Goal: Contribute content: Contribute content

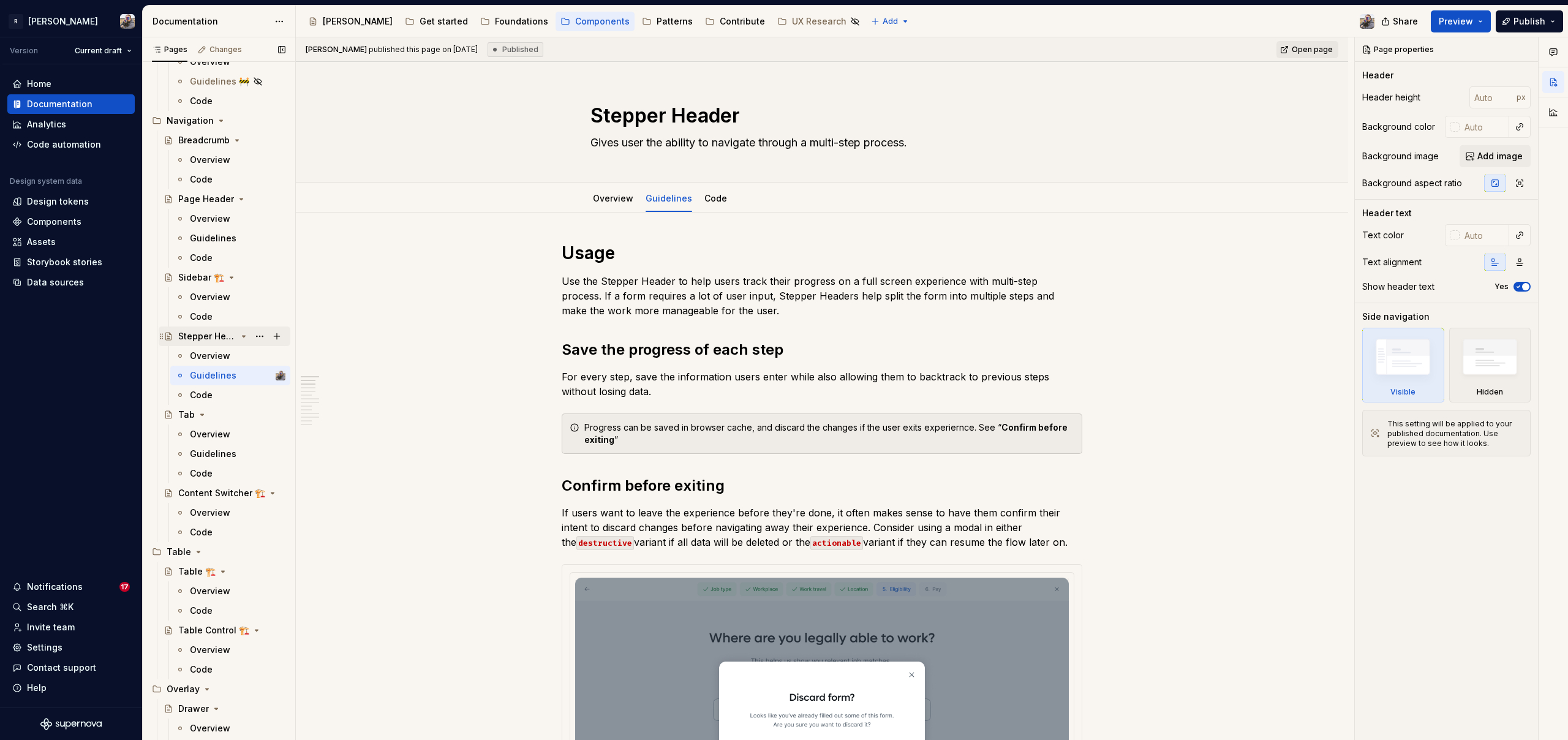
scroll to position [523, 0]
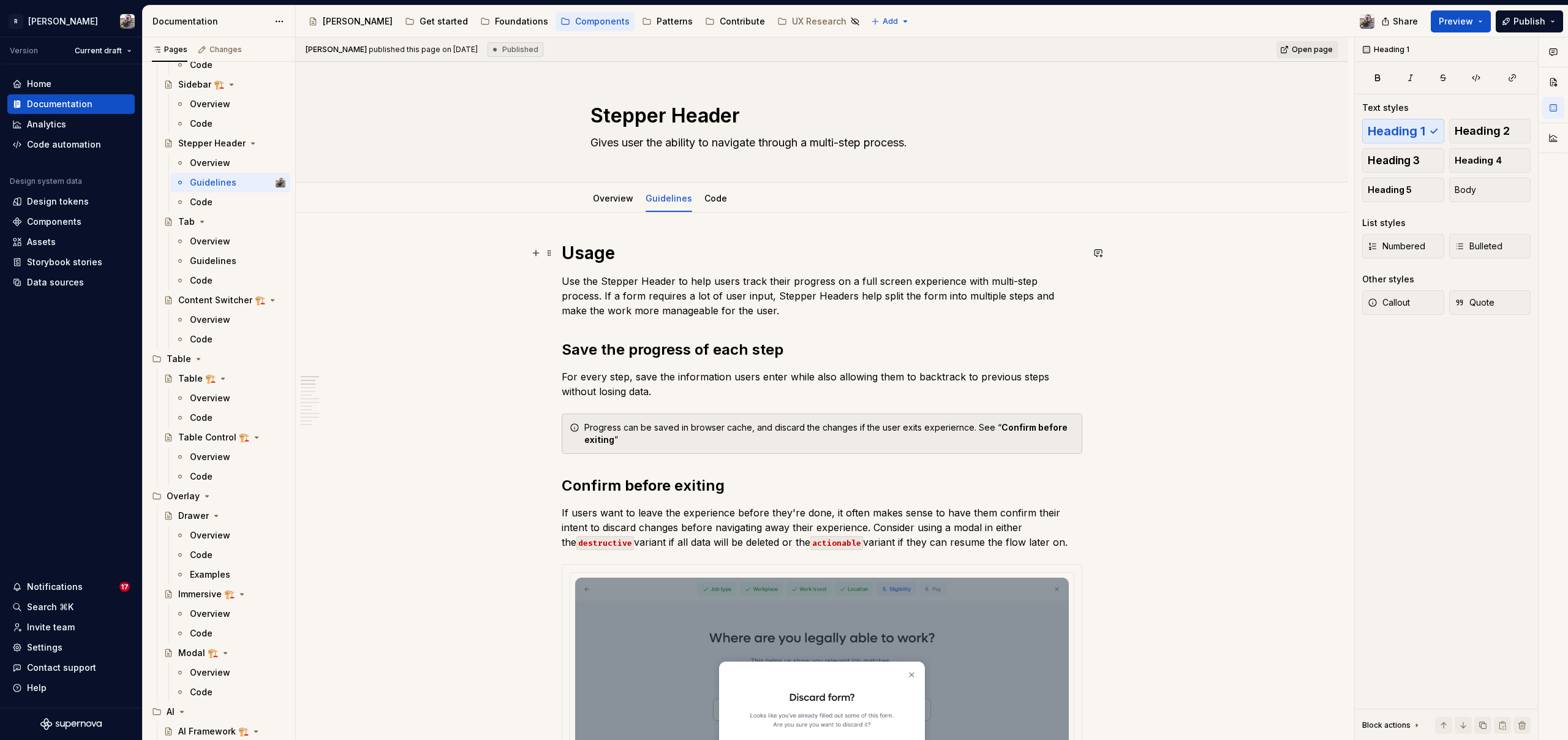
click at [639, 255] on h1 "Usage" at bounding box center [821, 253] width 520 height 22
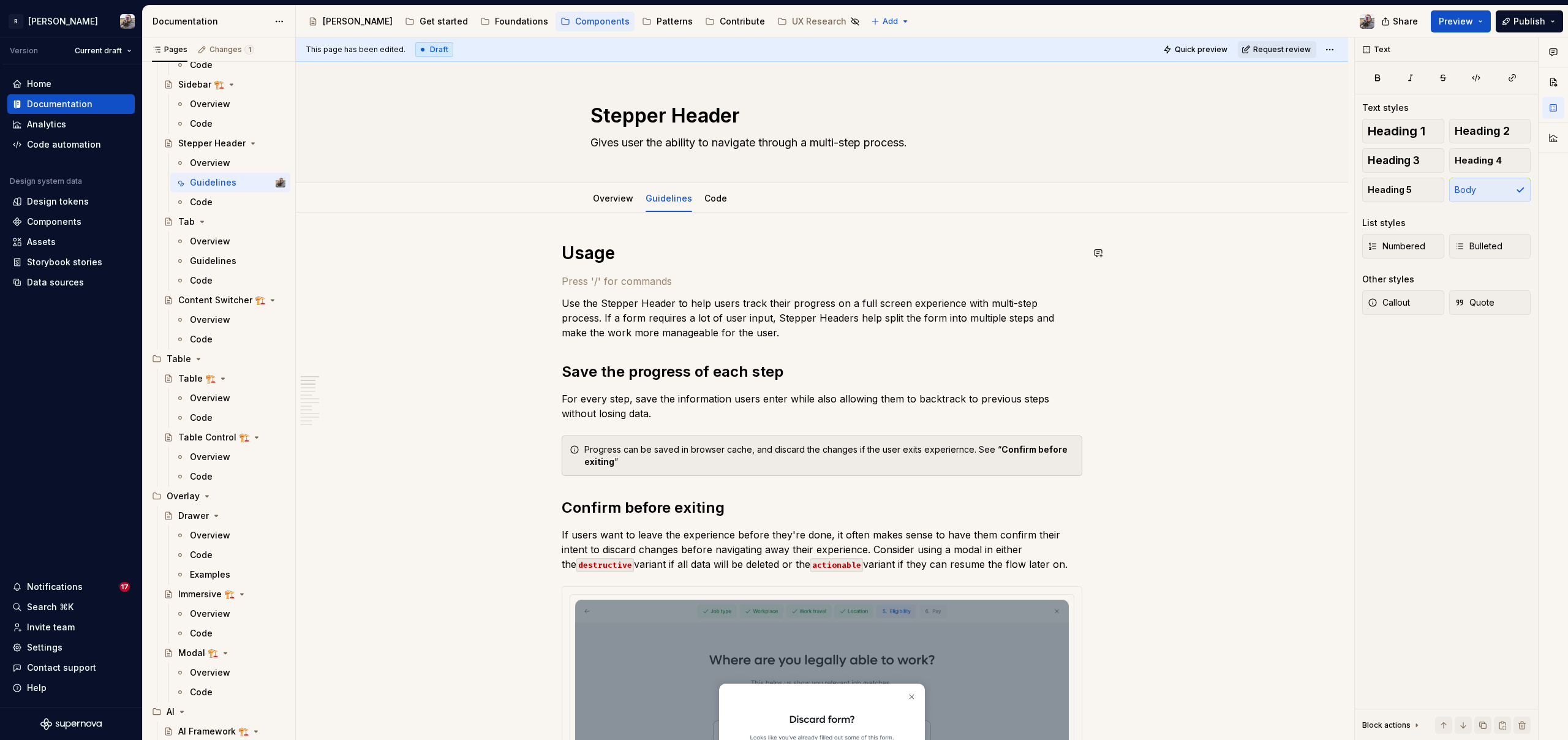
paste div
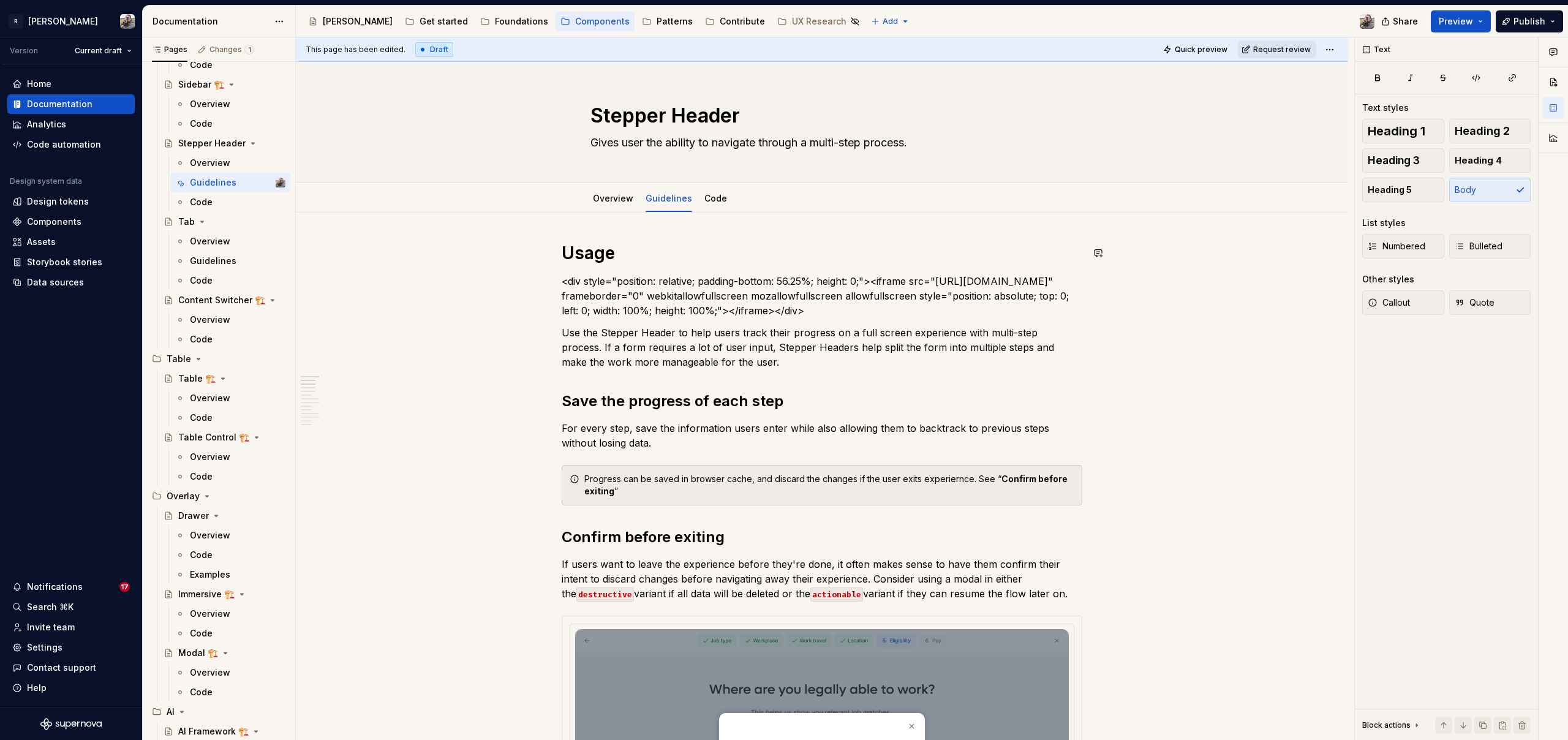
type textarea "*"
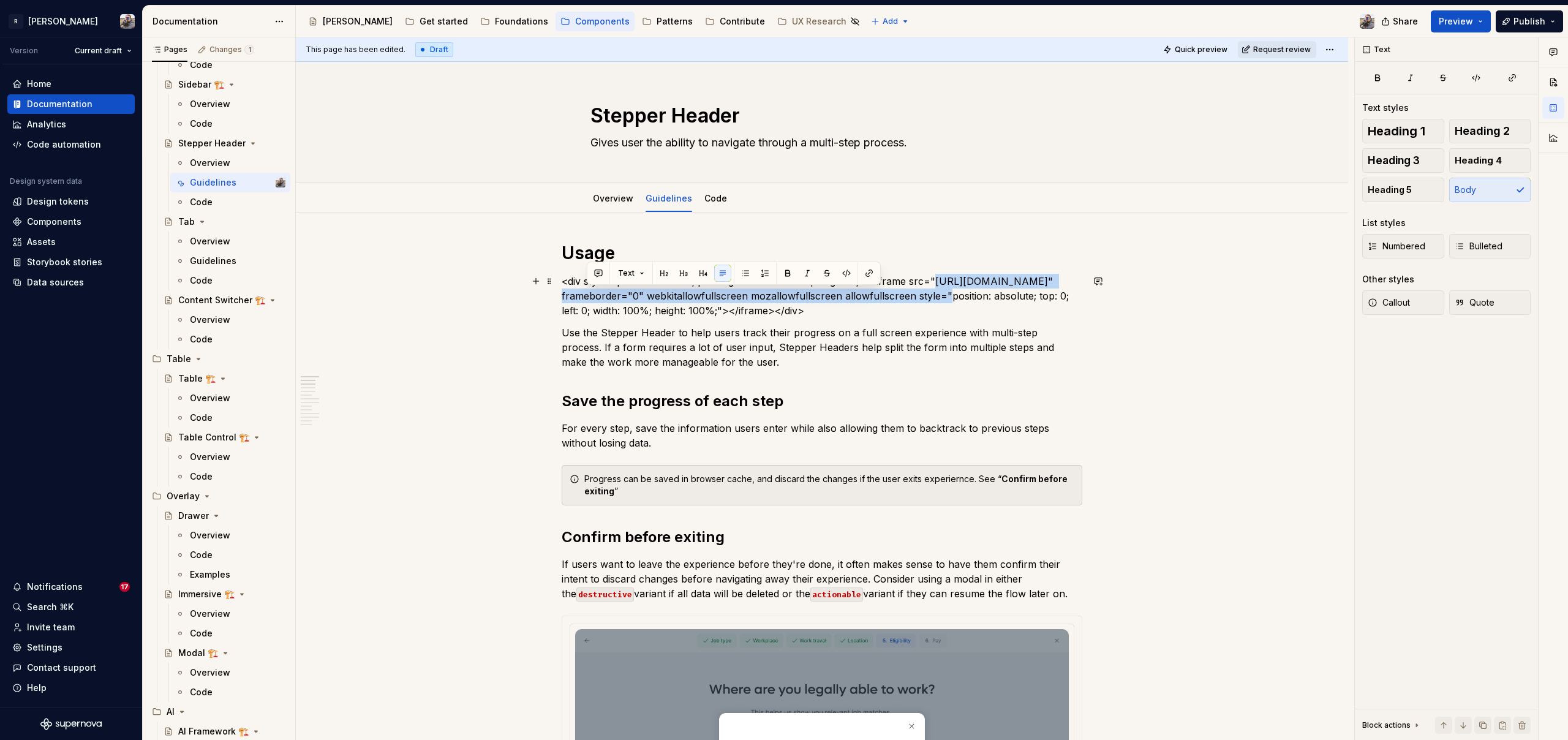
drag, startPoint x: 626, startPoint y: 310, endPoint x: 586, endPoint y: 297, distance: 42.1
click at [586, 297] on p "<div style="position: relative; padding-bottom: 56.25%; height: 0;"><iframe src…" at bounding box center [821, 295] width 520 height 44
copy p "[URL][DOMAIN_NAME]"
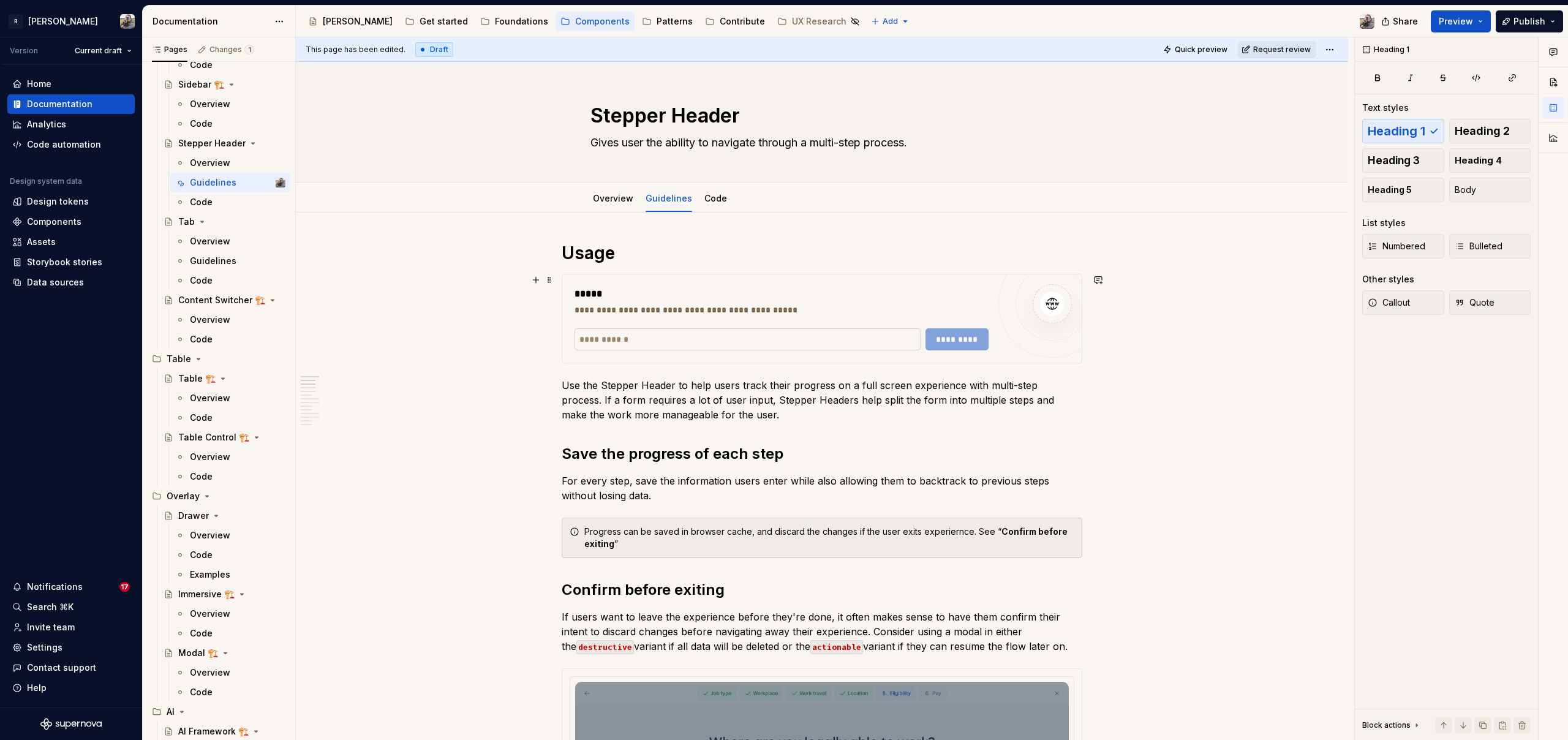
click at [595, 338] on input "text" at bounding box center [748, 339] width 346 height 22
click at [601, 331] on input "text" at bounding box center [748, 339] width 346 height 22
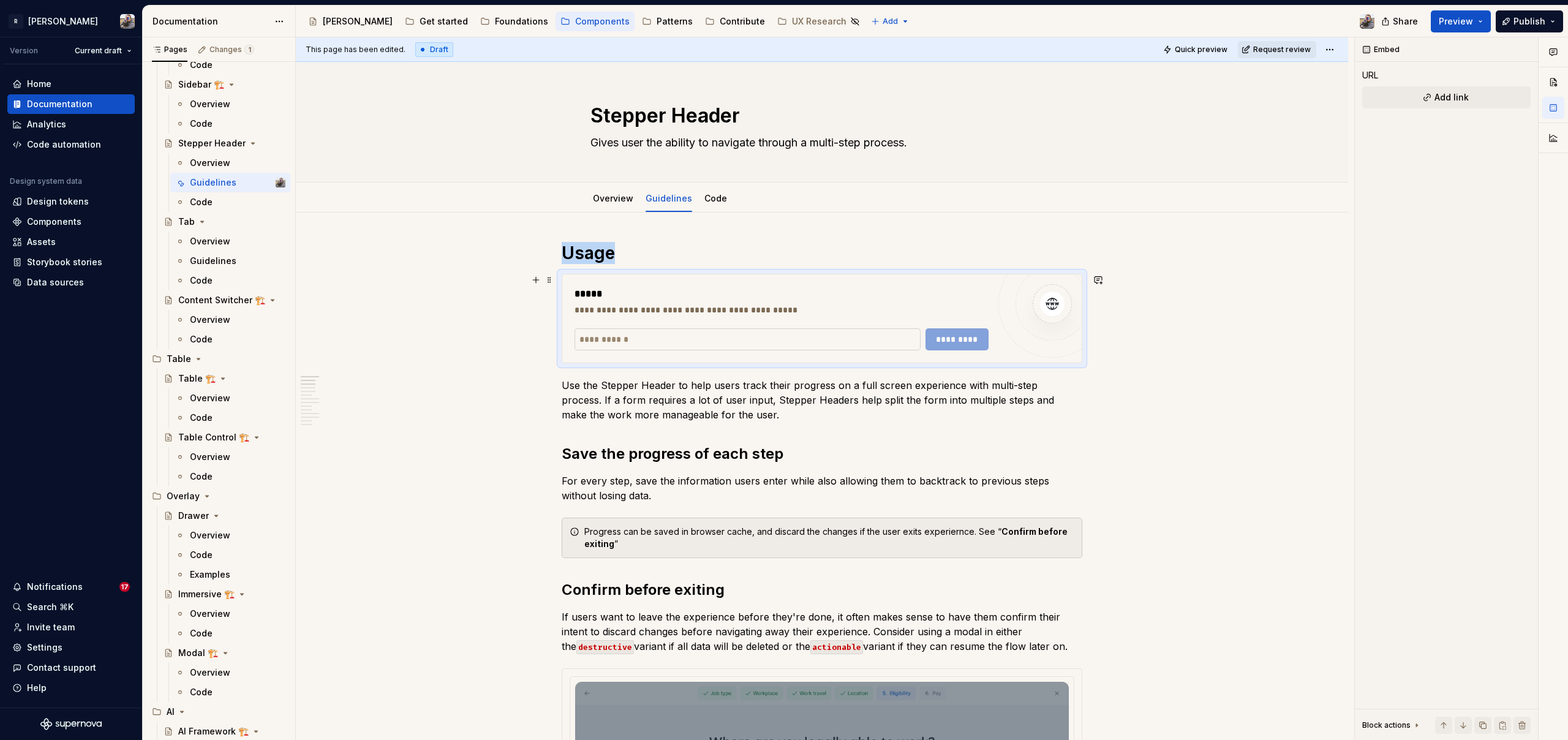
click at [604, 336] on input "text" at bounding box center [748, 339] width 346 height 22
paste input "**********"
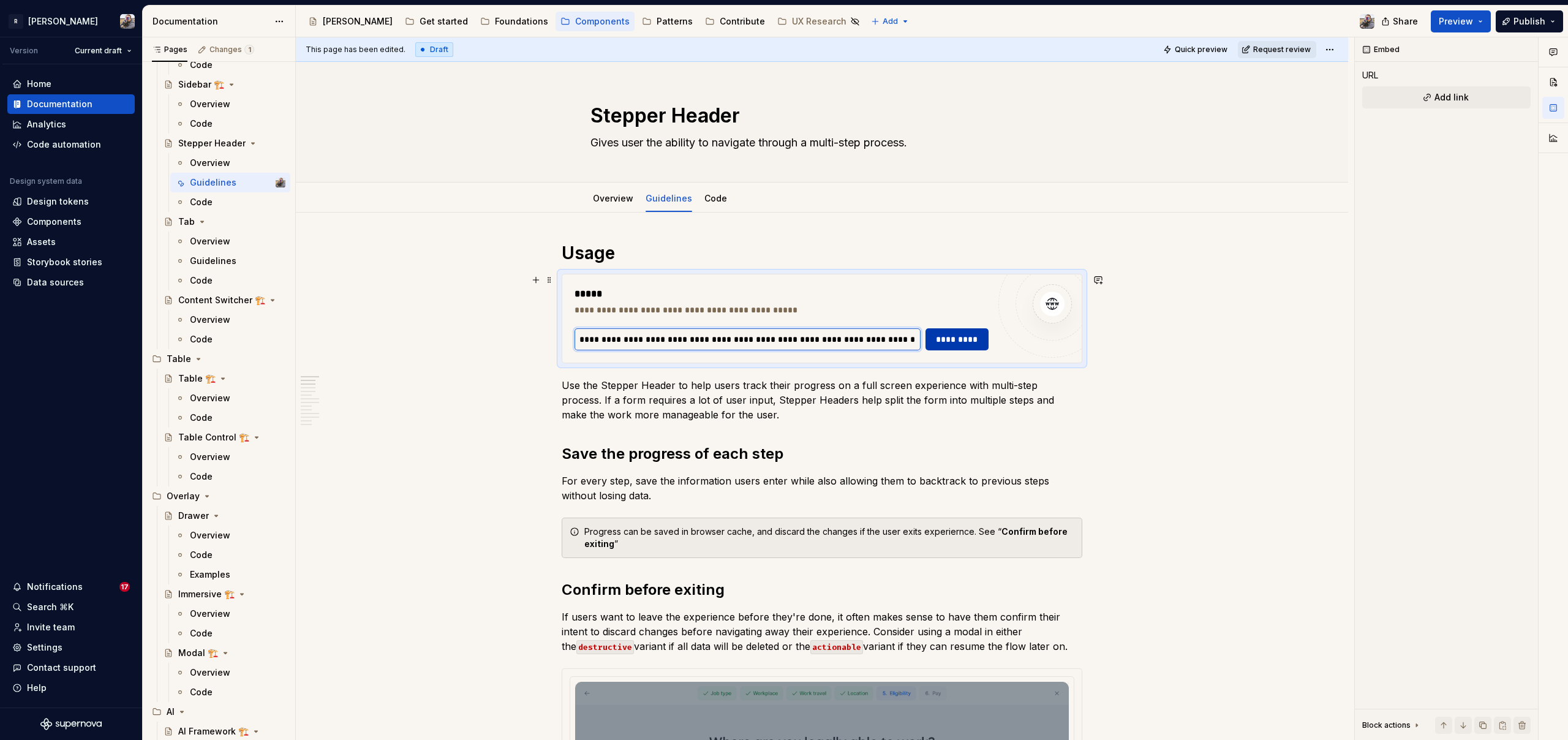
scroll to position [0, 139]
type input "**********"
click at [980, 336] on button "*********" at bounding box center [956, 339] width 63 height 22
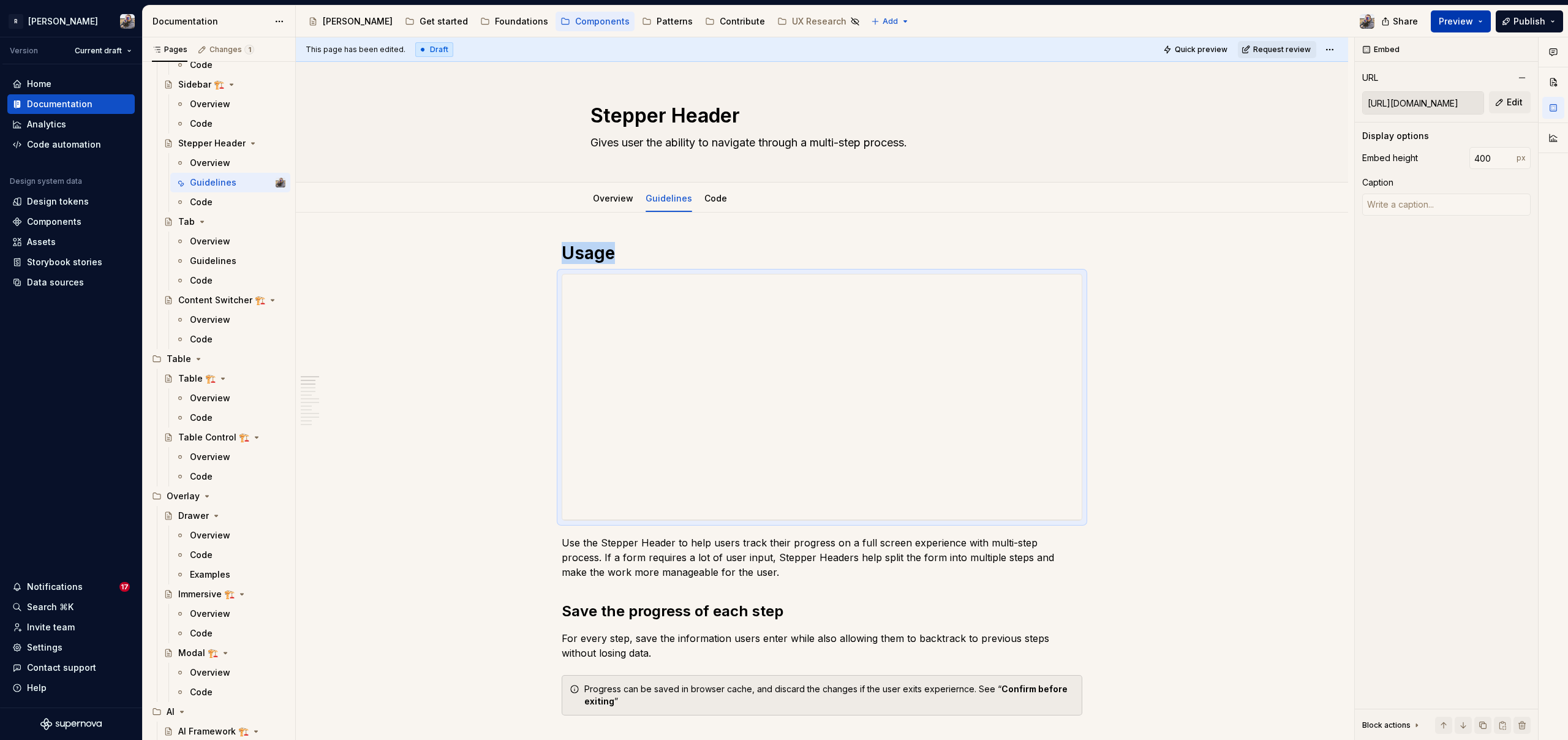
click at [1483, 17] on button "Preview" at bounding box center [1461, 21] width 60 height 22
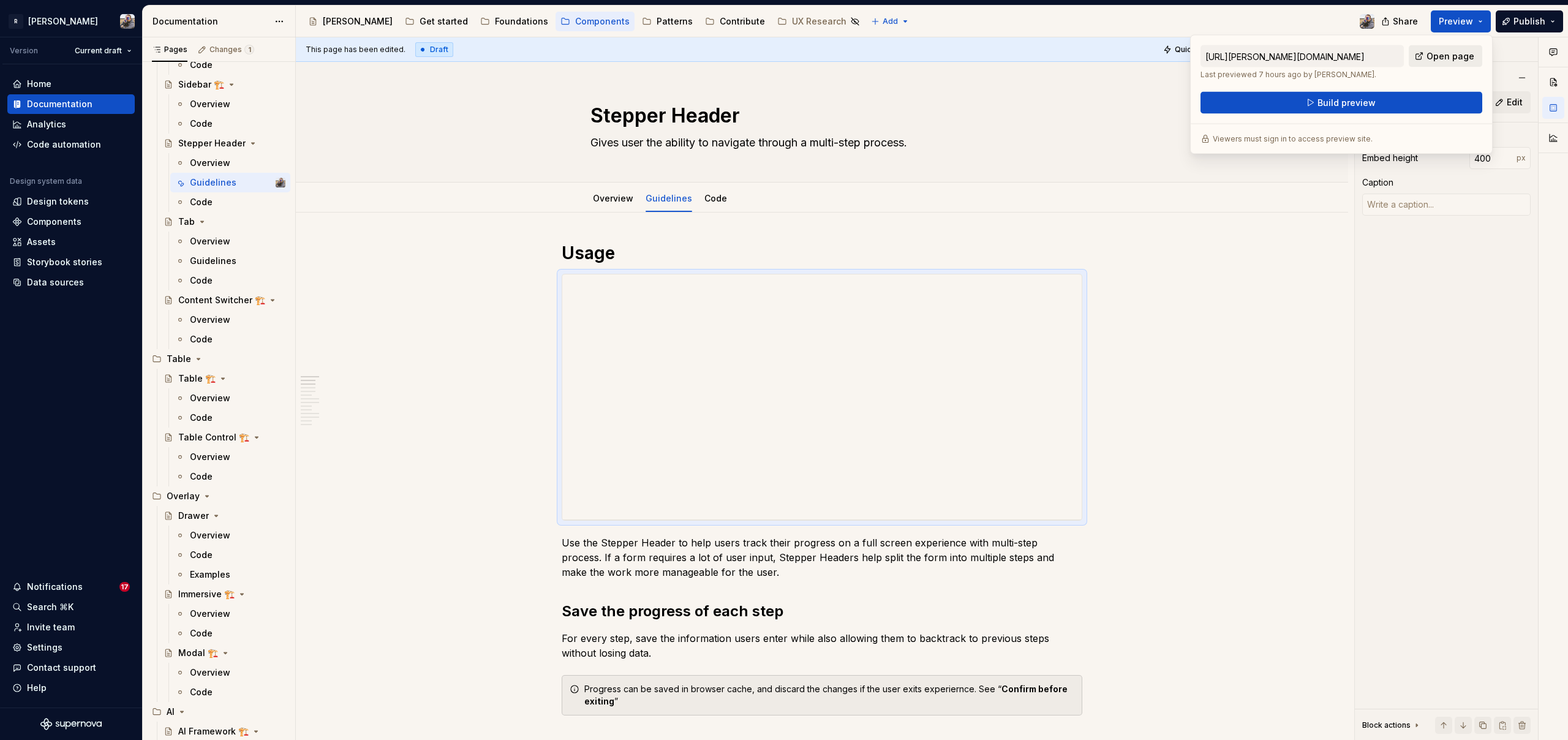
click at [1428, 50] on link "Open page" at bounding box center [1445, 56] width 74 height 22
click at [1322, 103] on span "Build preview" at bounding box center [1347, 103] width 58 height 12
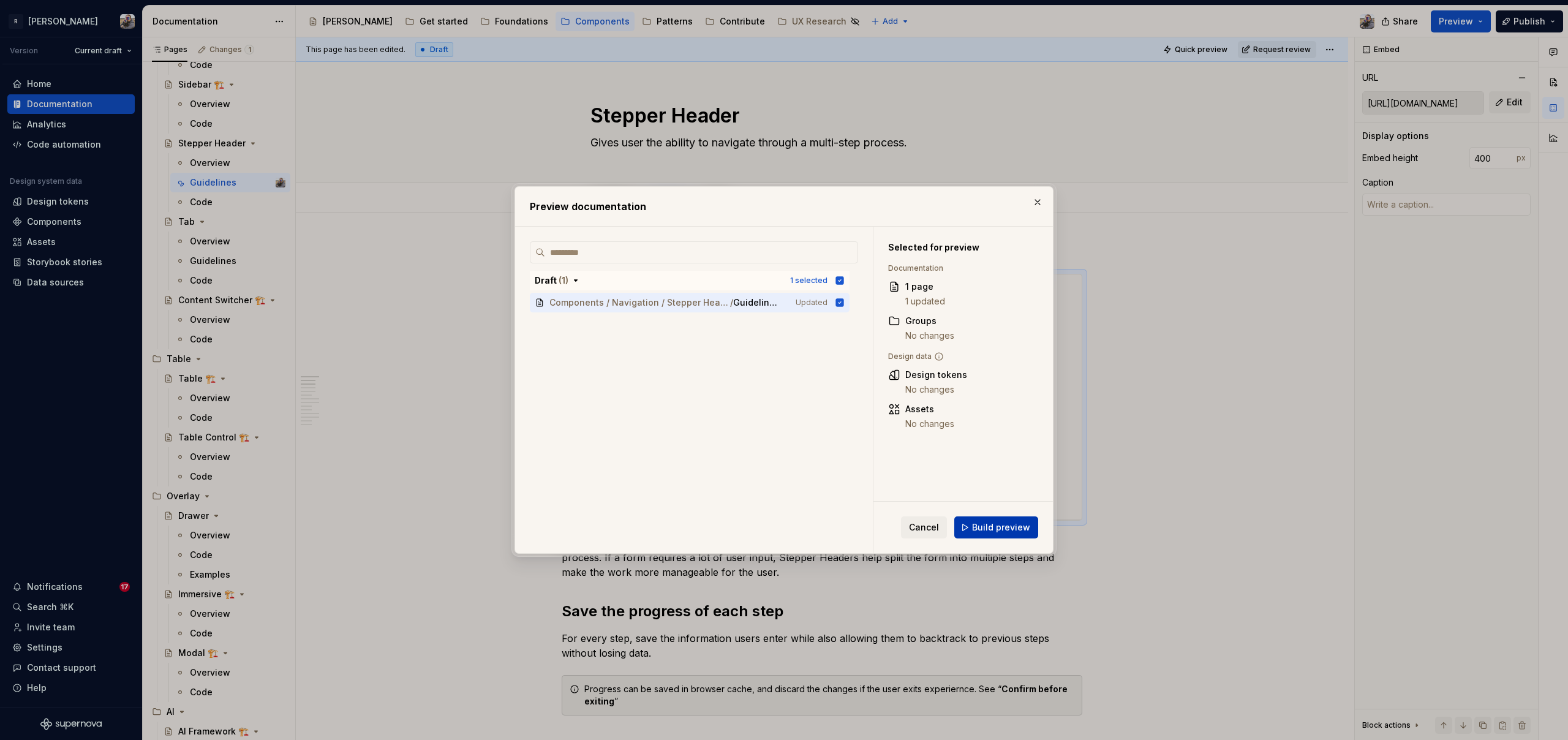
click at [1012, 534] on button "Build preview" at bounding box center [996, 527] width 84 height 22
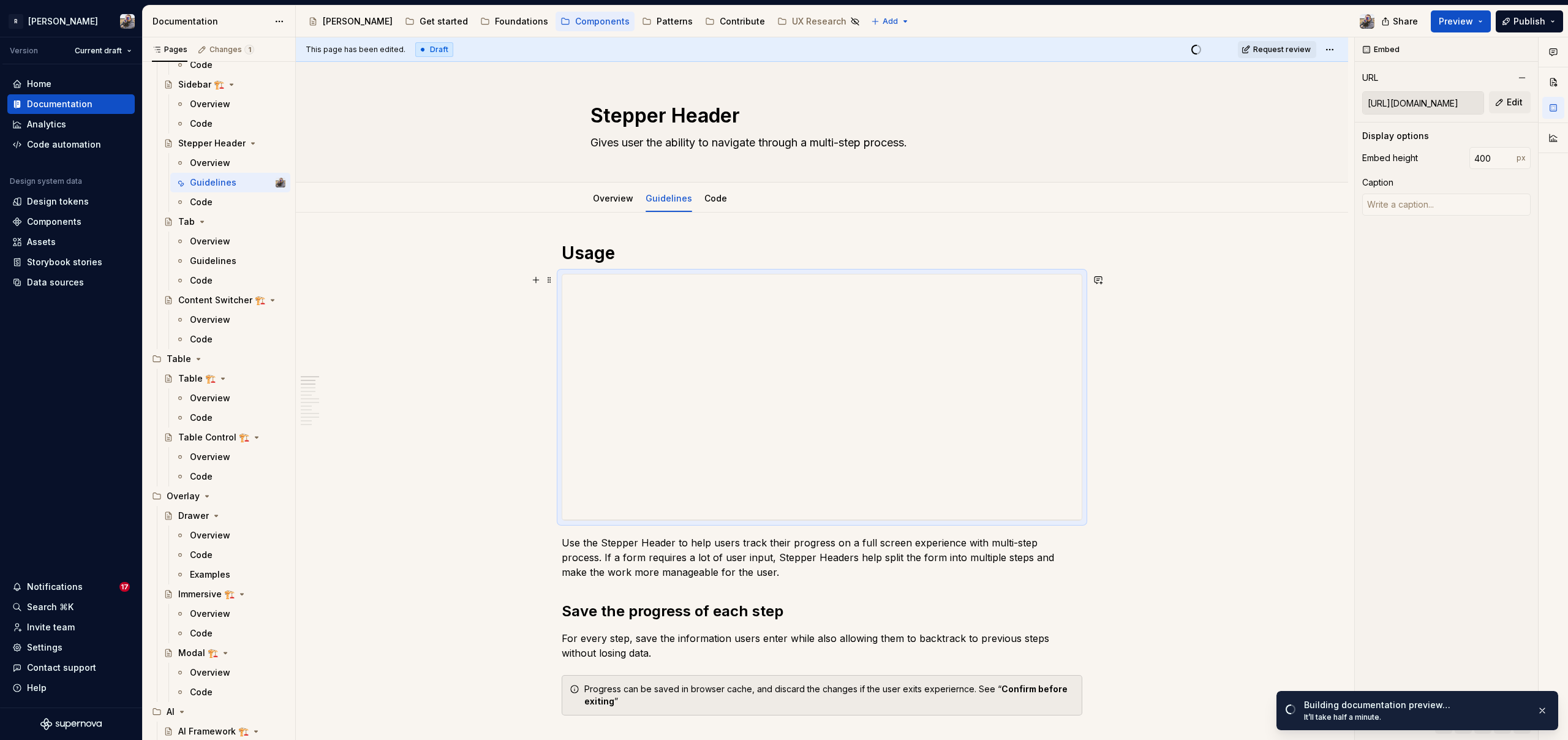
click at [712, 274] on div "**********" at bounding box center [821, 397] width 520 height 247
click at [736, 285] on div "**********" at bounding box center [822, 285] width 520 height 21
click at [801, 289] on div "**********" at bounding box center [822, 285] width 520 height 21
click at [551, 281] on span at bounding box center [549, 279] width 9 height 17
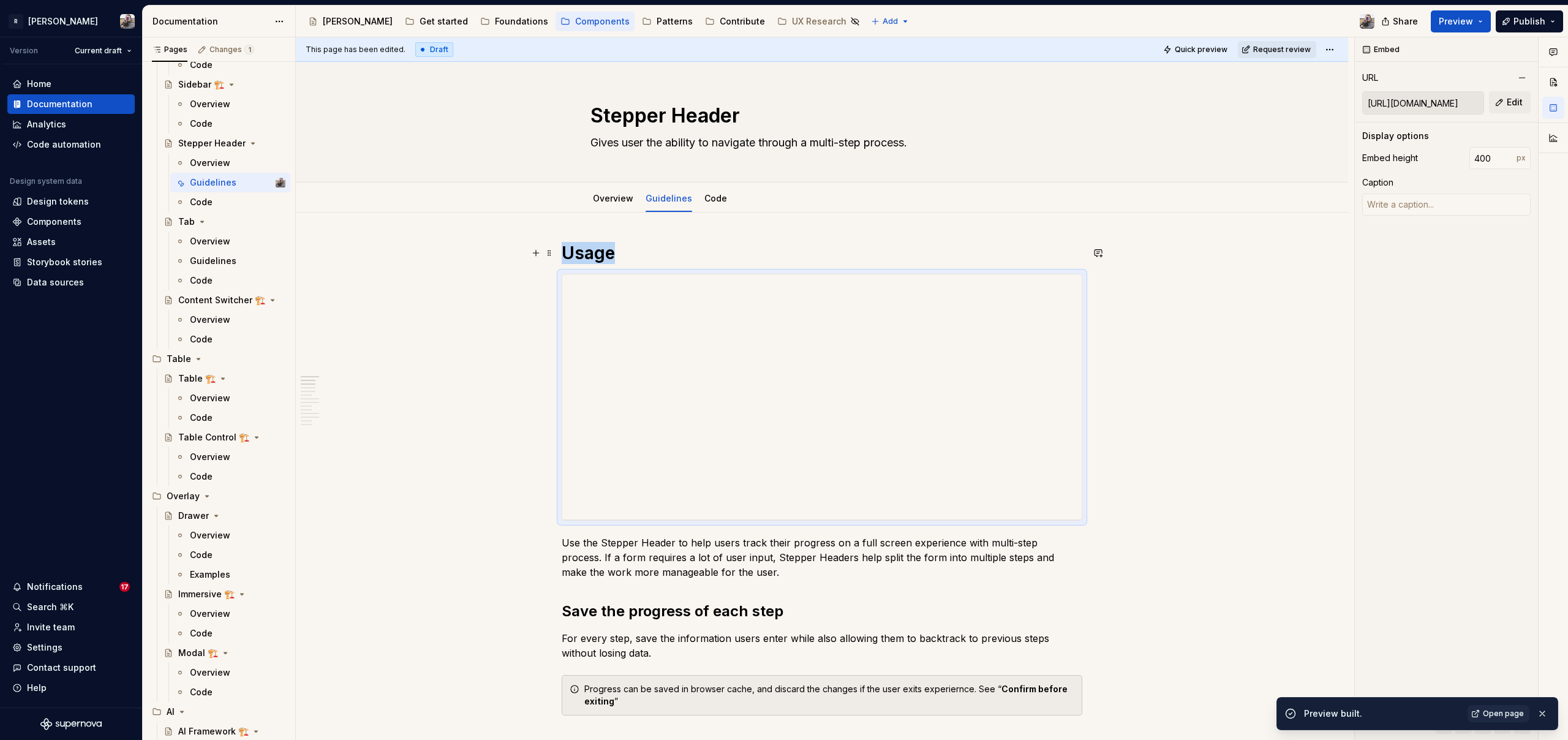
click at [680, 246] on h1 "Usage" at bounding box center [821, 253] width 520 height 22
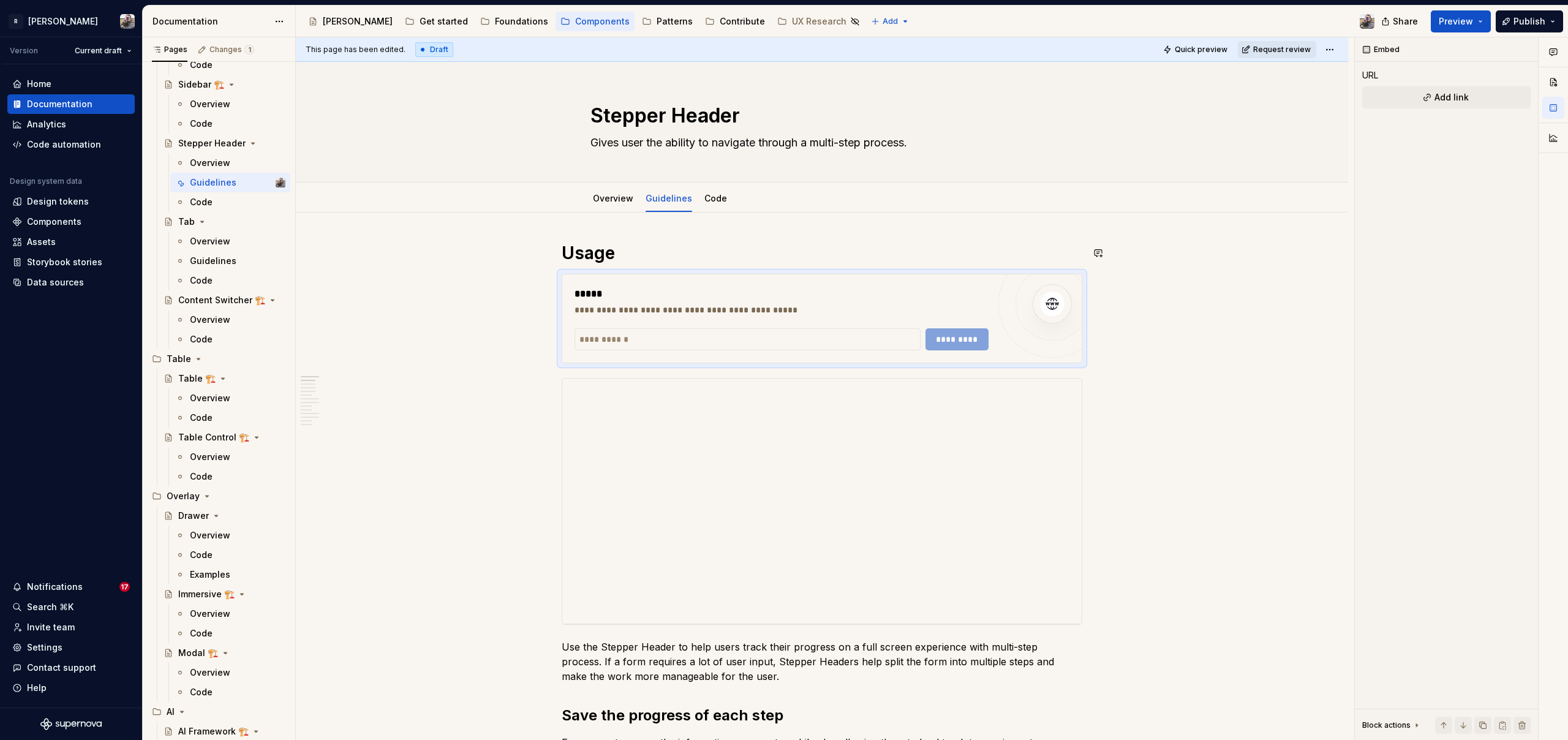
type textarea "*"
click at [662, 339] on input "text" at bounding box center [748, 339] width 346 height 22
paste input "**********"
type input "**********"
click at [956, 336] on span "*********" at bounding box center [957, 339] width 47 height 12
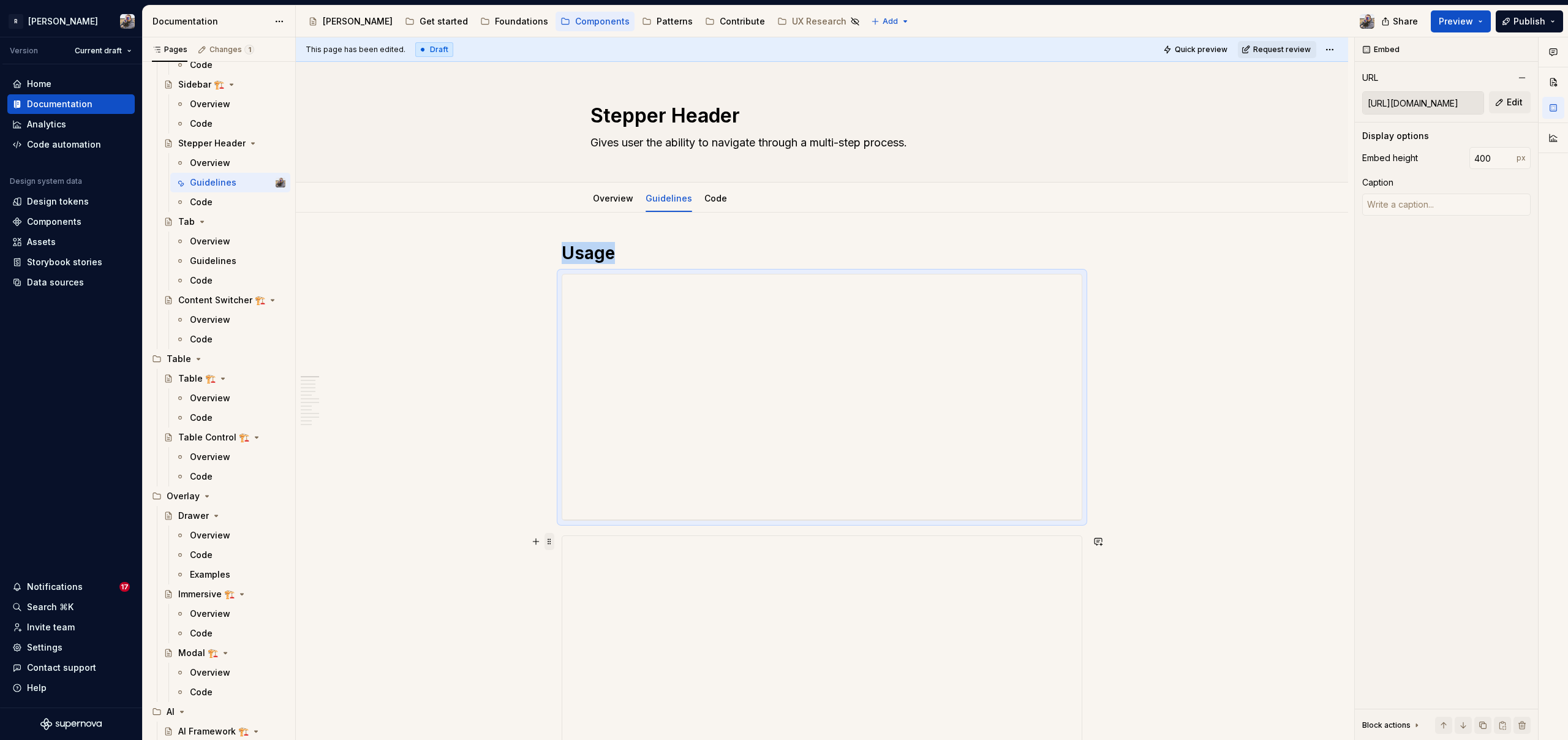
click at [553, 537] on span at bounding box center [549, 541] width 9 height 17
type textarea "*"
type input "[URL][DOMAIN_NAME]"
click at [580, 644] on div "Delete" at bounding box center [606, 649] width 79 height 12
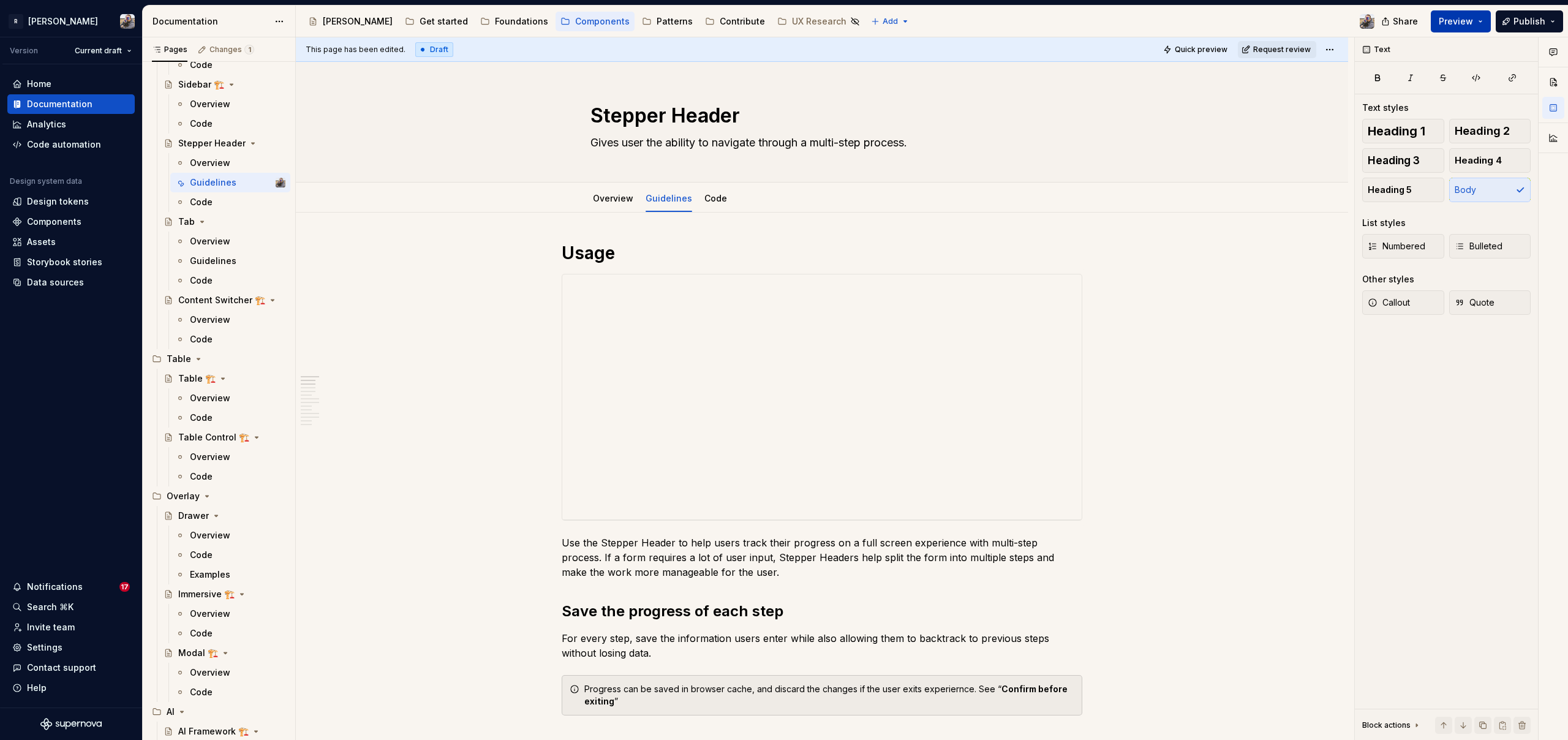
click at [1452, 19] on span "Preview" at bounding box center [1455, 21] width 35 height 12
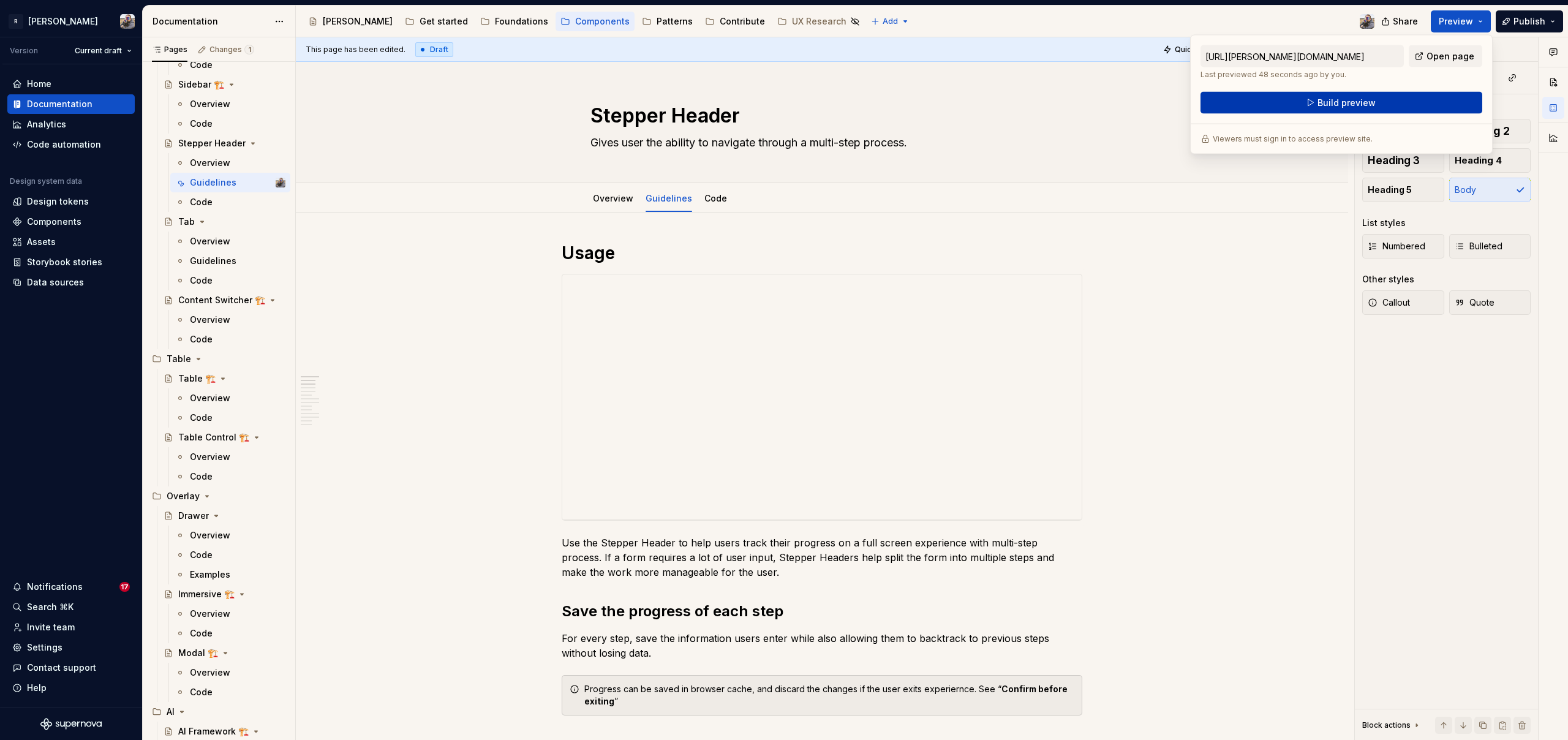
click at [1391, 104] on button "Build preview" at bounding box center [1340, 103] width 281 height 22
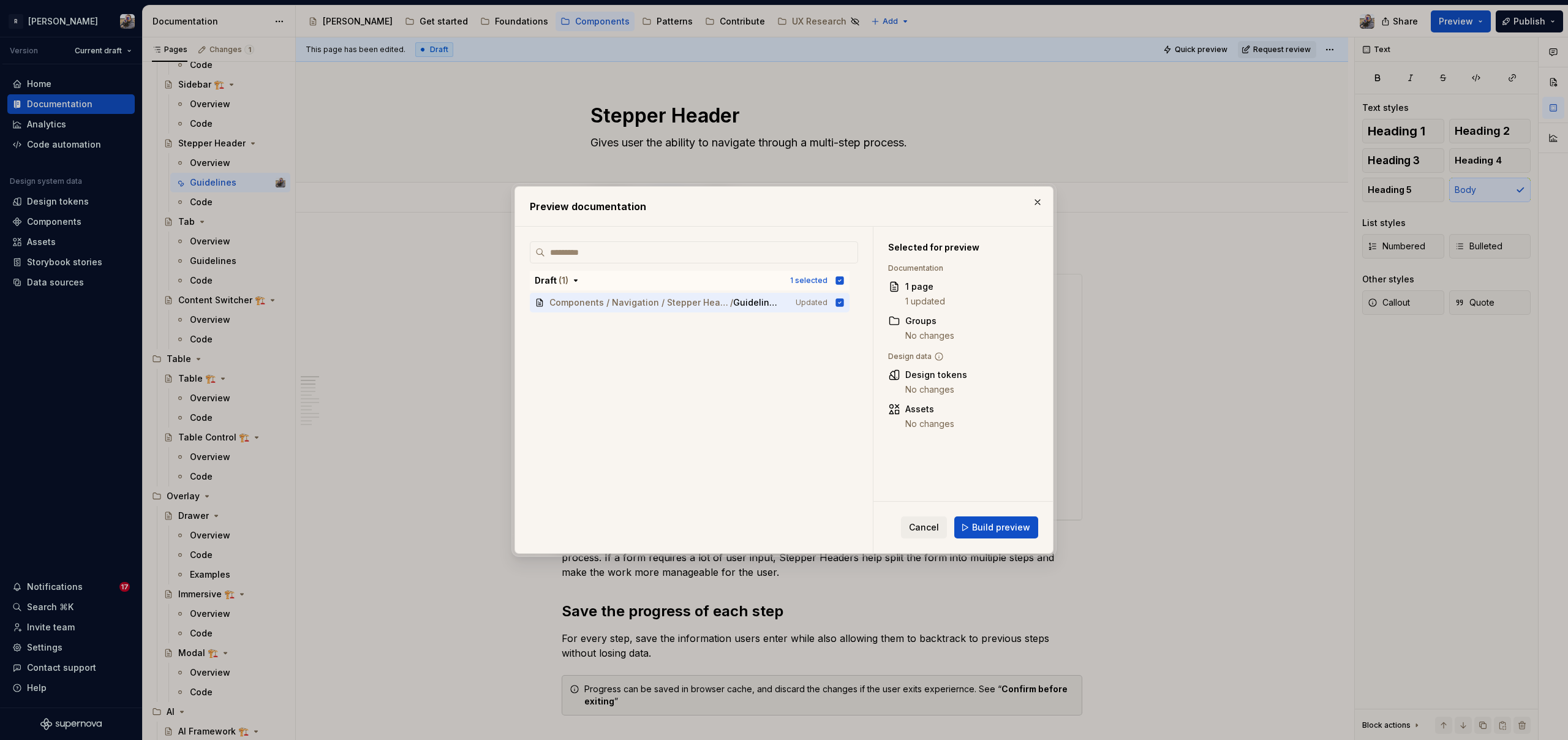
click at [986, 521] on span "Build preview" at bounding box center [1001, 527] width 58 height 12
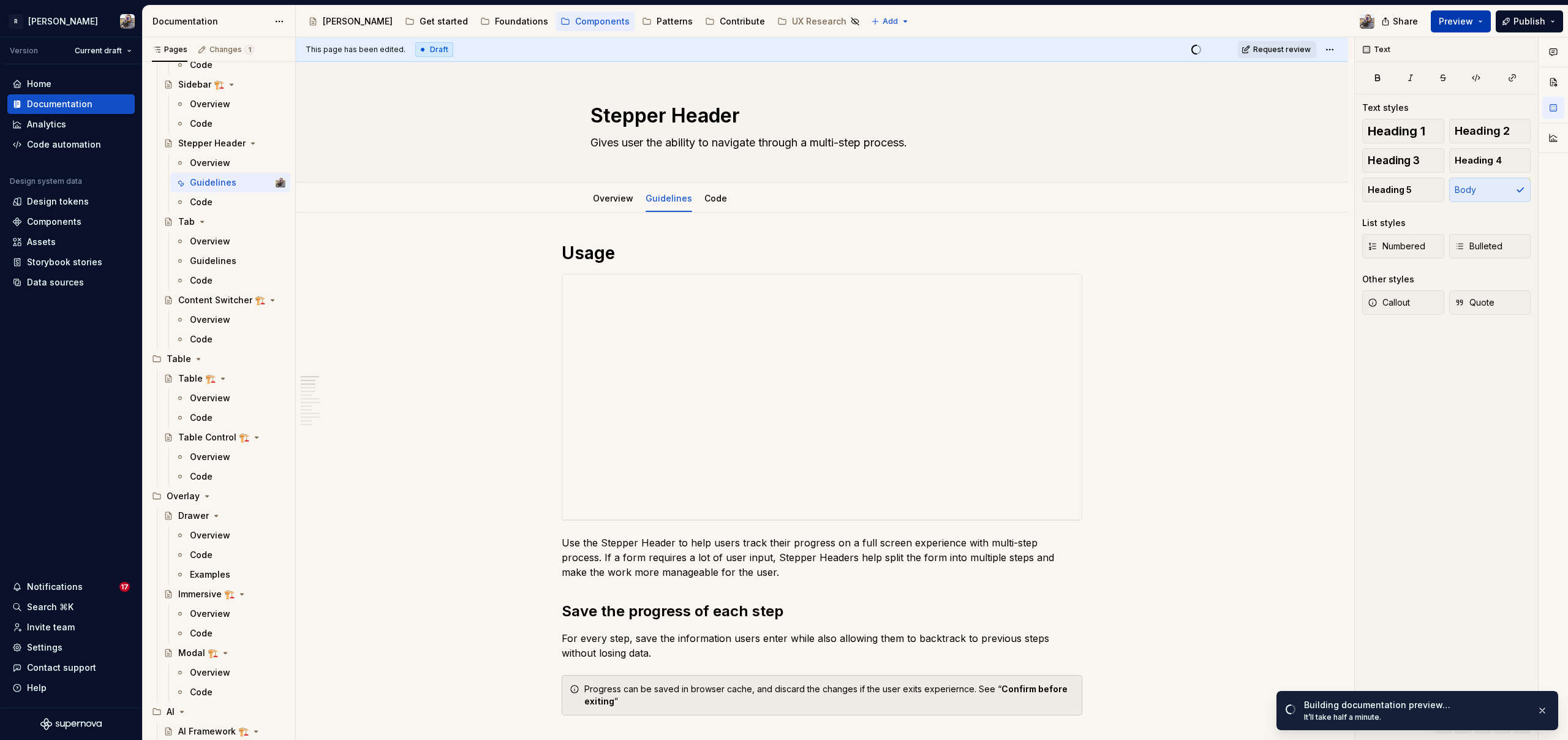
drag, startPoint x: 1467, startPoint y: 15, endPoint x: 1470, endPoint y: 21, distance: 6.7
click at [1467, 15] on span "Preview" at bounding box center [1455, 21] width 35 height 12
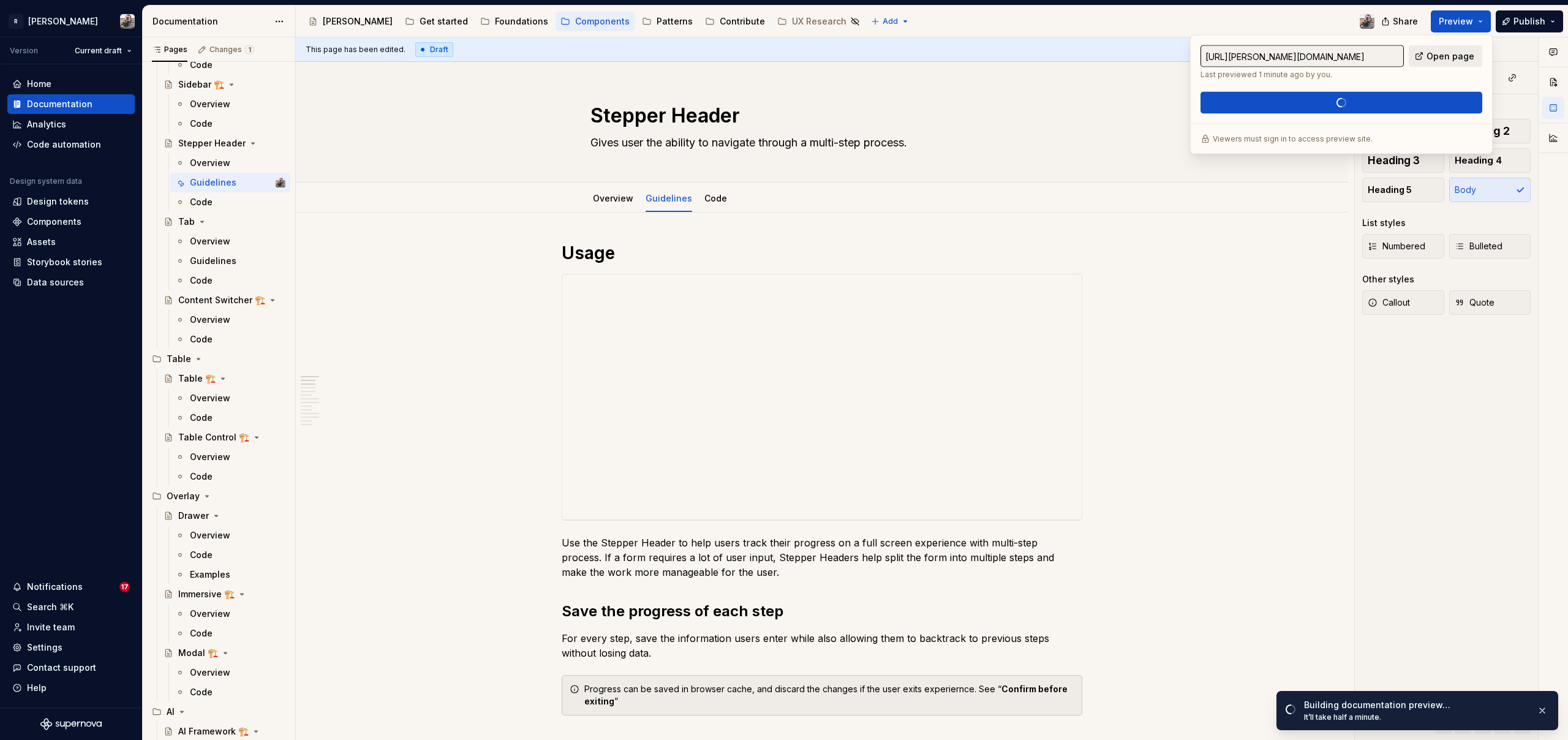
click at [1454, 54] on span "Open page" at bounding box center [1449, 56] width 48 height 12
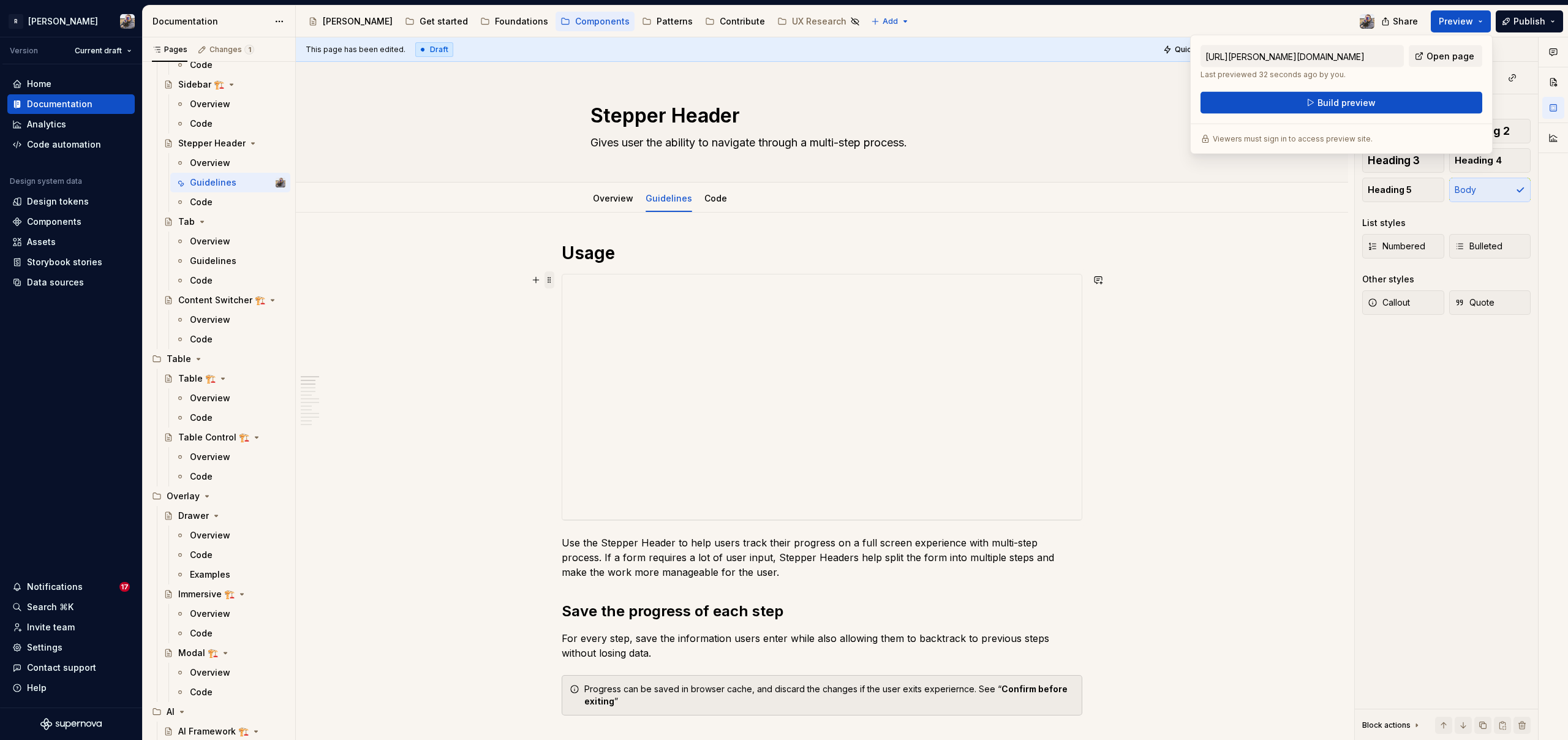
click at [551, 280] on span at bounding box center [549, 279] width 9 height 17
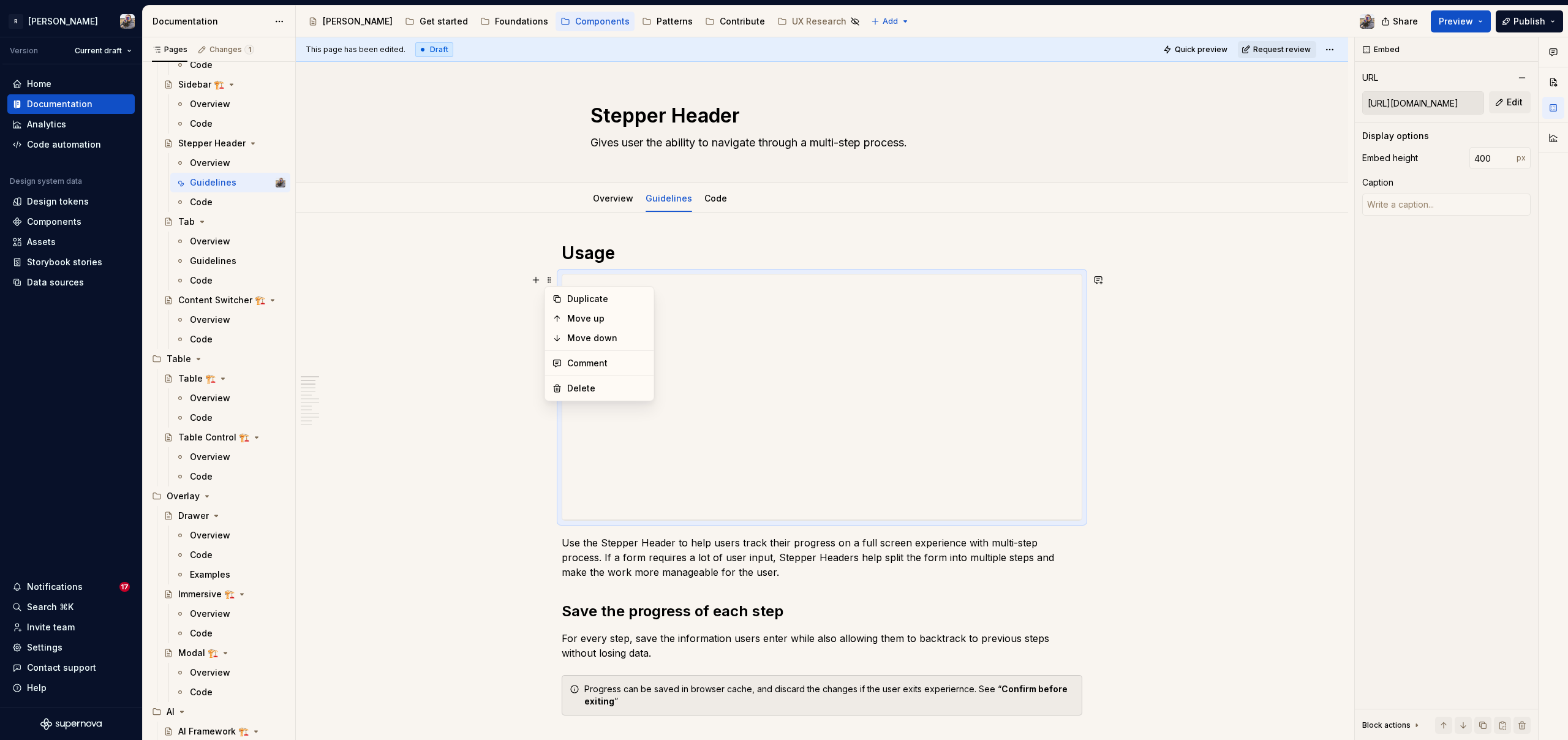
click at [573, 377] on div "Duplicate Move up Move down Comment Delete" at bounding box center [600, 343] width 110 height 115
click at [581, 389] on div "Delete" at bounding box center [606, 388] width 79 height 12
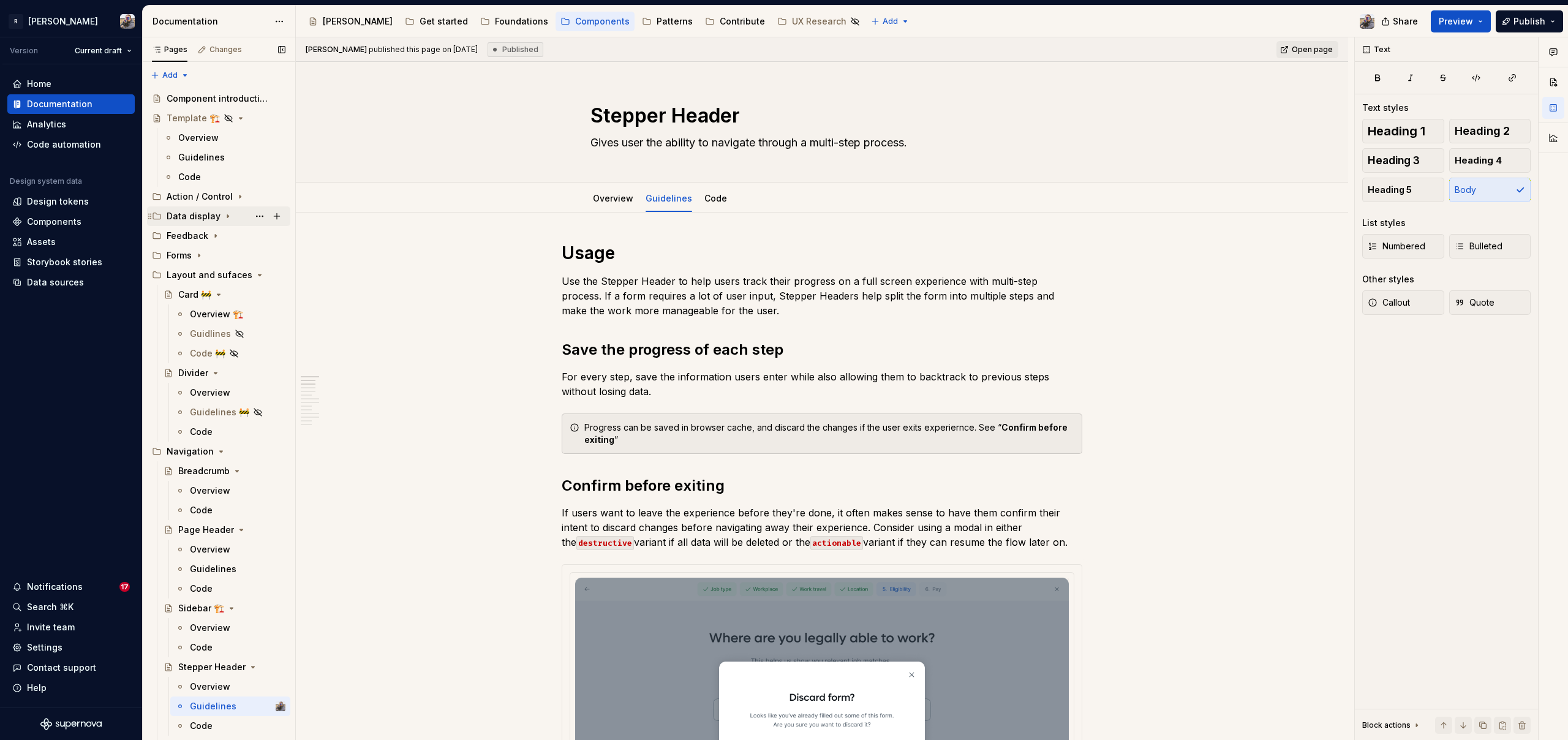
click at [191, 217] on div "Data display" at bounding box center [193, 216] width 54 height 12
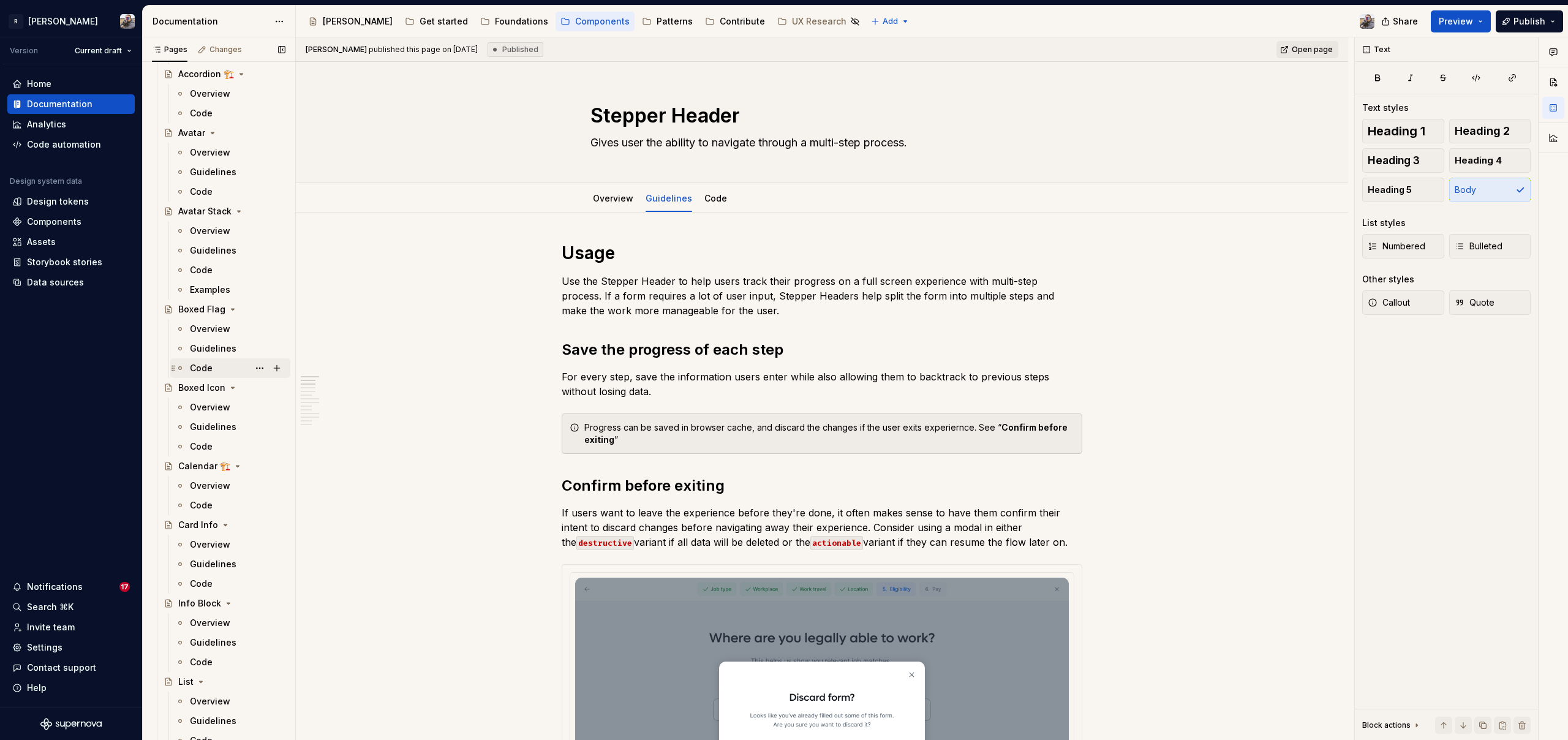
scroll to position [404, 0]
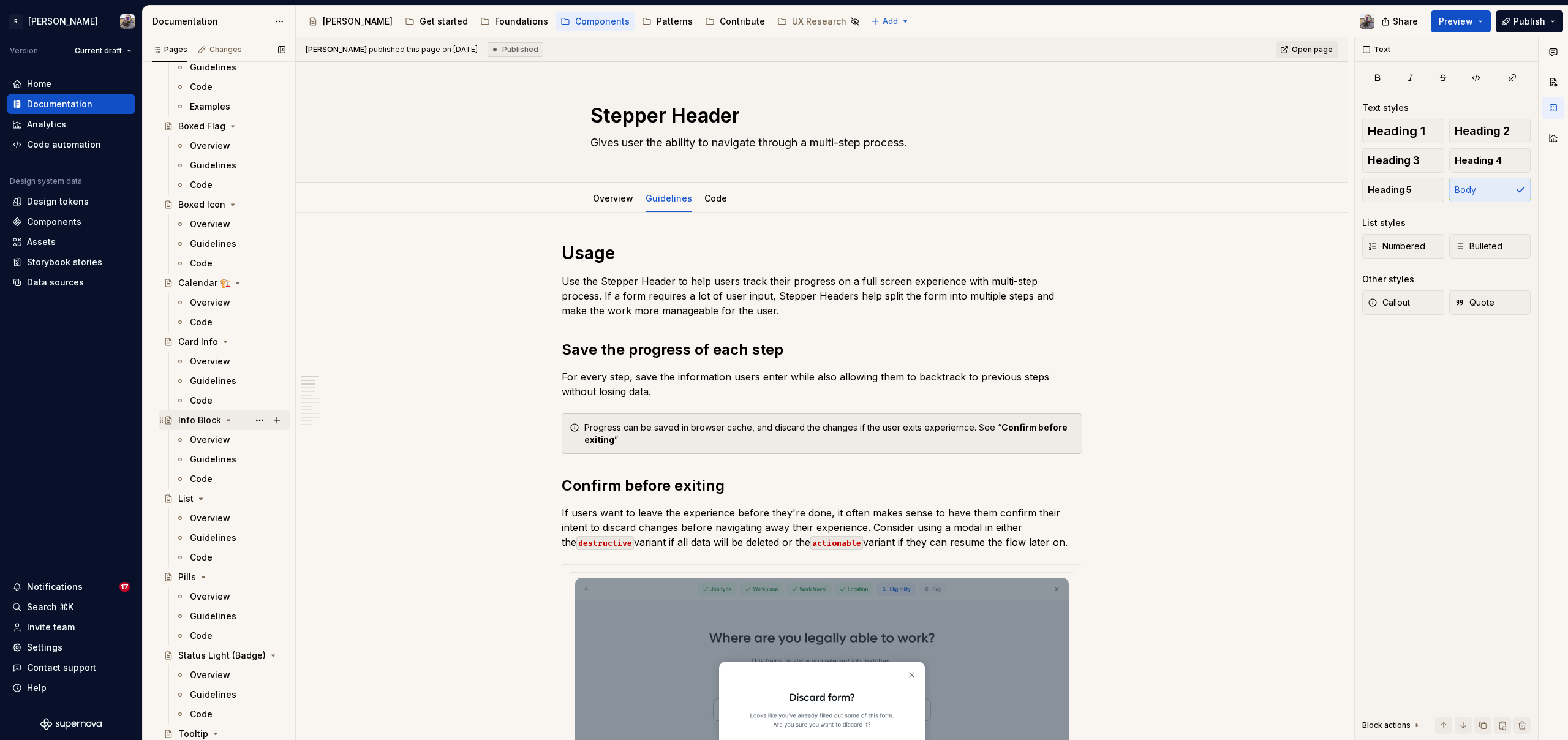
click at [203, 419] on div "Info Block" at bounding box center [200, 420] width 43 height 12
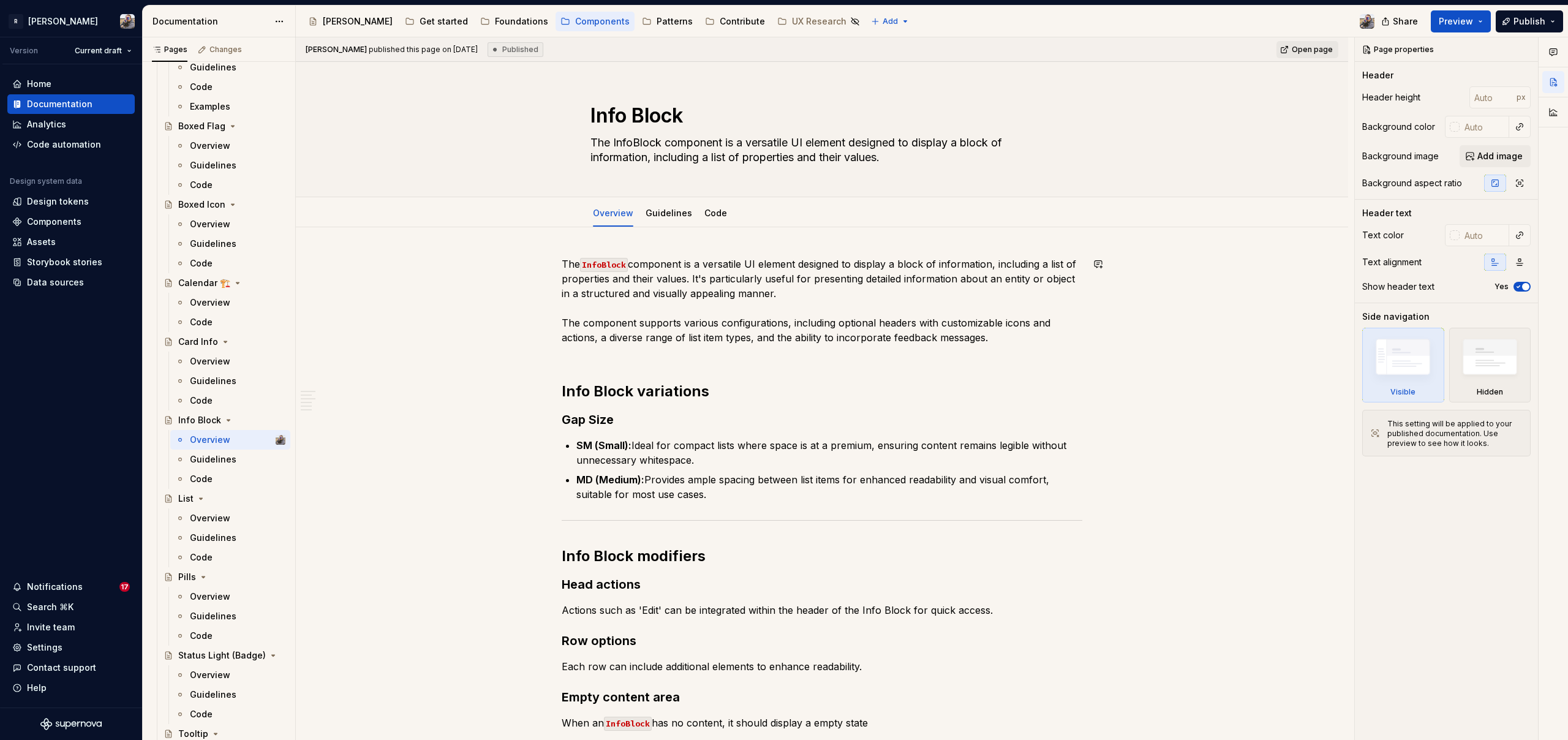
scroll to position [241, 0]
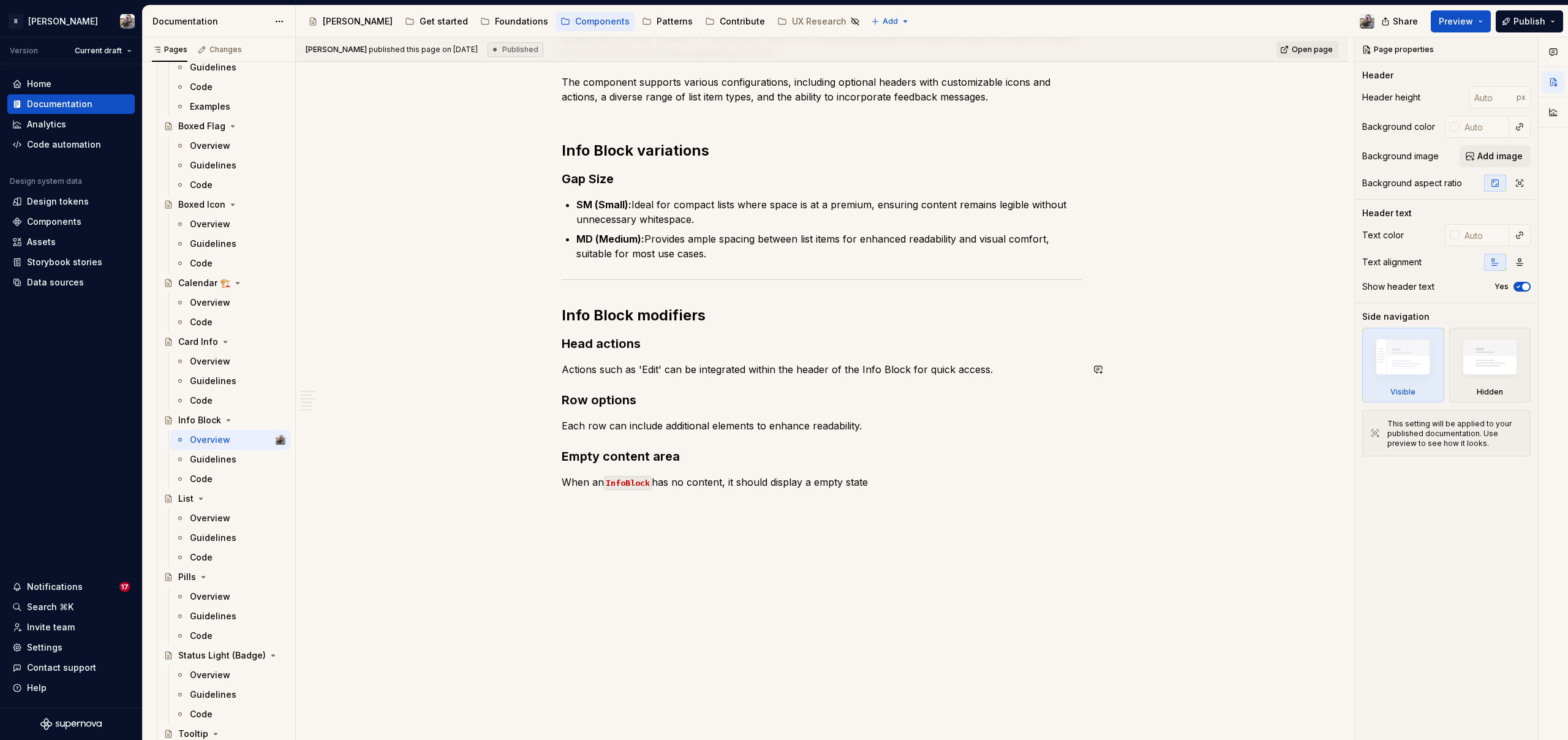
click at [991, 369] on div "The InfoBlock component is a versatile UI element designed to display a block o…" at bounding box center [821, 260] width 520 height 488
type textarea "*"
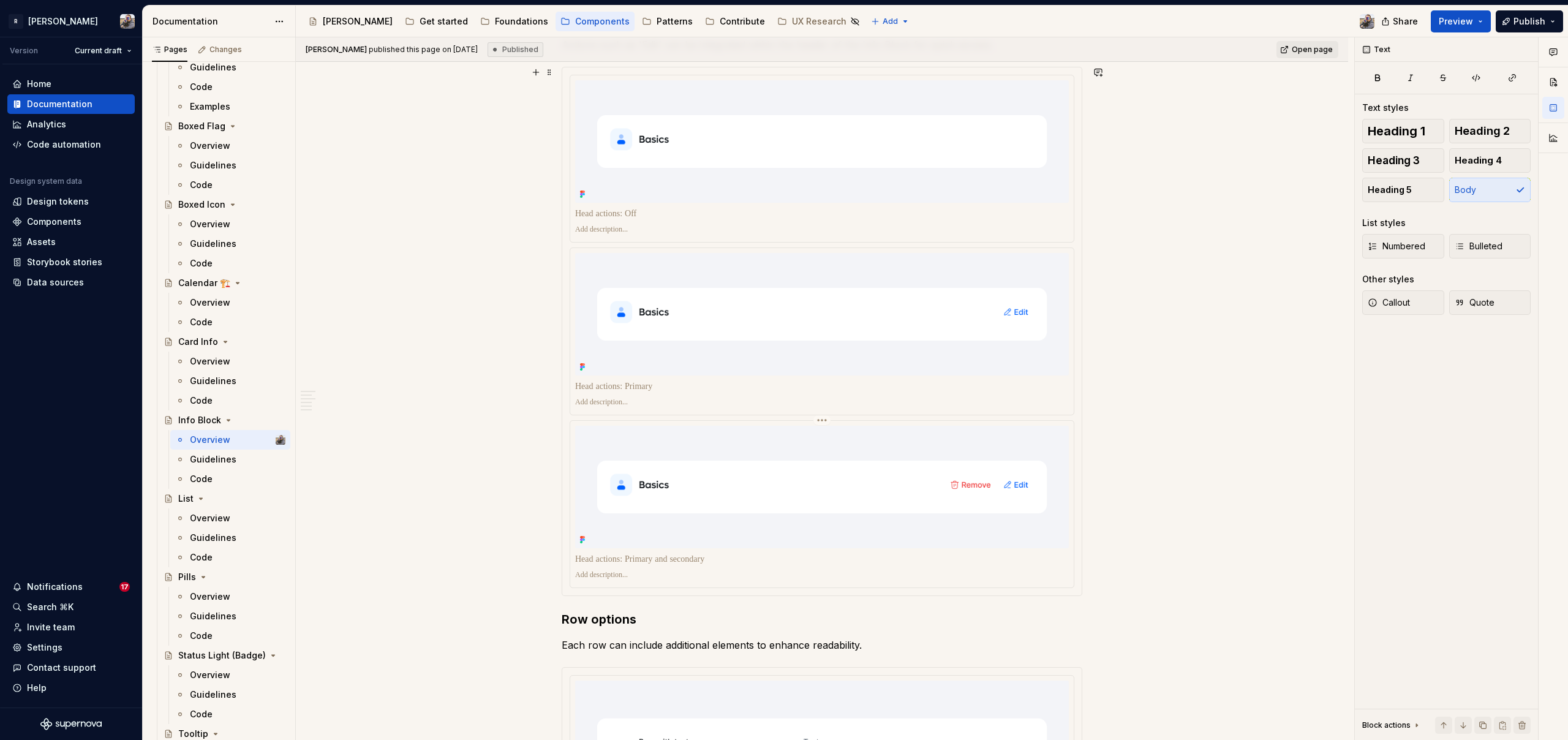
scroll to position [1485, 0]
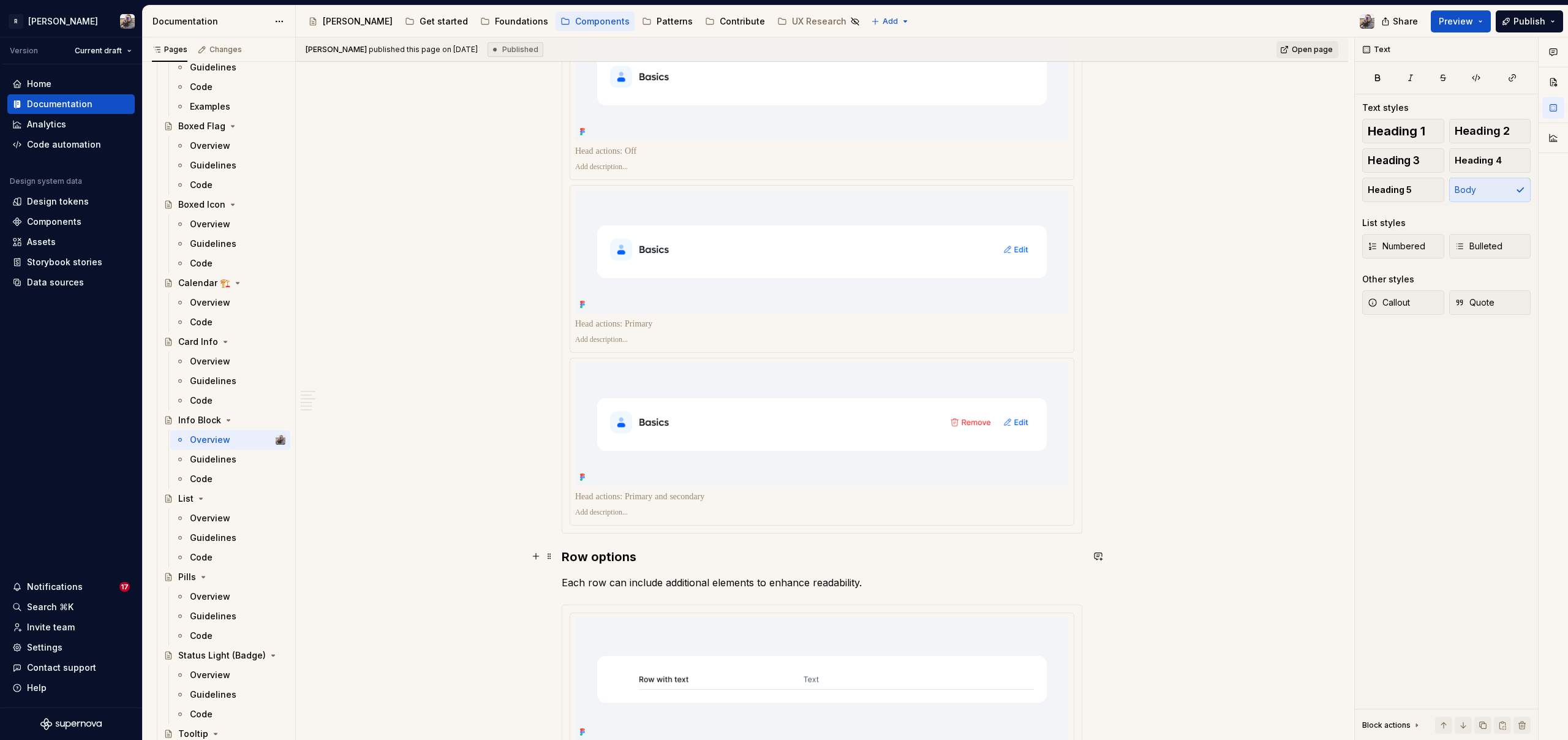
click at [634, 554] on h3 "Row options" at bounding box center [821, 557] width 520 height 17
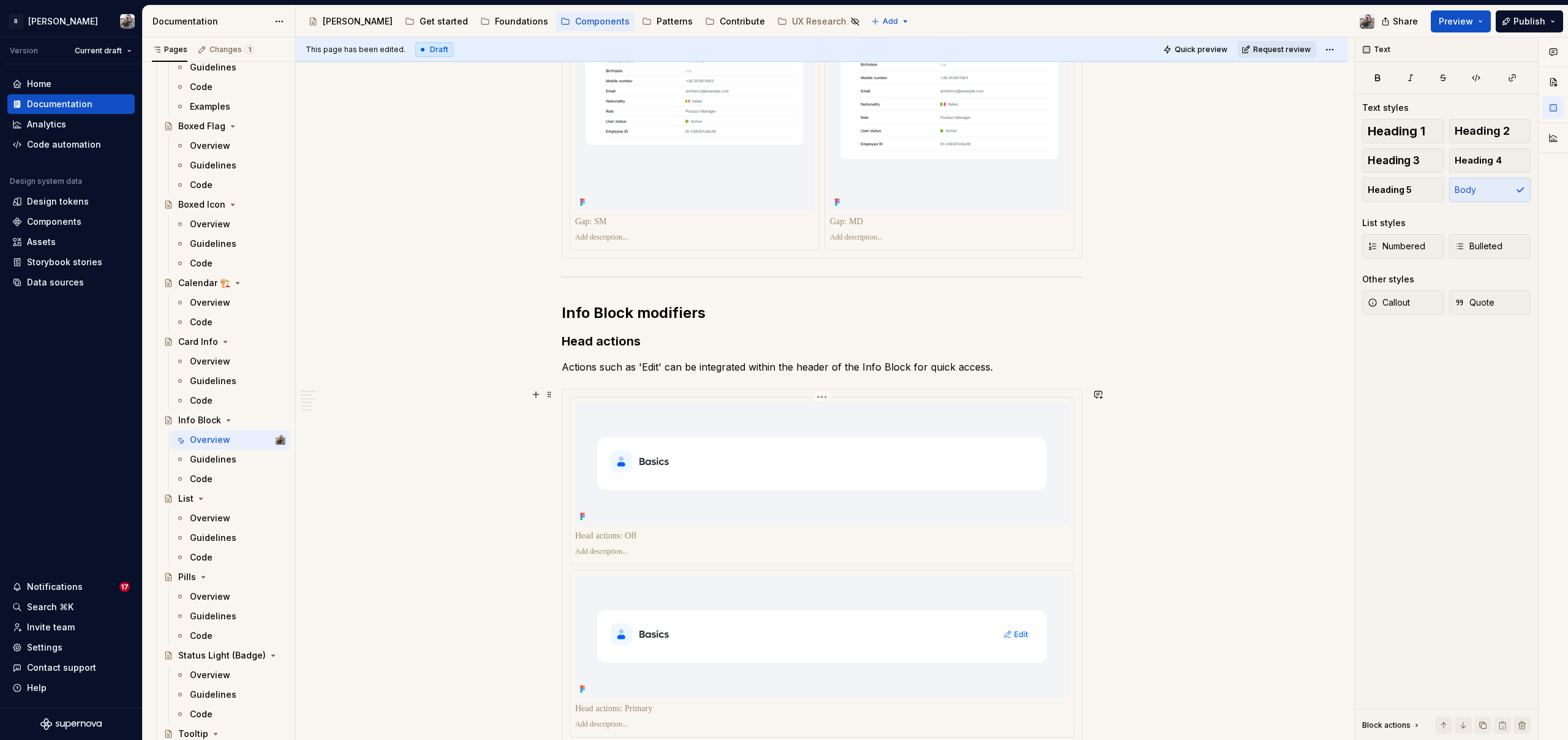
scroll to position [1037, 0]
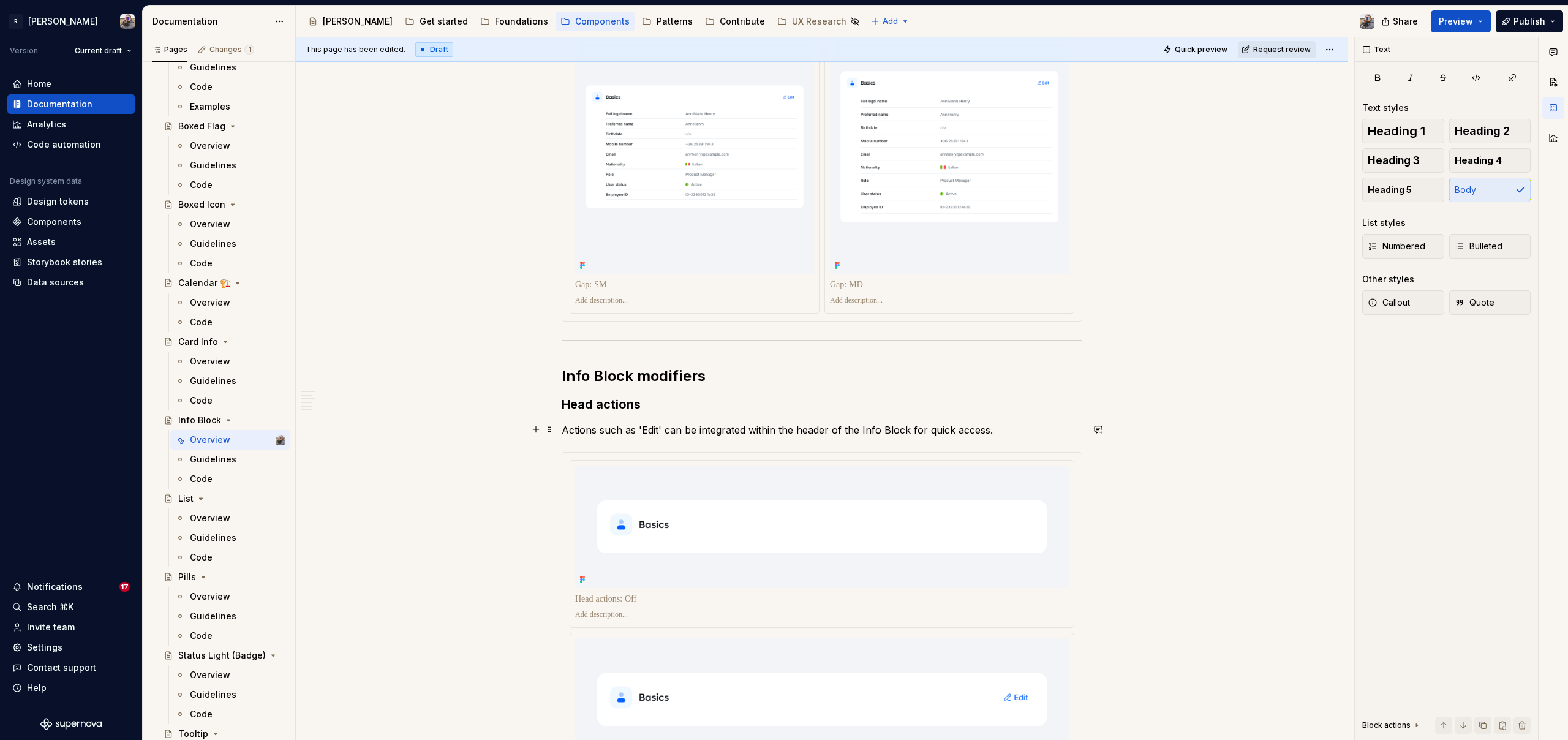
click at [581, 432] on p "Actions such as 'Edit' can be integrated within the header of the Info Block fo…" at bounding box center [821, 430] width 520 height 15
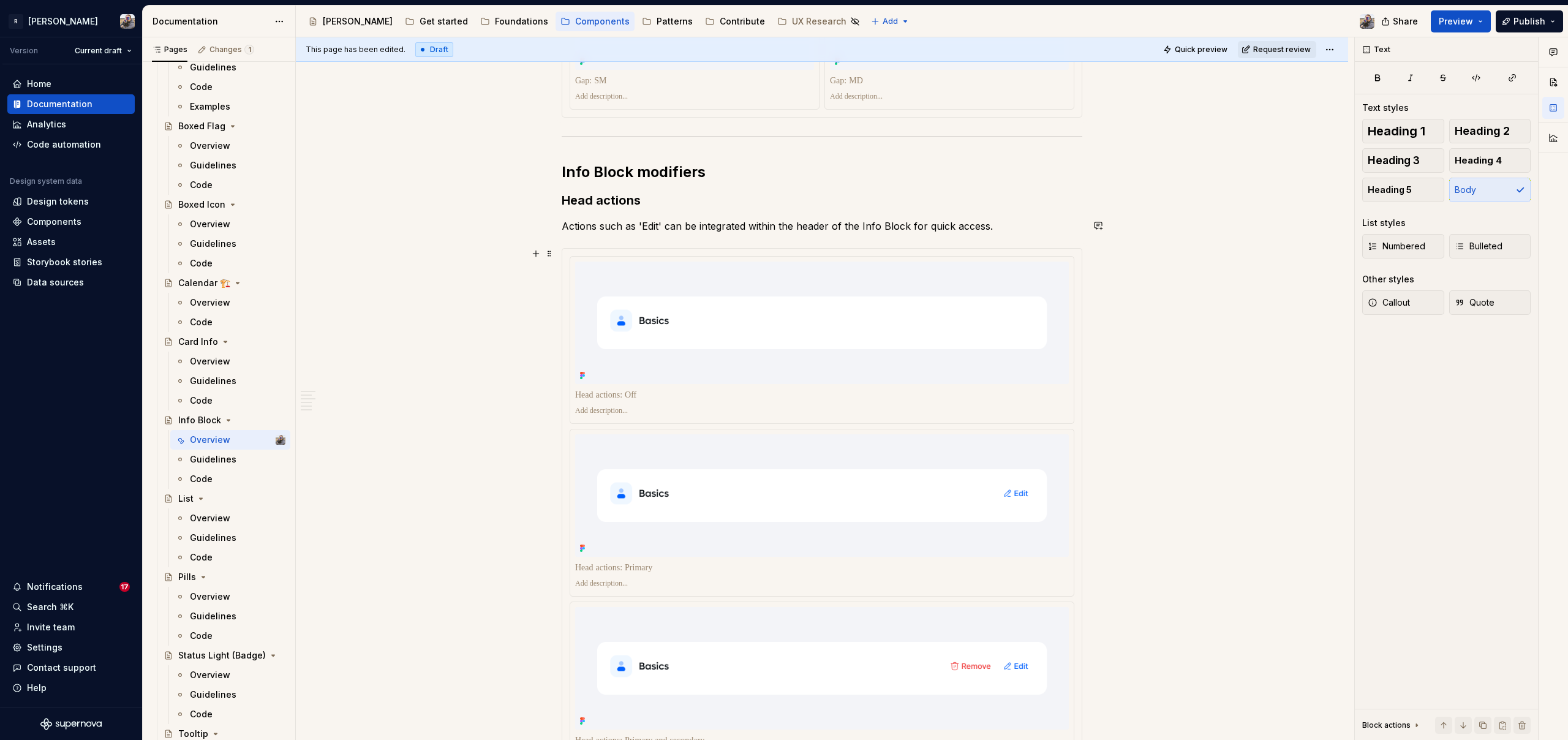
scroll to position [1234, 0]
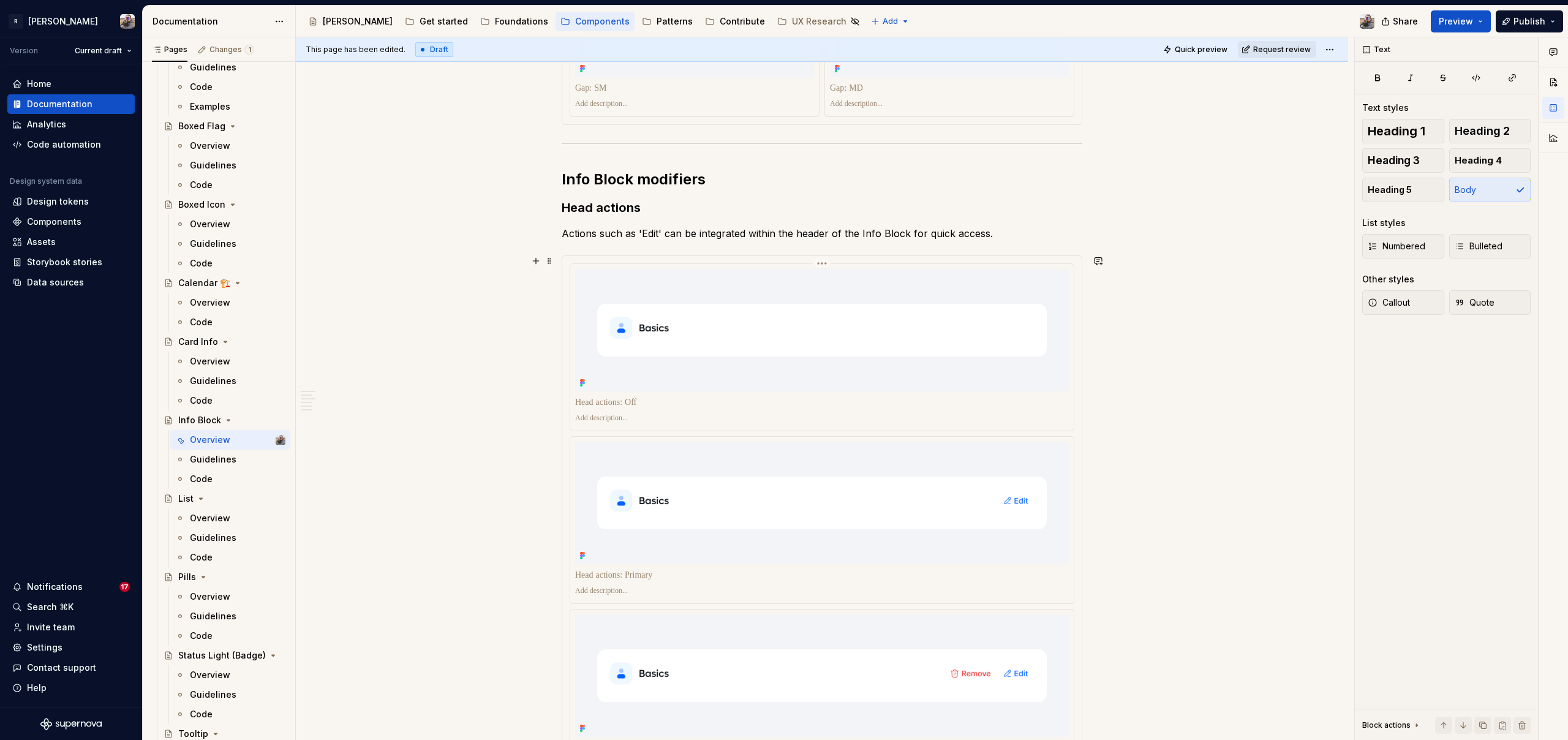
click at [815, 403] on p at bounding box center [821, 402] width 493 height 12
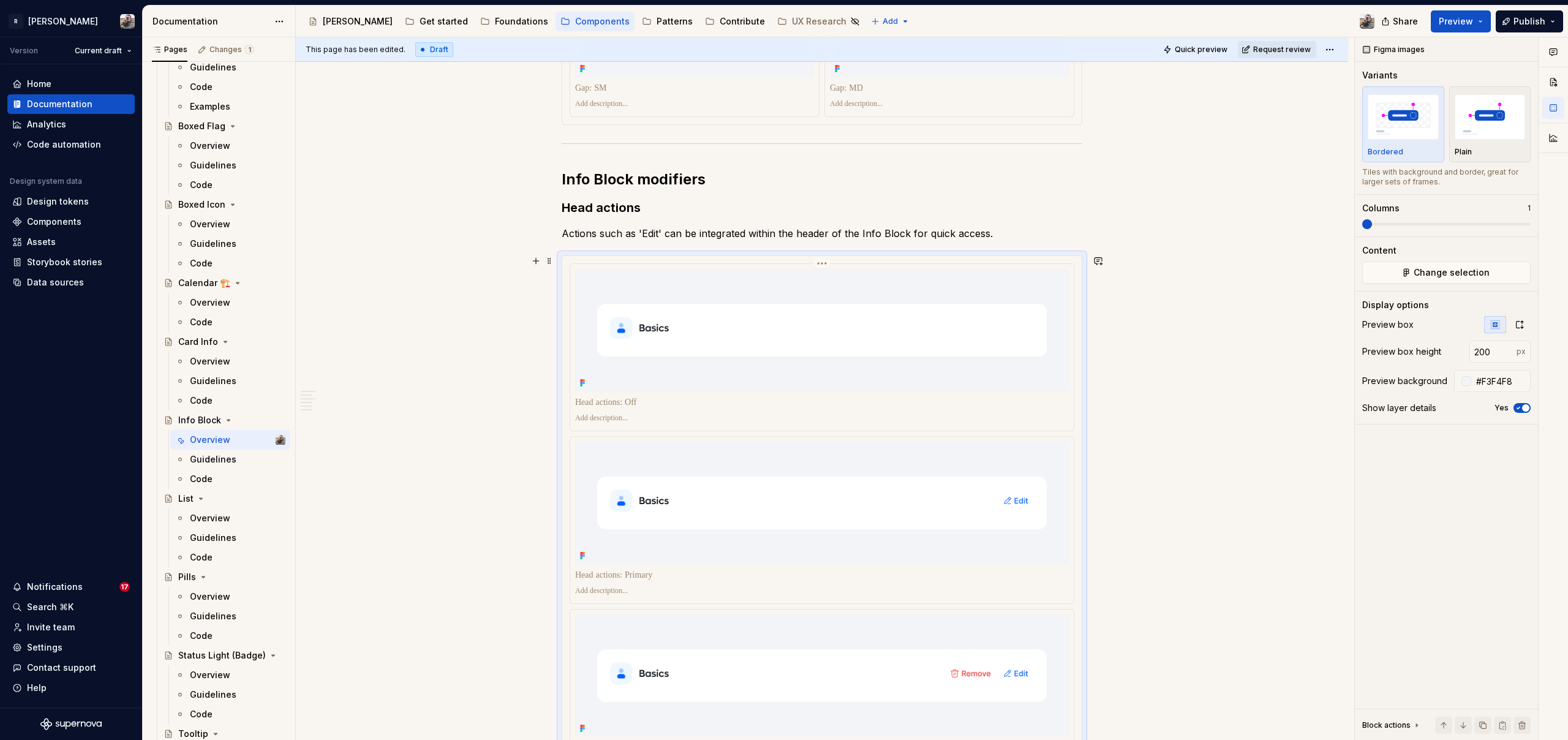
scroll to position [1450, 0]
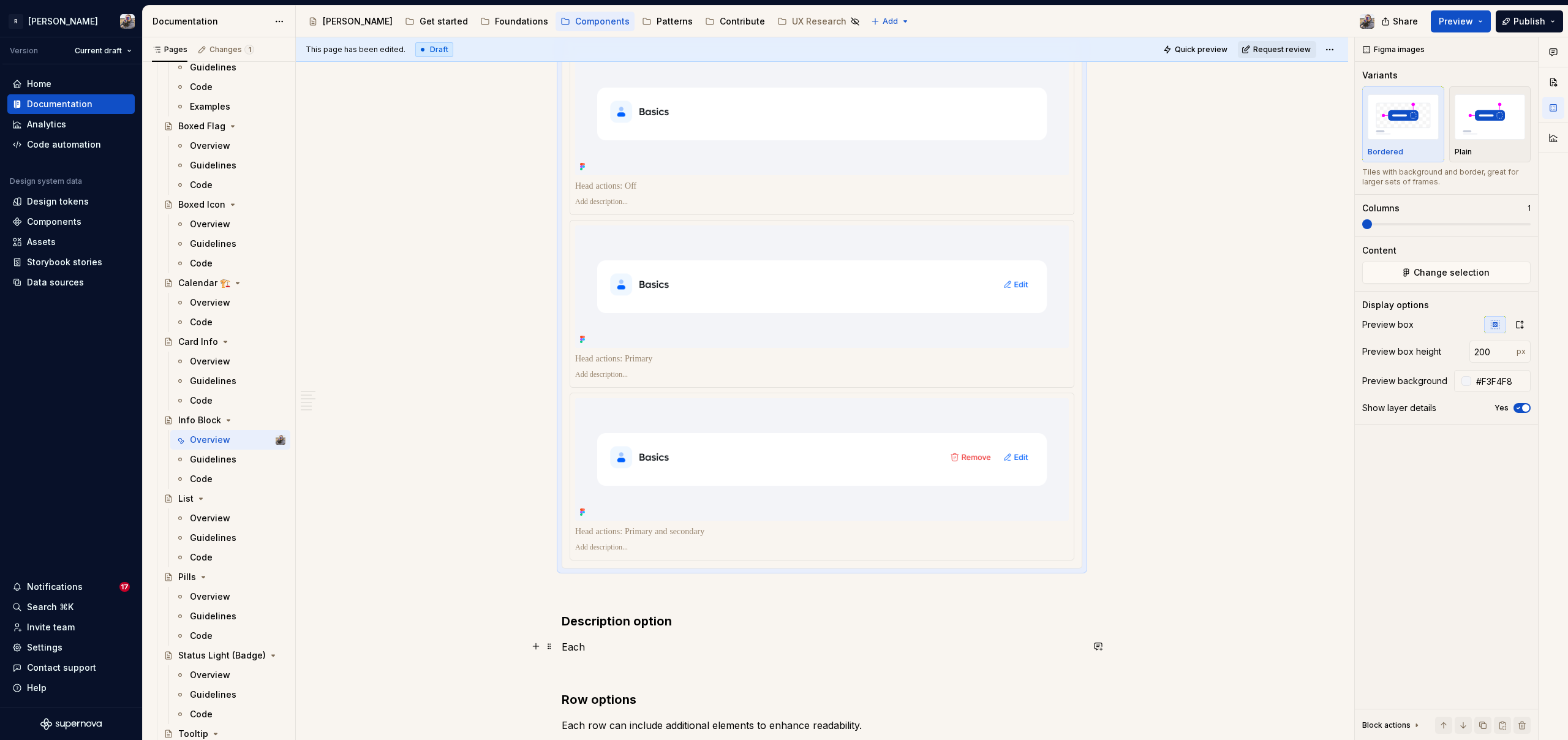
click at [595, 647] on p "Each" at bounding box center [821, 647] width 520 height 15
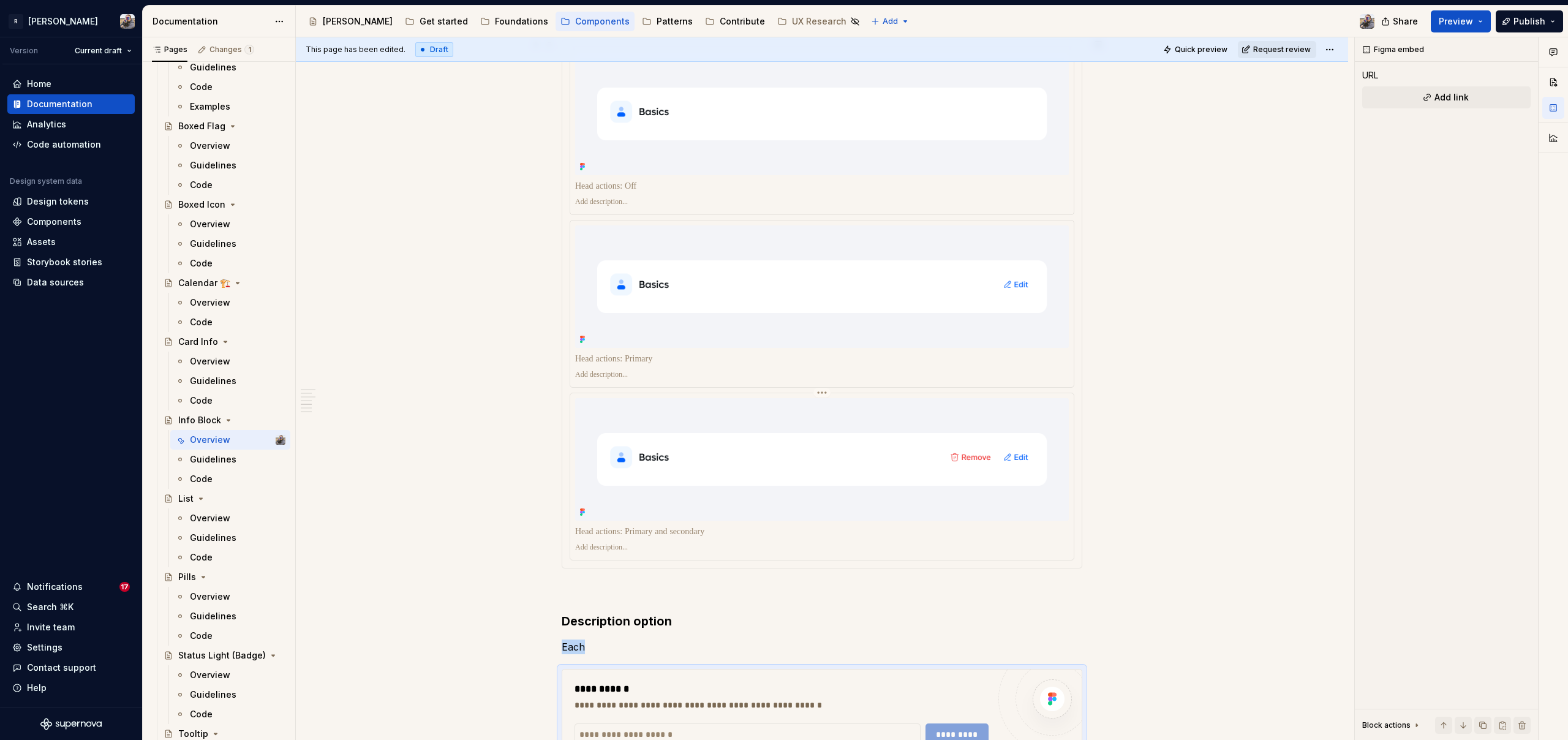
scroll to position [1692, 0]
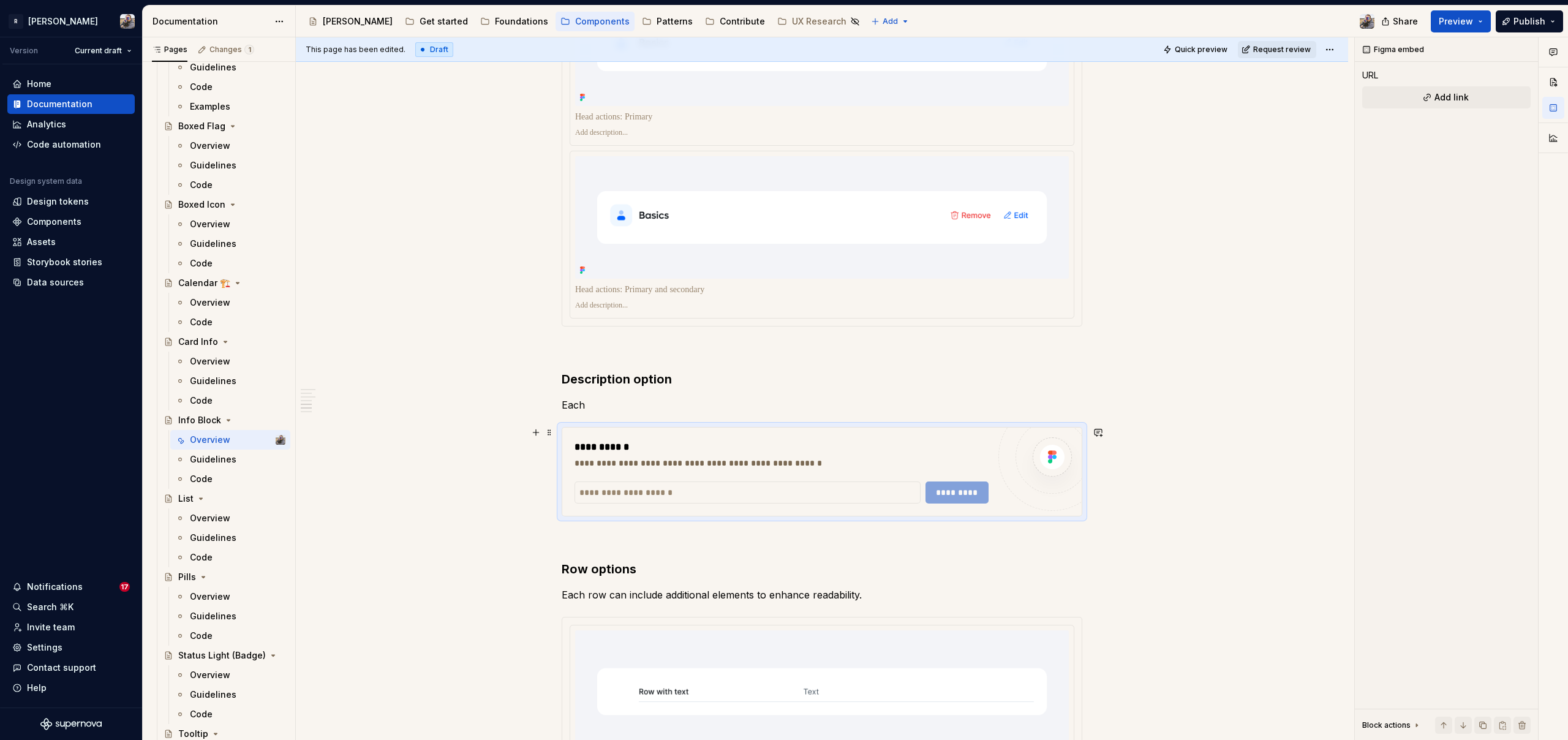
click at [758, 457] on div "**********" at bounding box center [781, 462] width 414 height 12
click at [615, 405] on p "Each" at bounding box center [821, 405] width 520 height 15
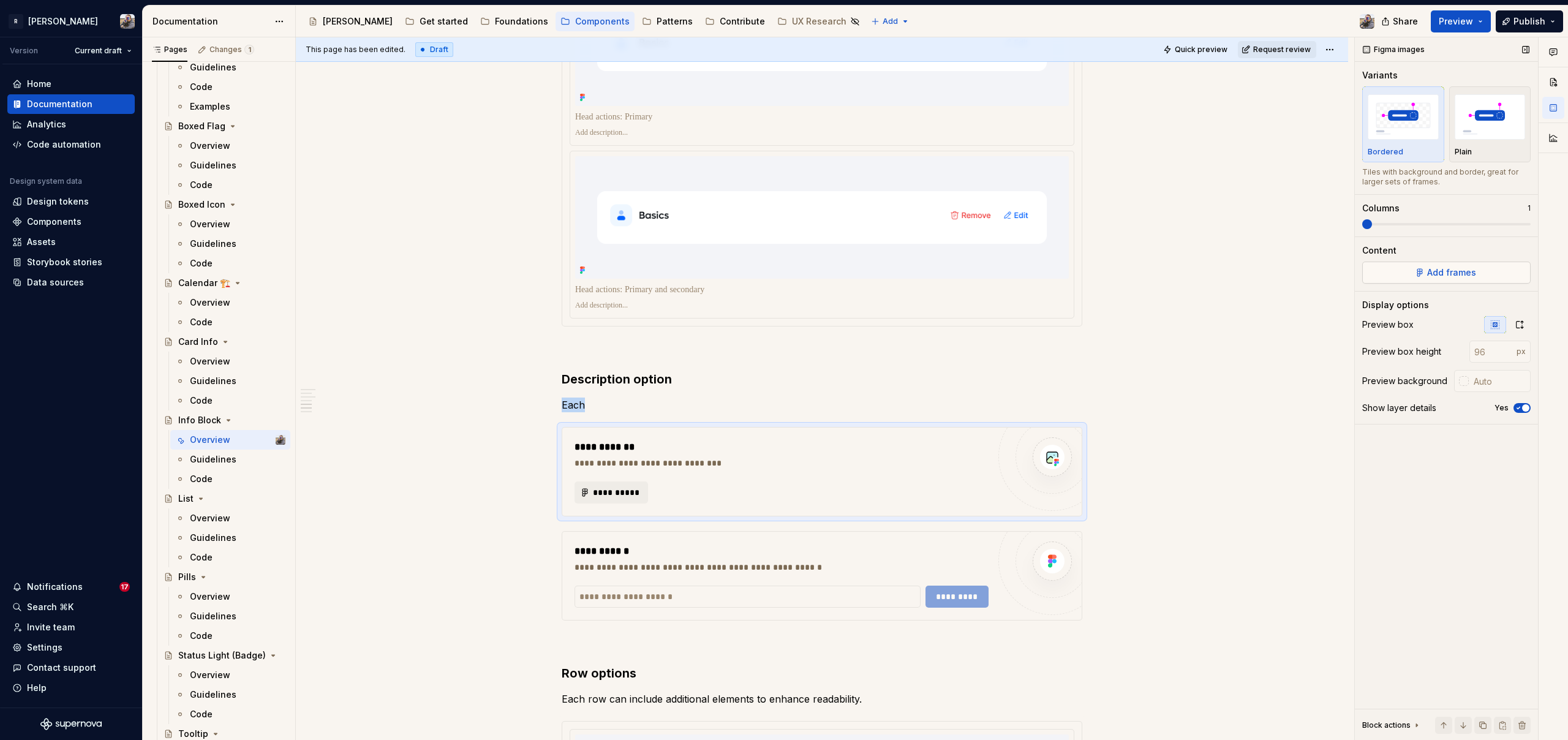
click at [1439, 275] on span "Add frames" at bounding box center [1451, 272] width 49 height 12
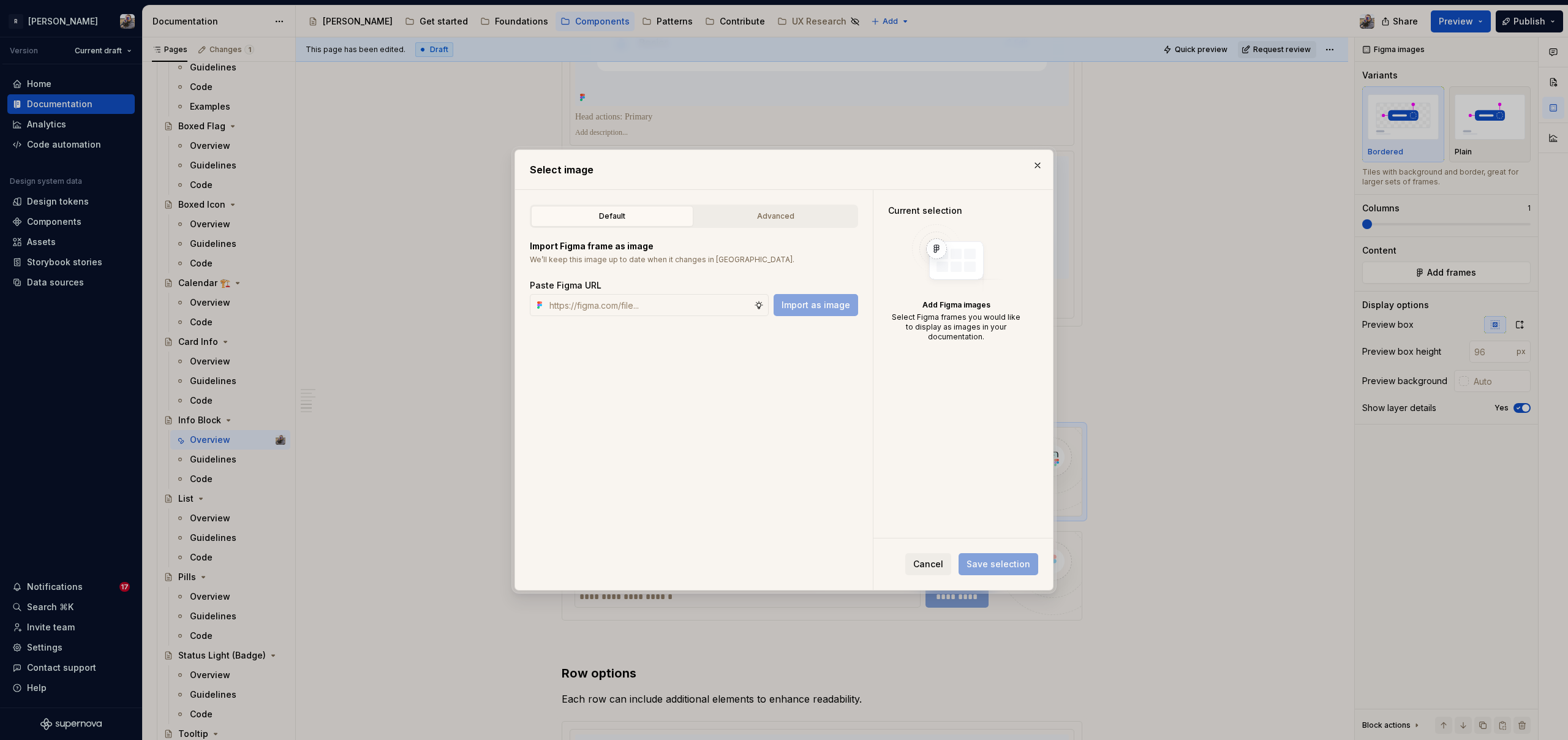
type textarea "*"
paste input "[URL][DOMAIN_NAME]"
type input "[URL][DOMAIN_NAME]"
drag, startPoint x: 823, startPoint y: 306, endPoint x: 830, endPoint y: 308, distance: 7.3
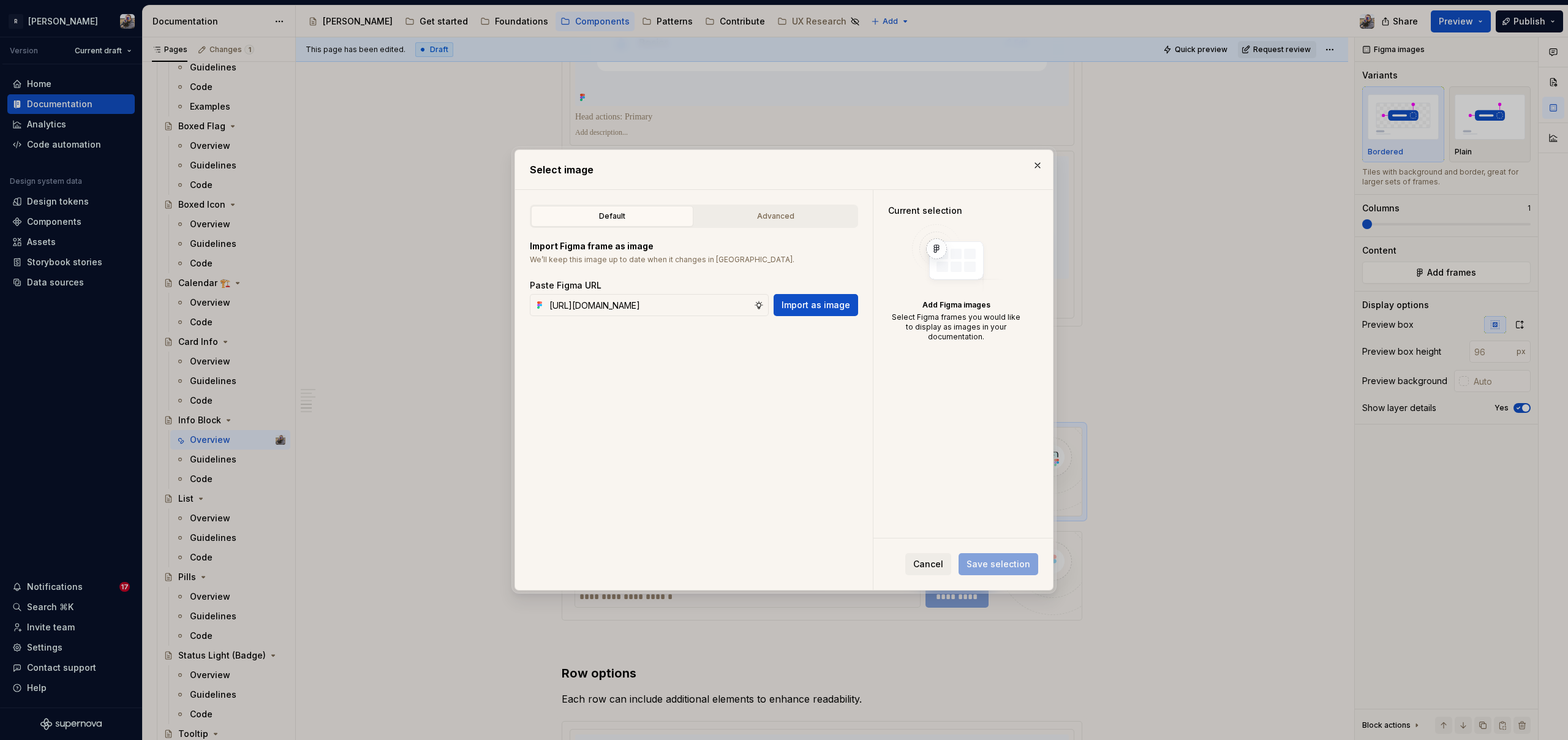
click at [823, 306] on span "Import as image" at bounding box center [815, 305] width 68 height 12
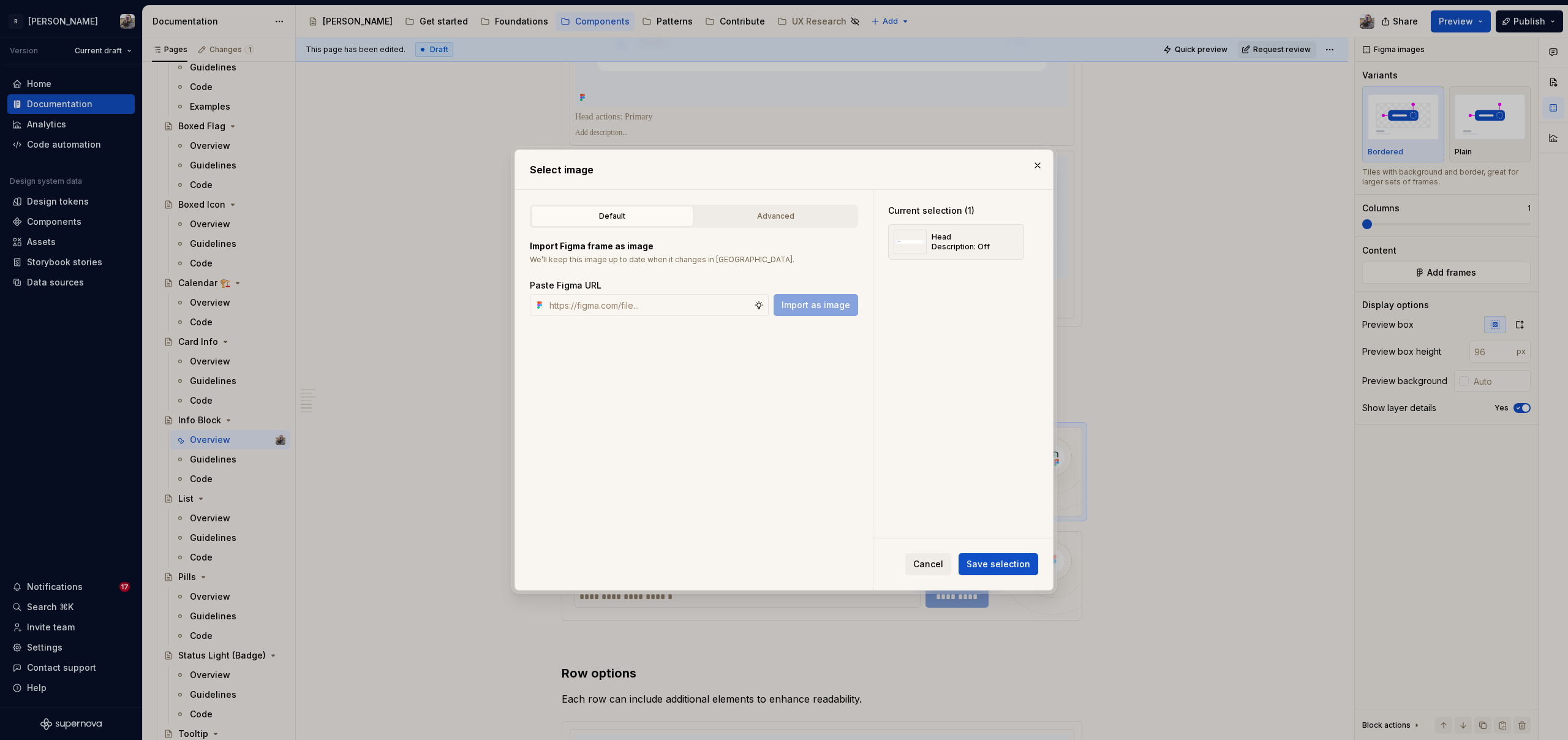
type textarea "*"
click at [630, 306] on input "text" at bounding box center [649, 306] width 209 height 22
paste input "[URL][DOMAIN_NAME]"
type input "[URL][DOMAIN_NAME]"
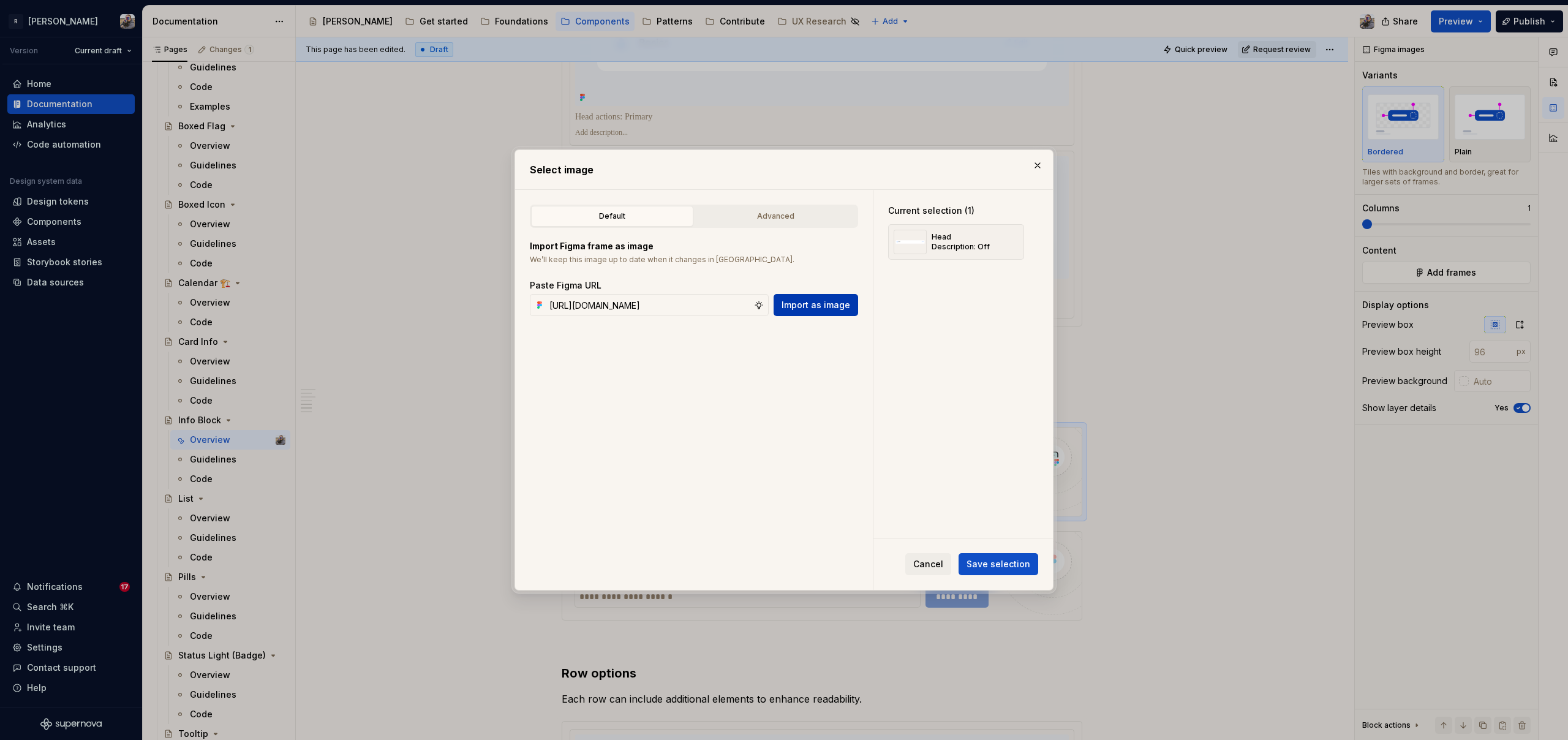
click at [834, 301] on span "Import as image" at bounding box center [815, 305] width 68 height 12
click at [1001, 562] on span "Save selection" at bounding box center [998, 563] width 64 height 12
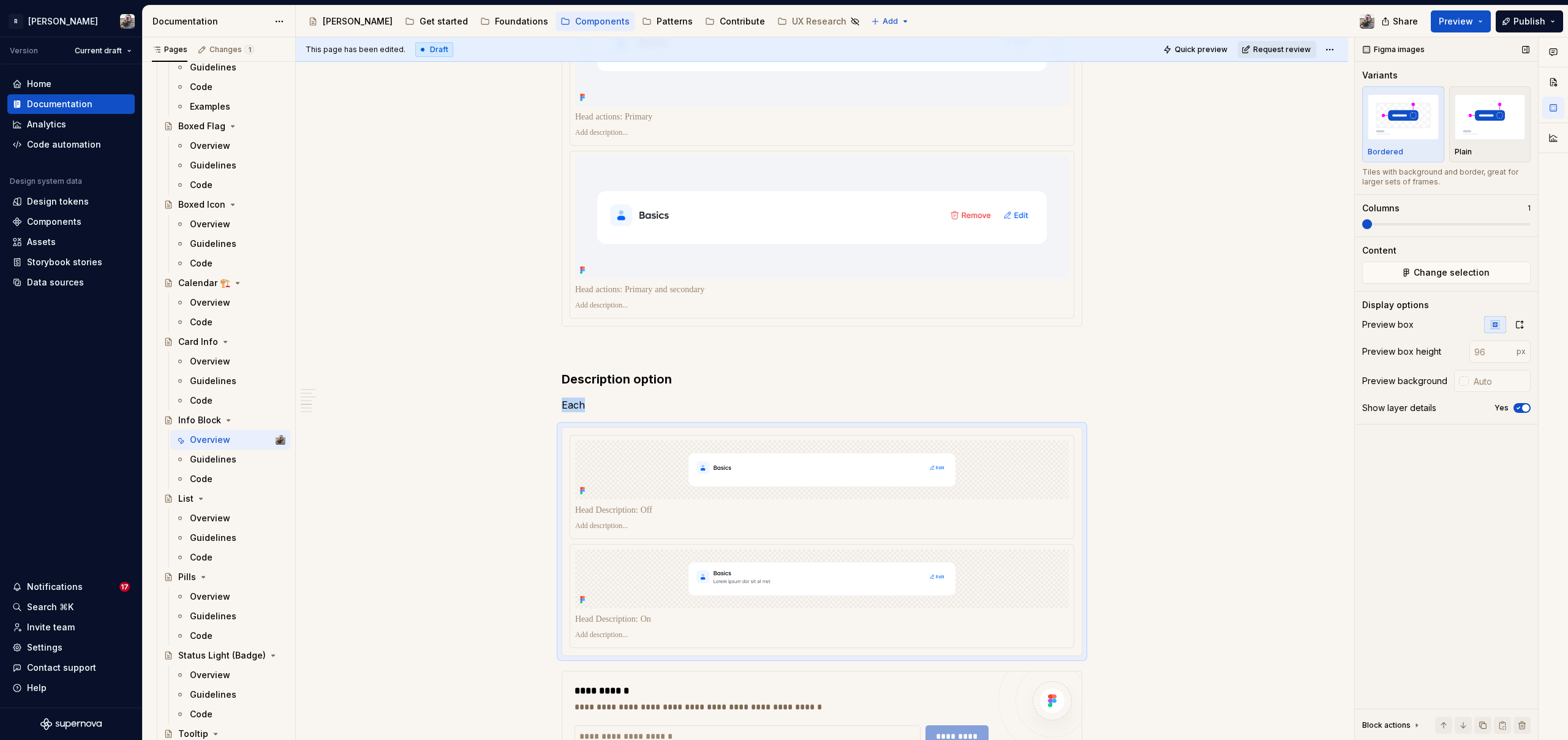
click at [1361, 221] on span at bounding box center [1366, 224] width 9 height 9
click at [1499, 141] on div "button" at bounding box center [1490, 117] width 71 height 50
type input "200"
type input "#F3F4F8"
click at [766, 202] on img at bounding box center [821, 218] width 493 height 97
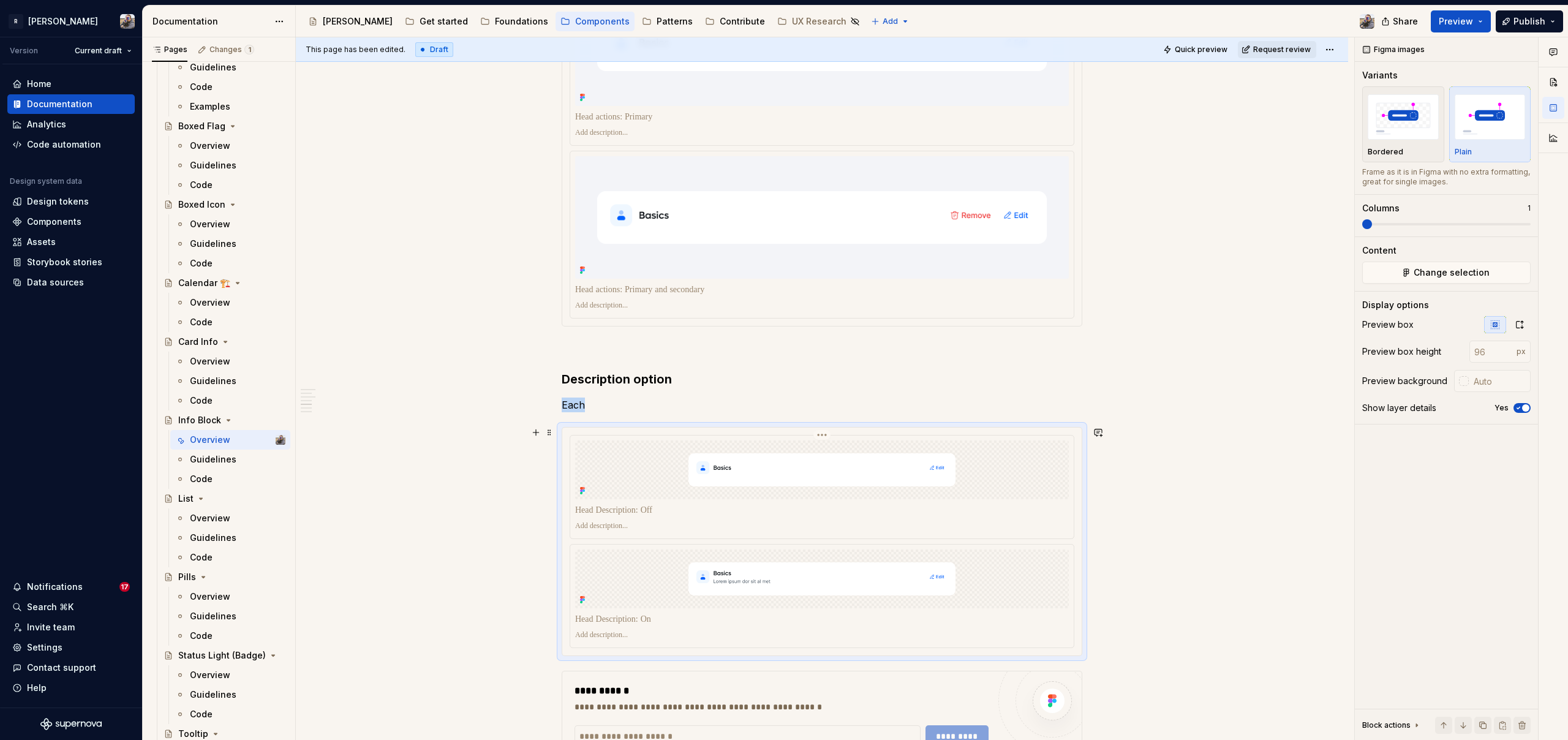
click at [827, 450] on img at bounding box center [821, 469] width 493 height 59
click at [1501, 356] on input "number" at bounding box center [1492, 351] width 47 height 22
type input "200"
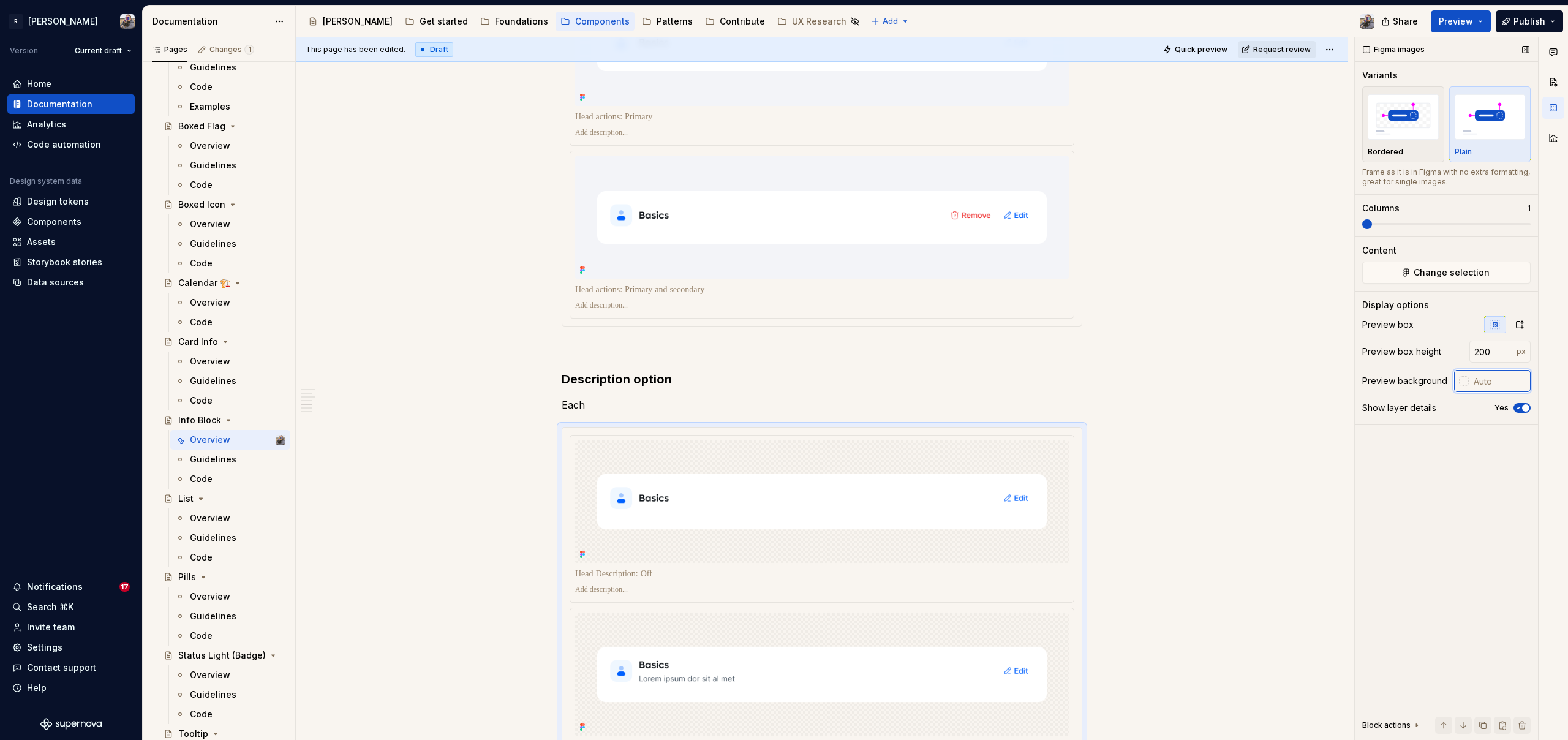
click at [1487, 387] on input "text" at bounding box center [1499, 381] width 62 height 22
type input "#F3F4F8"
click at [964, 234] on img at bounding box center [821, 218] width 493 height 97
click at [1505, 377] on input "#F3F4F8" at bounding box center [1501, 381] width 60 height 22
drag, startPoint x: 1505, startPoint y: 377, endPoint x: 1512, endPoint y: 377, distance: 7.0
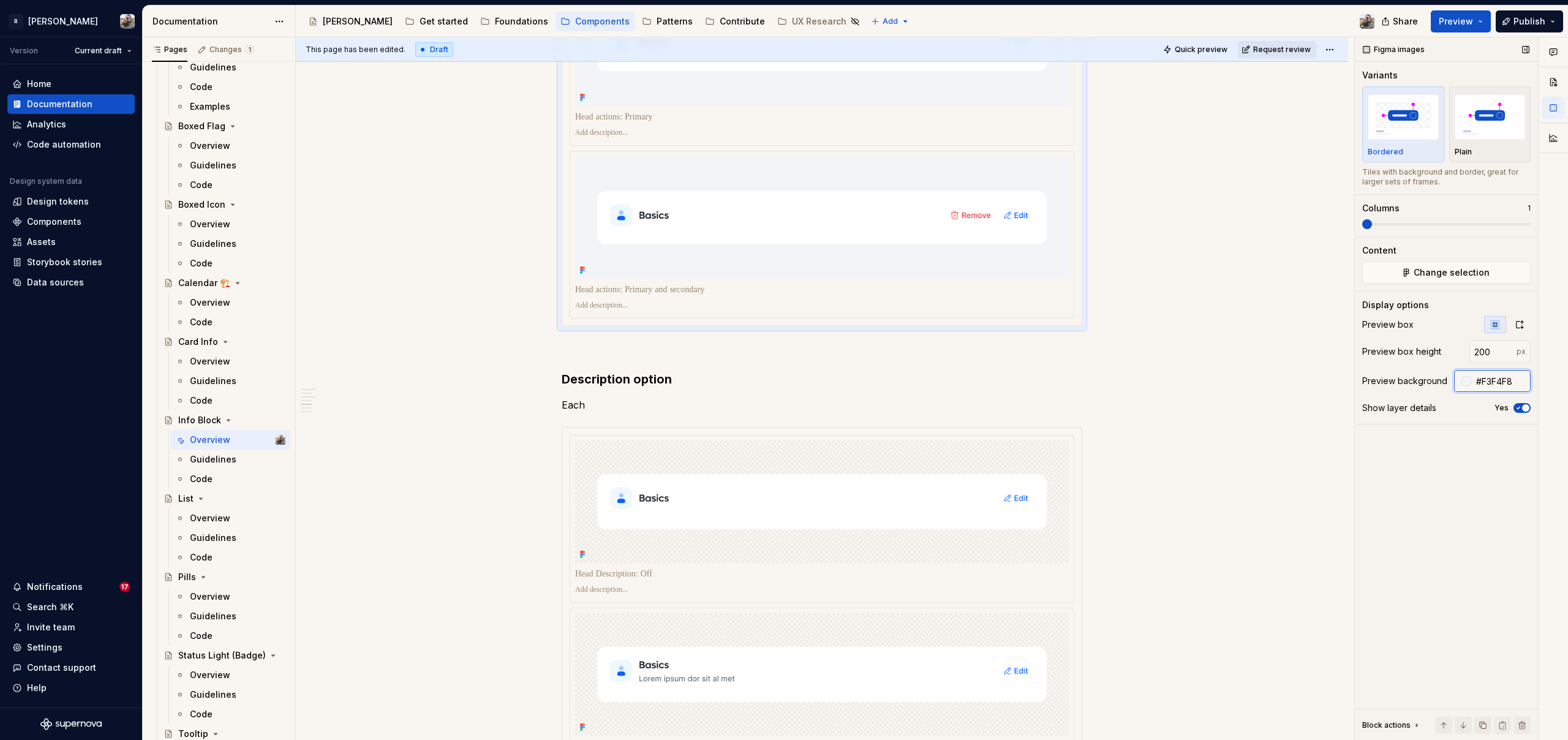
click at [1511, 377] on input "#F3F4F8" at bounding box center [1501, 381] width 60 height 22
drag, startPoint x: 1513, startPoint y: 379, endPoint x: 1464, endPoint y: 379, distance: 49.0
click at [1464, 379] on div "#F3F4F8" at bounding box center [1492, 381] width 77 height 22
click at [927, 433] on div at bounding box center [822, 605] width 520 height 355
click at [1474, 379] on input "text" at bounding box center [1499, 381] width 62 height 22
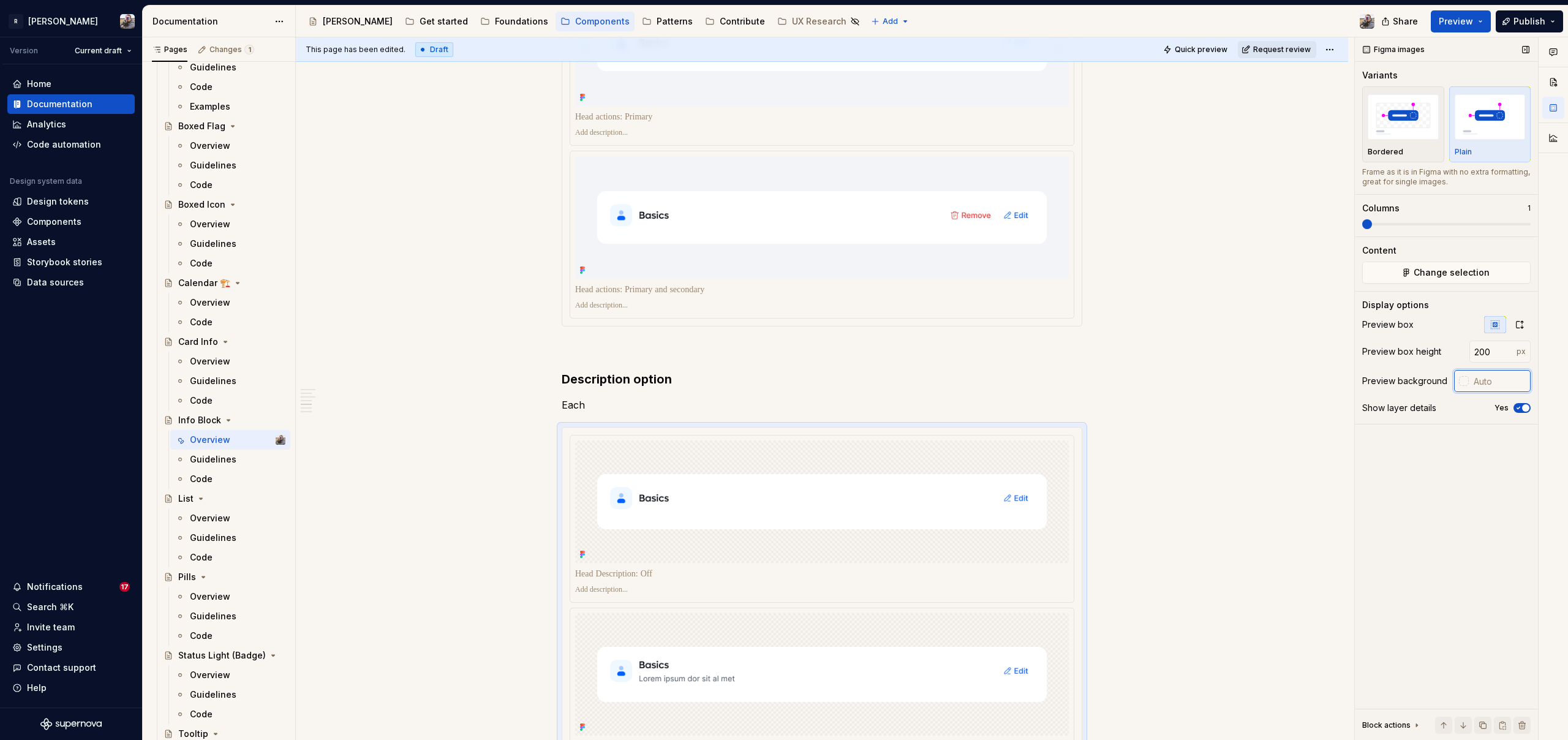
paste input "#F3F4F8"
type input "#F3F4F8"
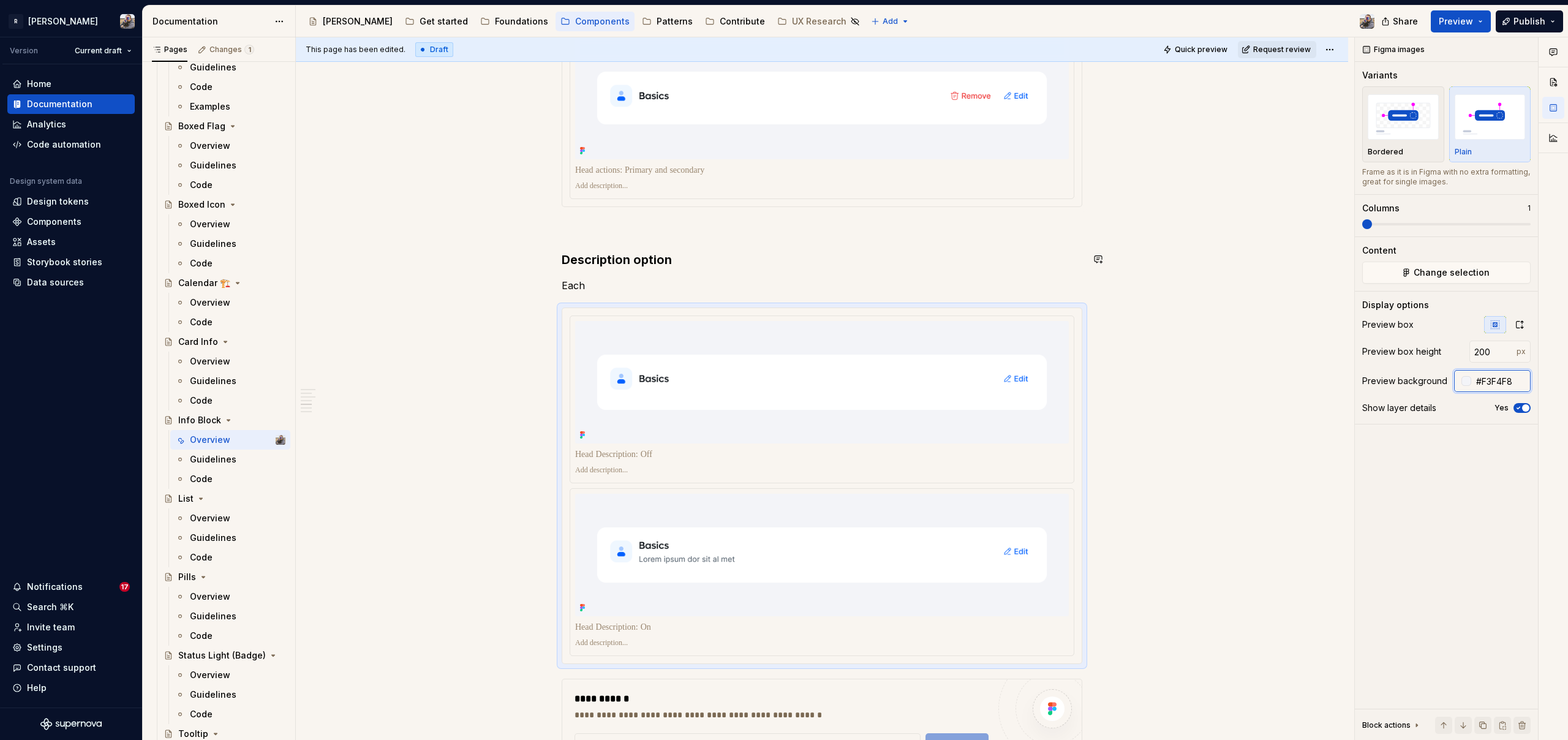
scroll to position [1874, 0]
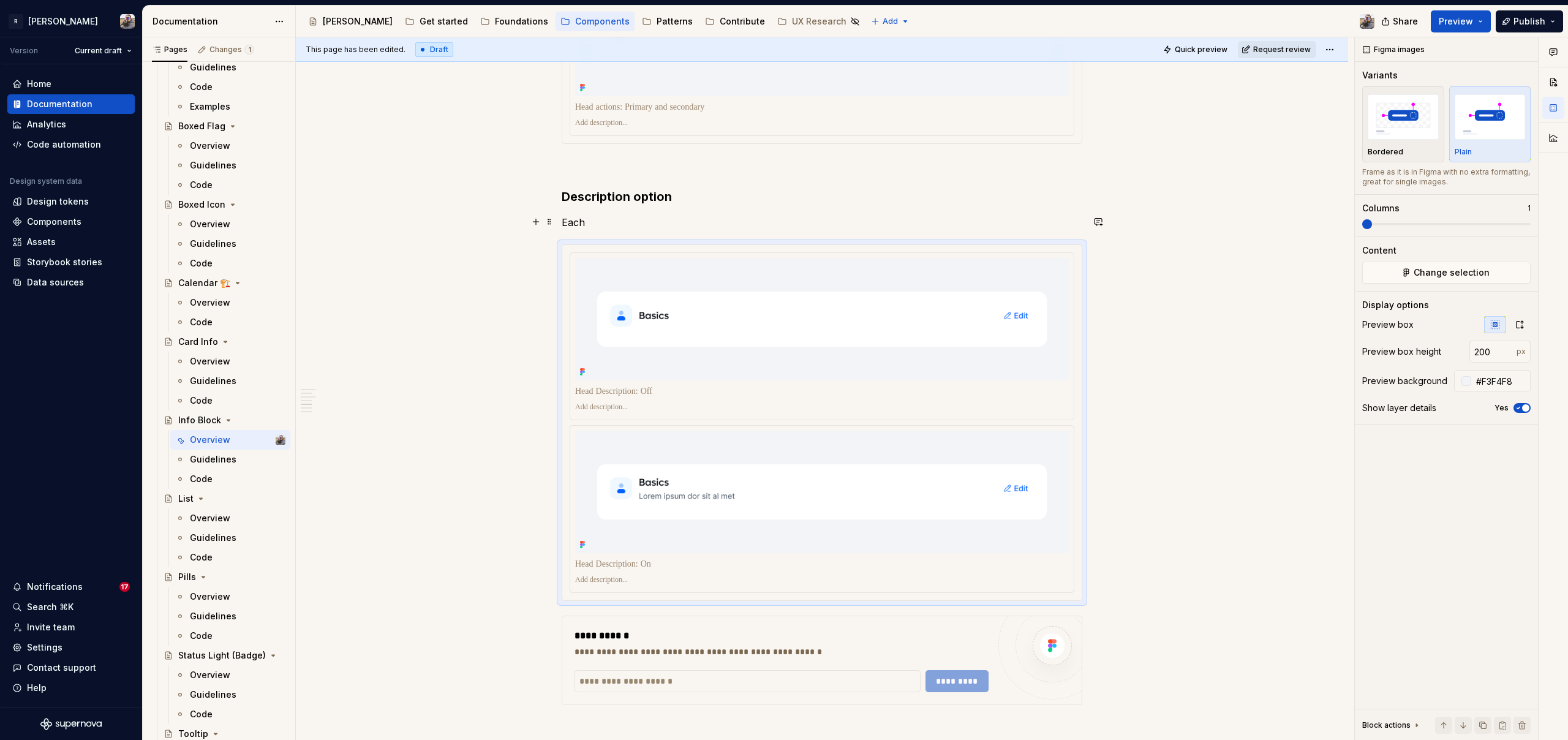
click at [577, 218] on p "Each" at bounding box center [821, 222] width 520 height 15
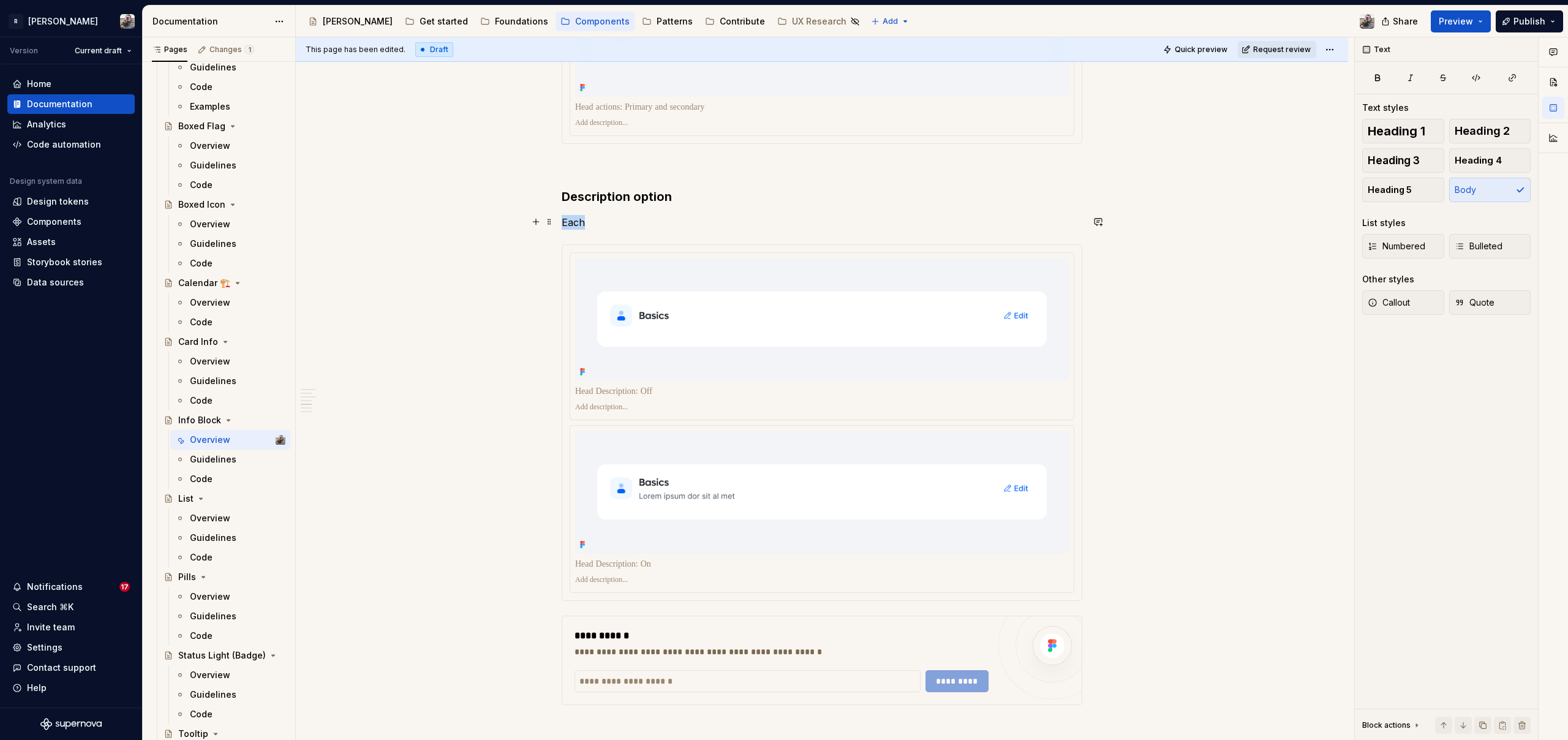
click at [577, 218] on p "Each" at bounding box center [821, 222] width 520 height 15
click at [549, 621] on span at bounding box center [549, 620] width 9 height 17
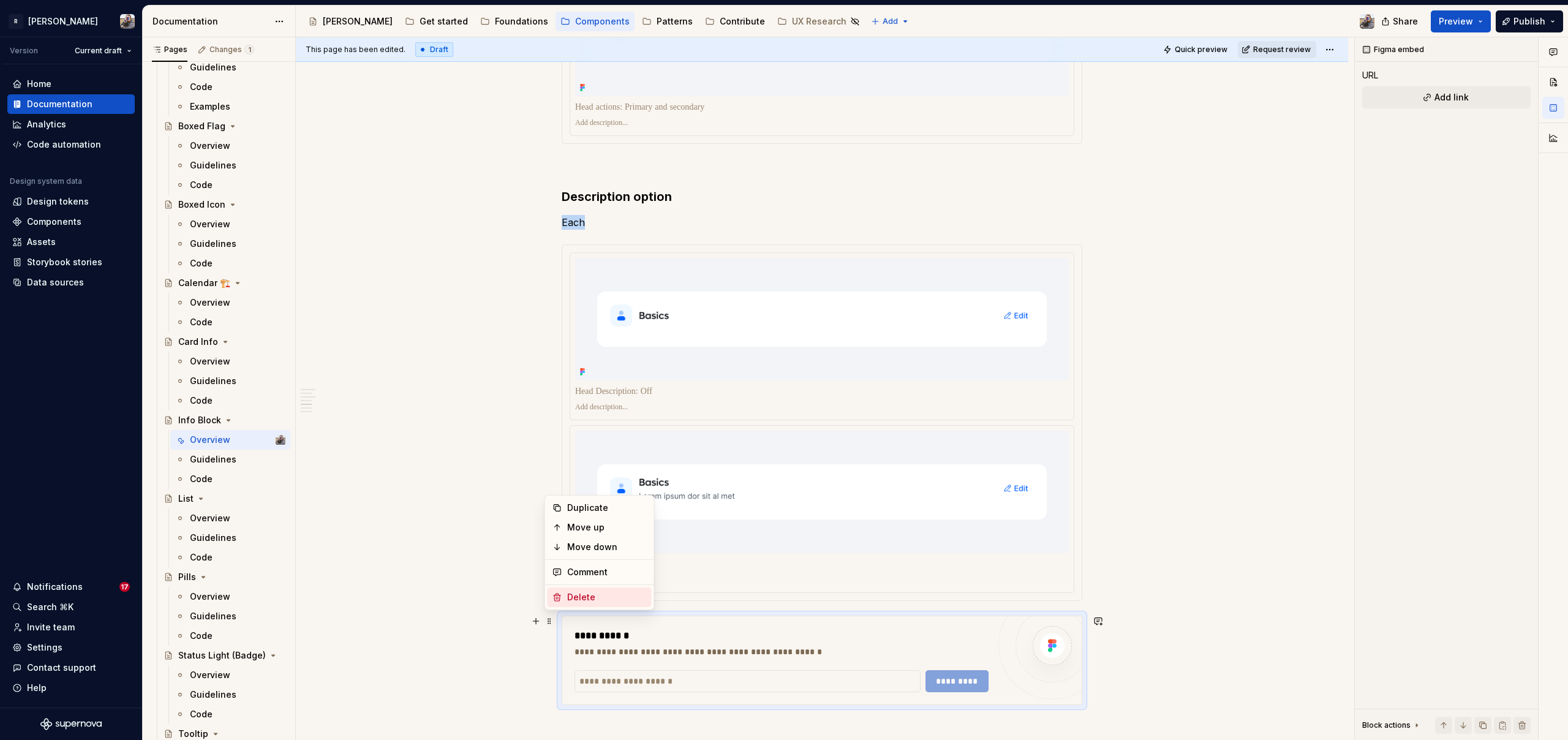
click at [592, 598] on div "Delete" at bounding box center [606, 596] width 79 height 12
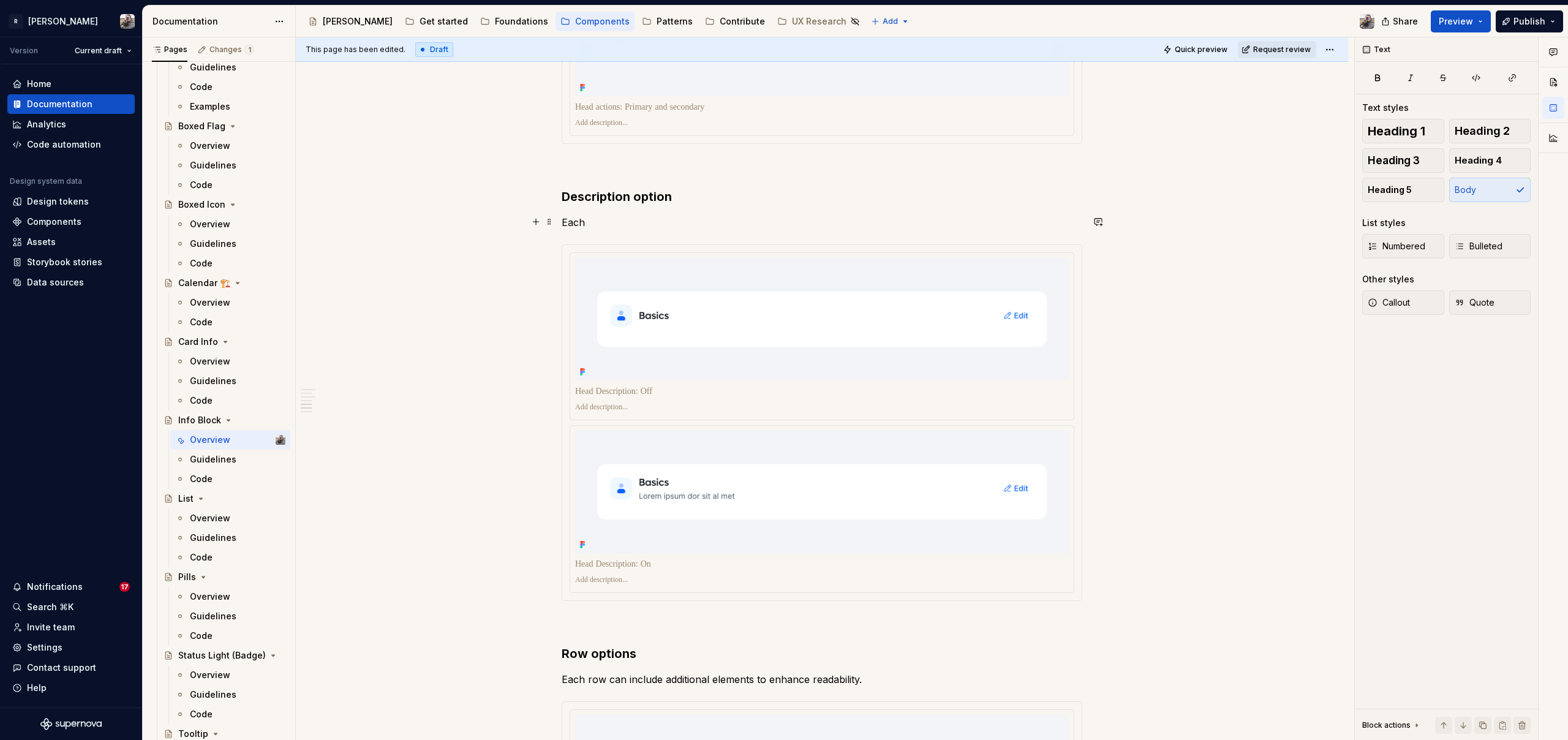
click at [598, 217] on p "Each" at bounding box center [821, 222] width 520 height 15
drag, startPoint x: 599, startPoint y: 218, endPoint x: 572, endPoint y: 222, distance: 27.3
click at [562, 218] on div "**********" at bounding box center [821, 475] width 520 height 4185
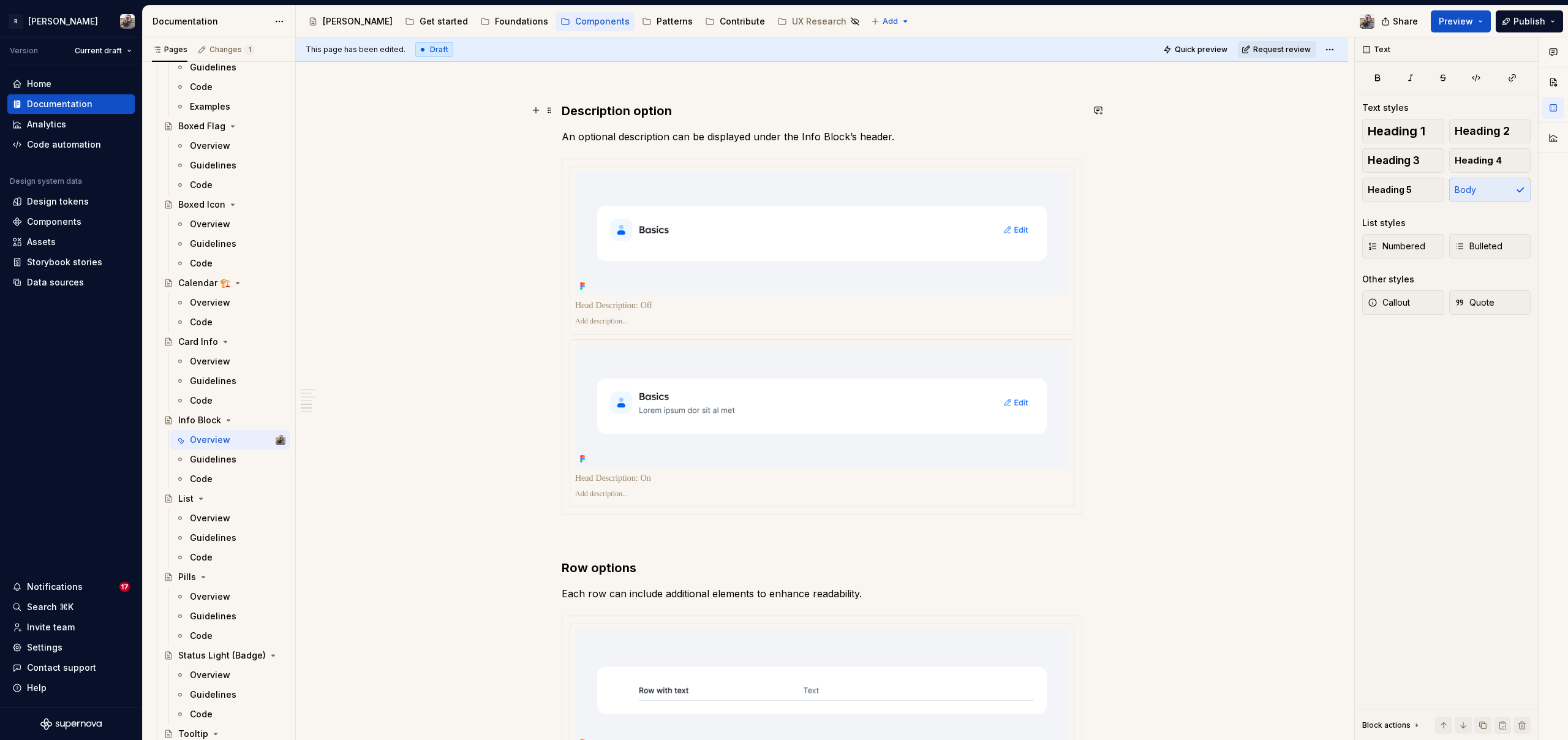
scroll to position [1944, 0]
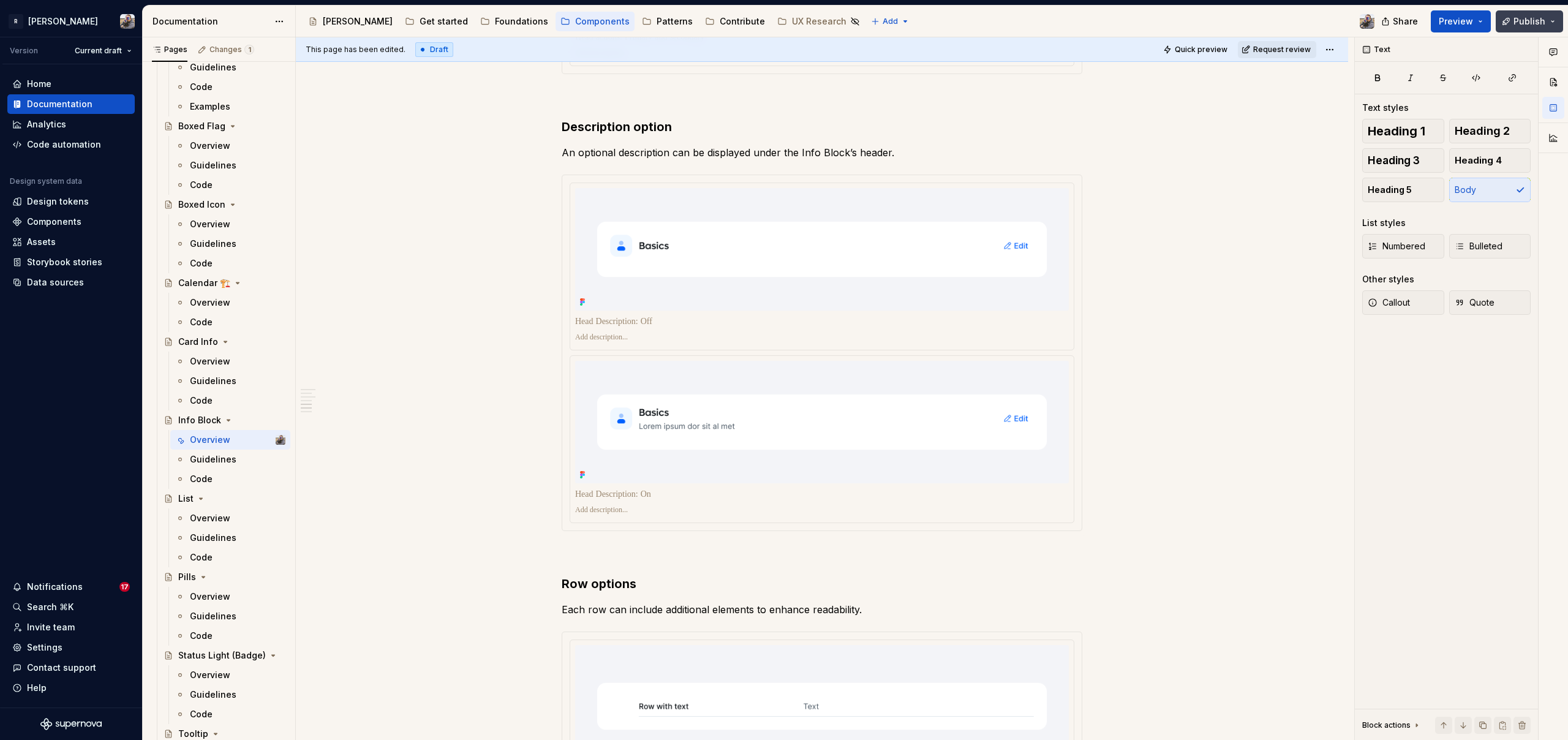
click at [1529, 20] on span "Publish" at bounding box center [1529, 21] width 32 height 12
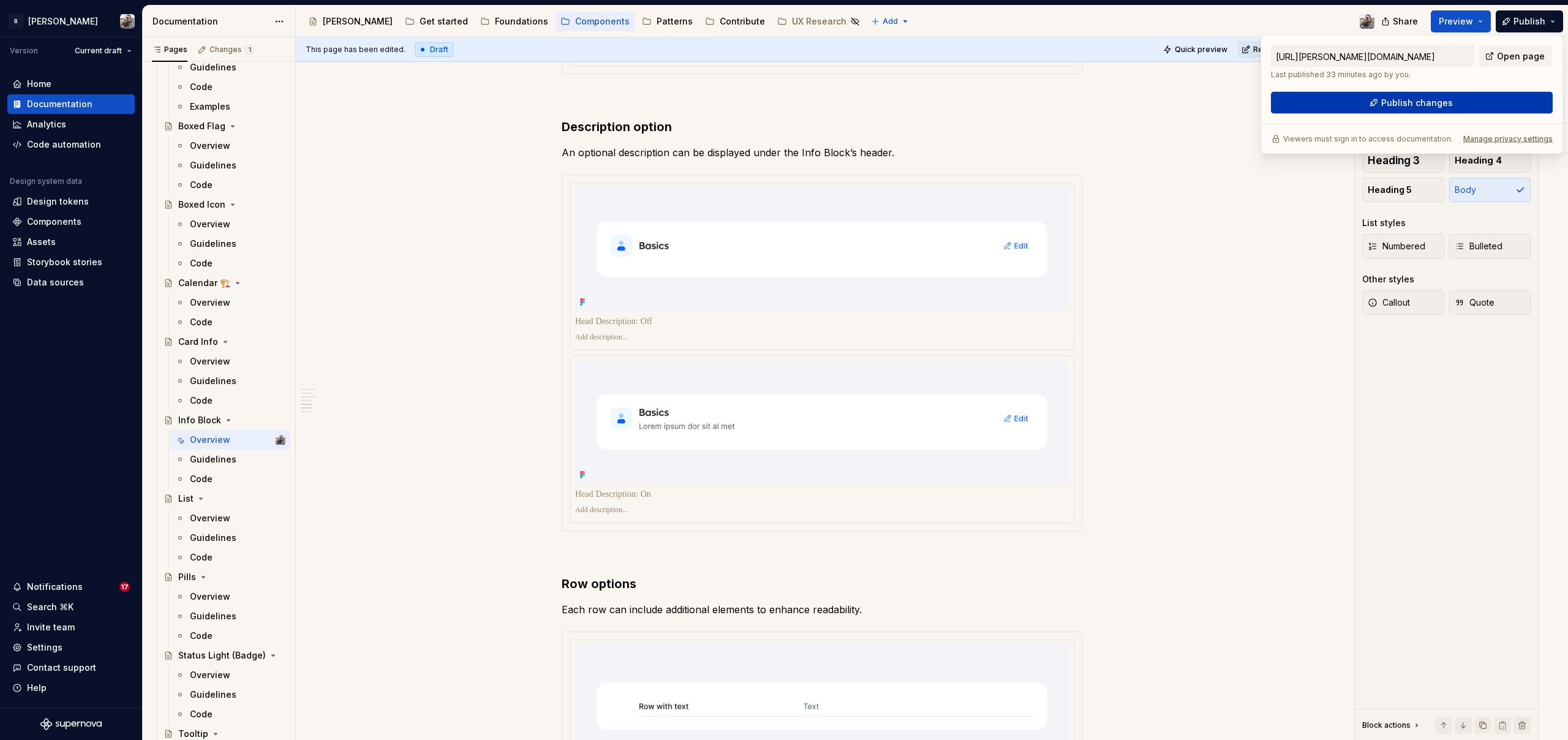
click at [1467, 102] on button "Publish changes" at bounding box center [1411, 103] width 281 height 22
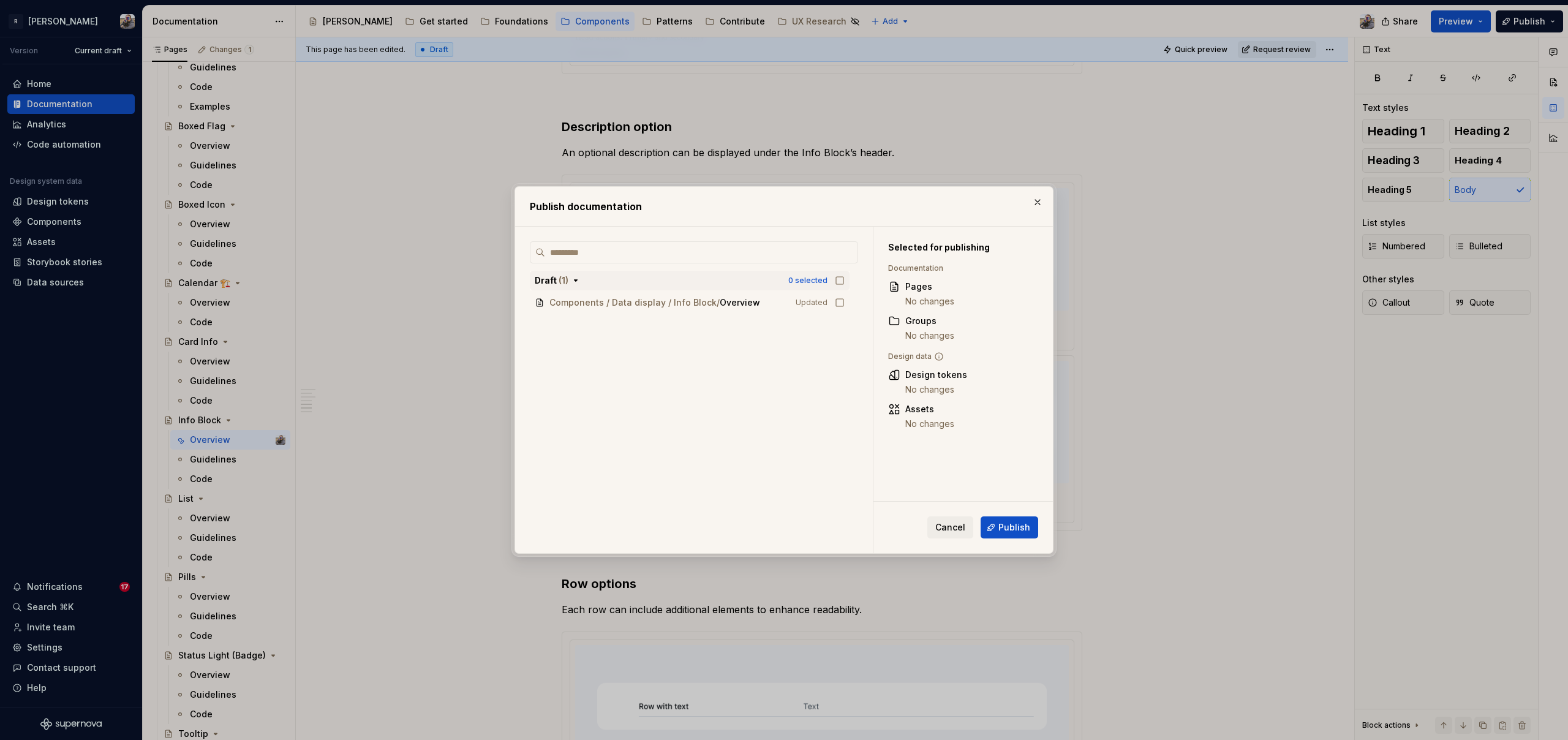
click at [834, 283] on icon "button" at bounding box center [839, 280] width 9 height 9
click at [1020, 524] on span "Publish" at bounding box center [1014, 527] width 32 height 12
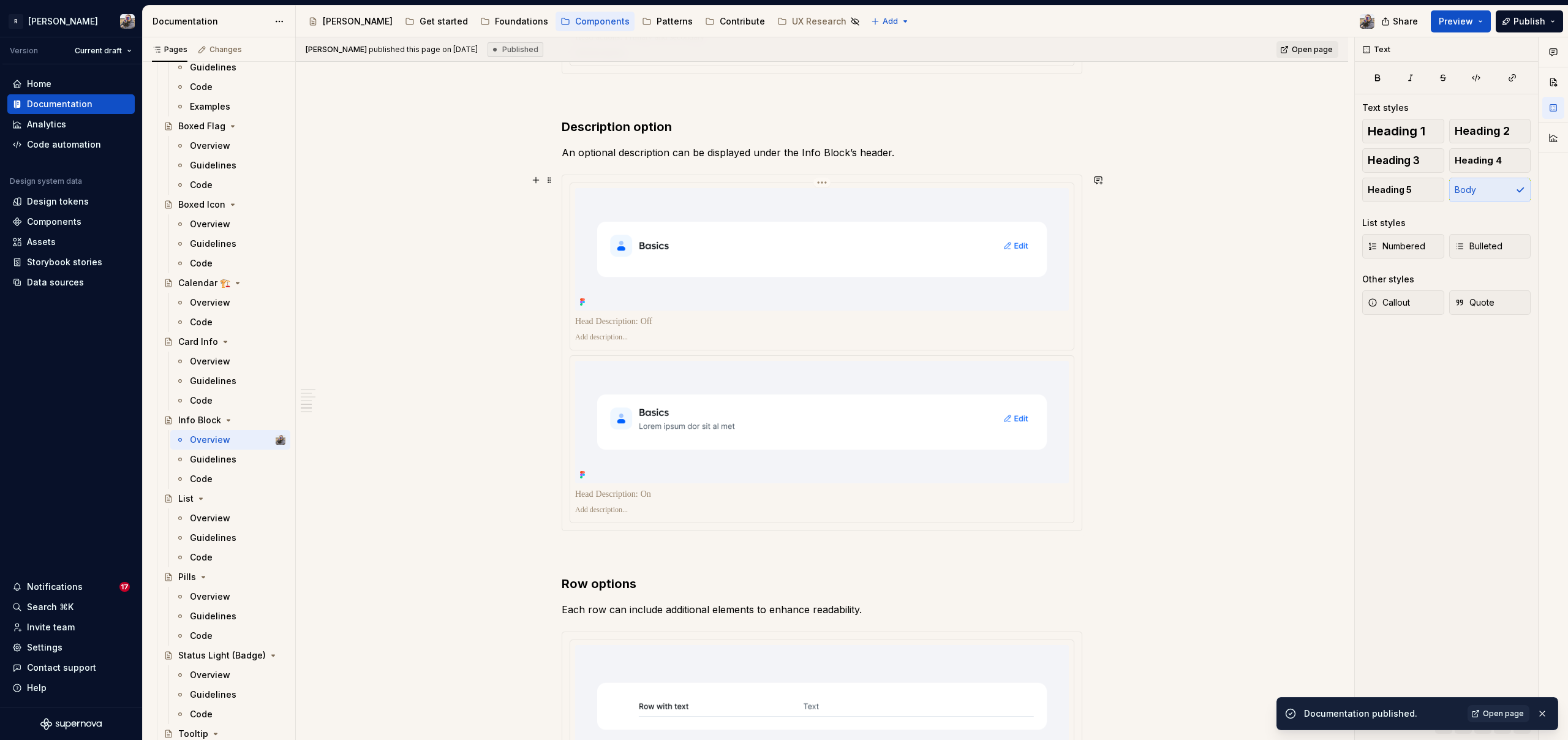
scroll to position [3921, 0]
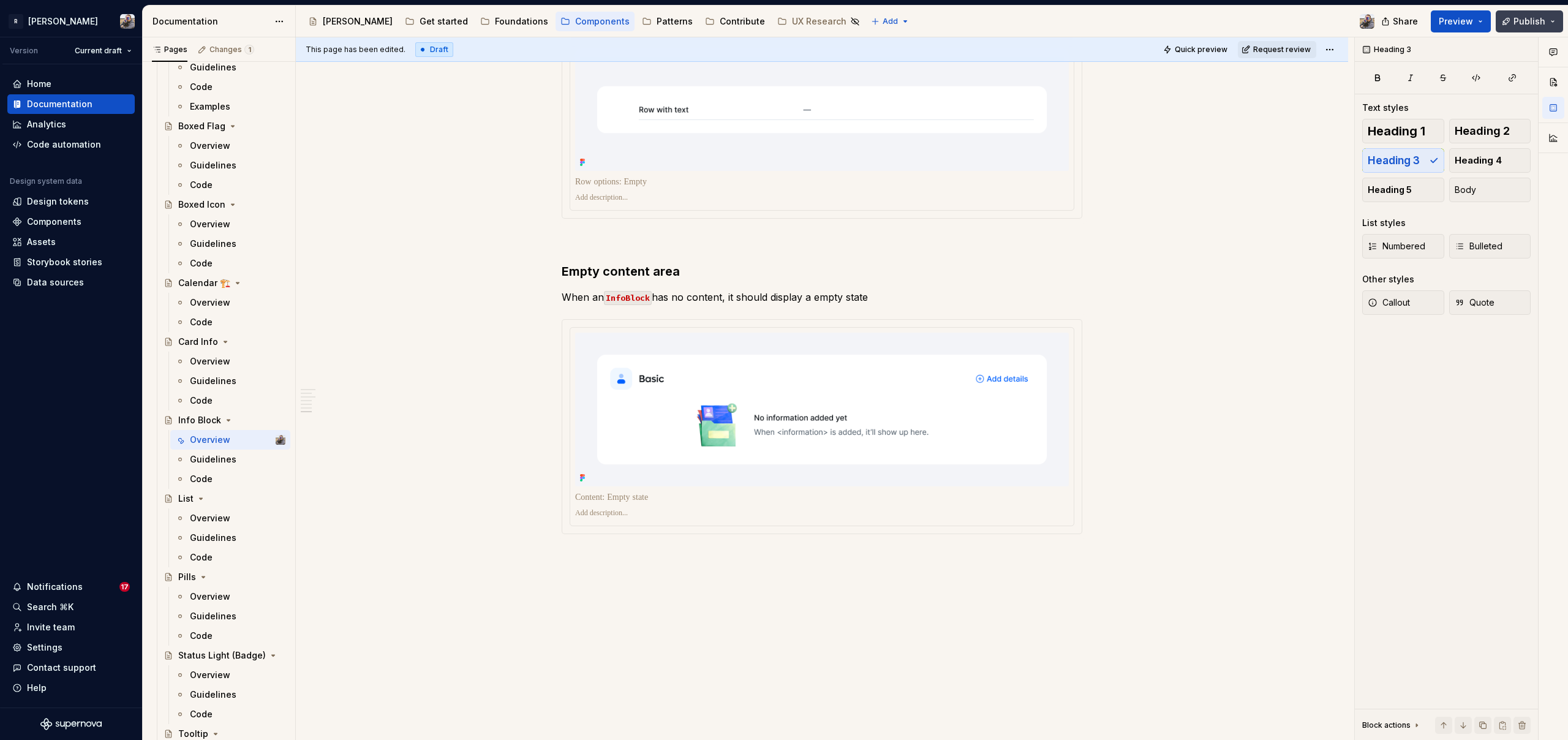
click at [1527, 14] on button "Publish" at bounding box center [1529, 21] width 67 height 22
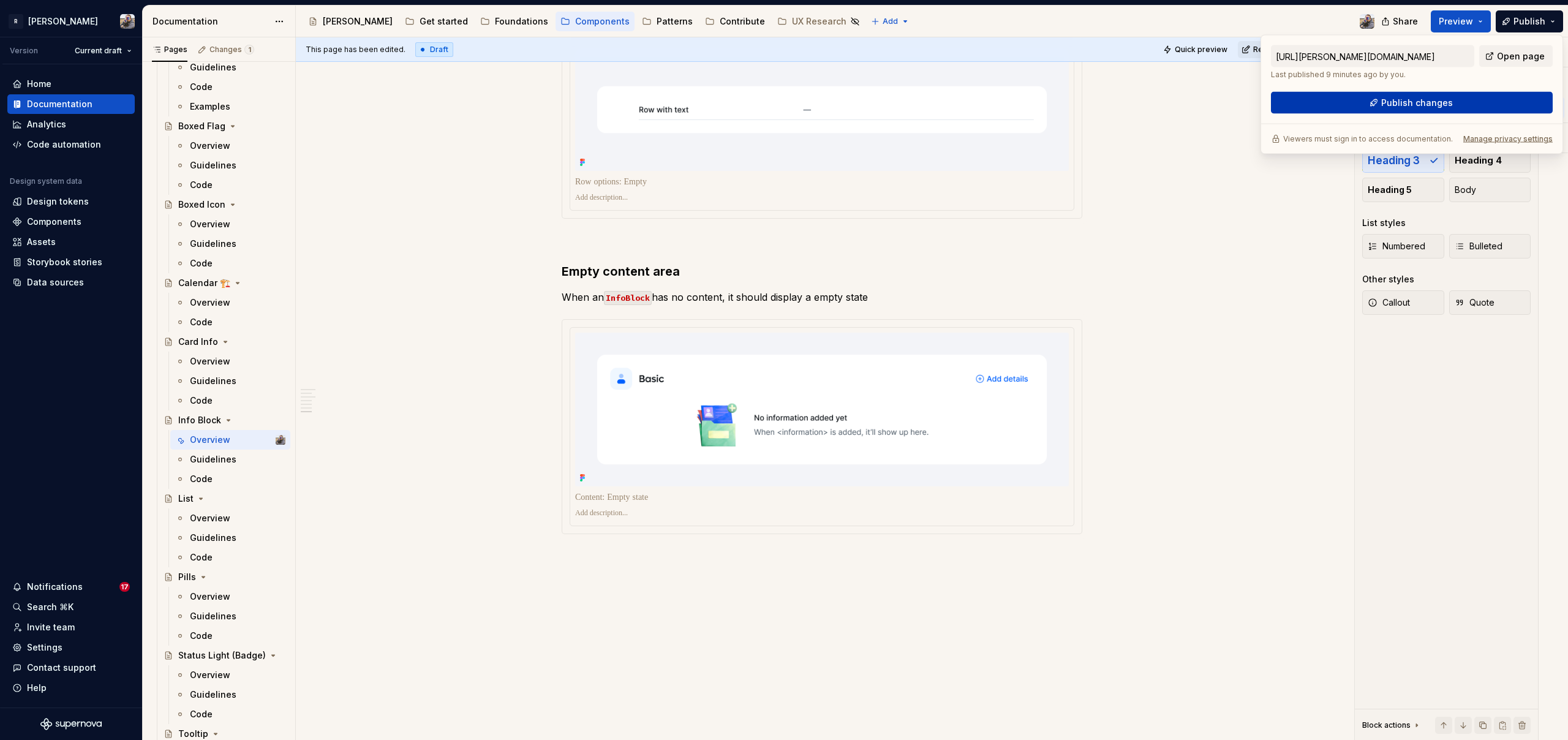
click at [1481, 96] on button "Publish changes" at bounding box center [1411, 103] width 281 height 22
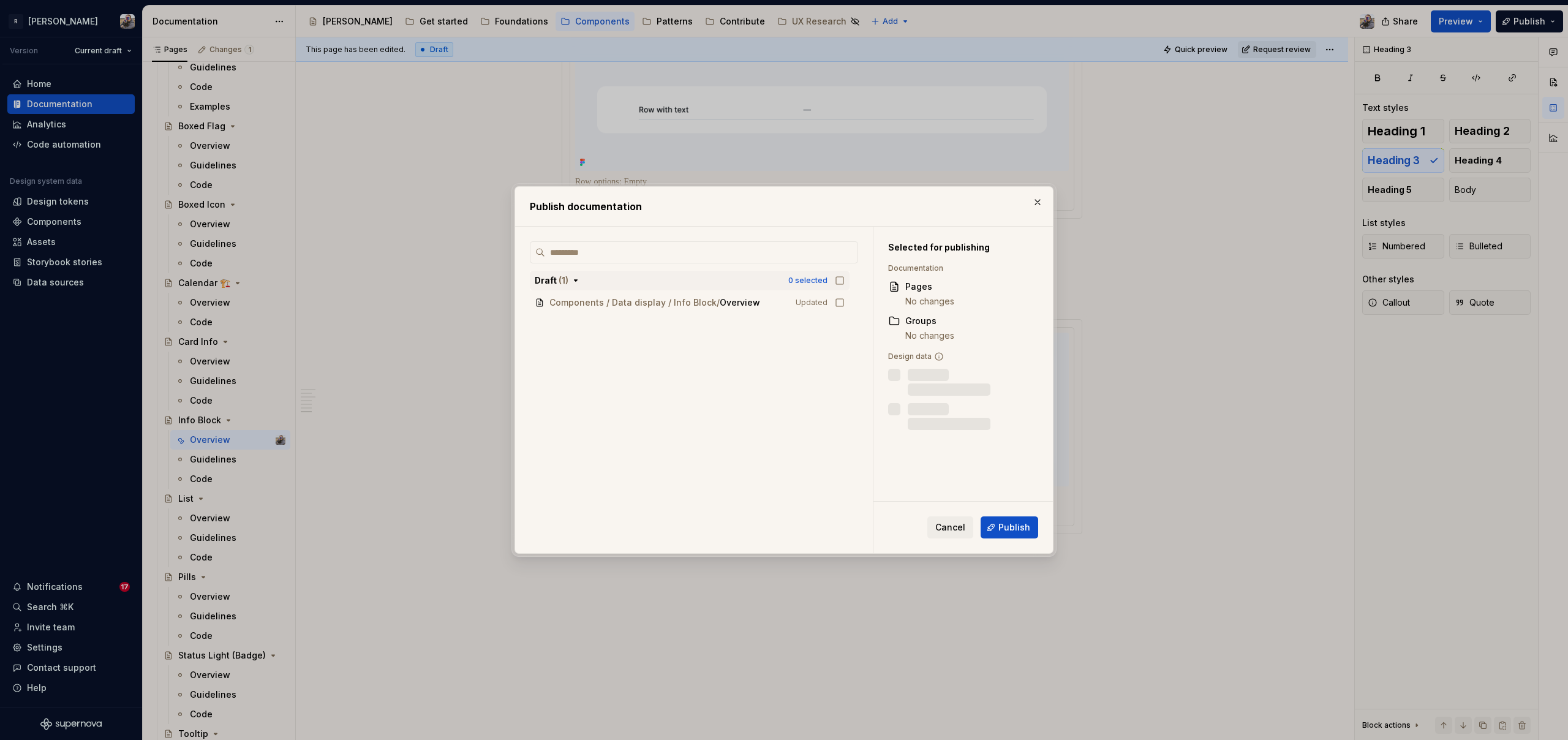
click at [833, 281] on div "0 selected" at bounding box center [816, 280] width 56 height 12
click at [1003, 531] on span "Publish" at bounding box center [1014, 527] width 32 height 12
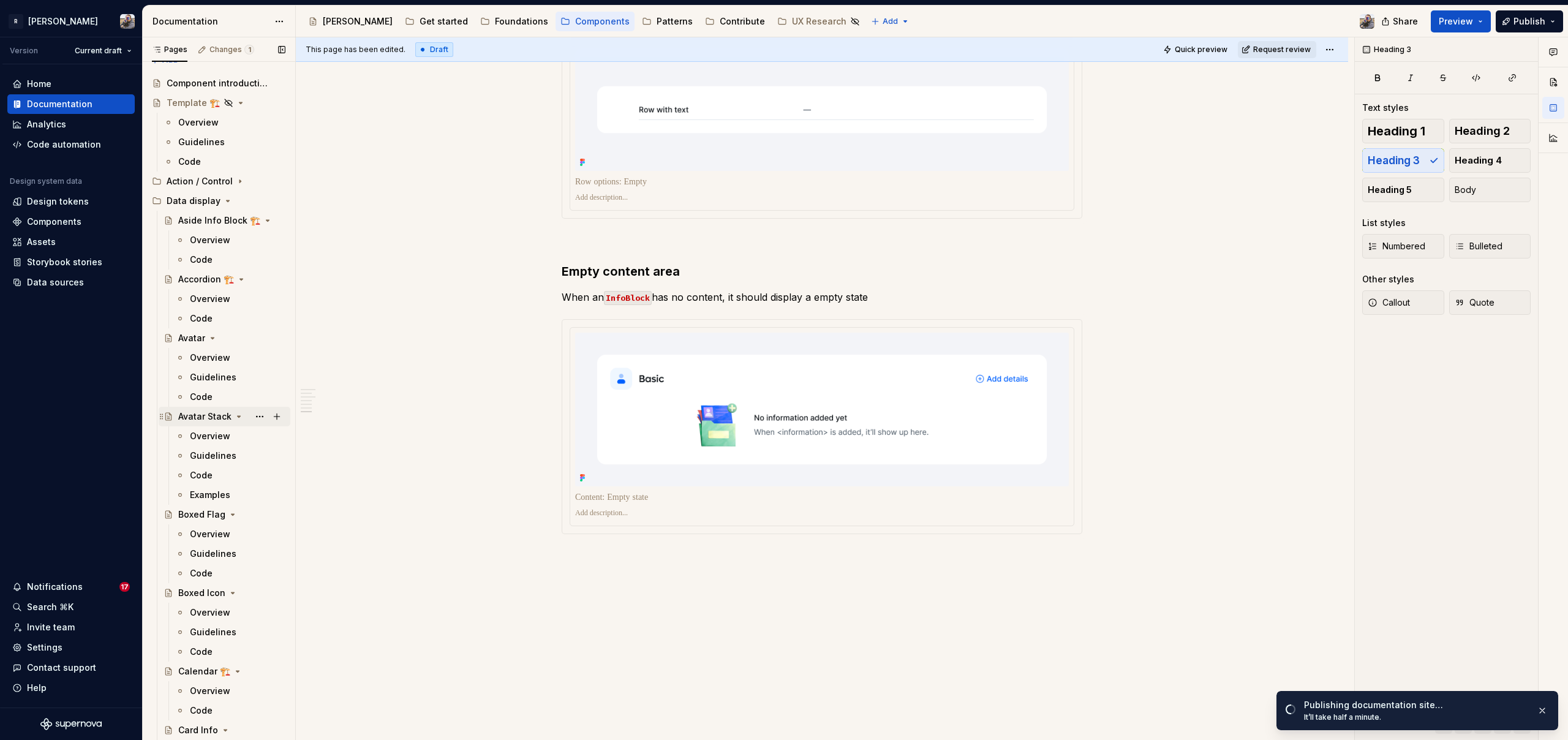
scroll to position [0, 0]
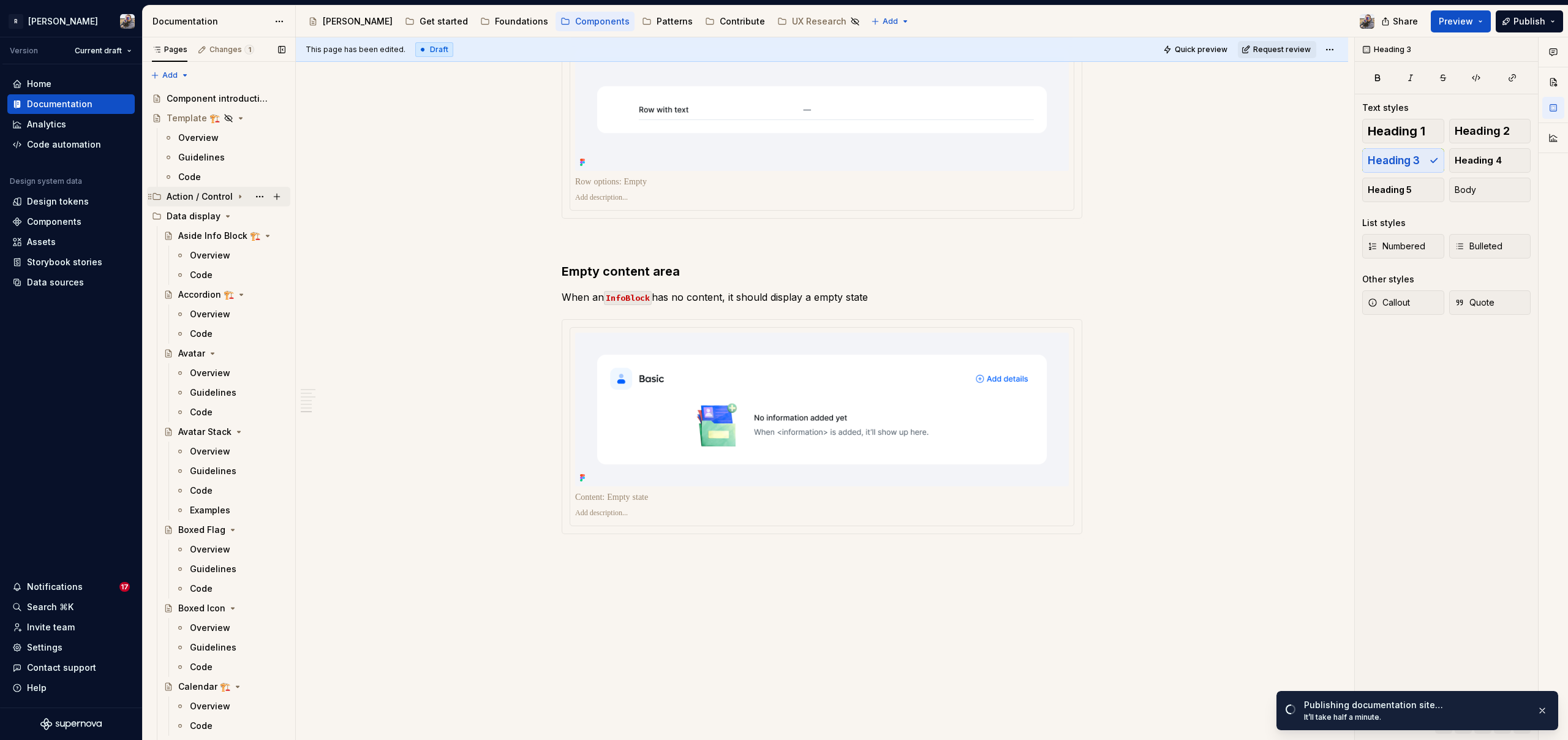
click at [194, 198] on div "Action / Control" at bounding box center [199, 196] width 66 height 12
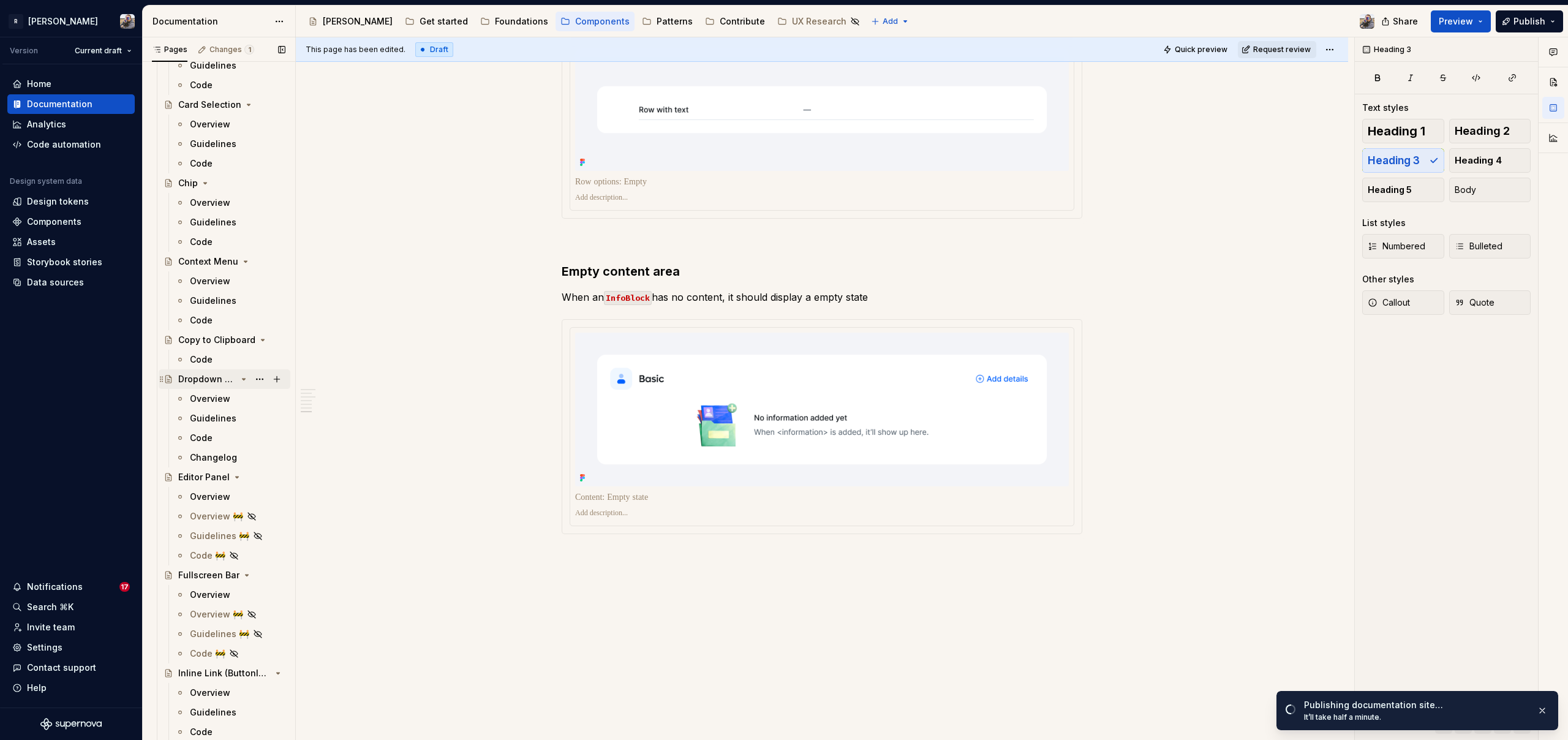
scroll to position [618, 0]
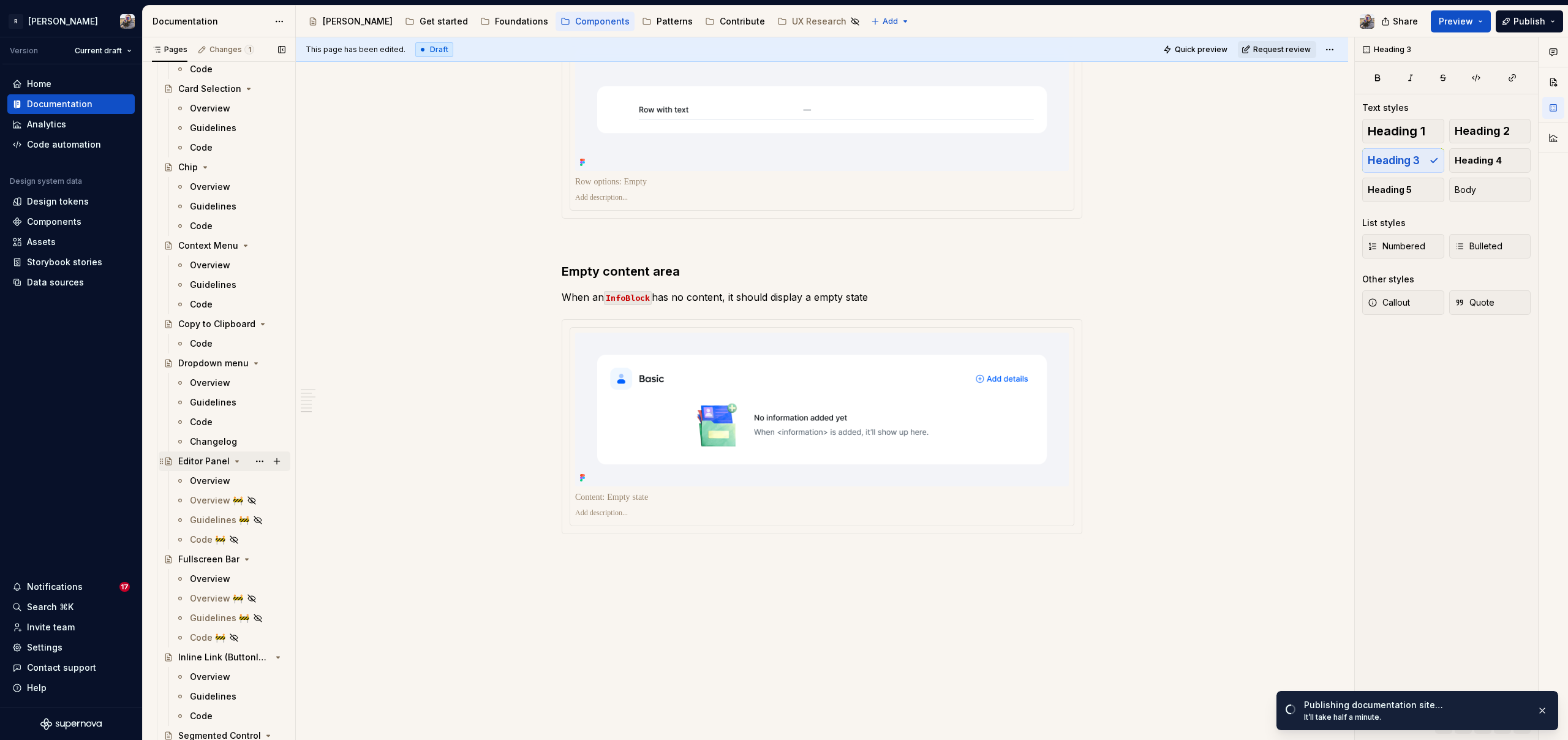
click at [212, 462] on div "Editor Panel" at bounding box center [204, 461] width 51 height 12
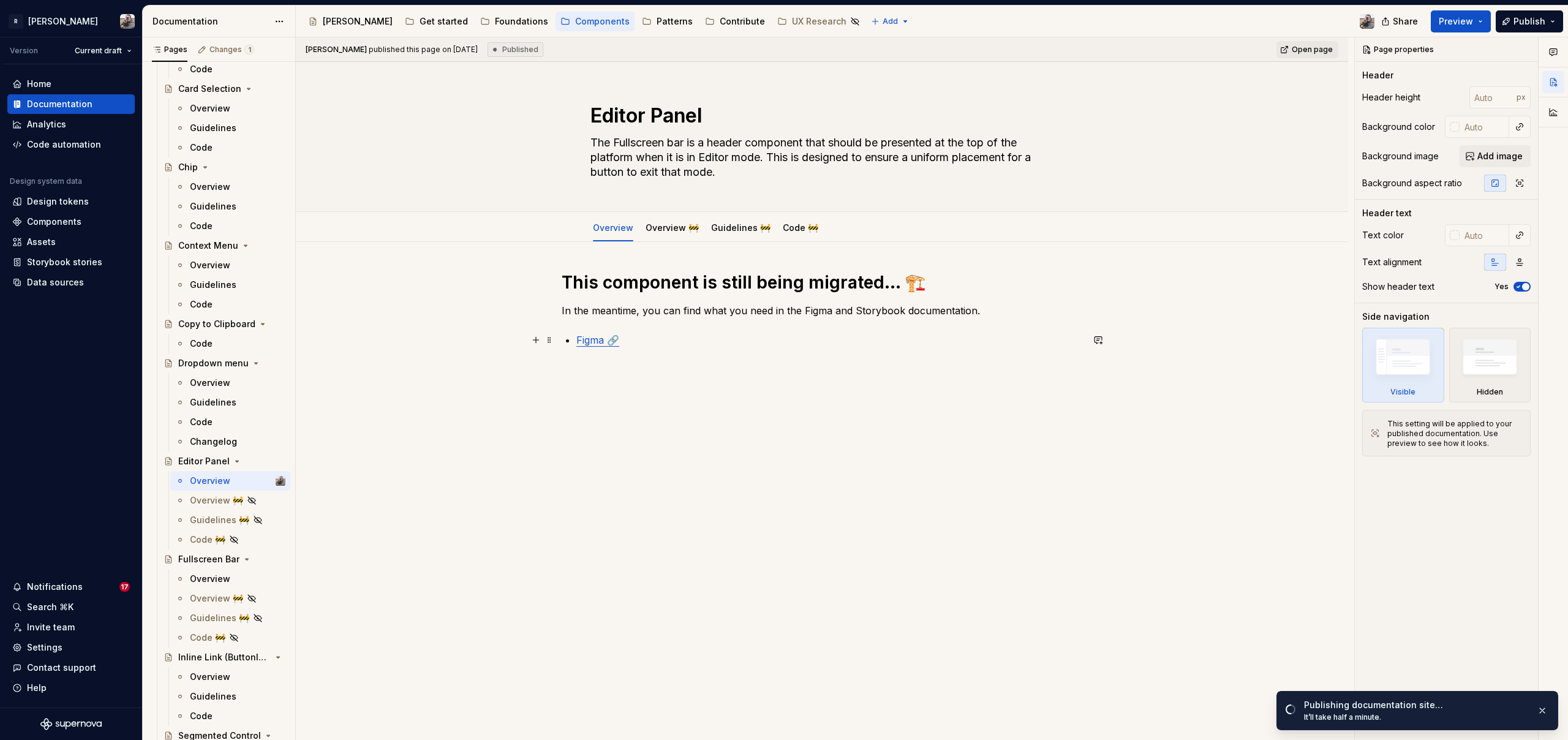
type textarea "*"
click at [655, 339] on p "Figma 🔗" at bounding box center [829, 340] width 506 height 15
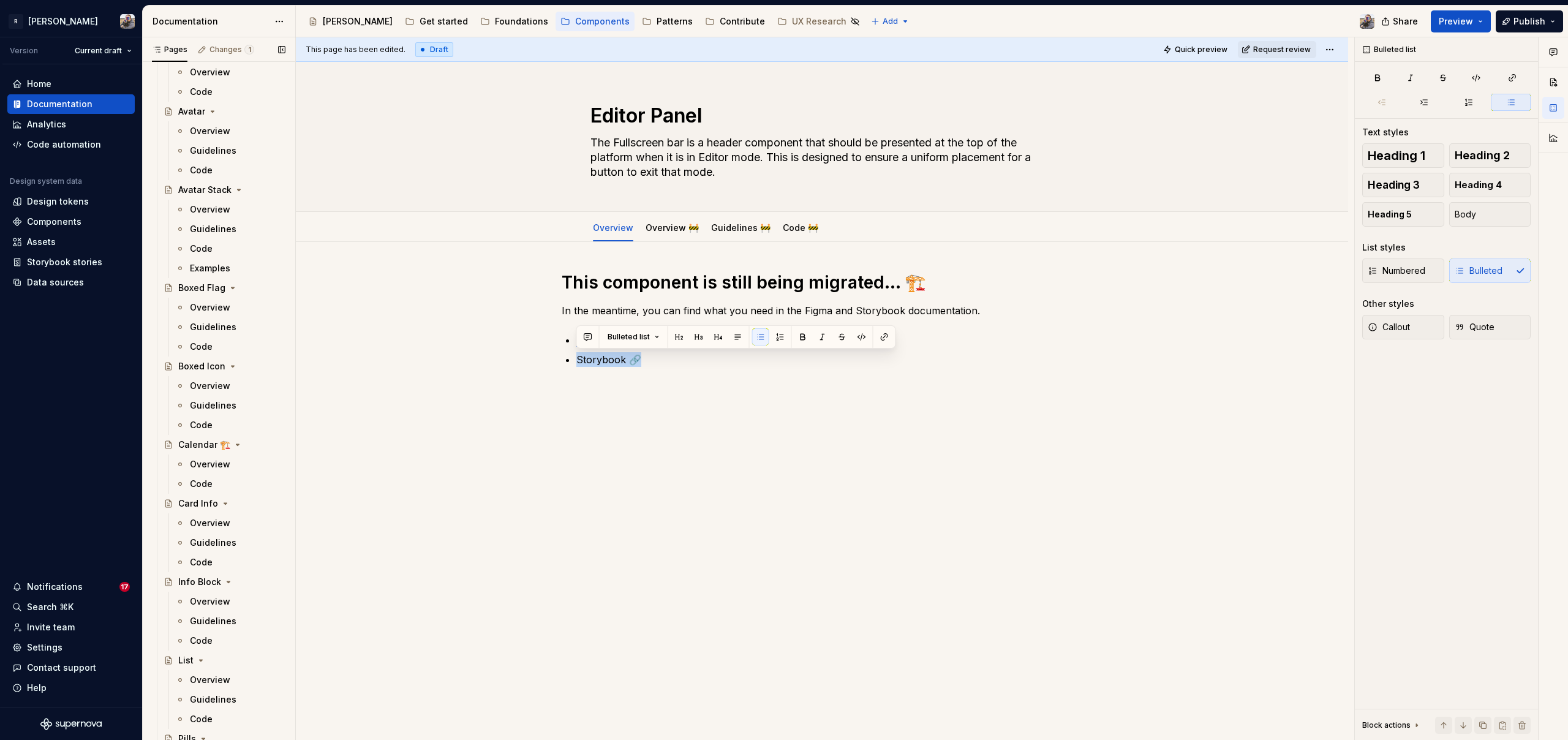
scroll to position [3069, 0]
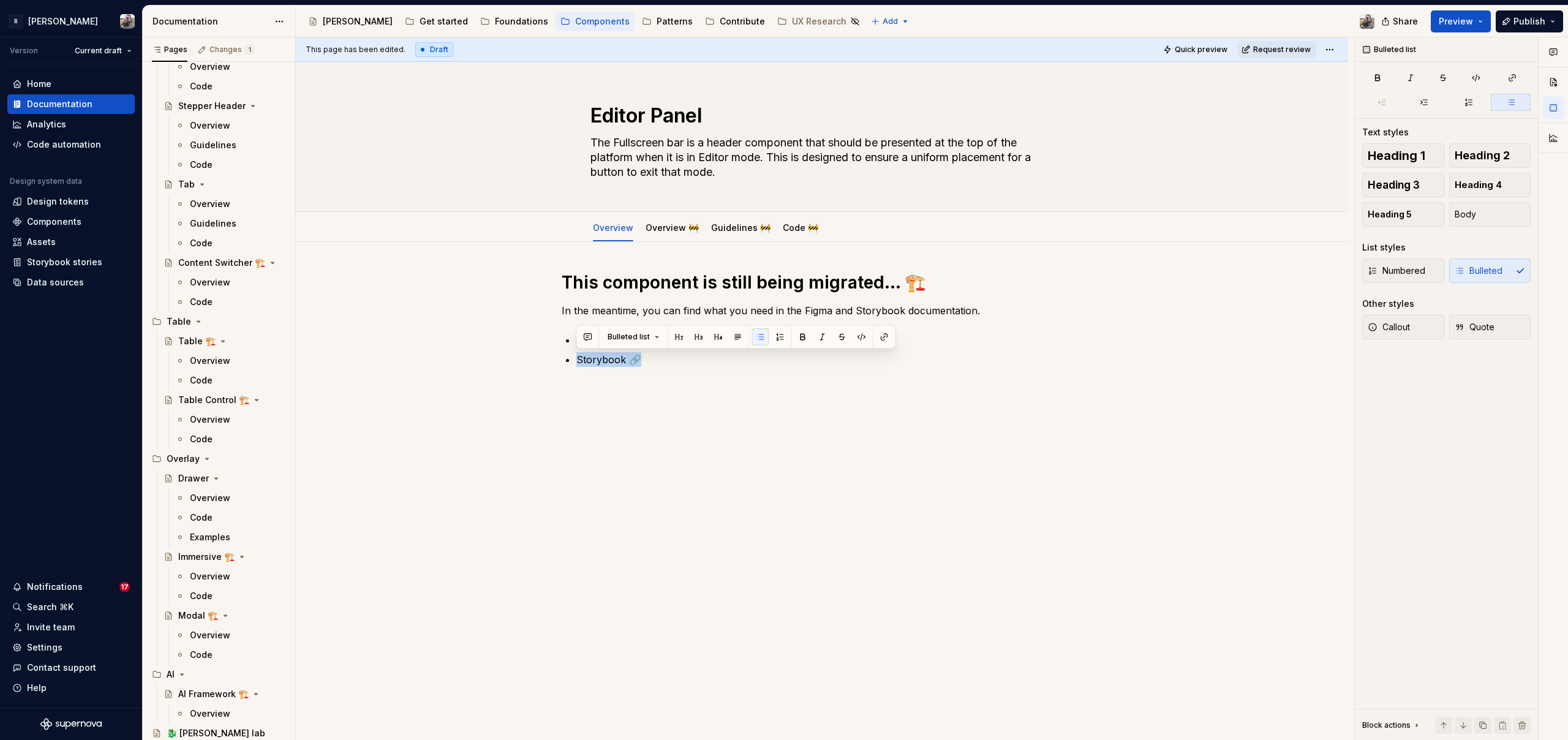
click at [183, 552] on div "Immersive 🏗️" at bounding box center [207, 556] width 56 height 12
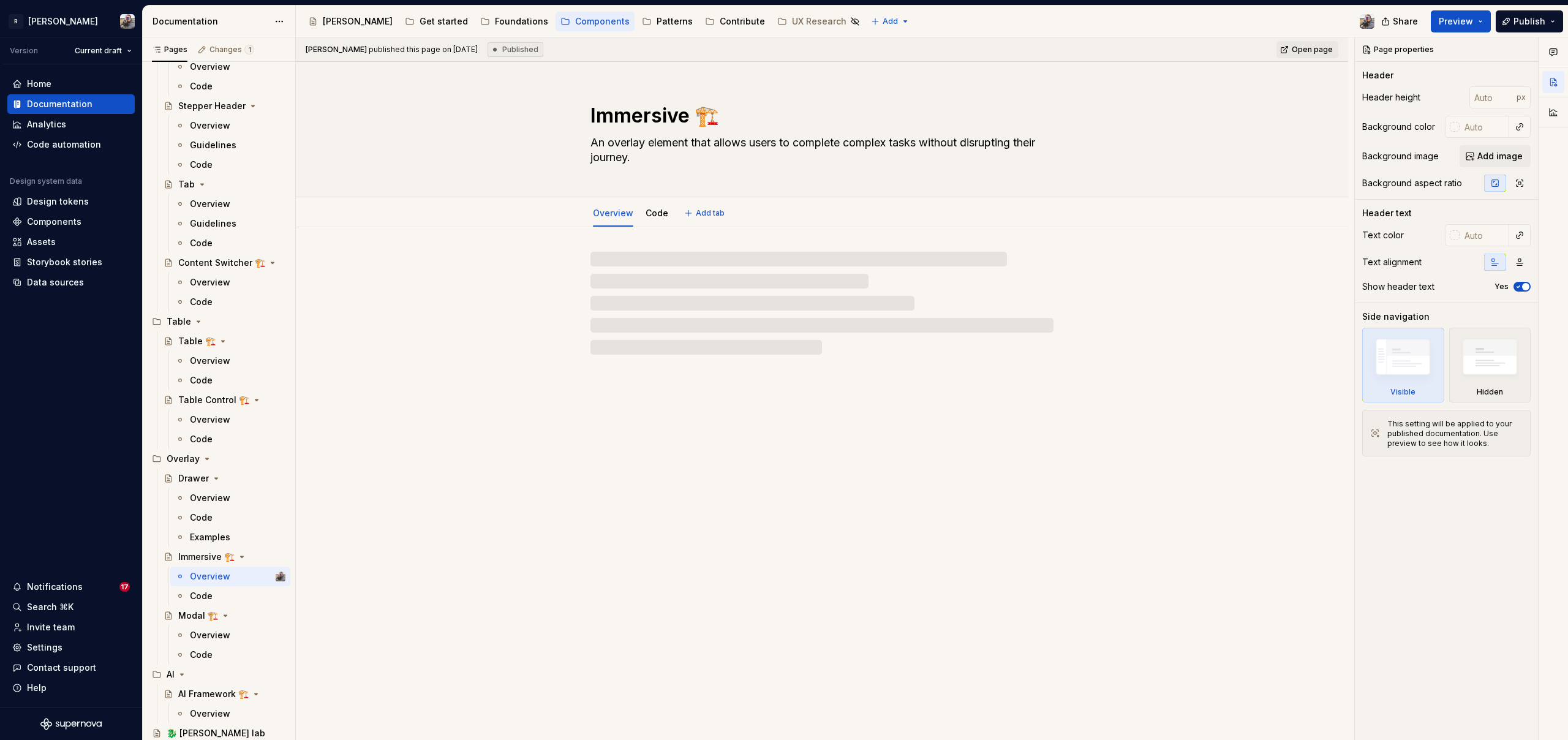
click at [676, 134] on textarea "An overlay element that allows users to complete complex tasks without disrupti…" at bounding box center [819, 149] width 463 height 35
click at [793, 145] on textarea "An overlay element that allows users to complete complex tasks without disrupti…" at bounding box center [819, 149] width 463 height 35
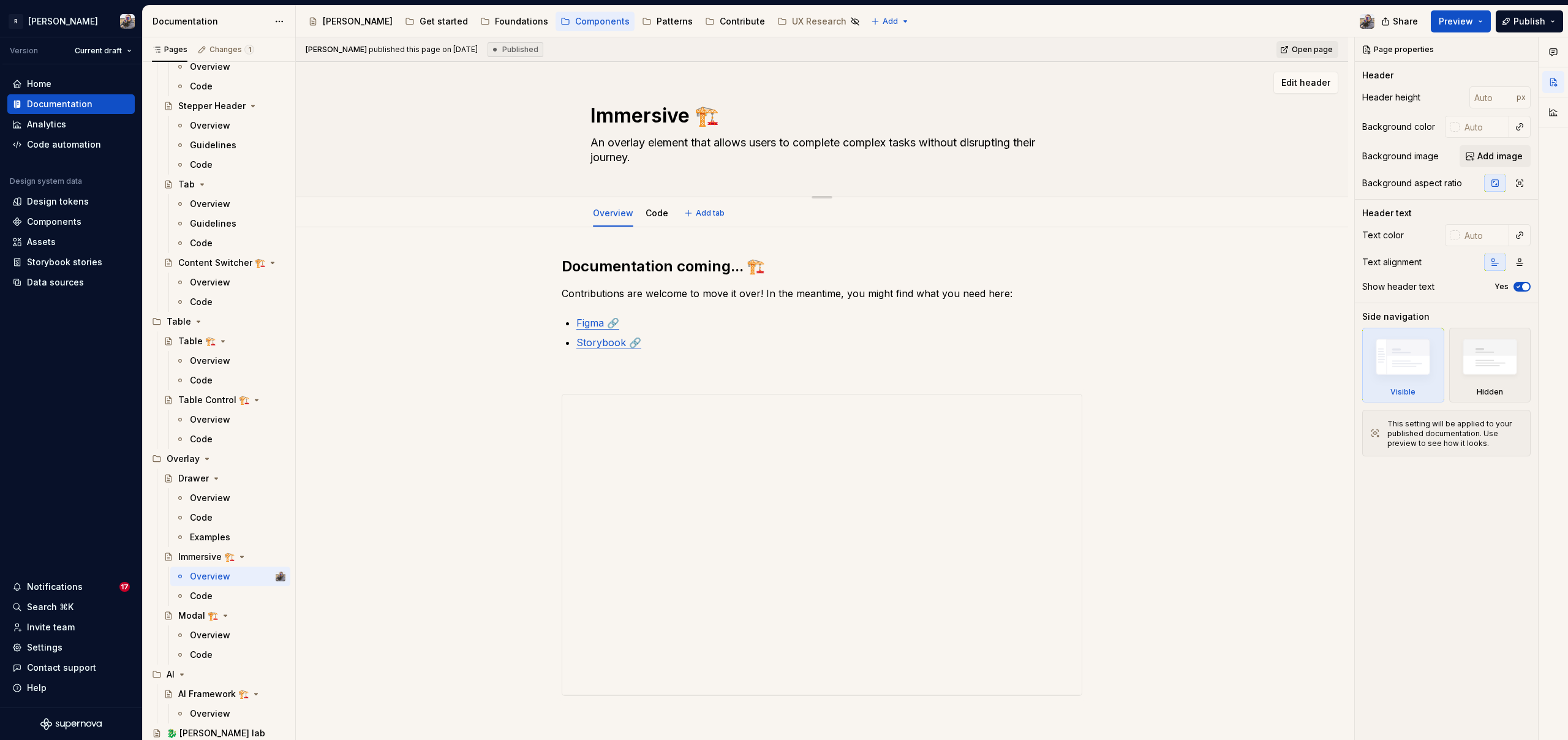
paste textarea "immersive is an overlay element that allows users to complete a complex tasks q…"
type textarea "*"
type textarea "An immersive is an overlay element that allows users to complete a complex task…"
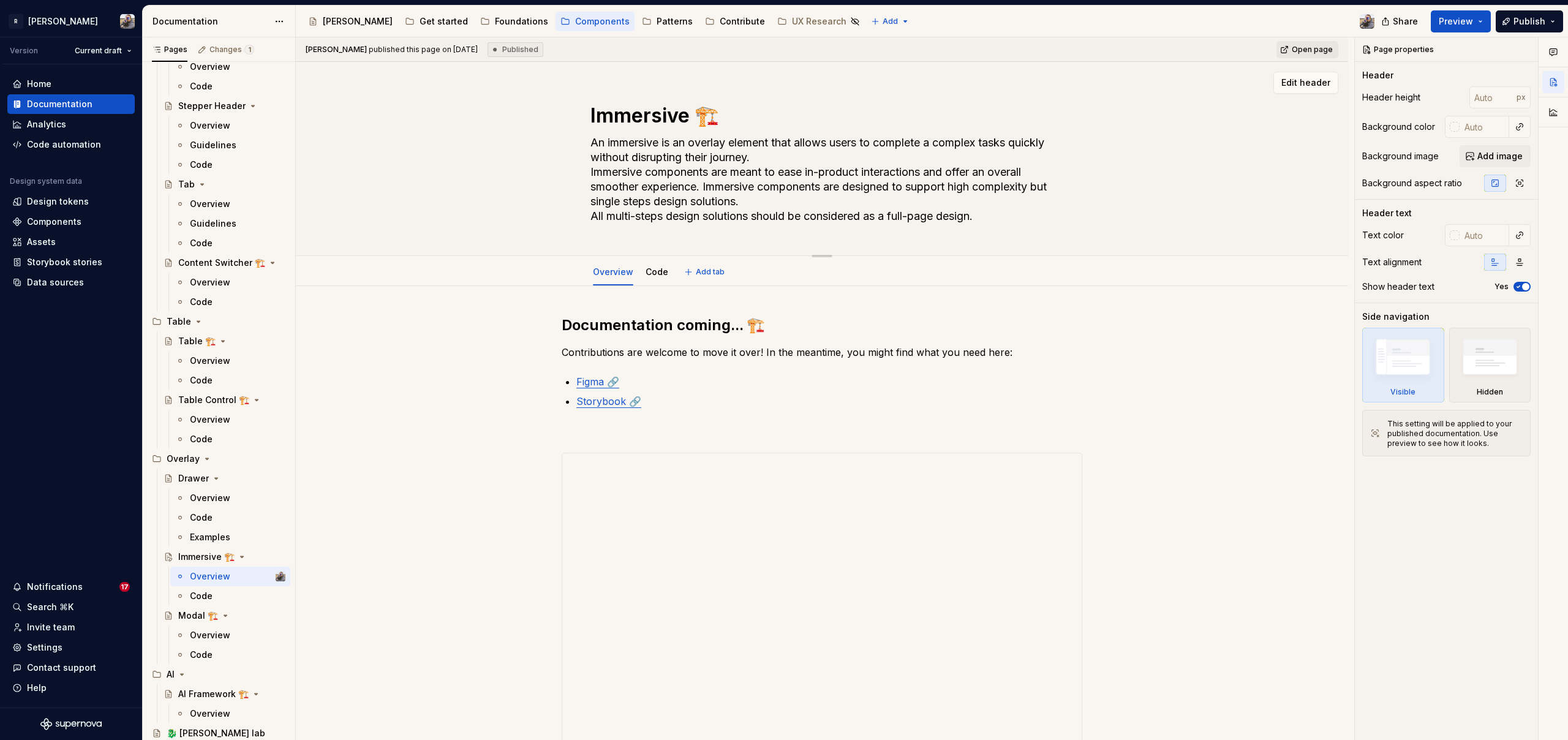
click at [807, 169] on textarea "An immersive is an overlay element that allows users to complete a complex task…" at bounding box center [819, 179] width 463 height 93
type textarea "*"
type textarea "An immersive is an overlay element that allows users to complete a complex task…"
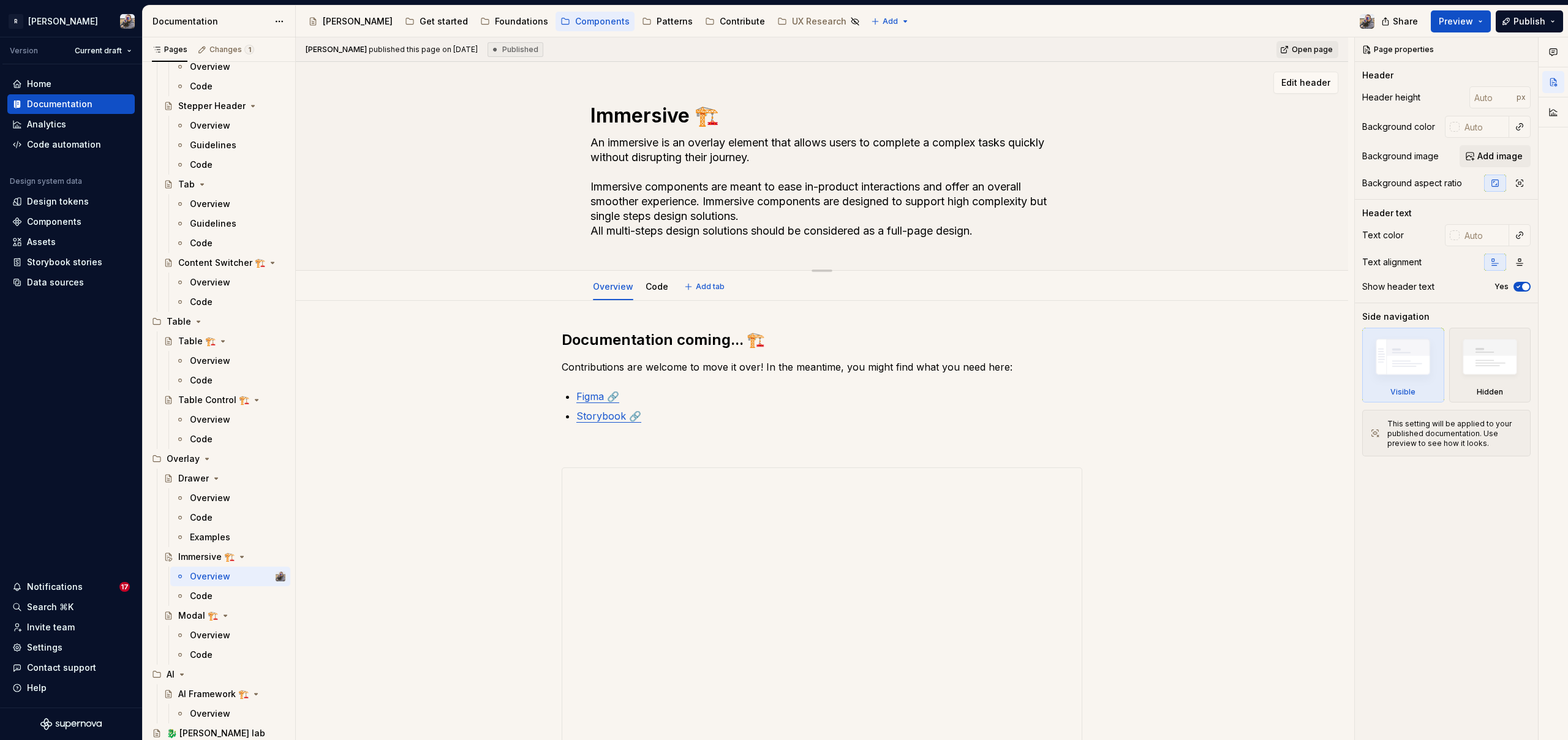
type textarea "*"
type textarea "An immersive is an overlay element that allows users to complete a complex task…"
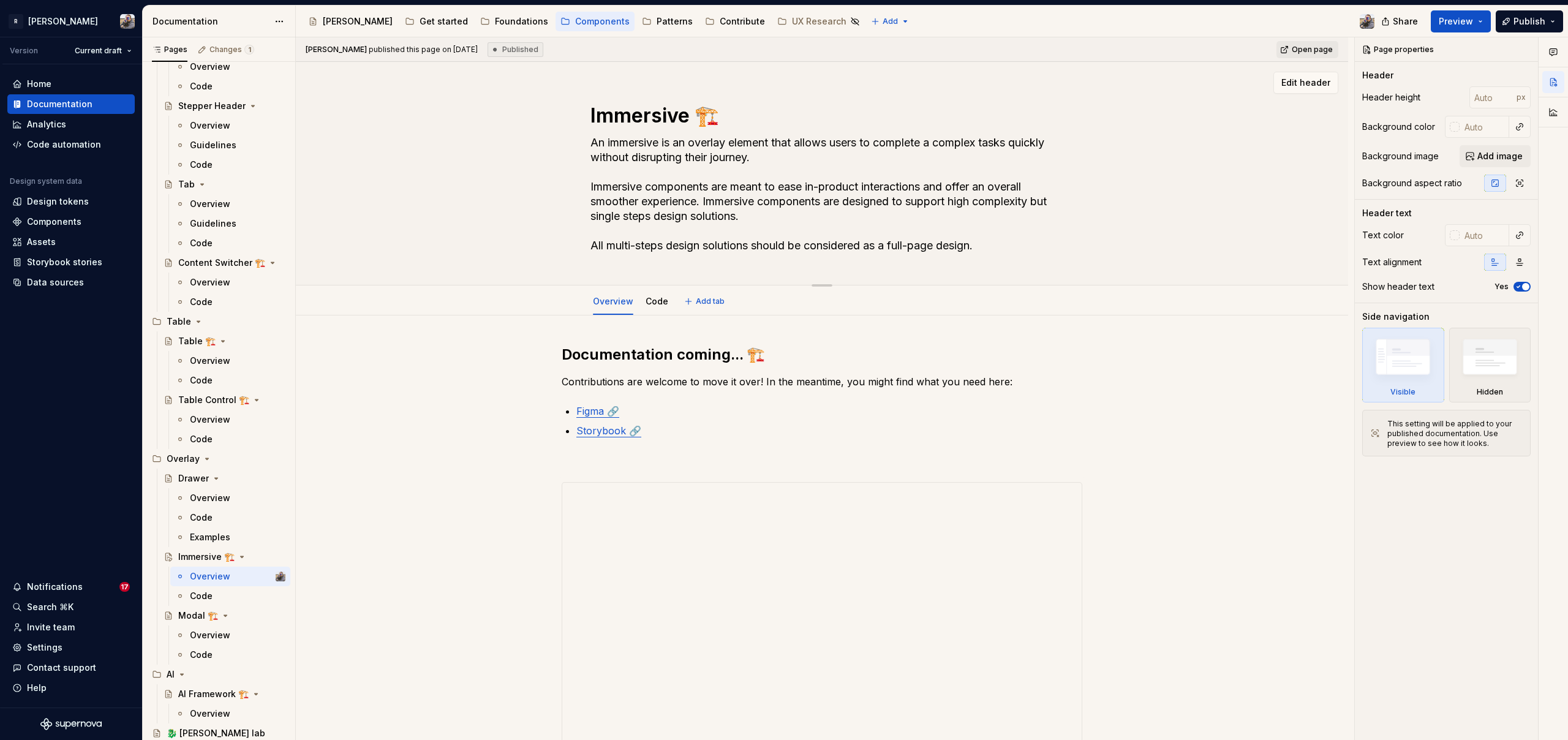
drag, startPoint x: 985, startPoint y: 246, endPoint x: 580, endPoint y: 188, distance: 409.1
click at [580, 188] on div "Immersive 🏗️ An immersive is an overlay element that allows users to complete a…" at bounding box center [821, 173] width 954 height 223
type textarea "*"
type textarea "An immersive is an overlay element that allows users to complete a complex task…"
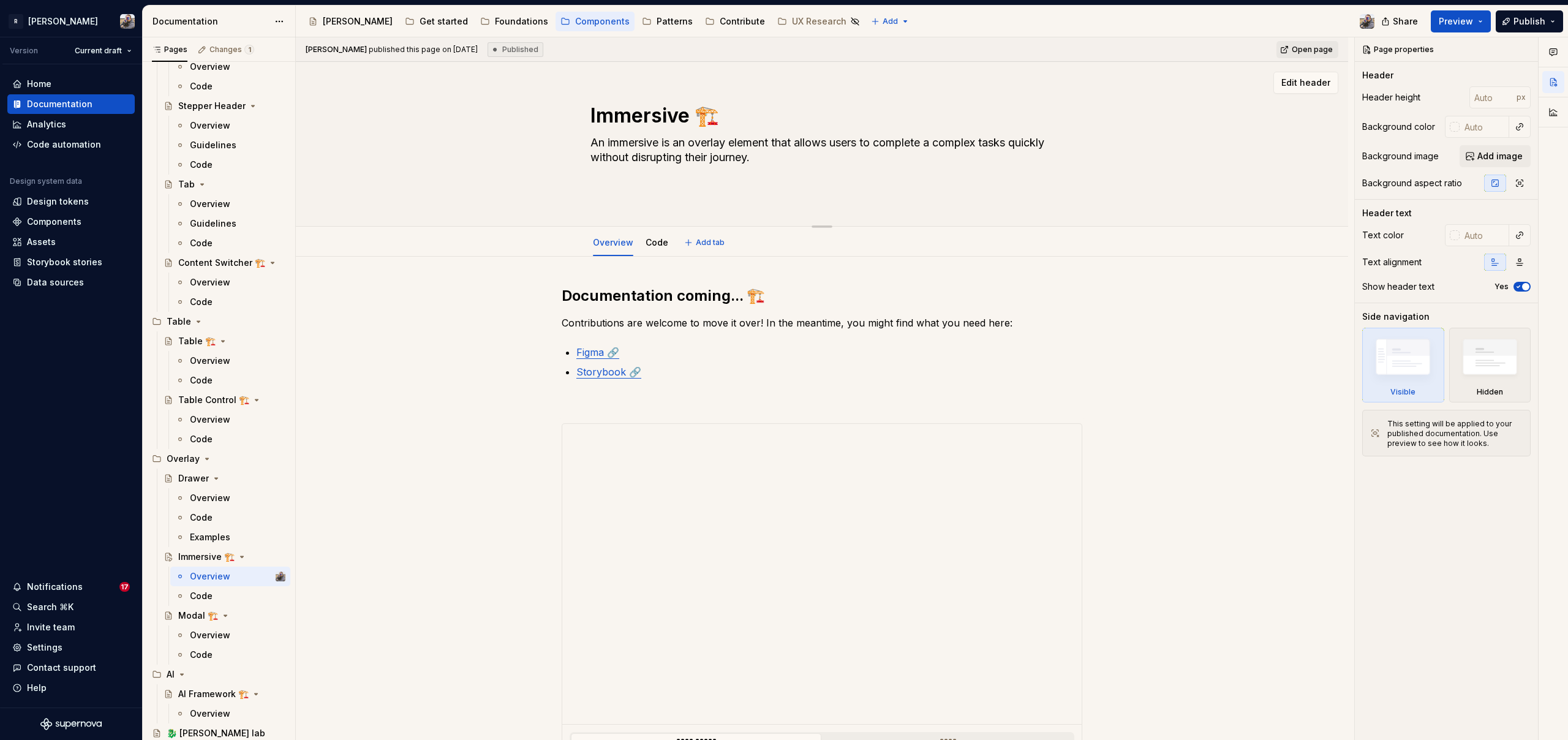
type textarea "*"
type textarea "An immersive is an overlay element that allows users to complete a complex task…"
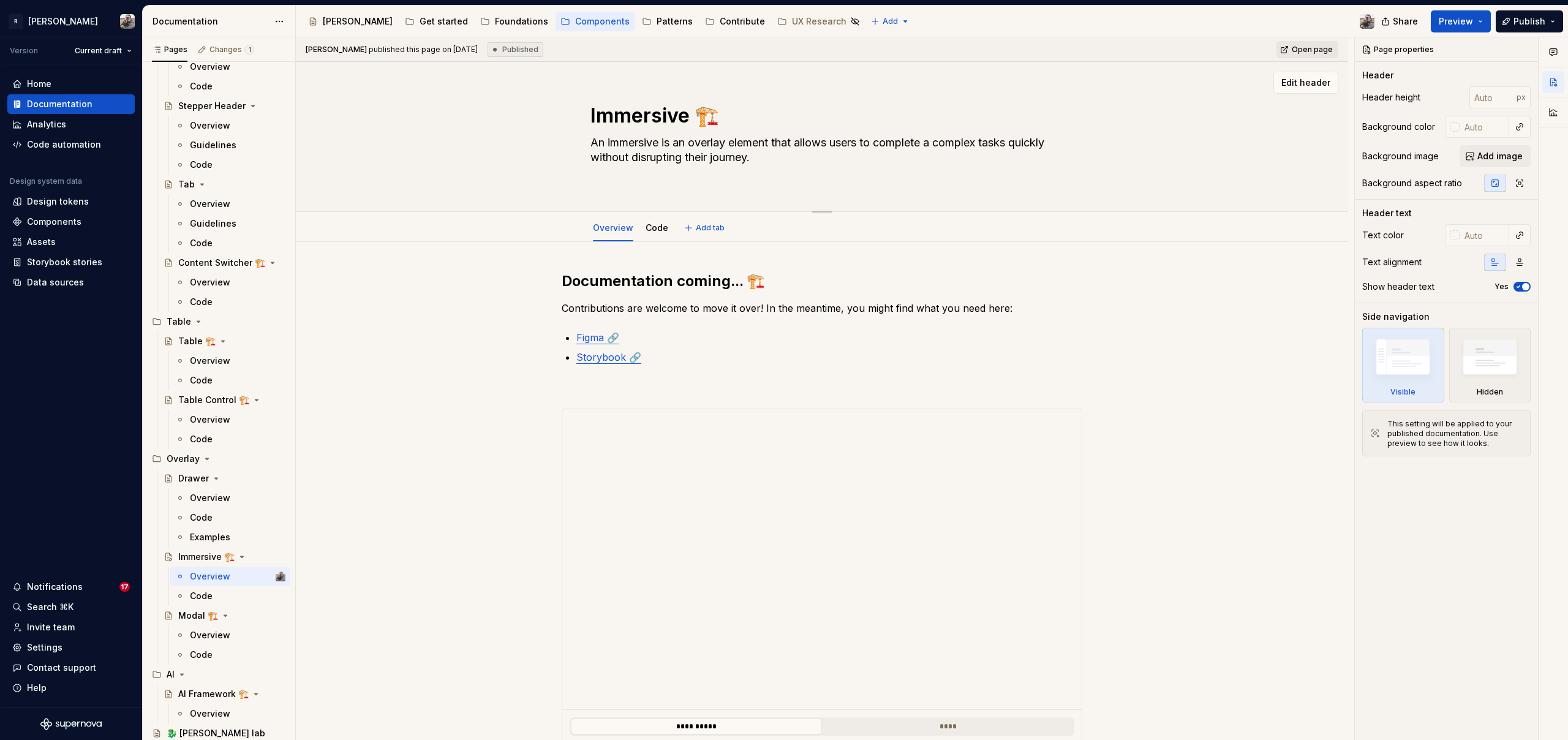
type textarea "*"
type textarea "An immersive is an overlay element that allows users to complete a complex task…"
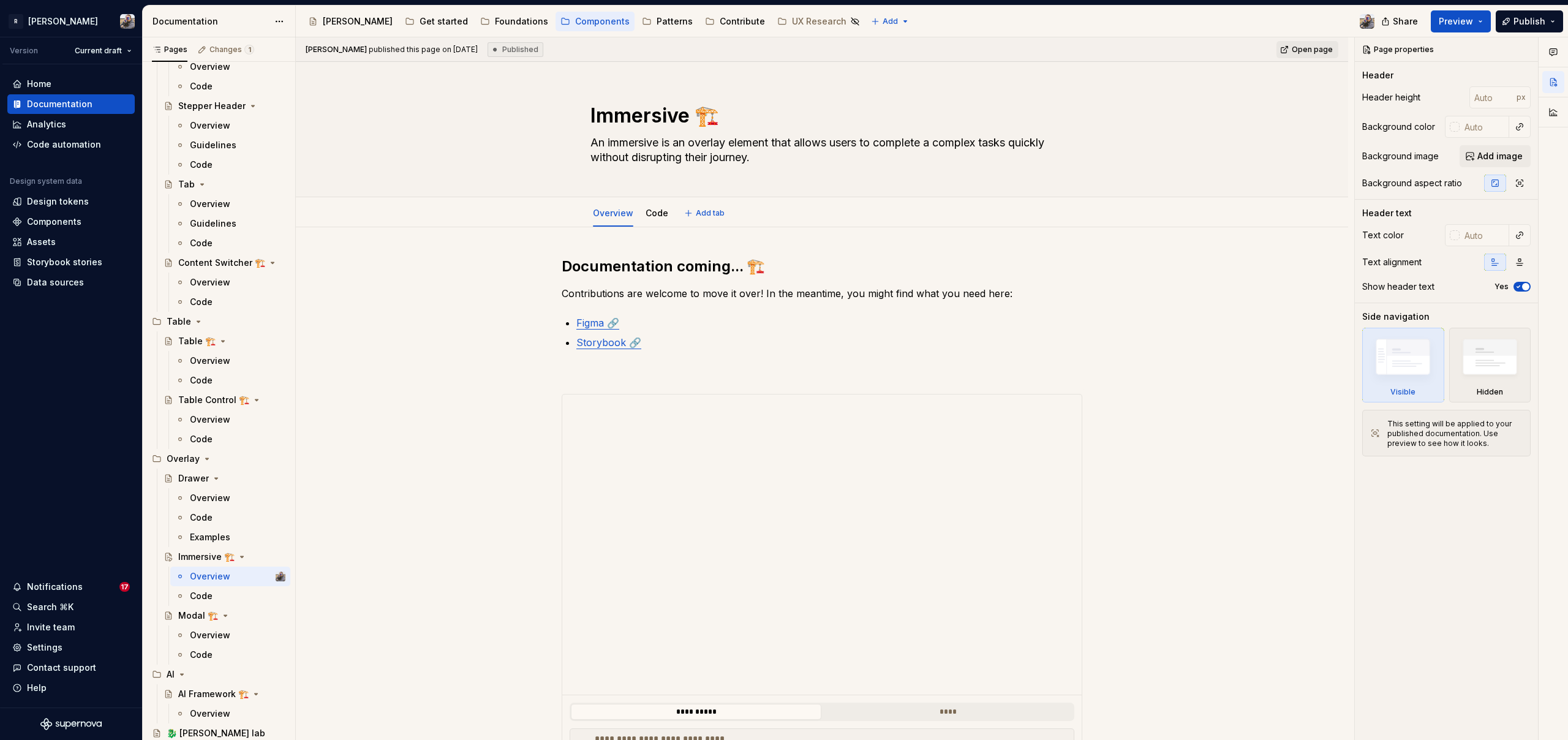
type textarea "*"
type textarea "An immersive is an overlay element that allows users to complete a complex task…"
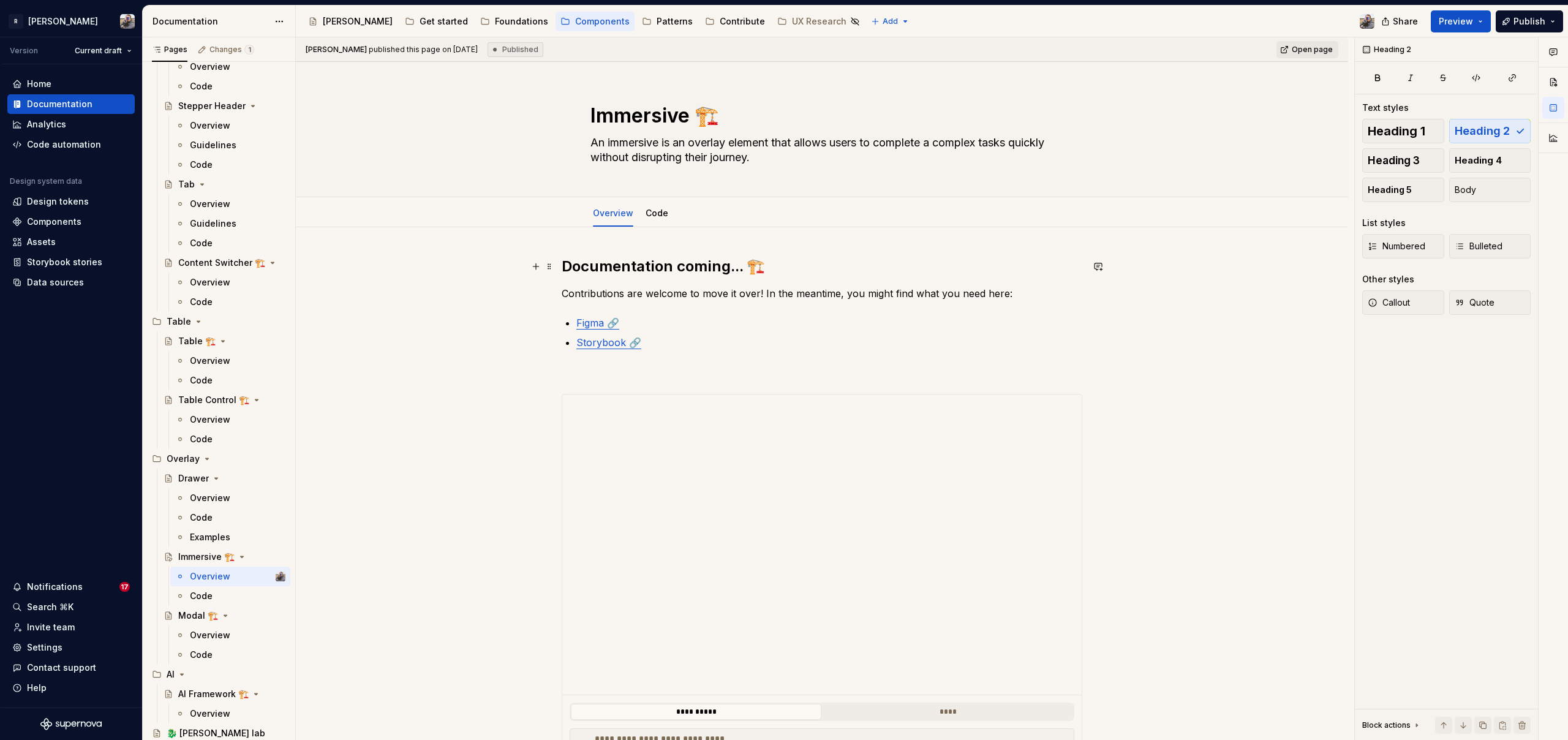
click at [624, 262] on h2 "Documentation coming... 🏗️" at bounding box center [821, 266] width 520 height 20
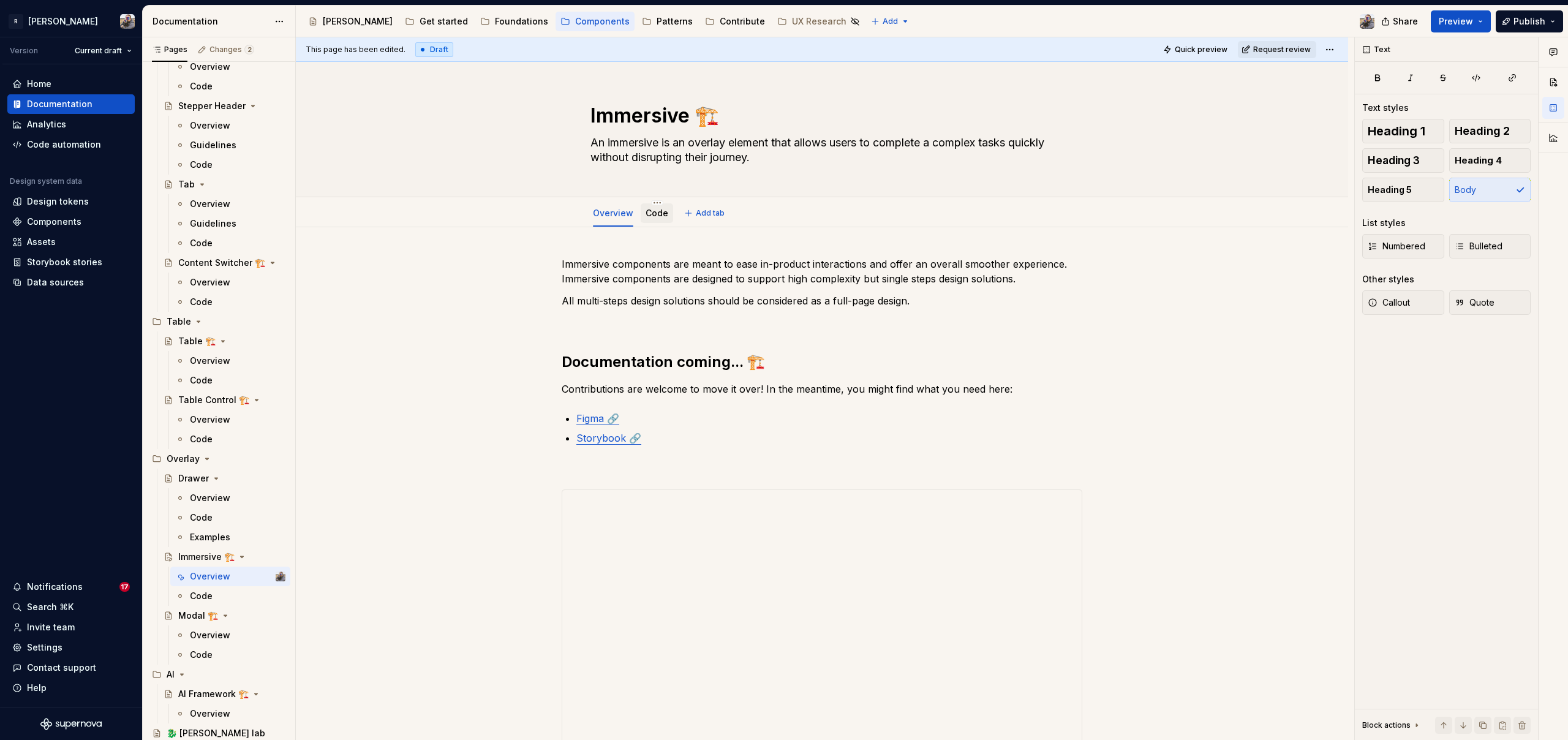
click at [658, 214] on link "Code" at bounding box center [657, 212] width 22 height 10
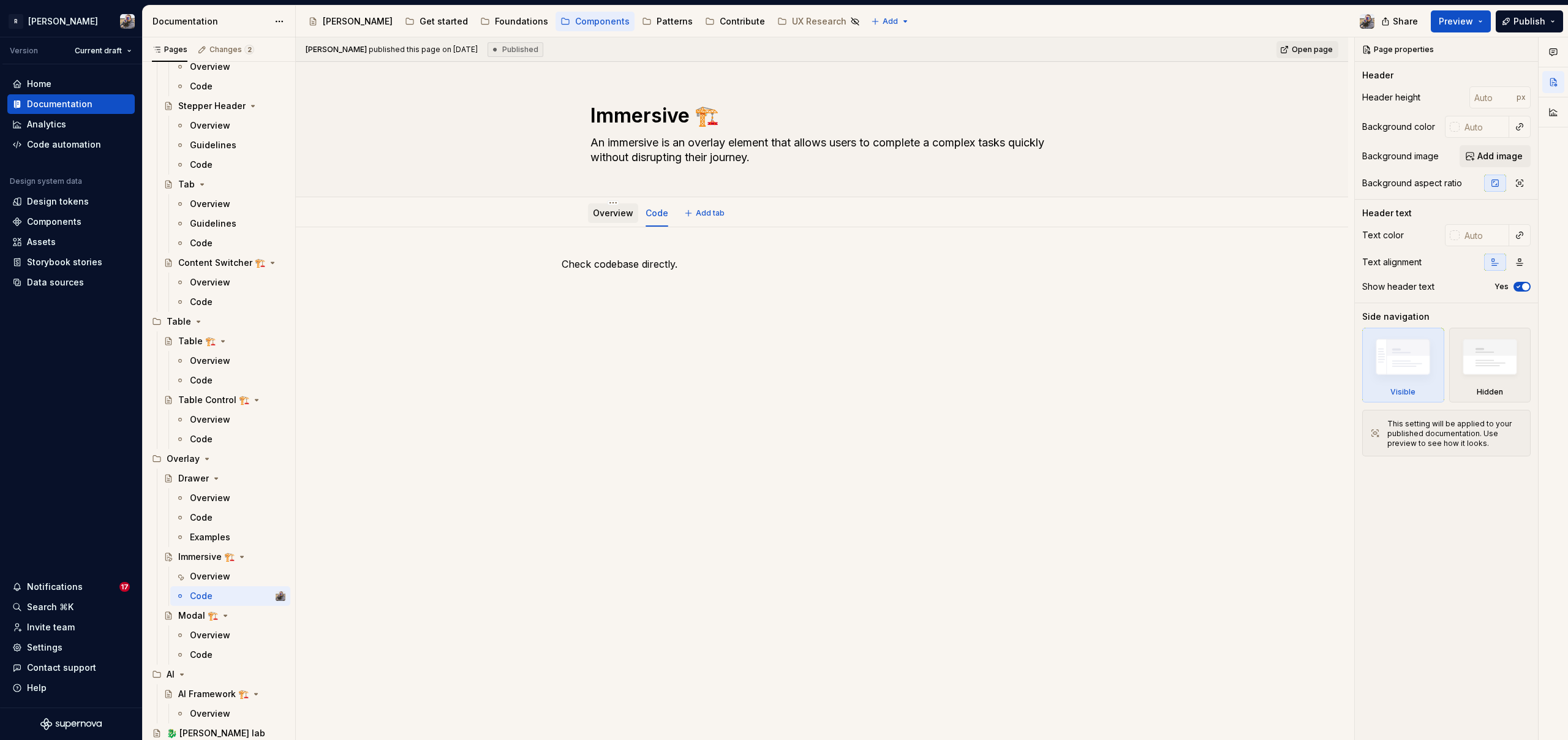
click at [612, 220] on div "Overview" at bounding box center [612, 213] width 40 height 15
click at [613, 220] on div "Overview" at bounding box center [612, 213] width 40 height 15
click at [612, 215] on link "Overview" at bounding box center [612, 212] width 40 height 10
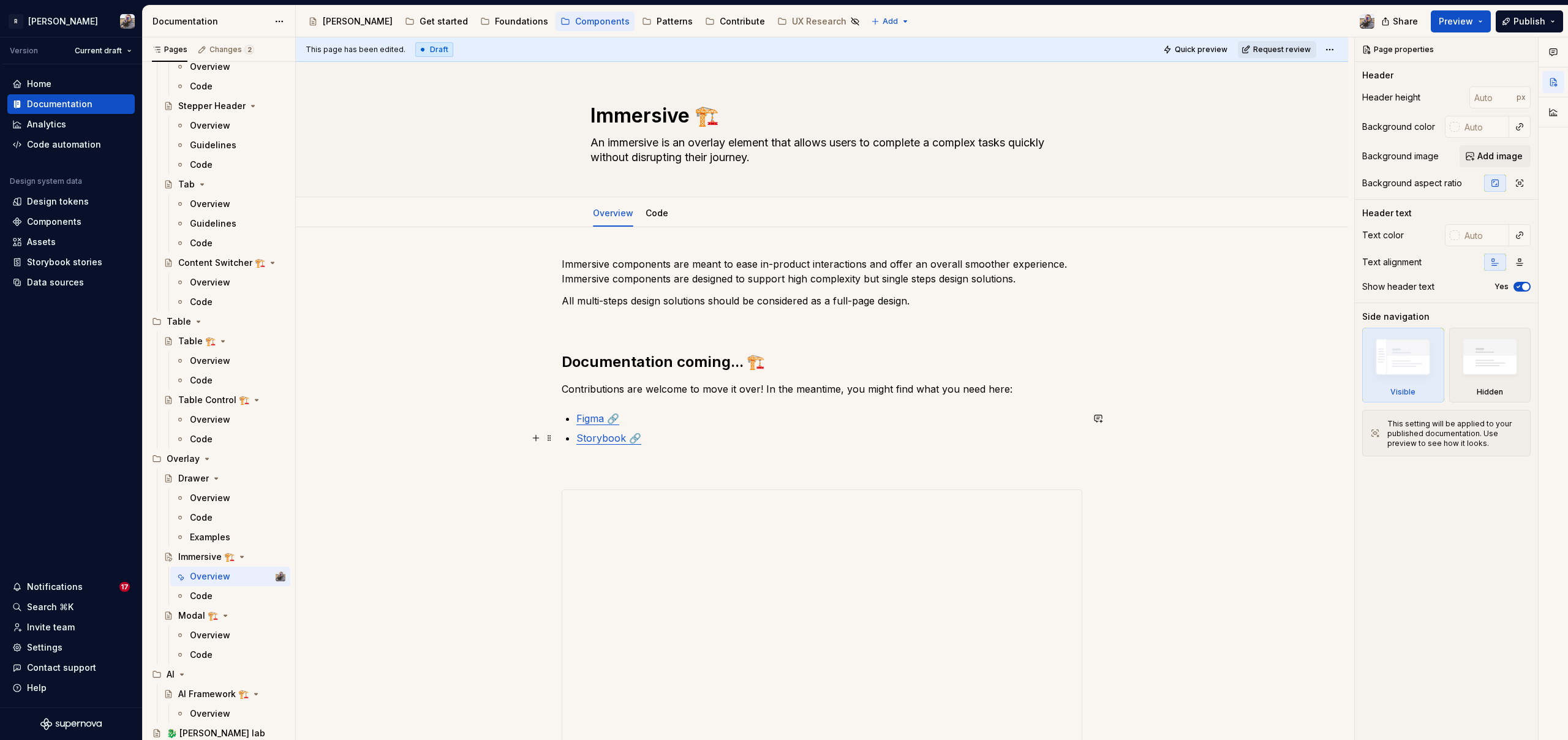
click at [605, 439] on link "Storybook 🔗" at bounding box center [608, 437] width 64 height 12
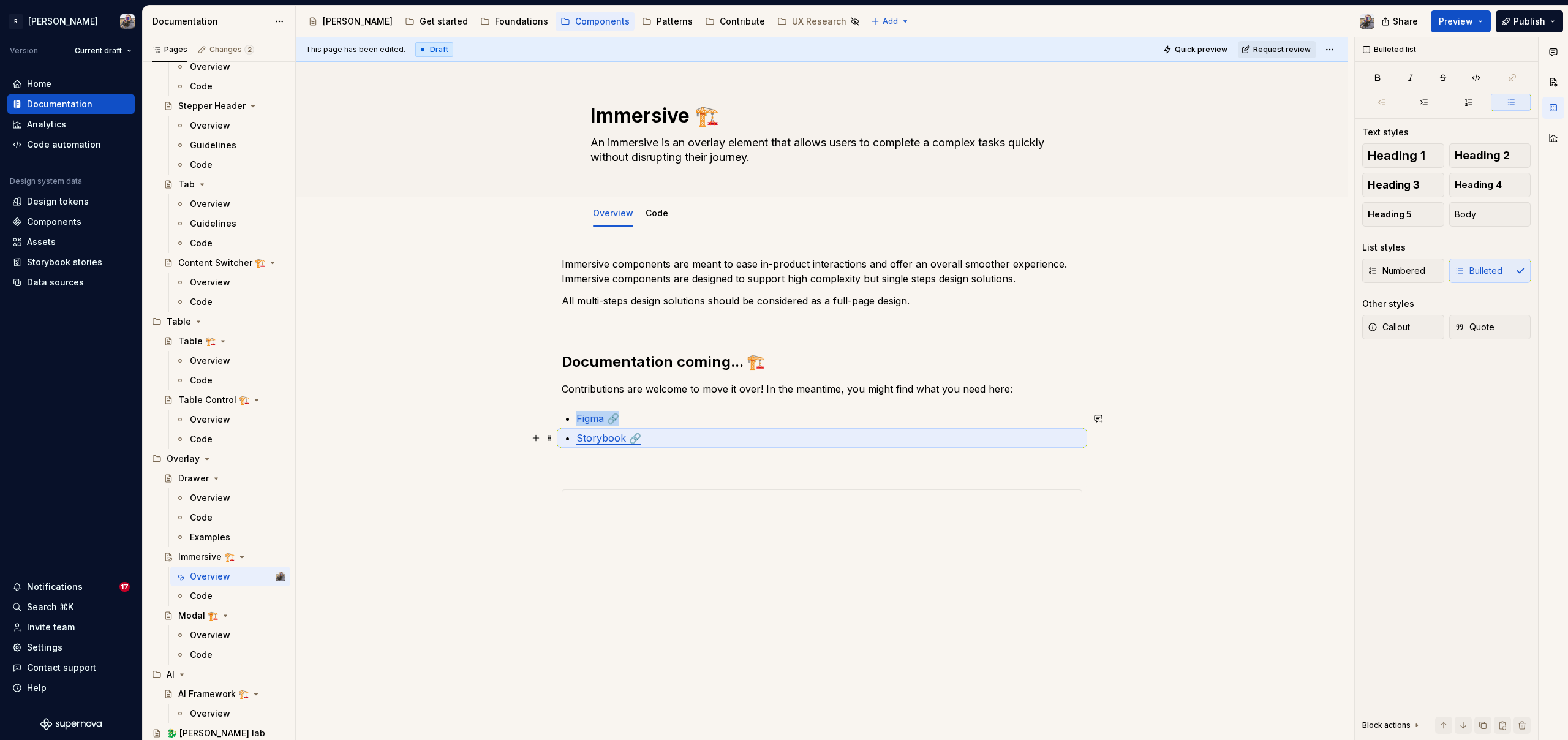
click at [613, 438] on link "Storybook 🔗" at bounding box center [608, 437] width 64 height 12
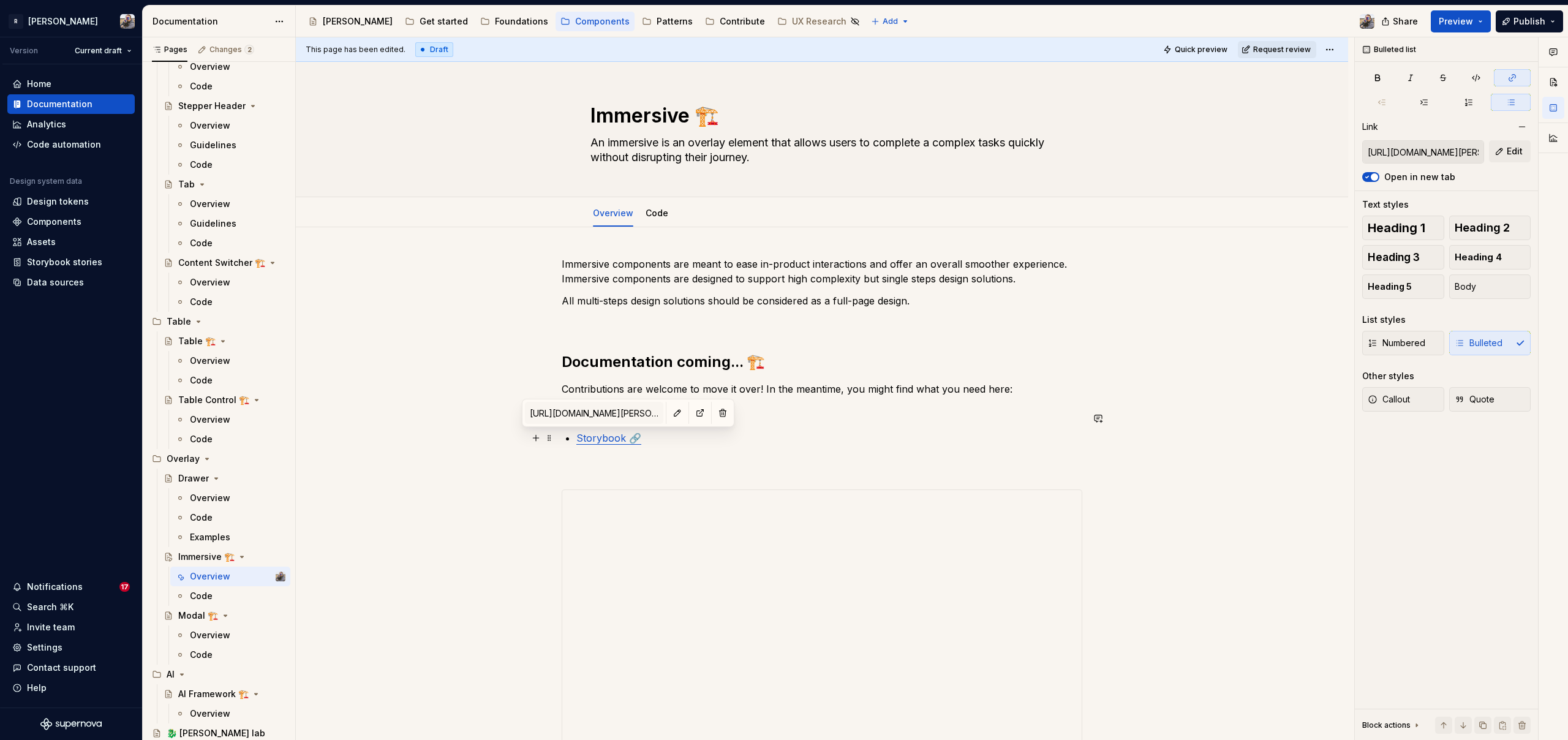
scroll to position [205, 0]
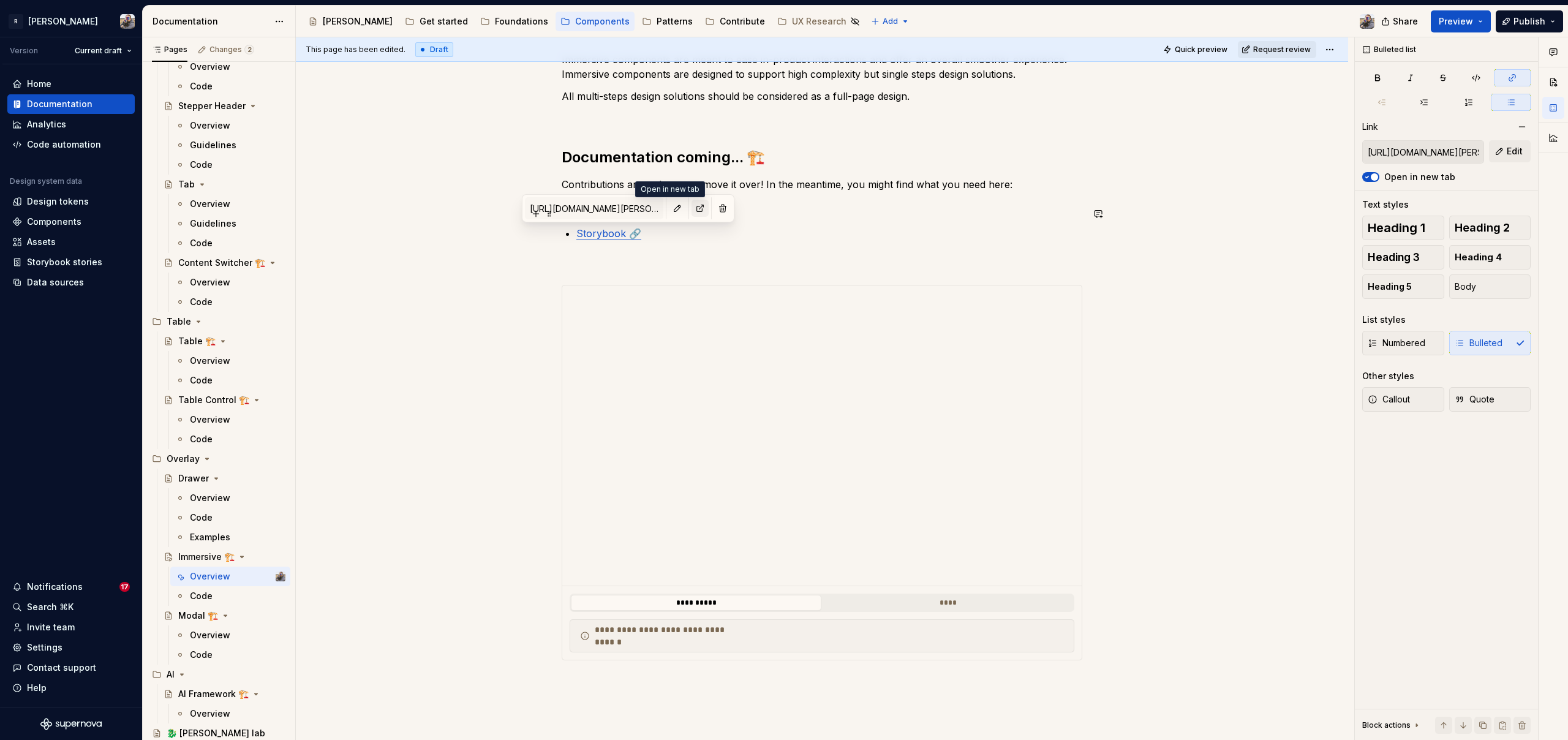
click at [691, 207] on button "button" at bounding box center [700, 208] width 17 height 17
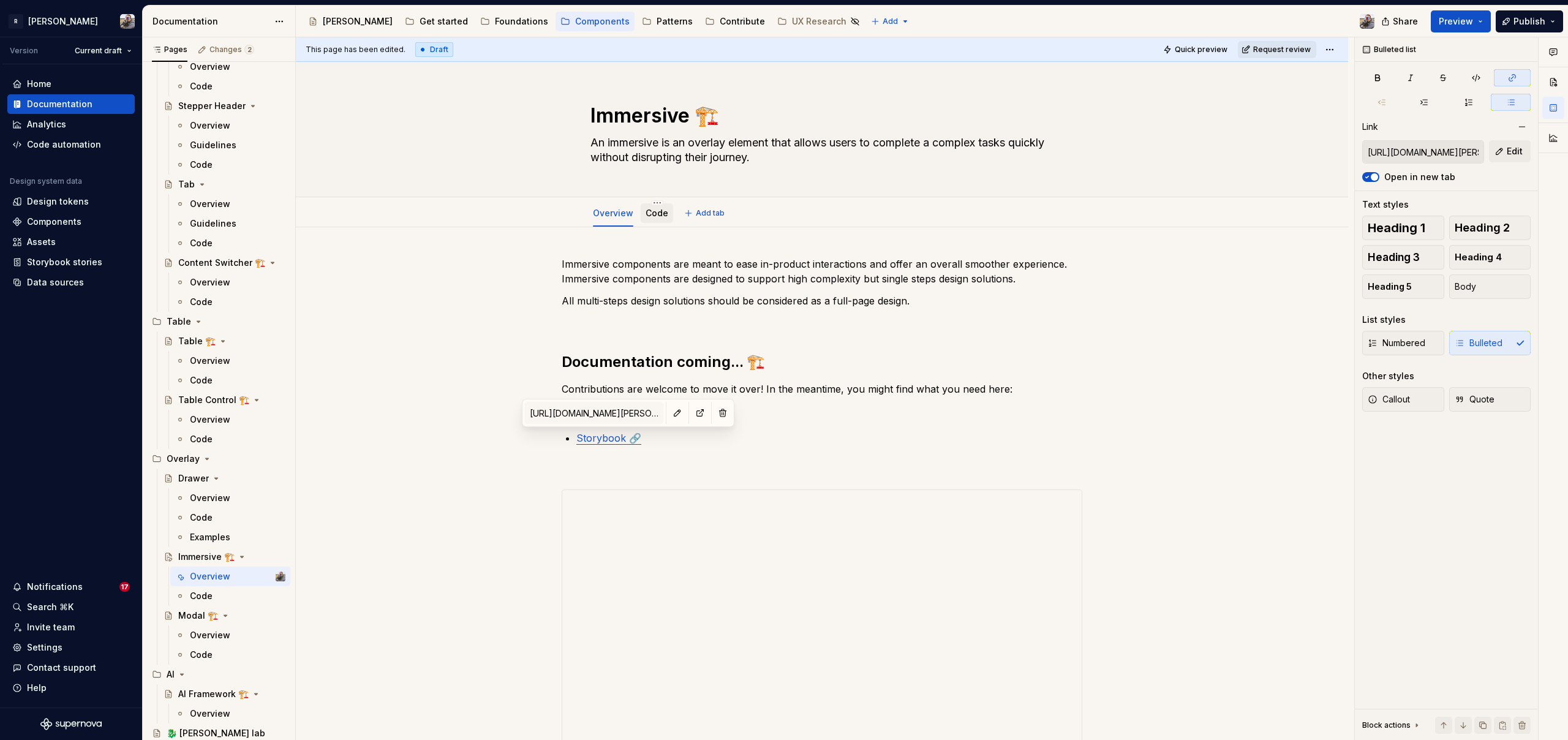
click at [656, 212] on link "Code" at bounding box center [657, 212] width 22 height 10
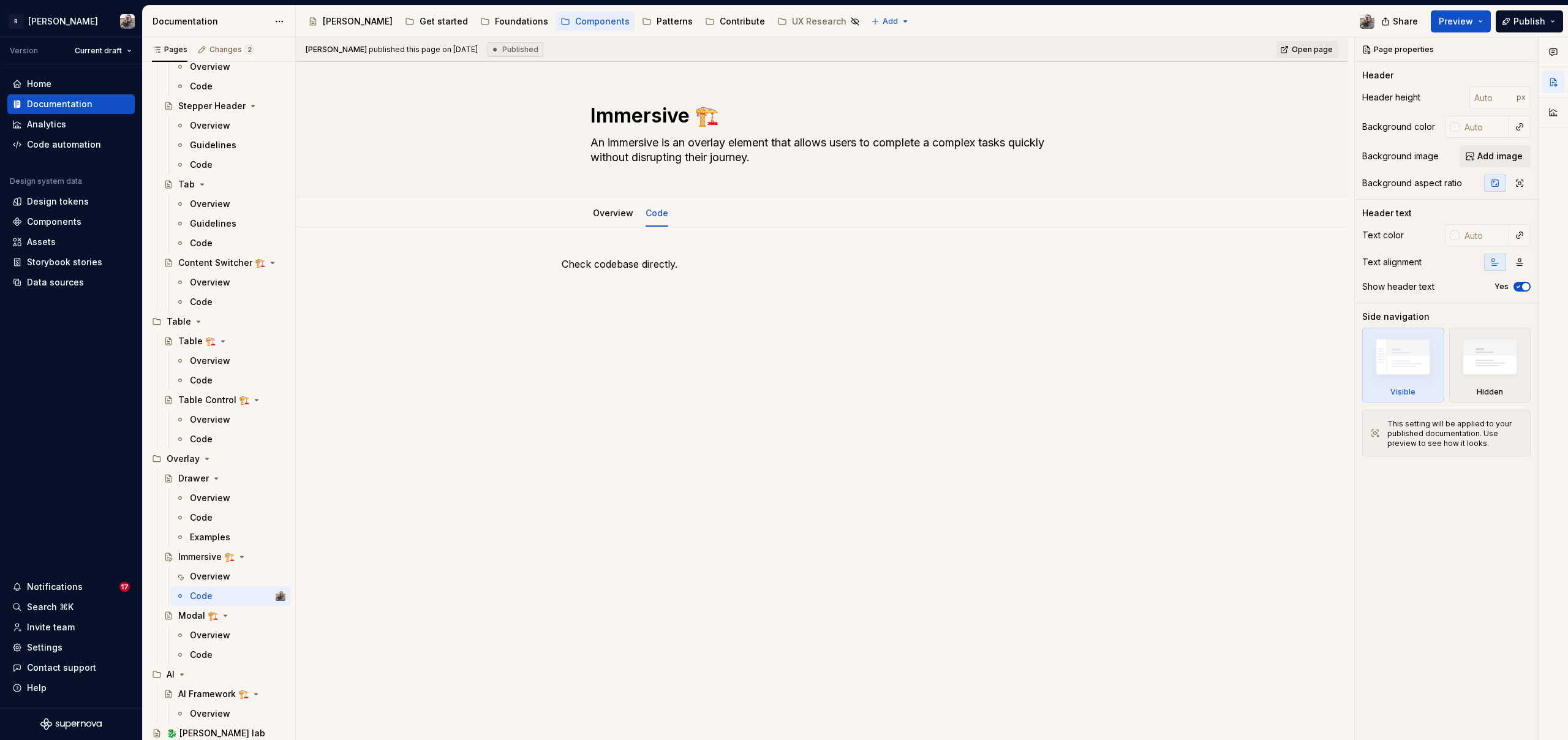
type textarea "*"
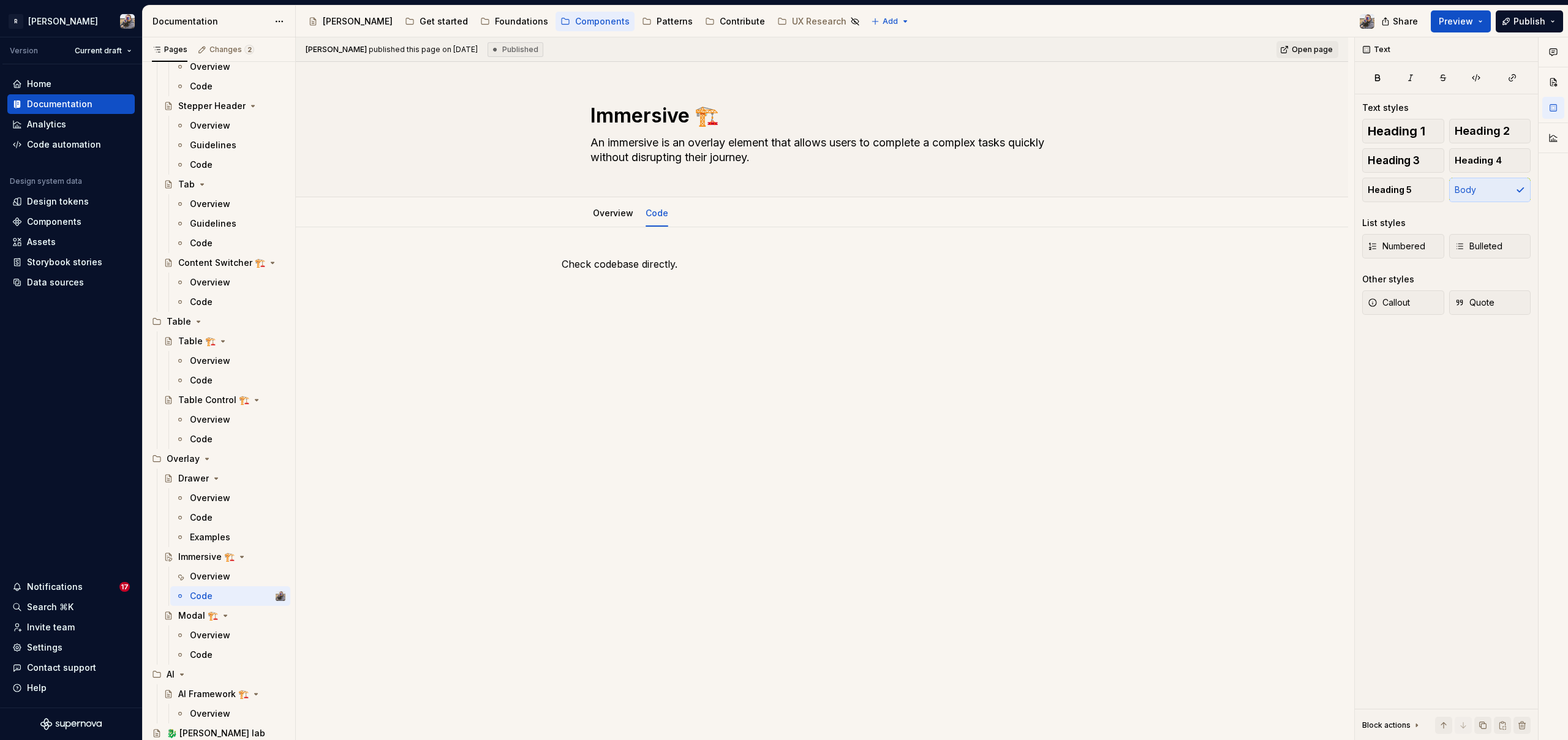
click at [695, 278] on div "Check codebase directly." at bounding box center [821, 280] width 520 height 47
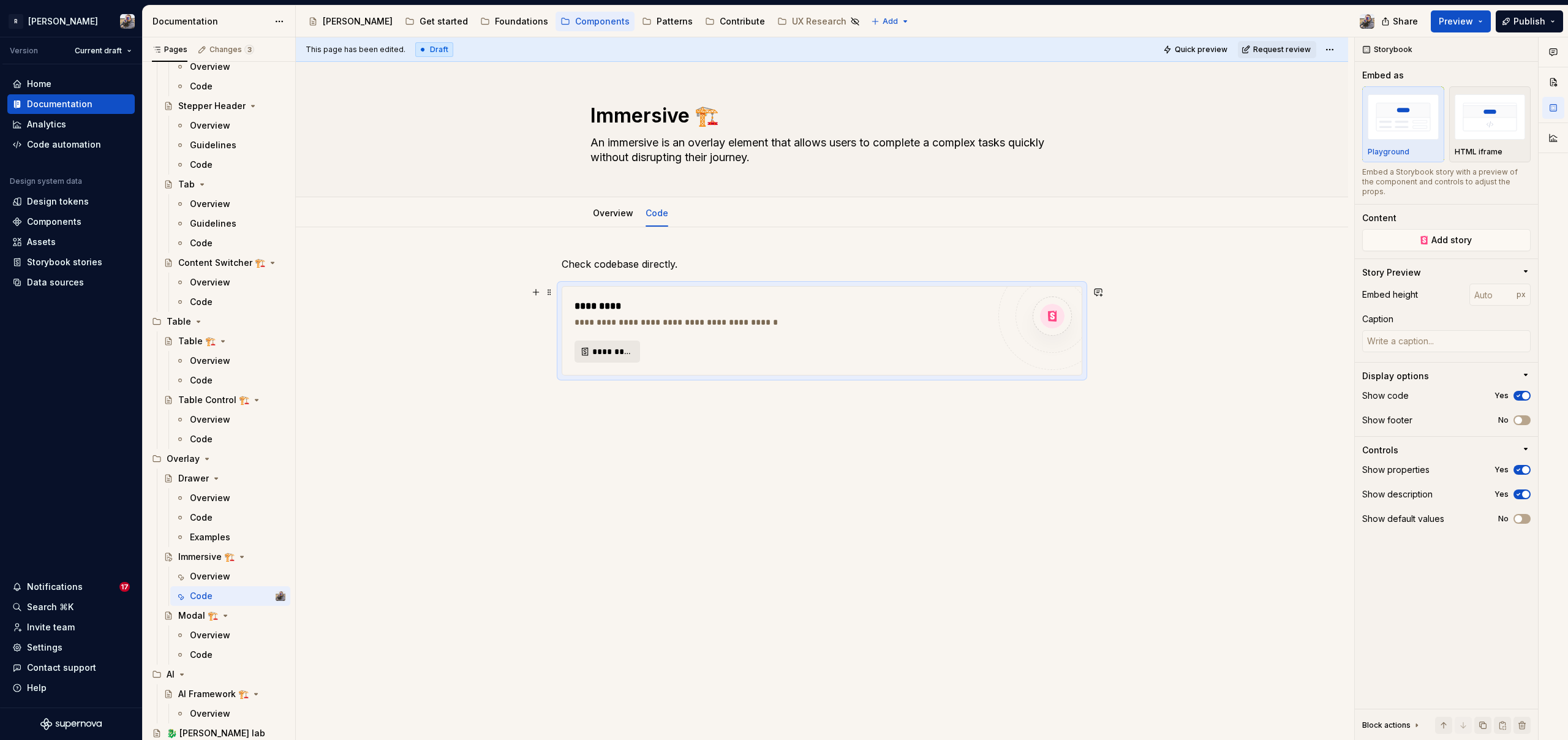
click at [602, 348] on span "*********" at bounding box center [612, 351] width 40 height 12
type textarea "*"
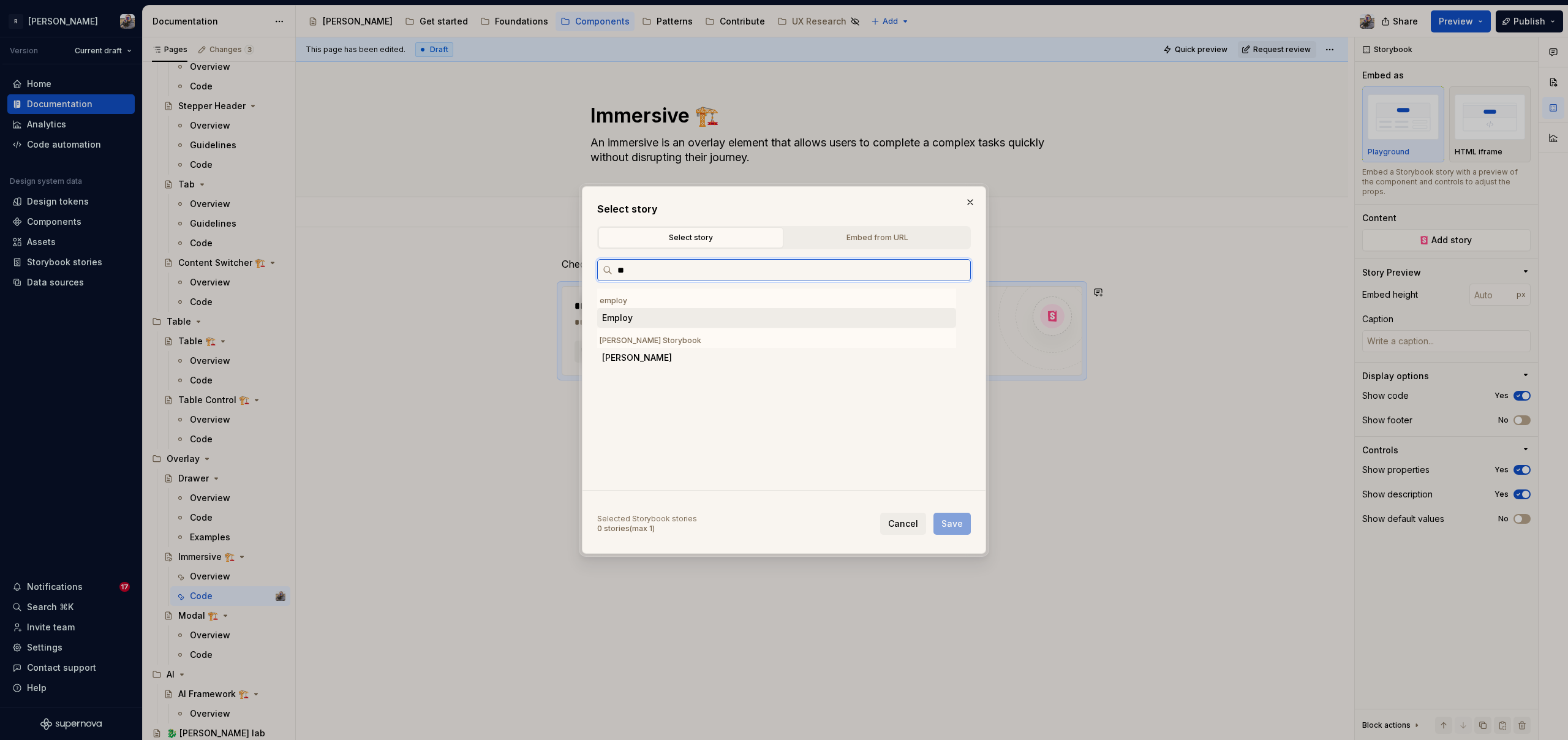
type input "***"
click at [708, 383] on div "4. Imm ersive Modals" at bounding box center [694, 377] width 86 height 12
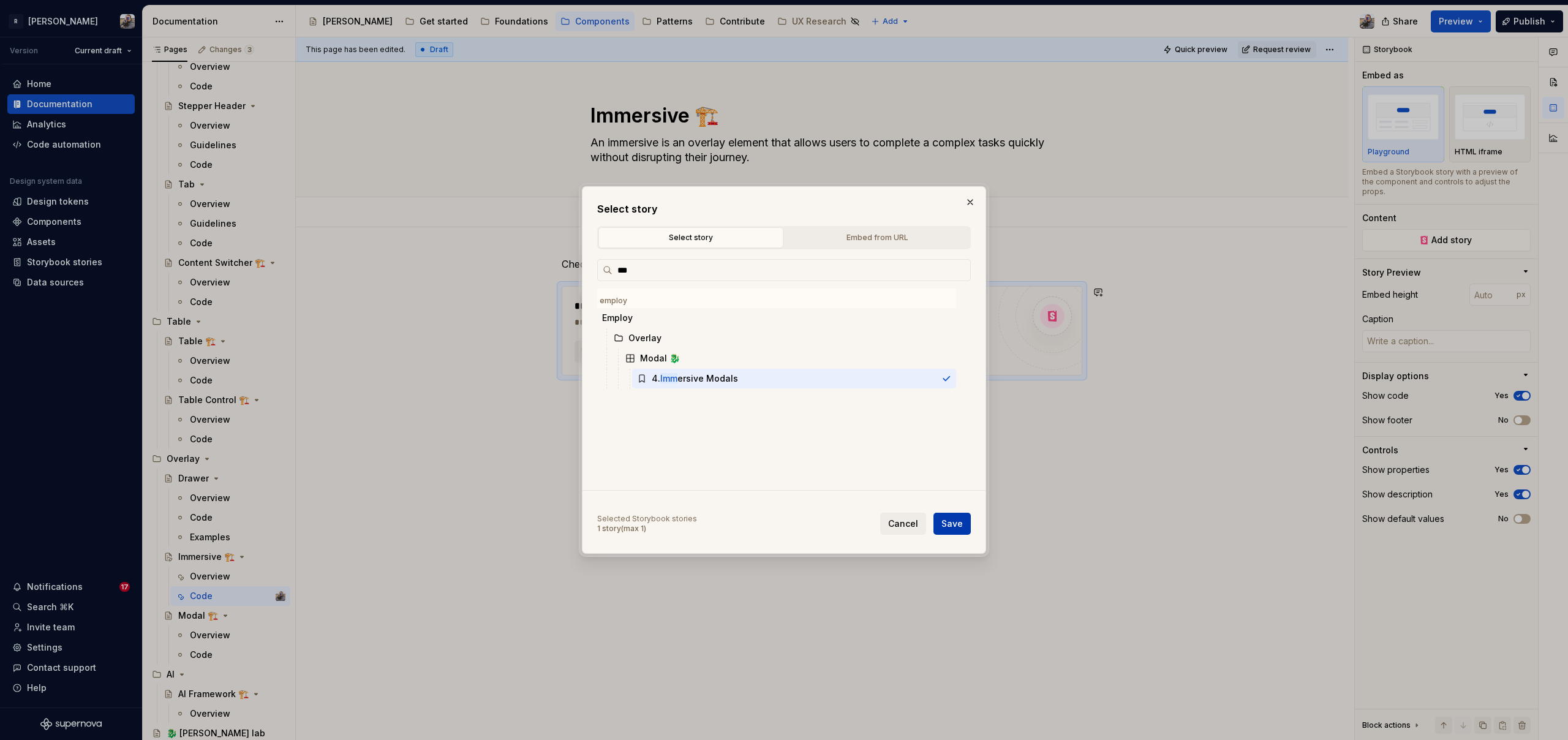
click at [945, 523] on span "Save" at bounding box center [951, 523] width 21 height 12
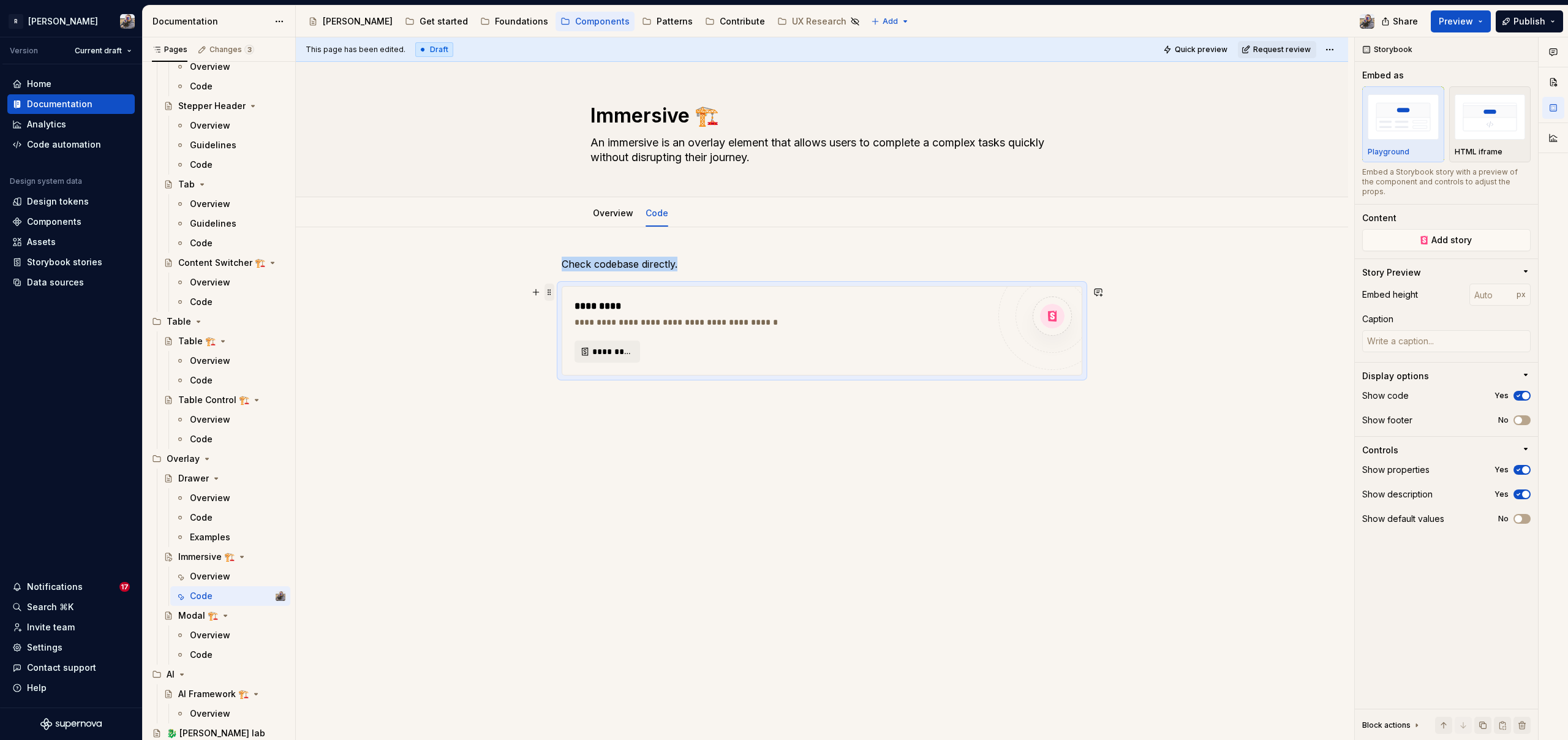
click at [545, 291] on span at bounding box center [549, 292] width 9 height 17
click at [574, 401] on div "Delete" at bounding box center [606, 400] width 79 height 12
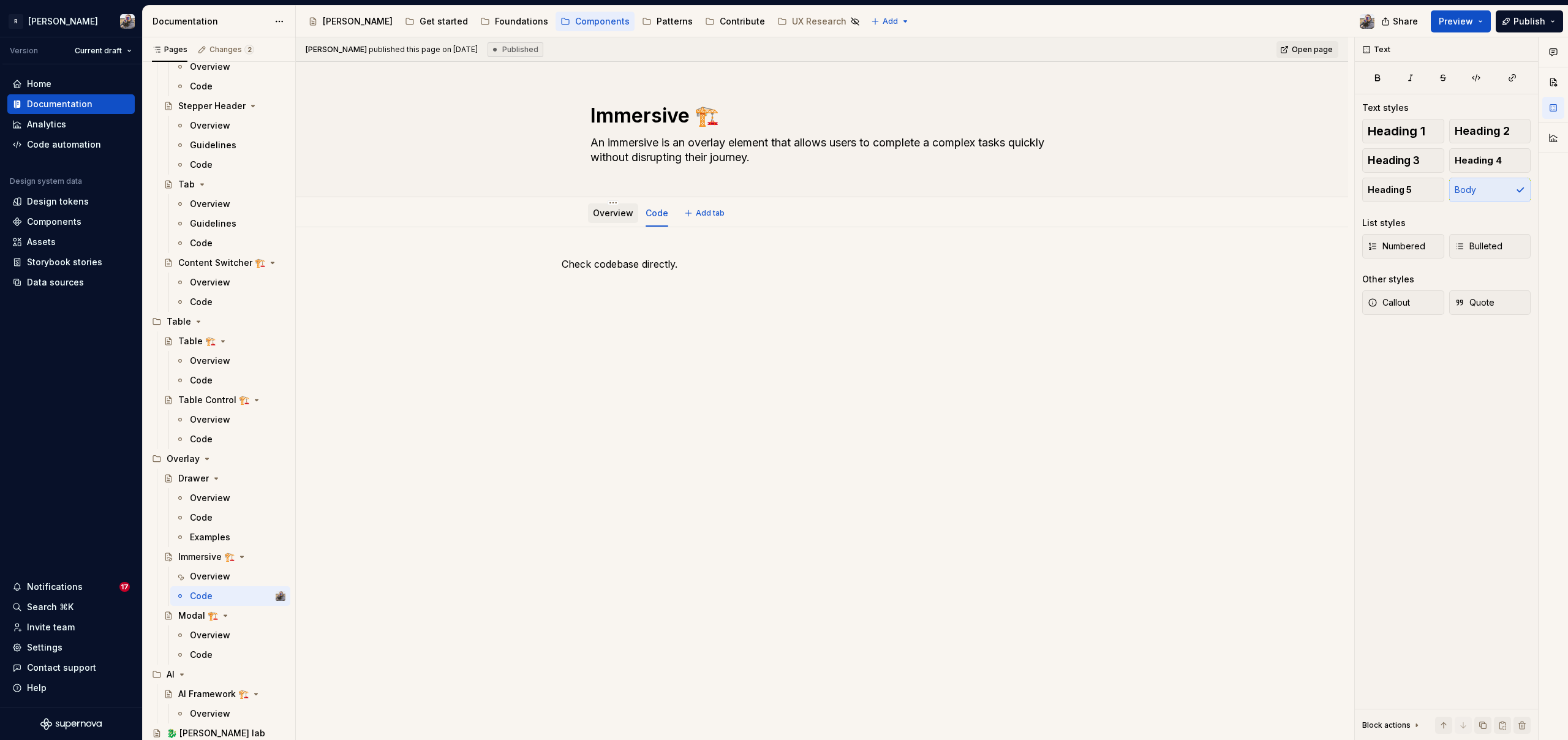
click at [616, 220] on div "Overview" at bounding box center [612, 213] width 40 height 15
click at [606, 218] on link "Overview" at bounding box center [612, 212] width 40 height 10
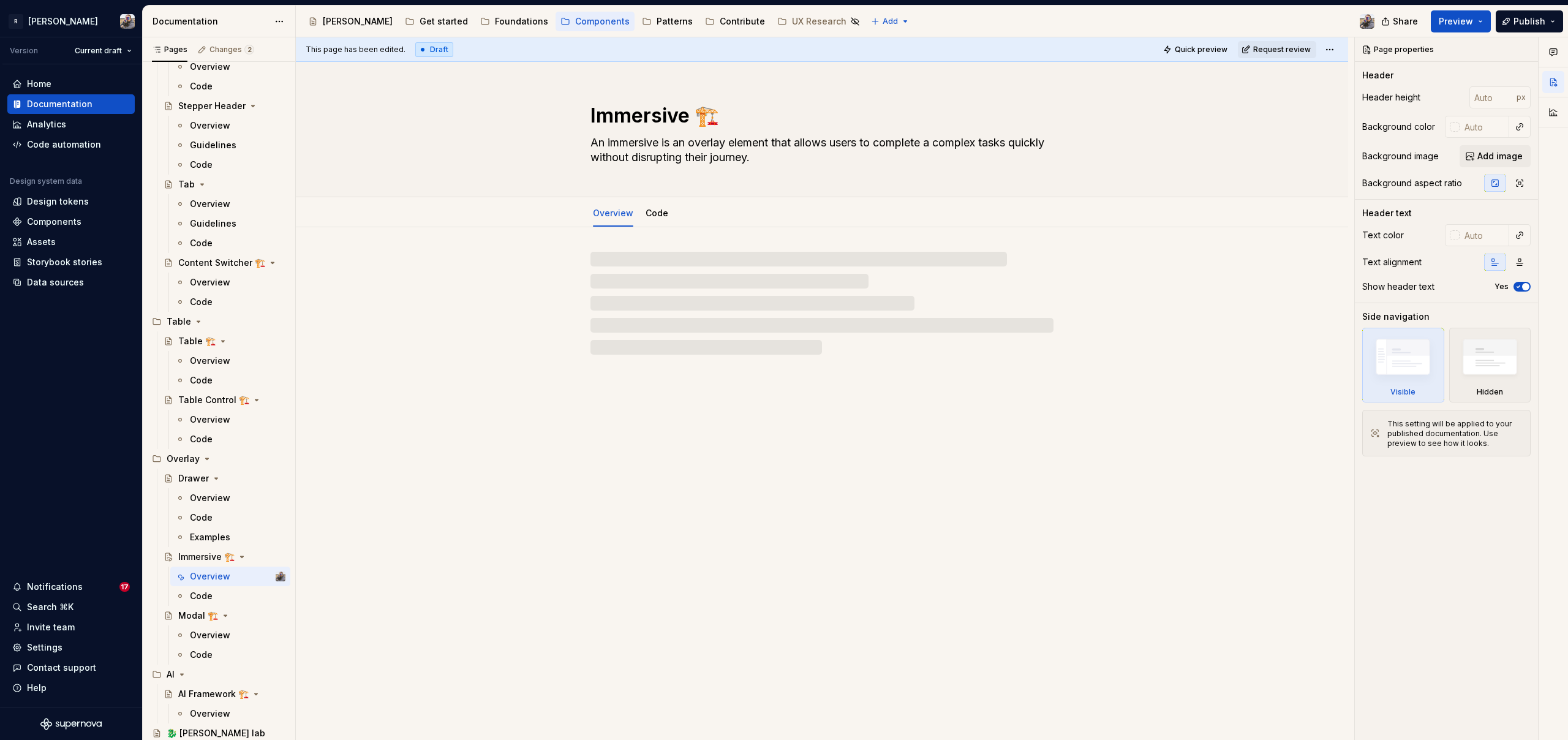
type textarea "*"
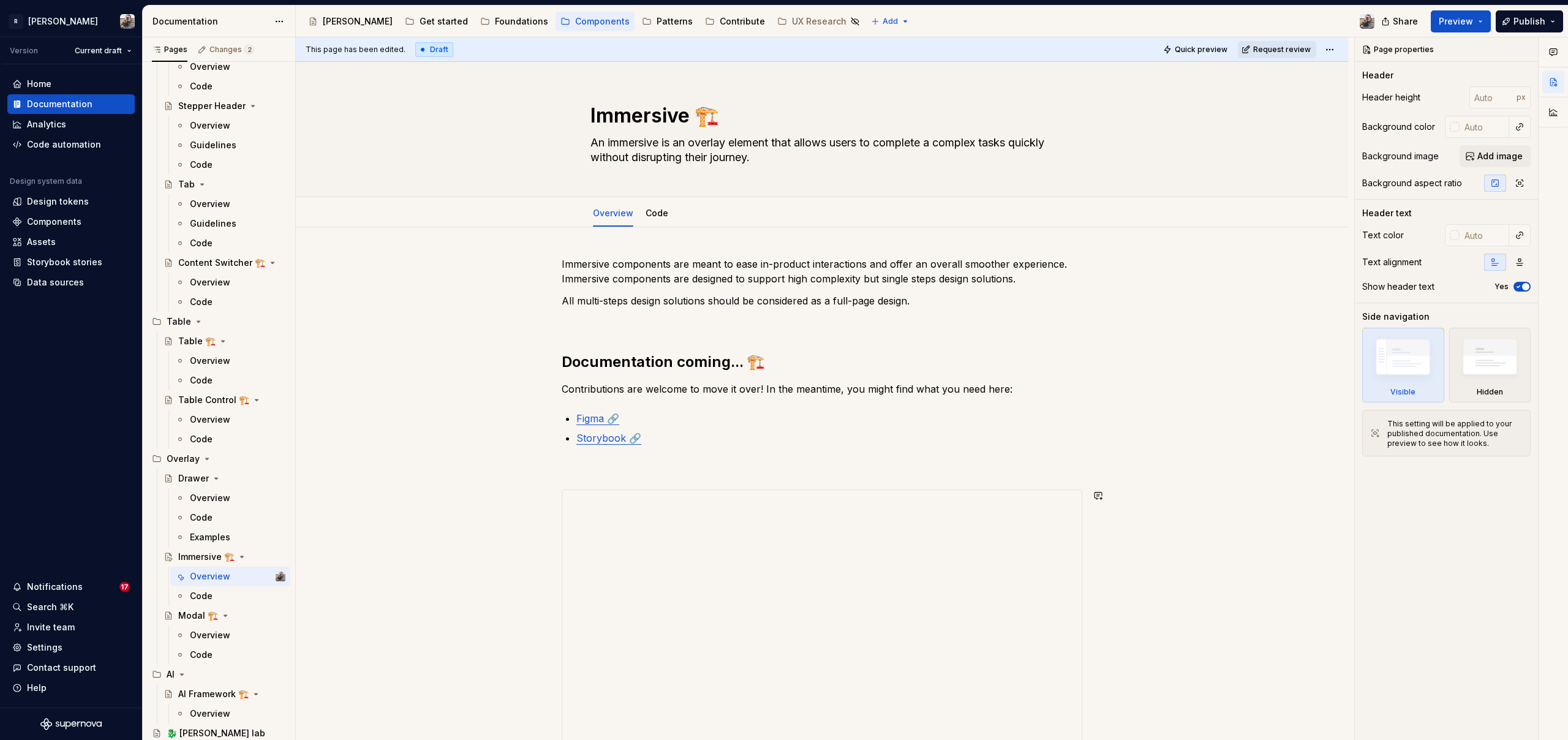
scroll to position [287, 0]
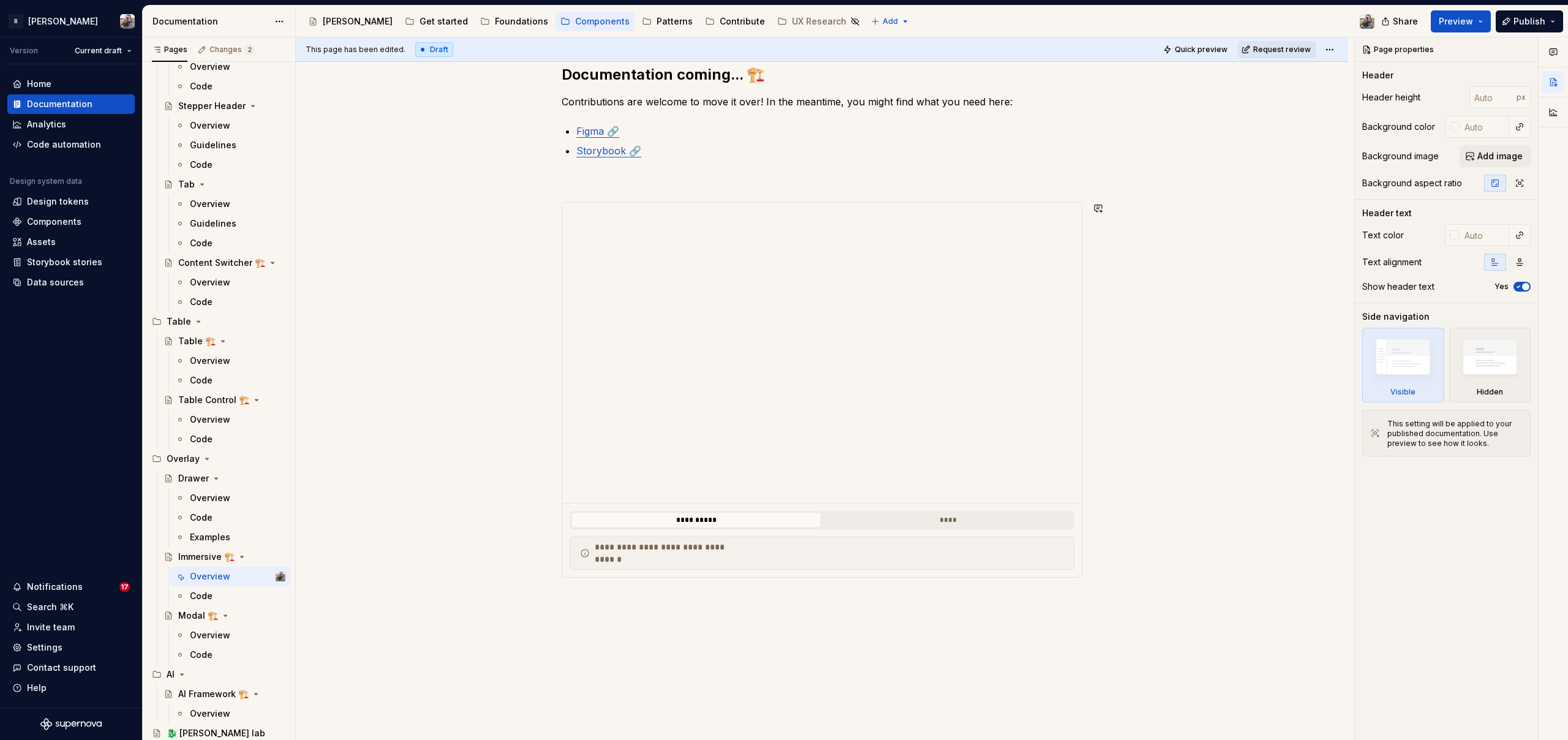
click at [636, 605] on div "**********" at bounding box center [825, 389] width 1058 height 703
click at [602, 625] on div "**********" at bounding box center [825, 389] width 1058 height 703
click at [682, 633] on div "**********" at bounding box center [822, 377] width 1052 height 874
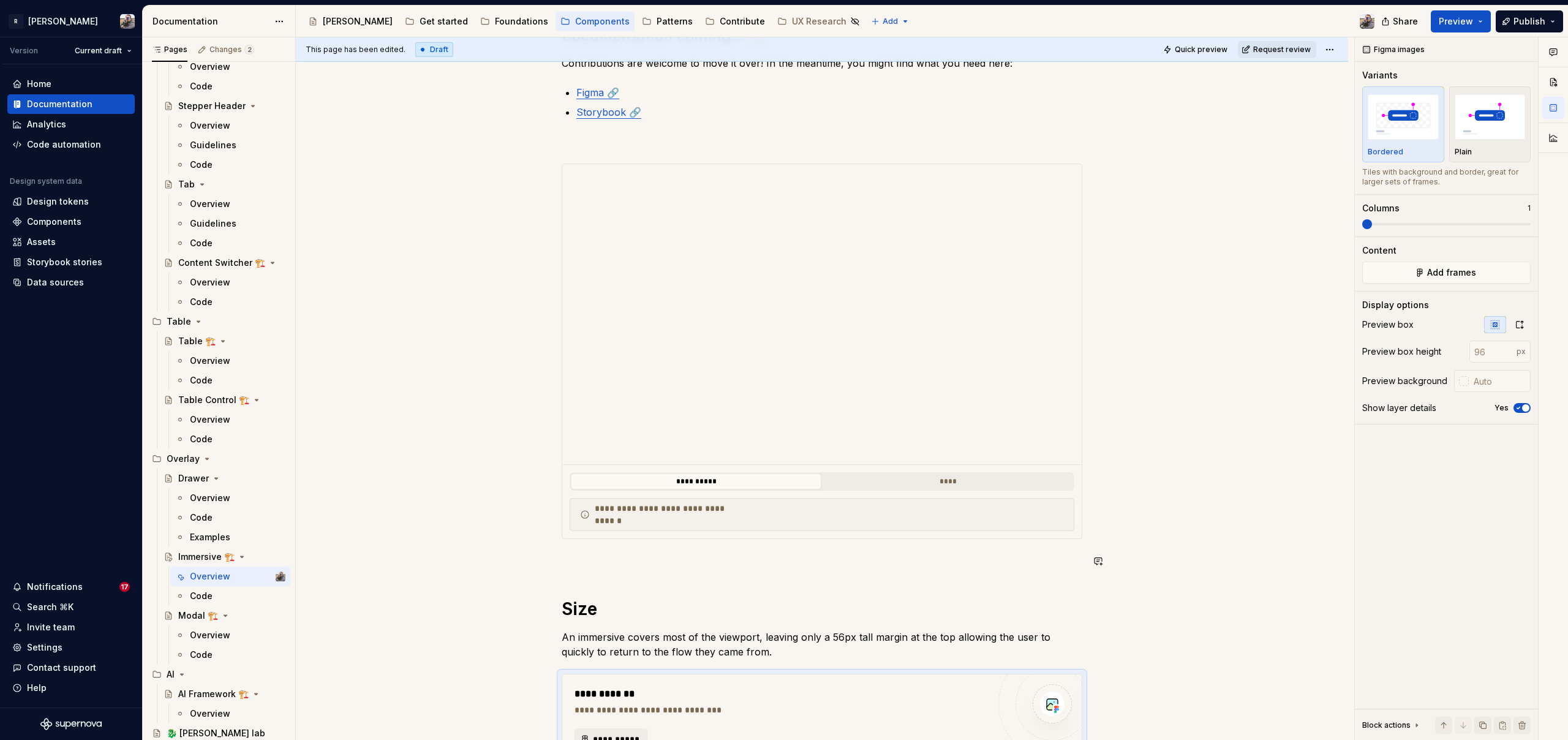
scroll to position [393, 0]
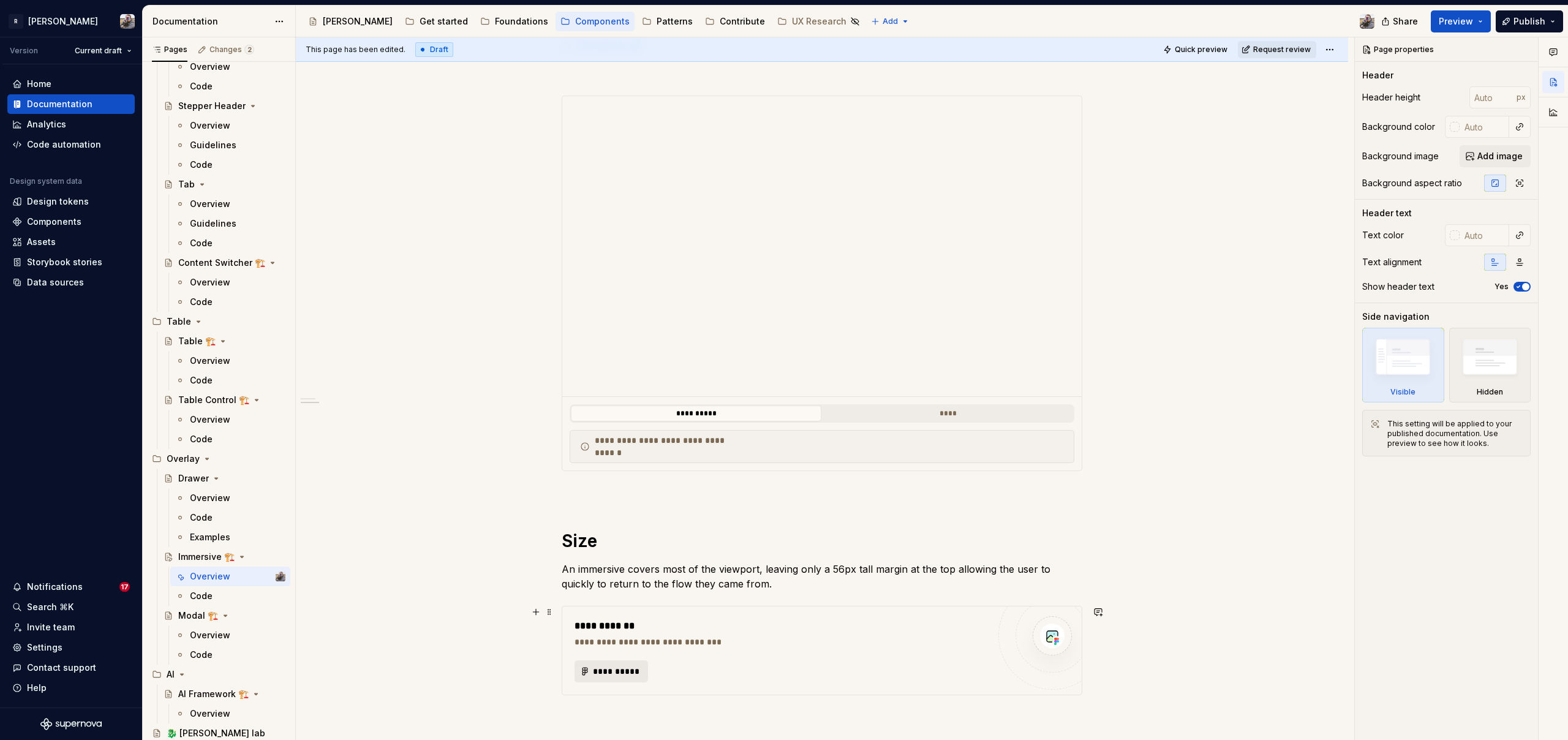
click at [610, 675] on span "**********" at bounding box center [616, 671] width 48 height 12
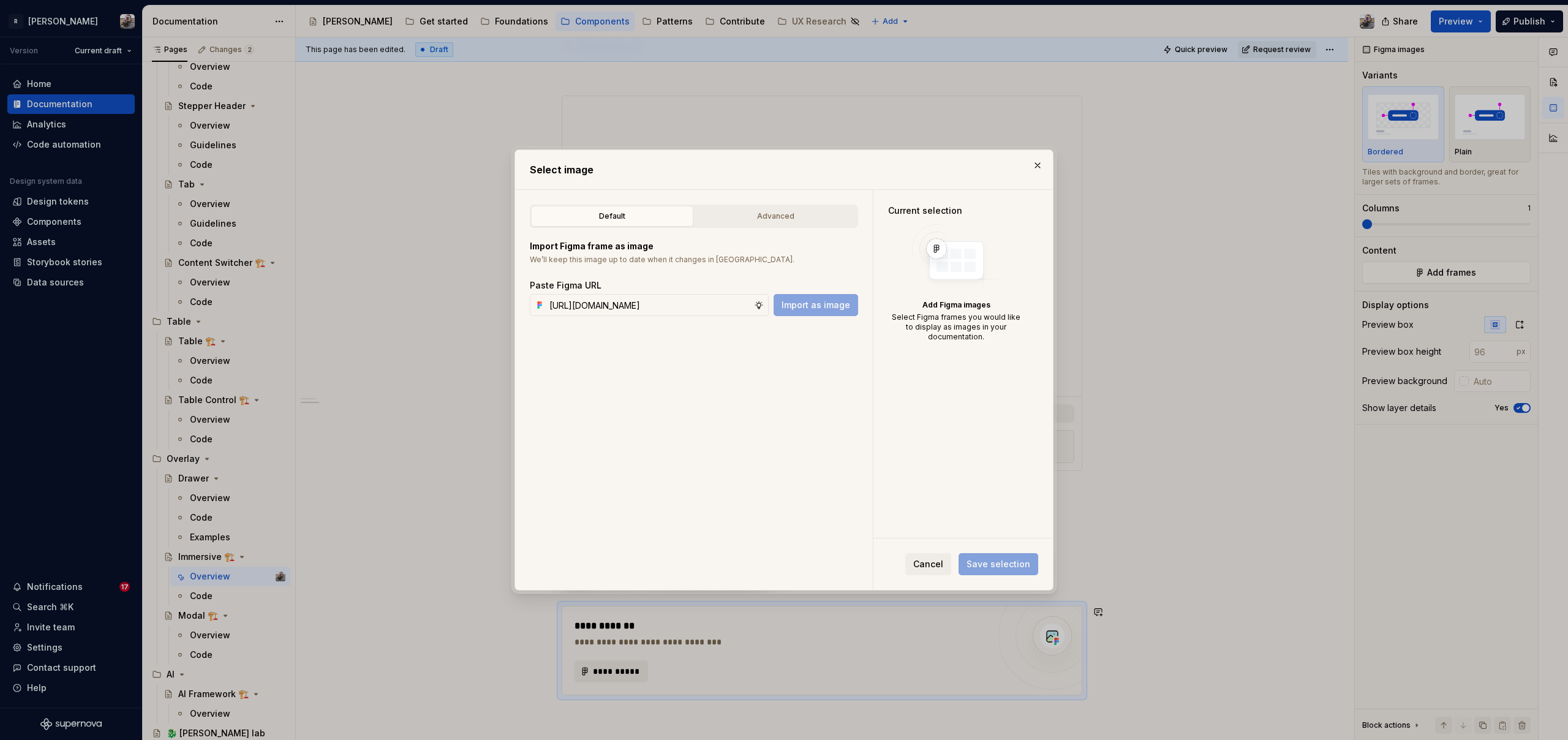
scroll to position [0, 395]
type input "[URL][DOMAIN_NAME]"
drag, startPoint x: 832, startPoint y: 305, endPoint x: 853, endPoint y: 301, distance: 21.4
click at [832, 305] on span "Import as image" at bounding box center [815, 305] width 68 height 12
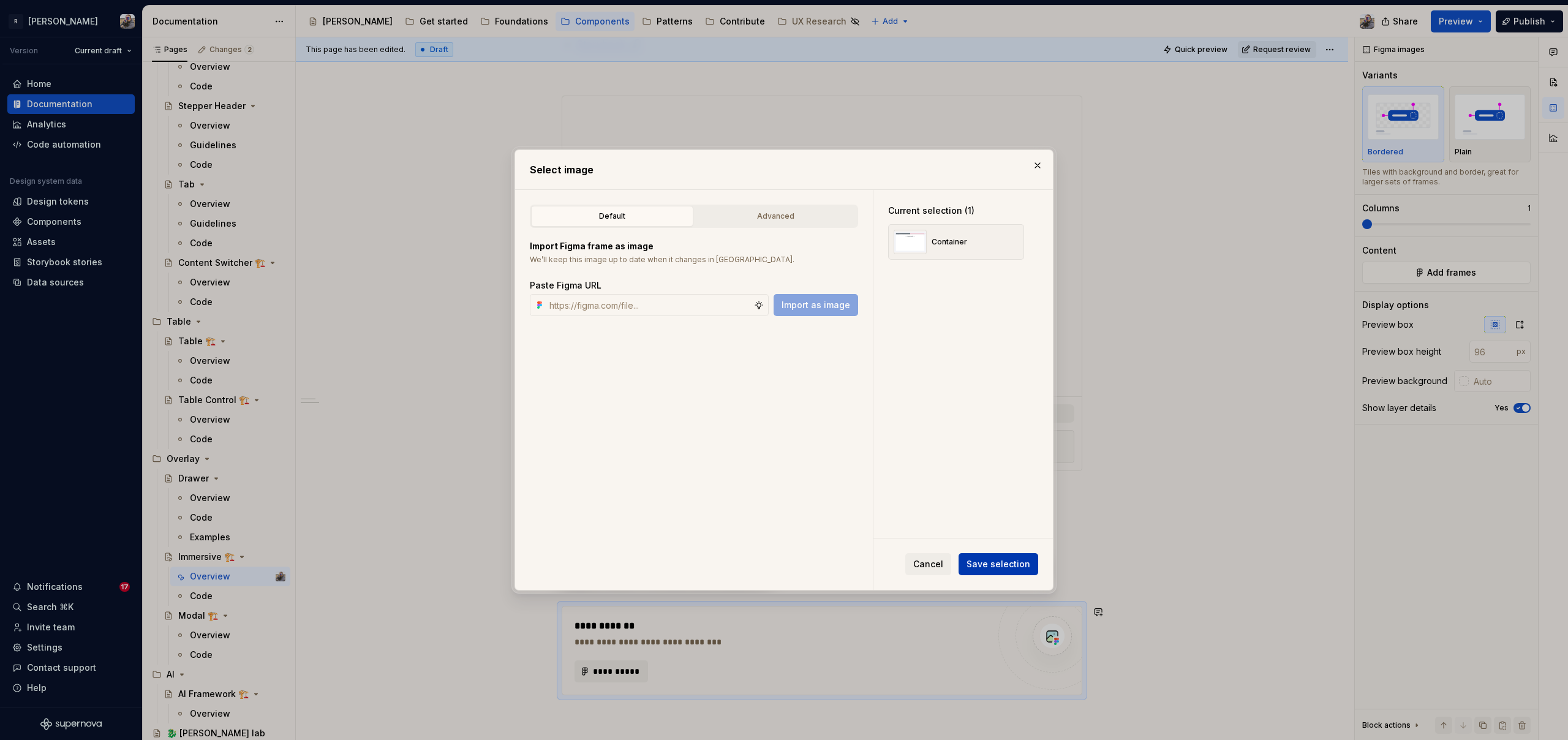
click at [991, 559] on span "Save selection" at bounding box center [998, 563] width 64 height 12
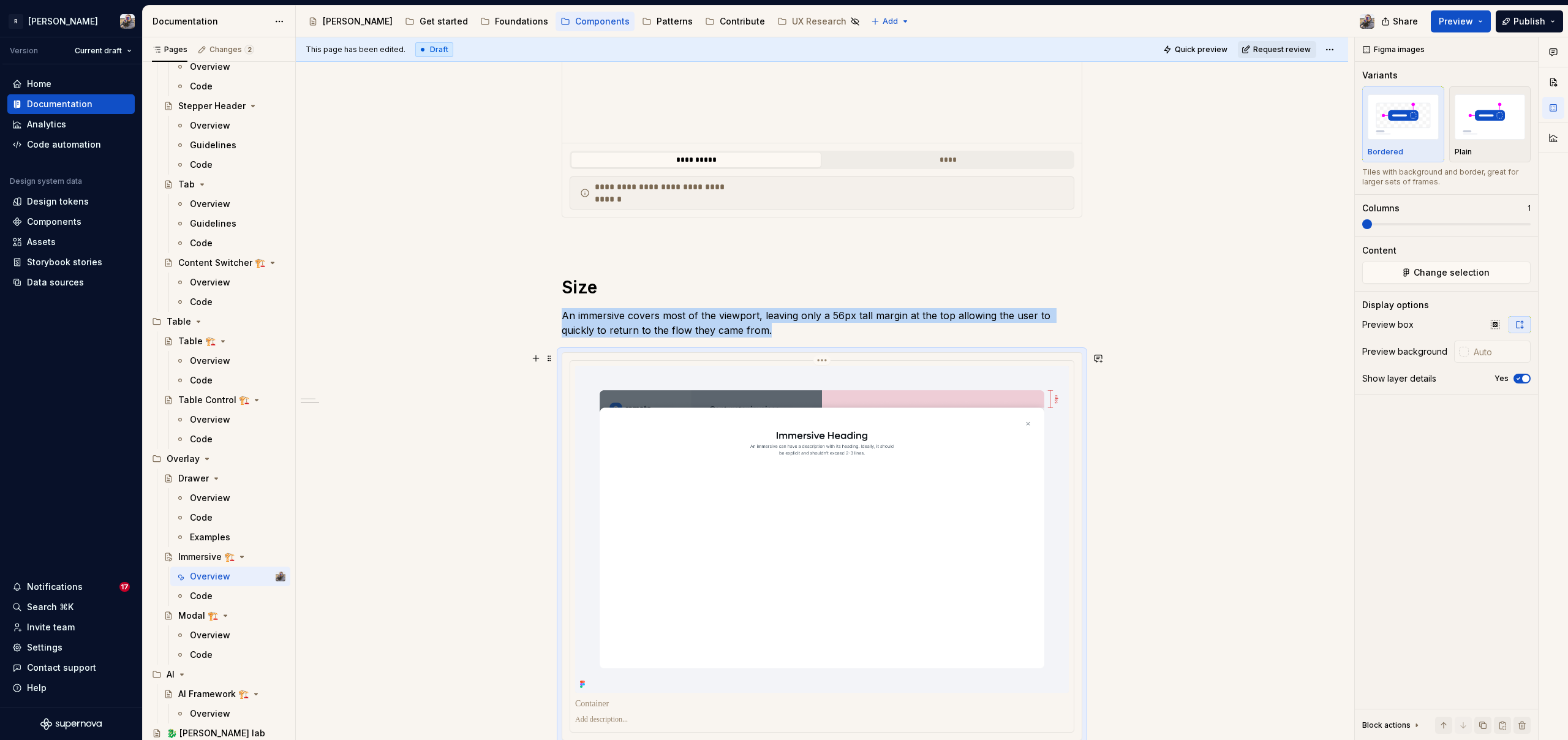
scroll to position [785, 0]
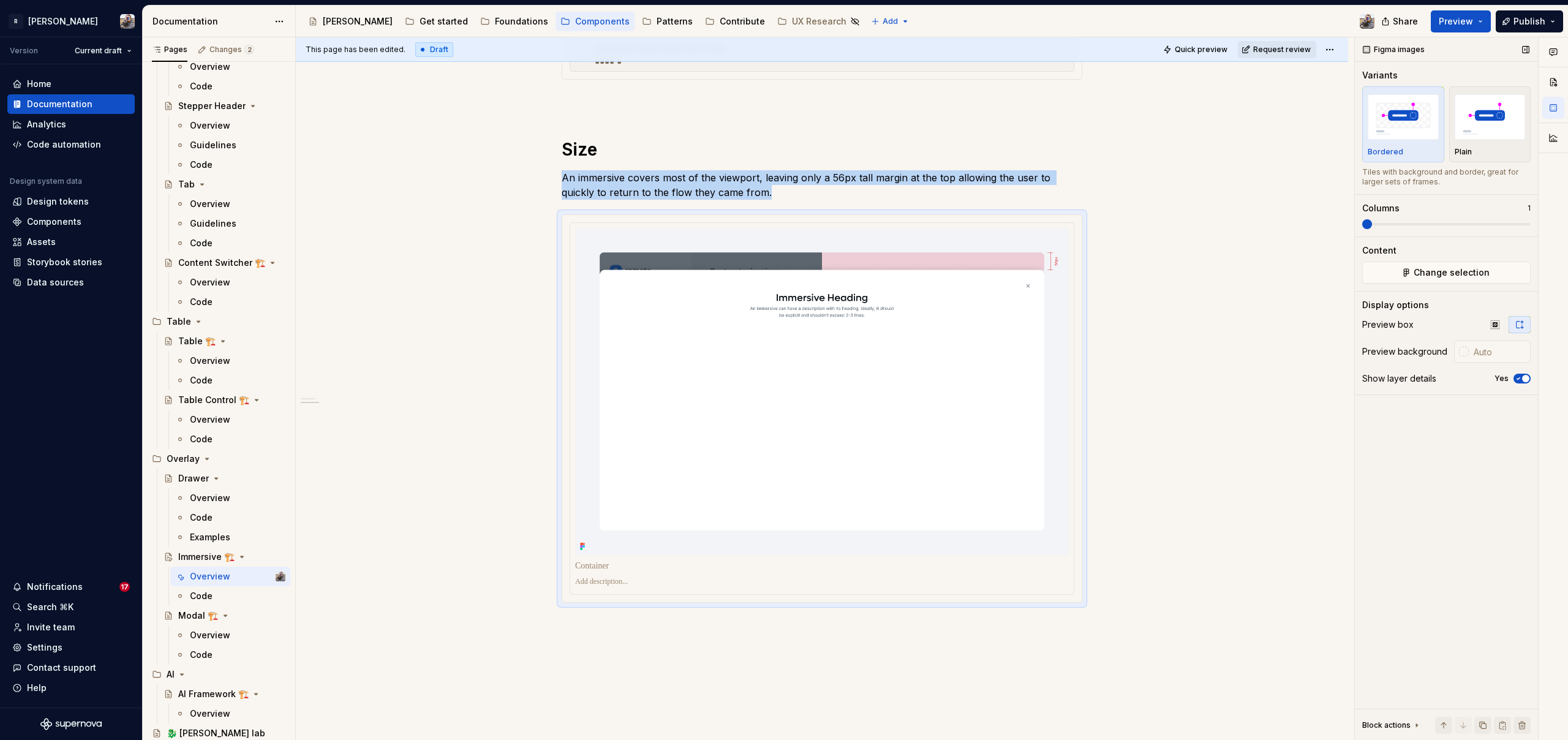
click at [1520, 377] on icon "button" at bounding box center [1518, 378] width 9 height 7
click at [581, 604] on div "**********" at bounding box center [822, 124] width 1052 height 1365
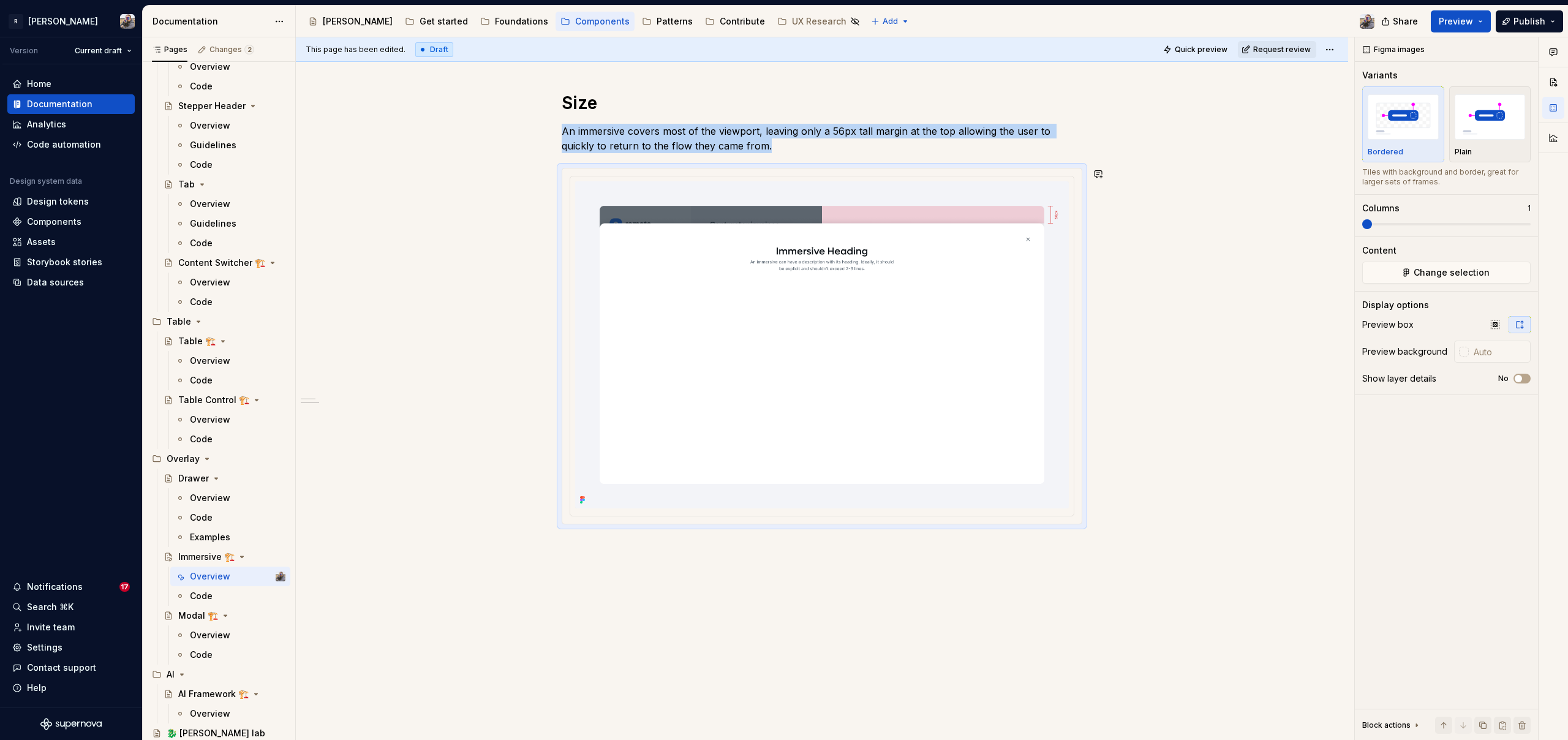
scroll to position [834, 0]
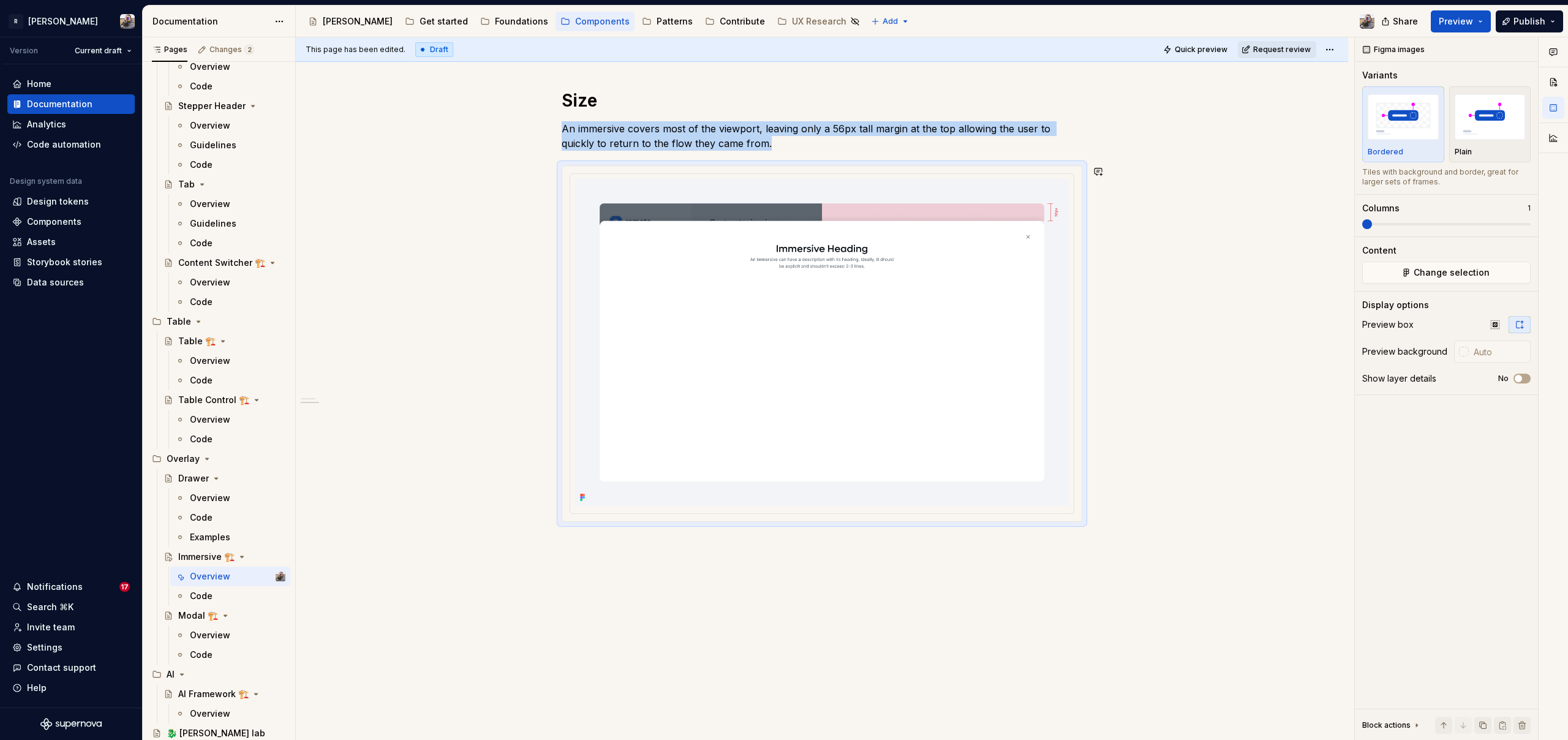
drag, startPoint x: 649, startPoint y: 592, endPoint x: 648, endPoint y: 587, distance: 5.1
click at [649, 592] on div "**********" at bounding box center [822, 76] width 1052 height 1365
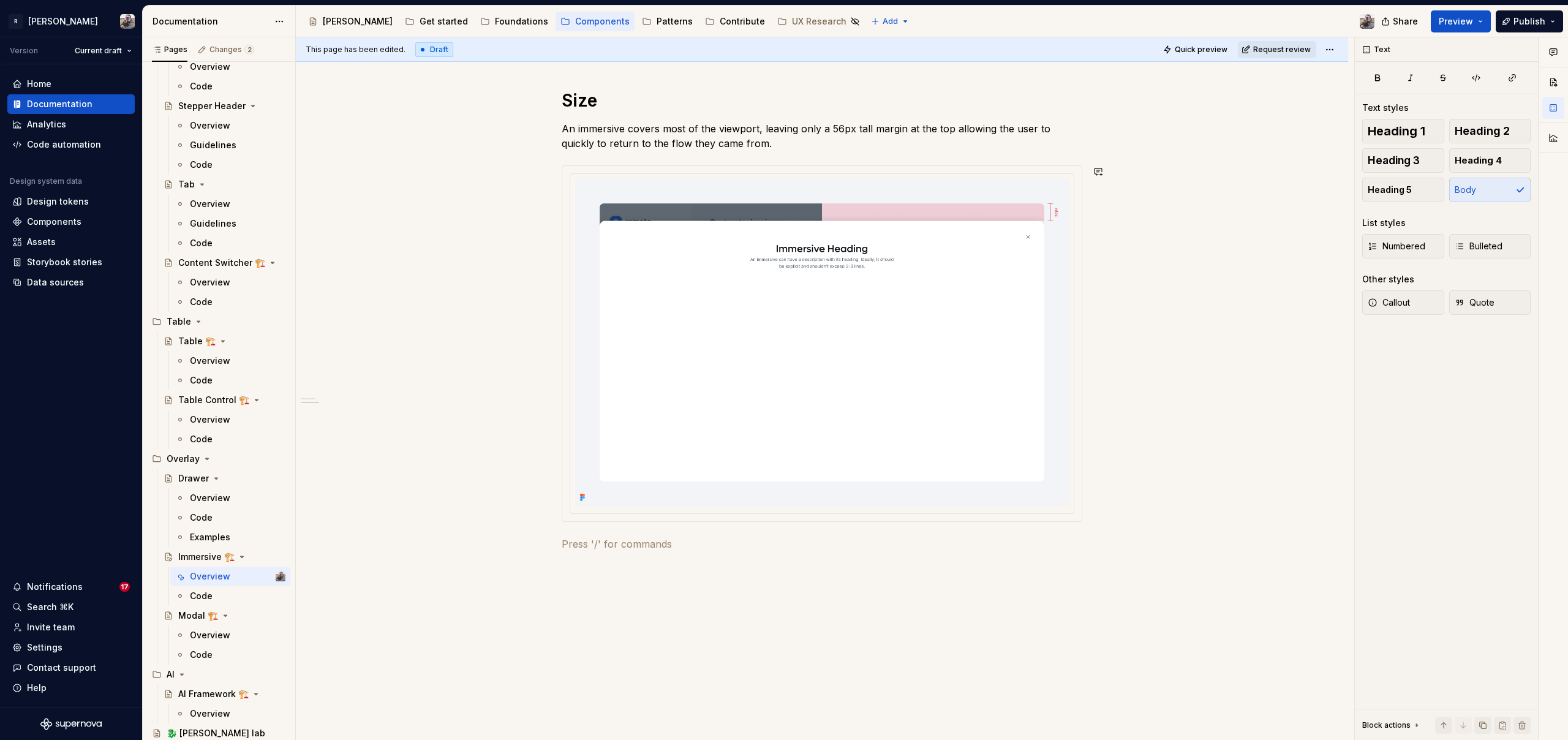
click at [623, 615] on h1 at bounding box center [821, 615] width 520 height 22
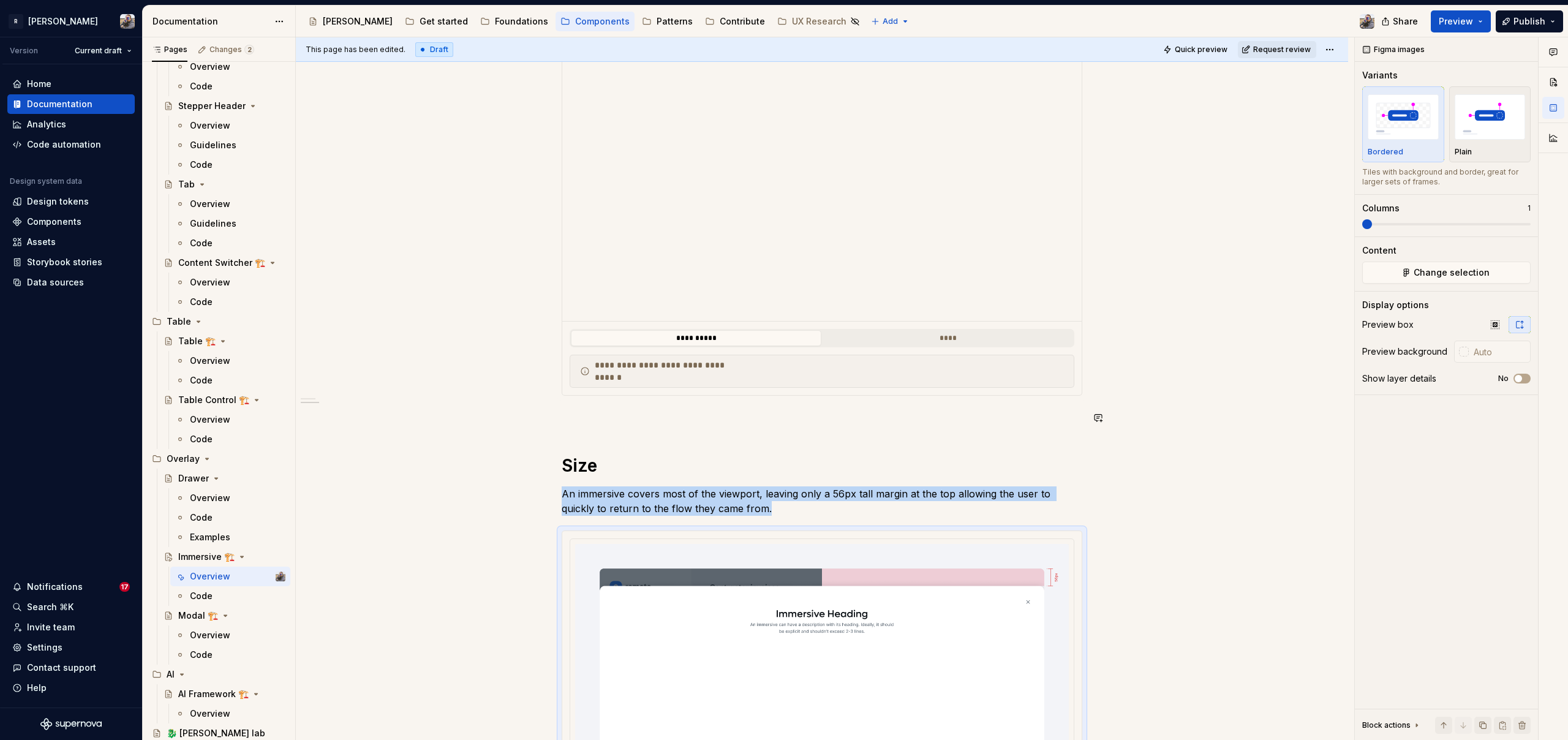
scroll to position [0, 0]
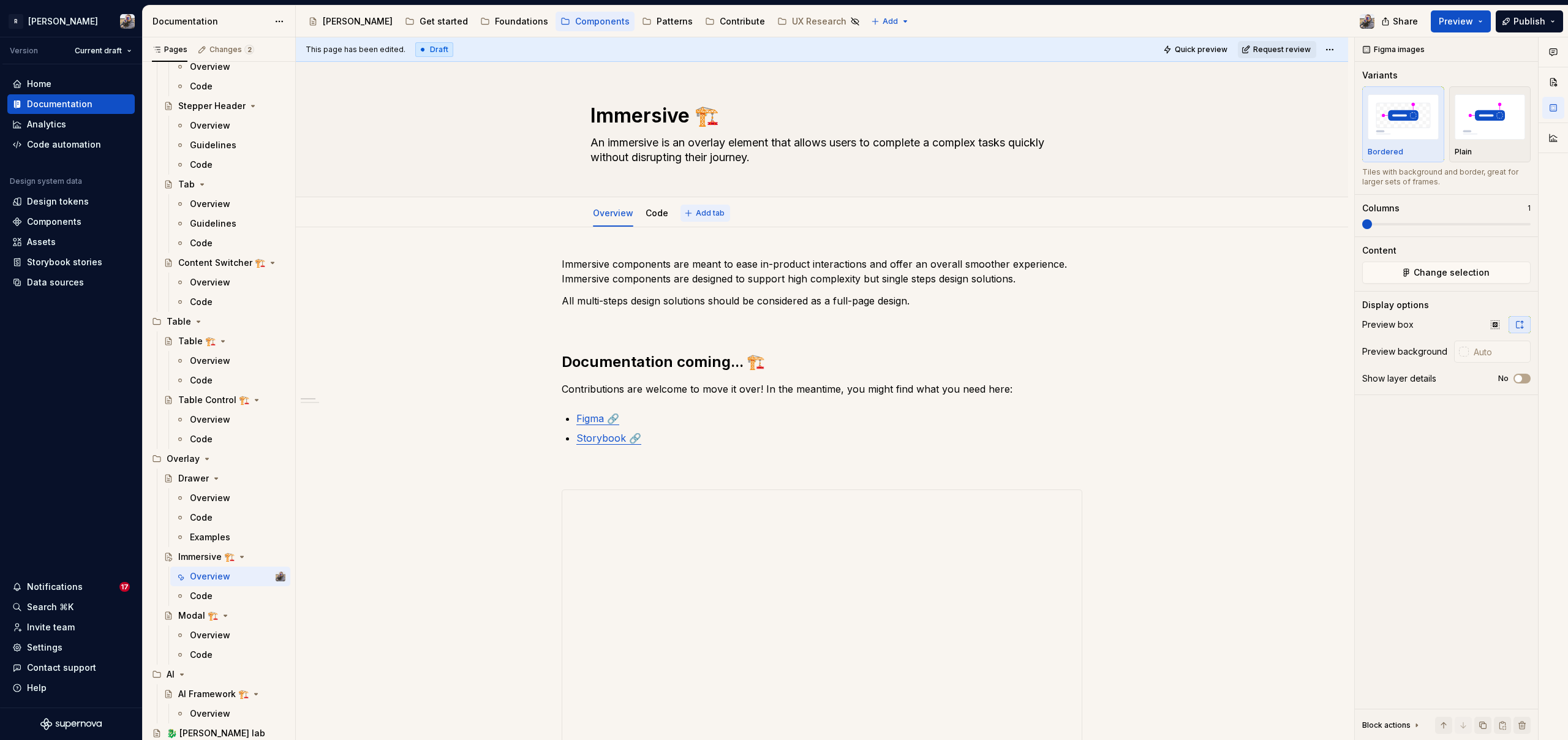
click at [706, 211] on span "Add tab" at bounding box center [709, 213] width 29 height 9
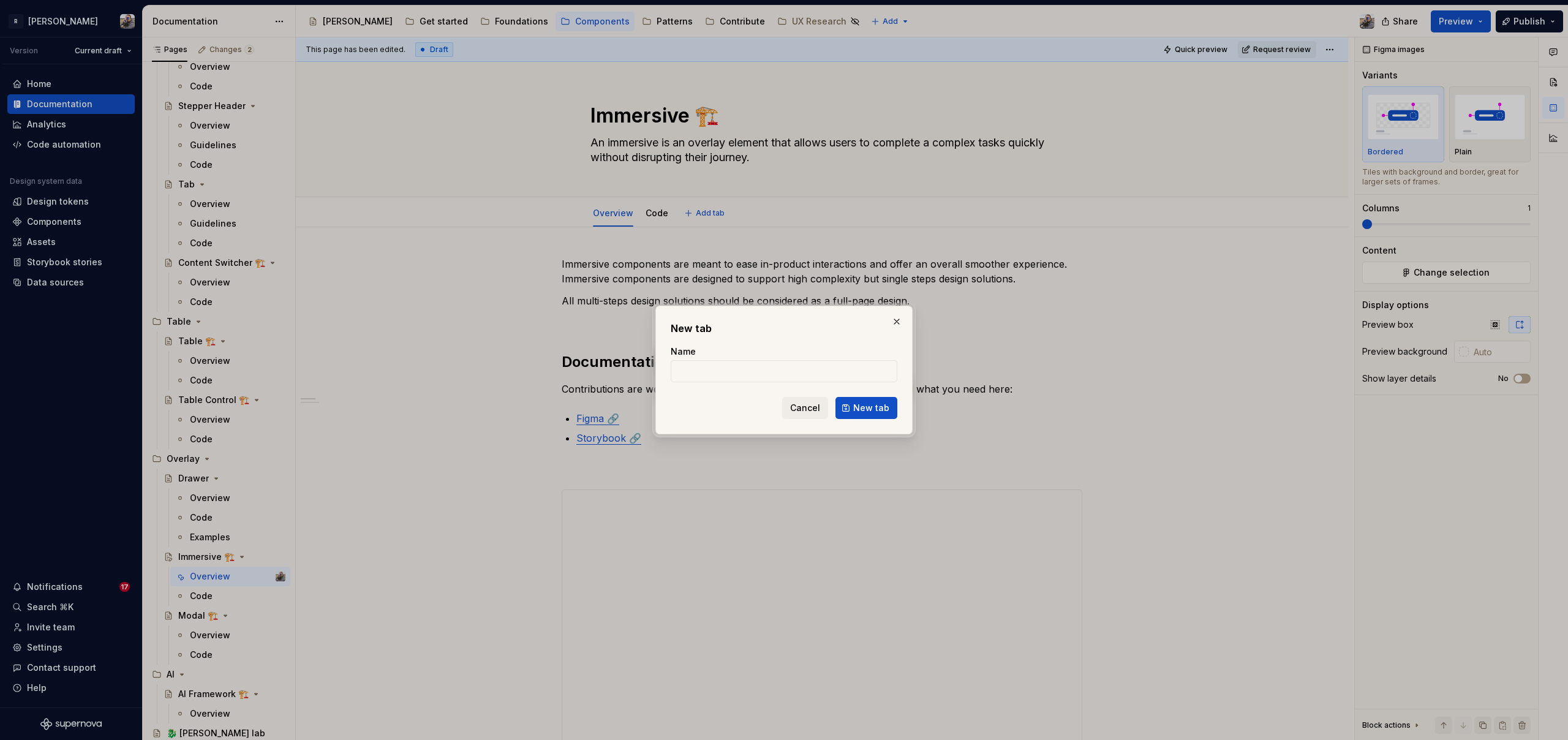
type textarea "*"
type input "Guidelines"
click button "New tab" at bounding box center [866, 408] width 62 height 22
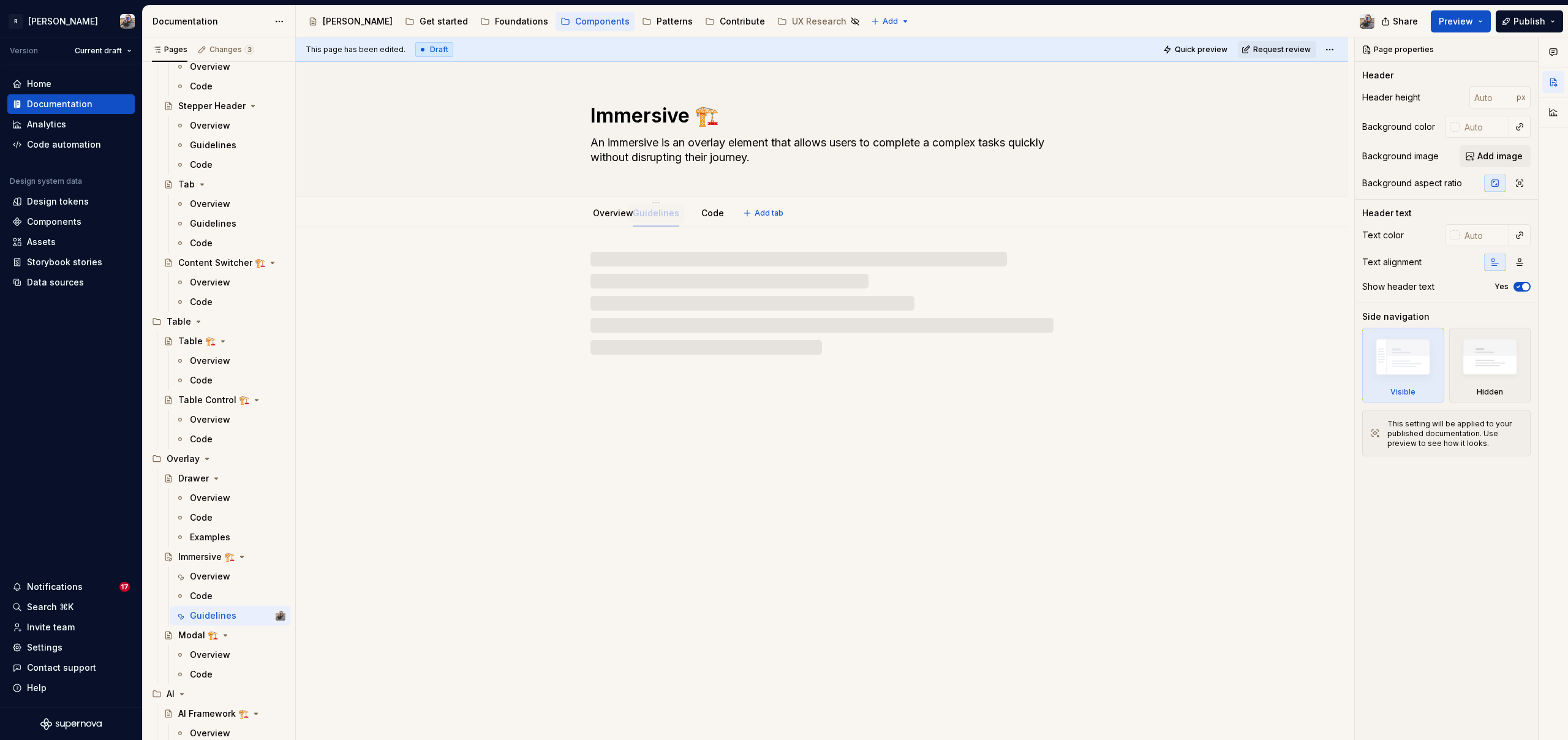
drag, startPoint x: 703, startPoint y: 214, endPoint x: 652, endPoint y: 216, distance: 51.0
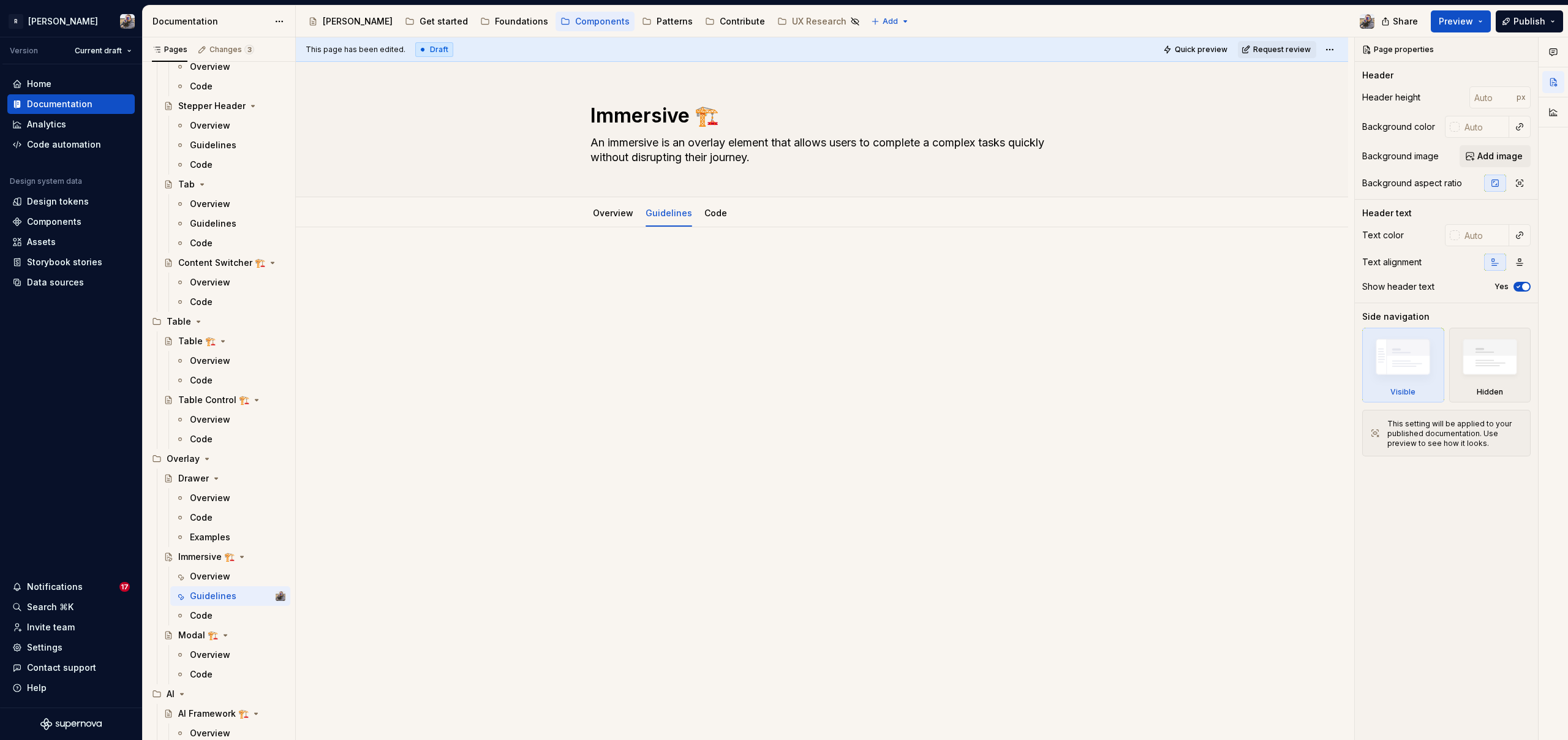
click at [634, 273] on div at bounding box center [821, 280] width 520 height 47
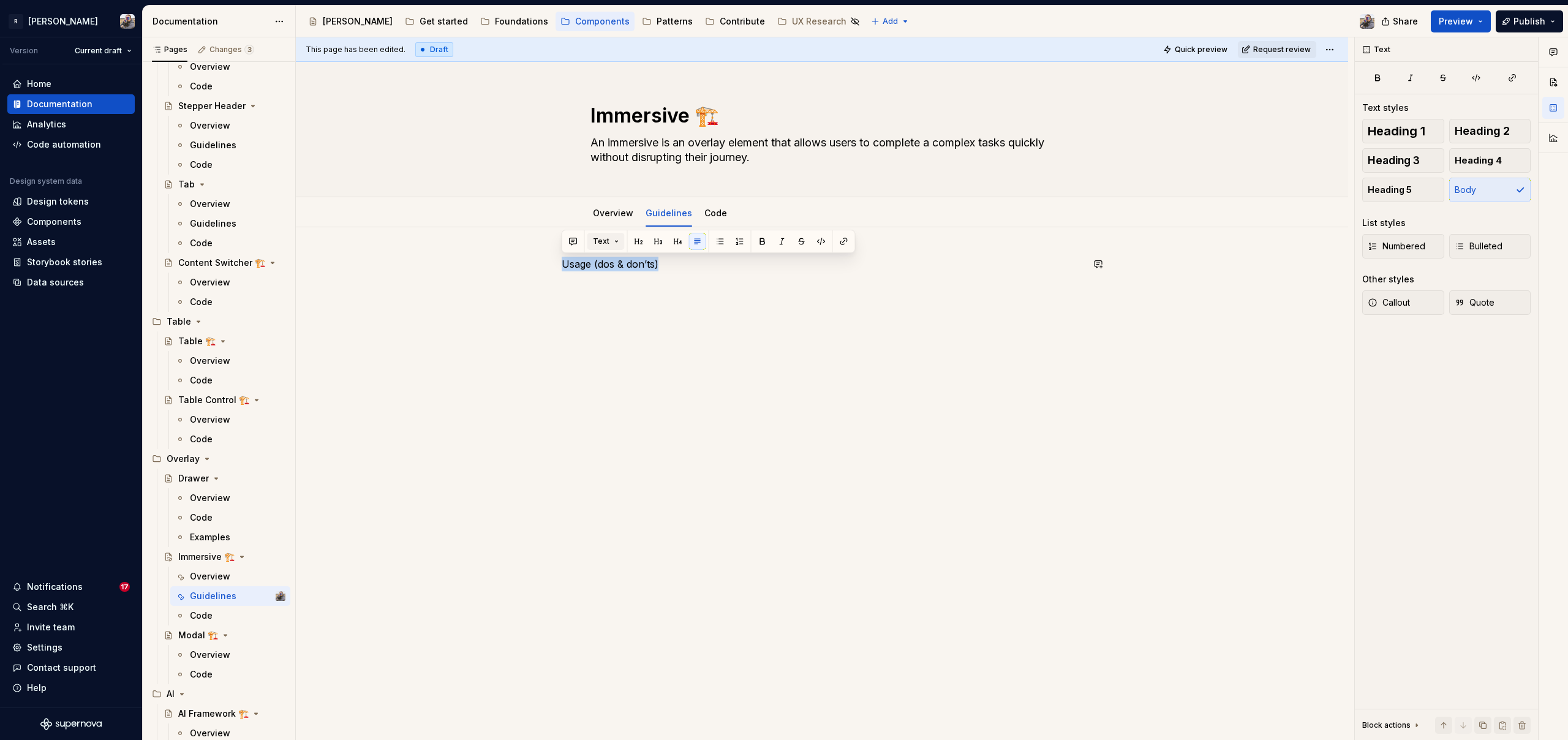
click at [610, 241] on button "Text" at bounding box center [606, 241] width 37 height 17
click at [632, 306] on div "Heading 1" at bounding box center [643, 306] width 42 height 12
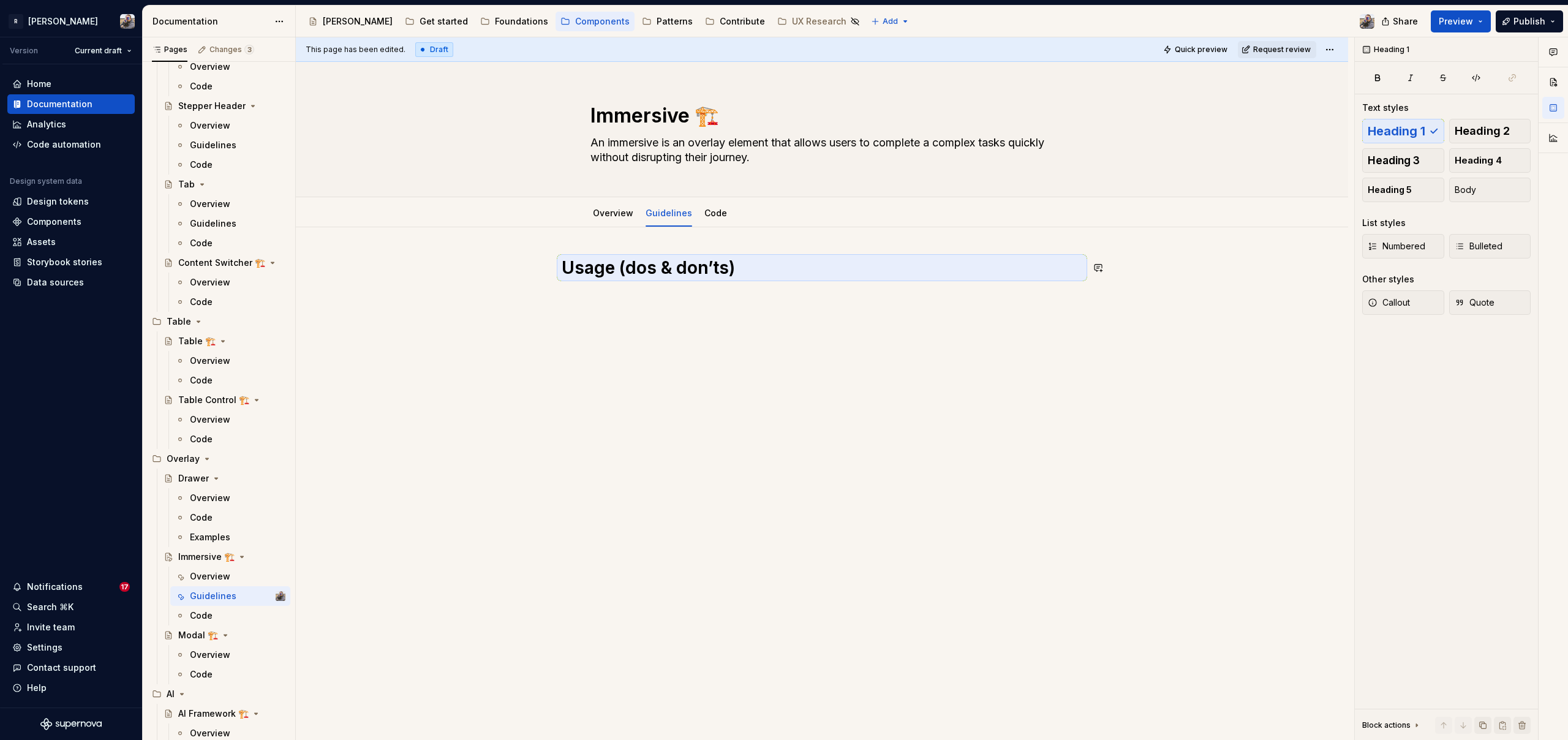
click at [681, 306] on div "Usage (dos & don’ts)" at bounding box center [821, 288] width 520 height 62
click at [604, 296] on div "Usage (dos & don’ts)" at bounding box center [821, 280] width 520 height 47
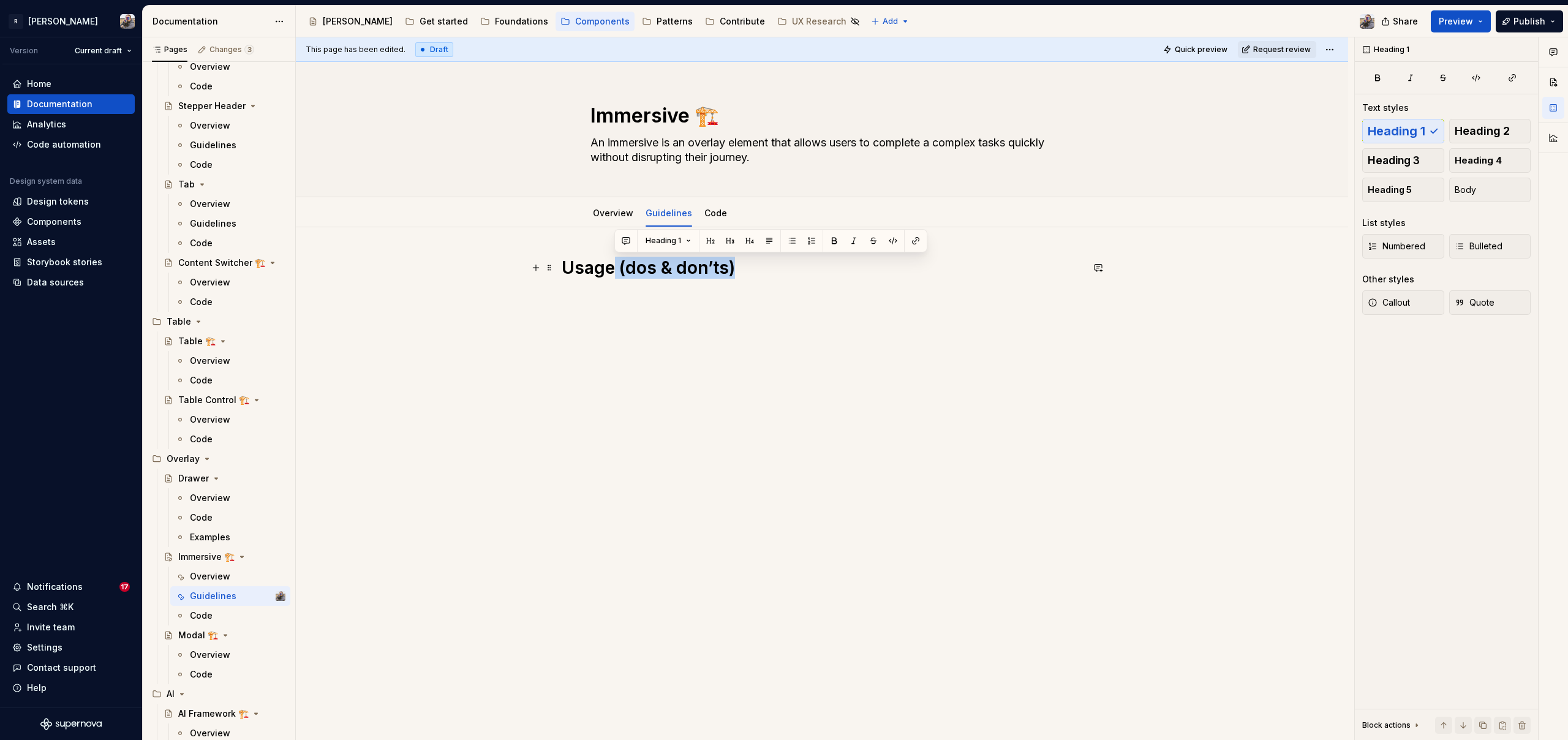
drag, startPoint x: 735, startPoint y: 262, endPoint x: 612, endPoint y: 262, distance: 123.0
click at [612, 262] on h1 "Usage (dos & don’ts)" at bounding box center [821, 268] width 520 height 22
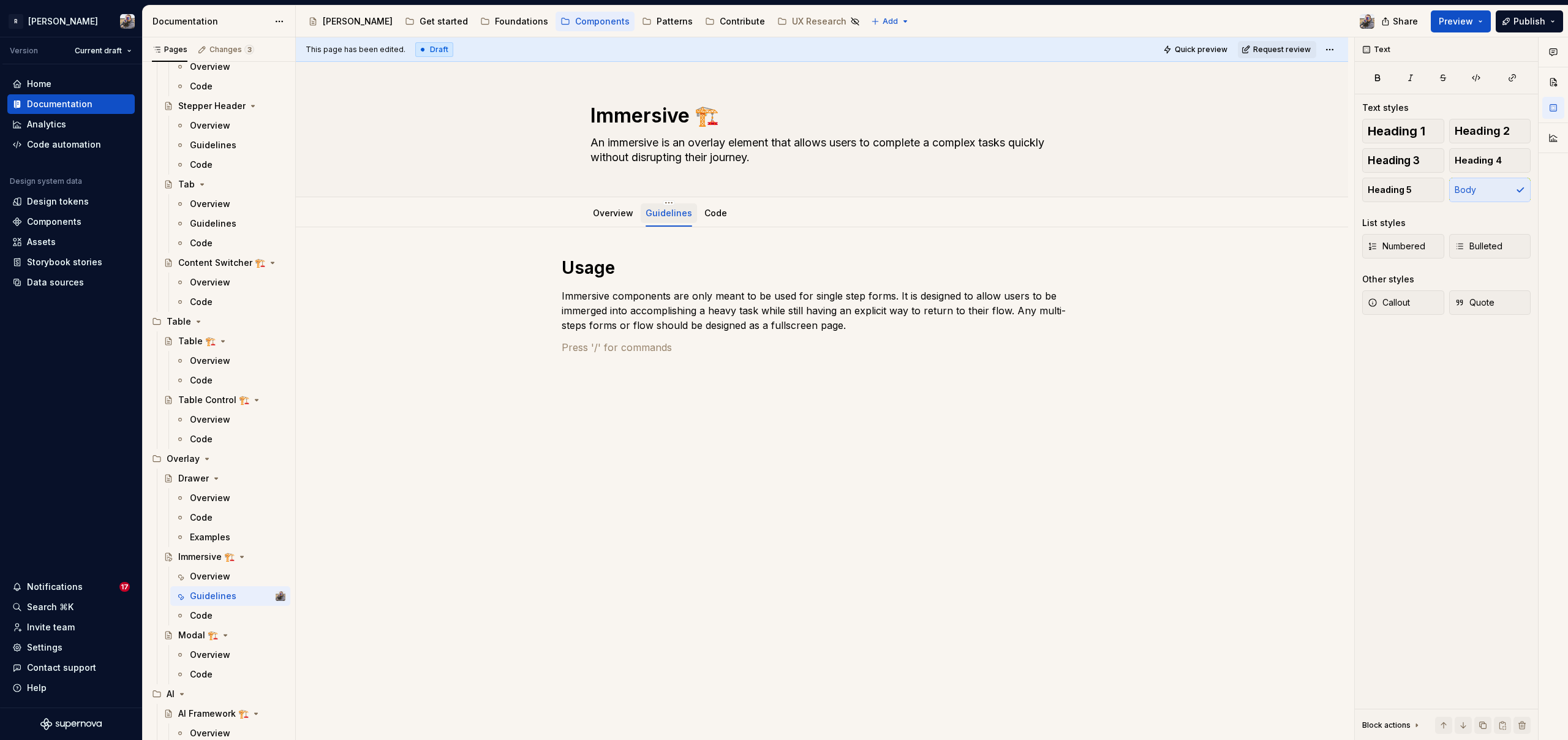
paste div
type textarea "*"
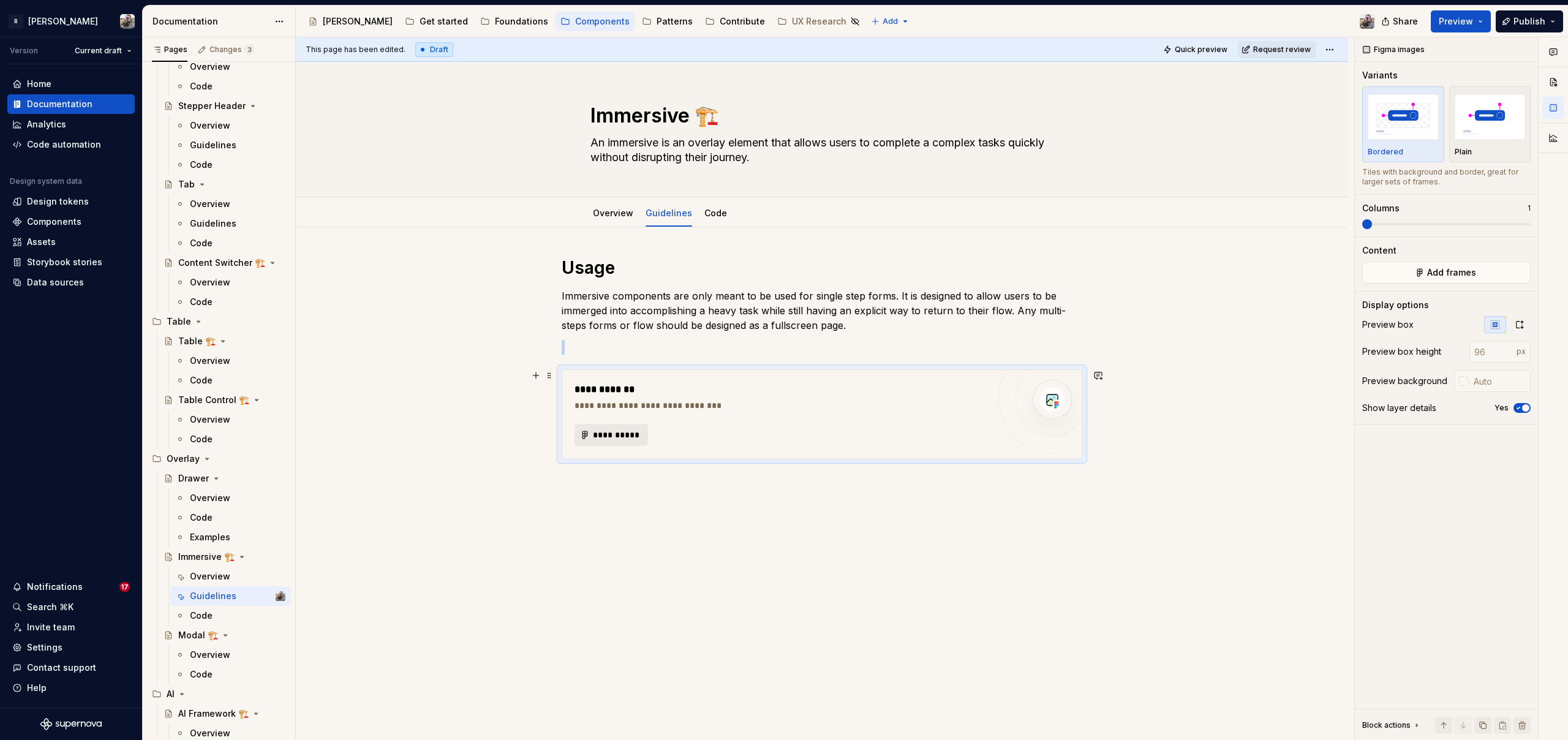
click at [602, 431] on span "**********" at bounding box center [616, 434] width 48 height 12
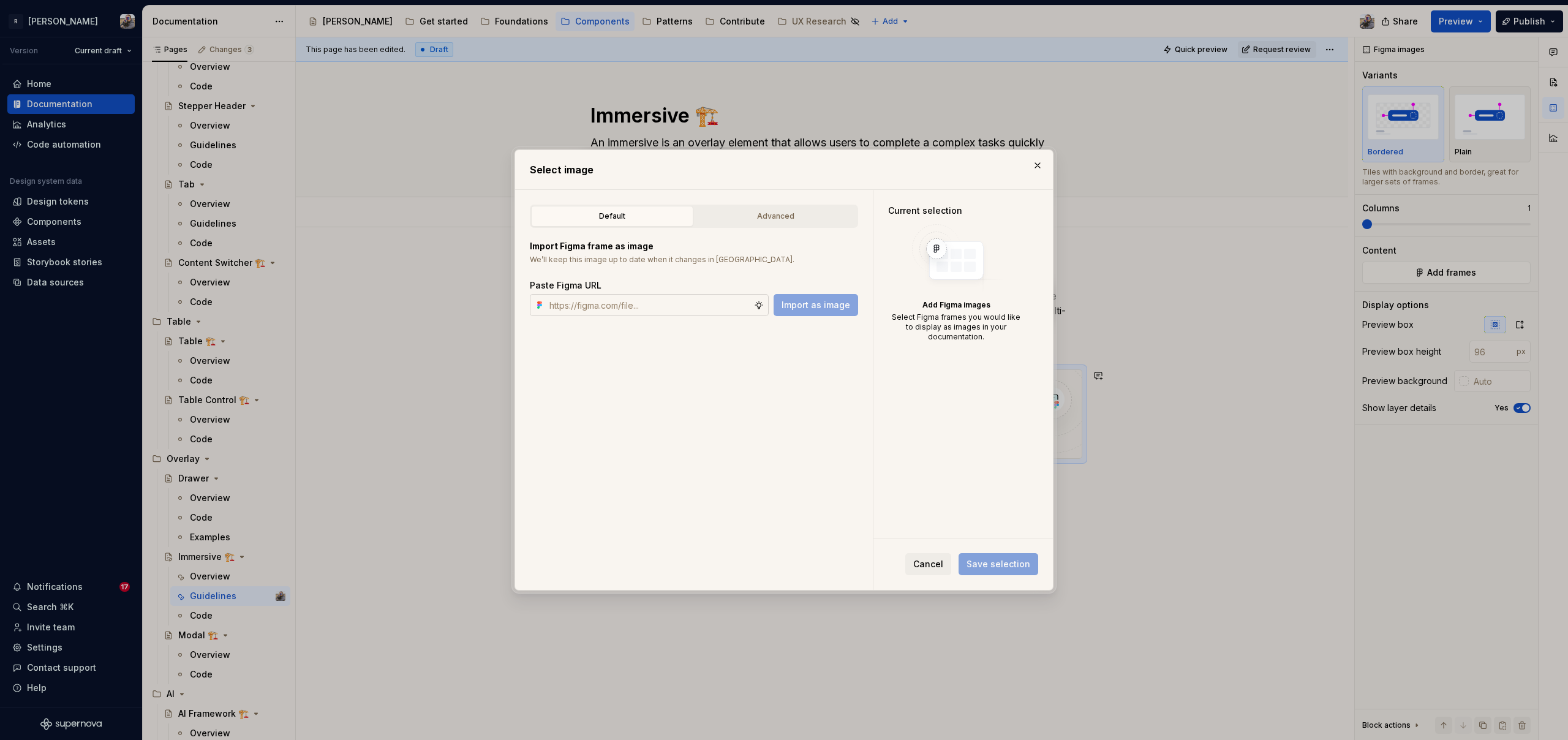
type textarea "*"
type input "[URL][DOMAIN_NAME]"
click at [804, 306] on span "Import as image" at bounding box center [815, 305] width 68 height 12
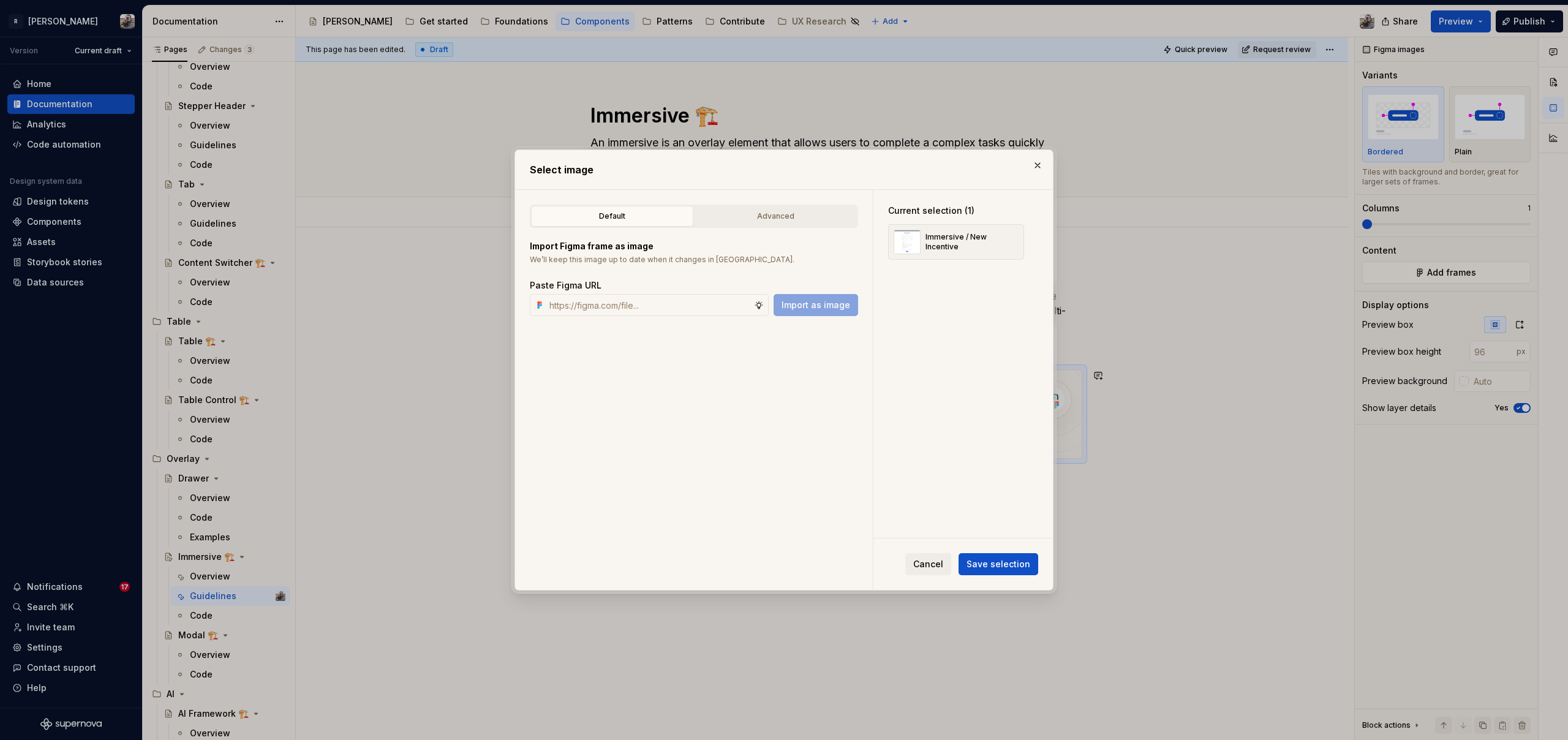
click at [1010, 564] on span "Save selection" at bounding box center [998, 563] width 64 height 12
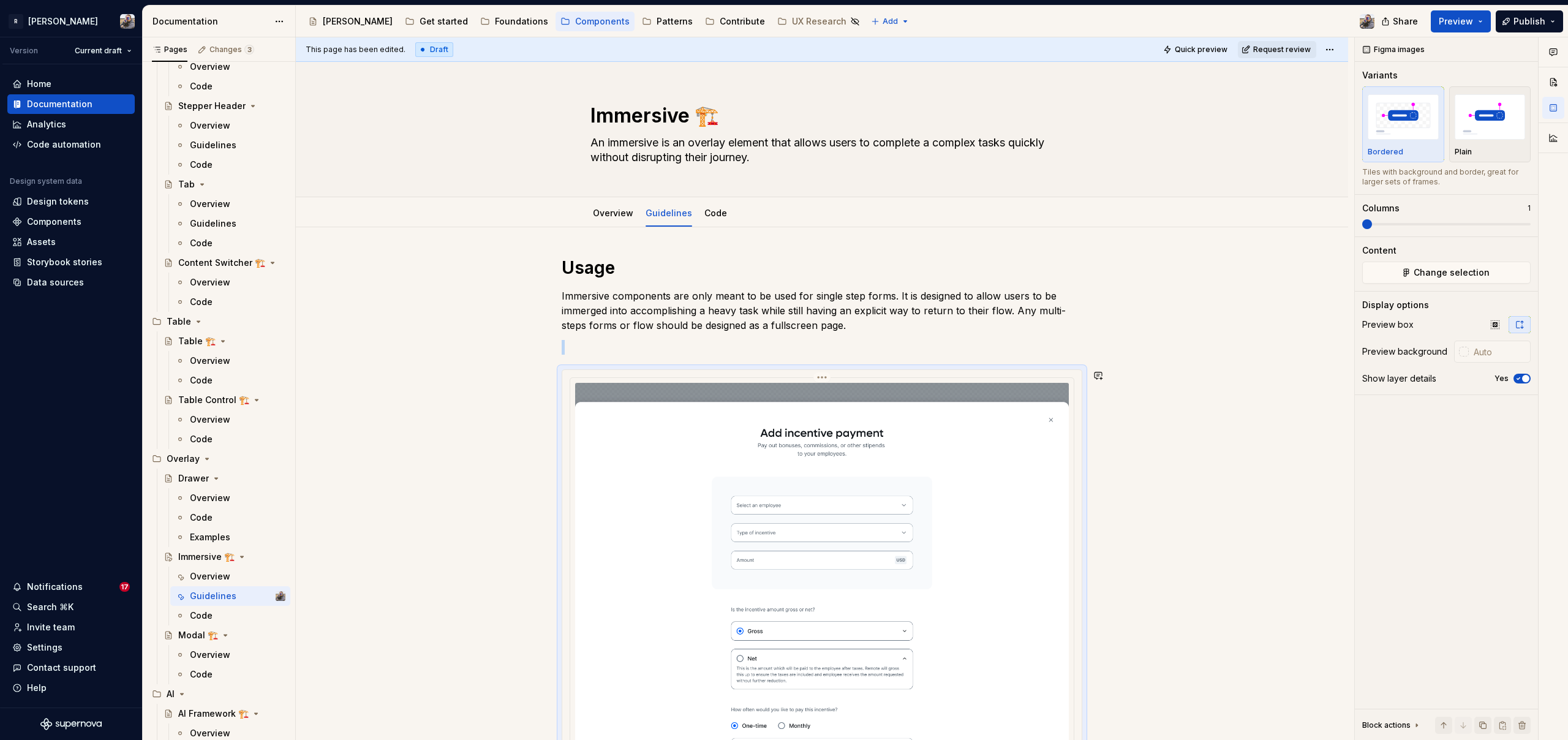
scroll to position [145, 0]
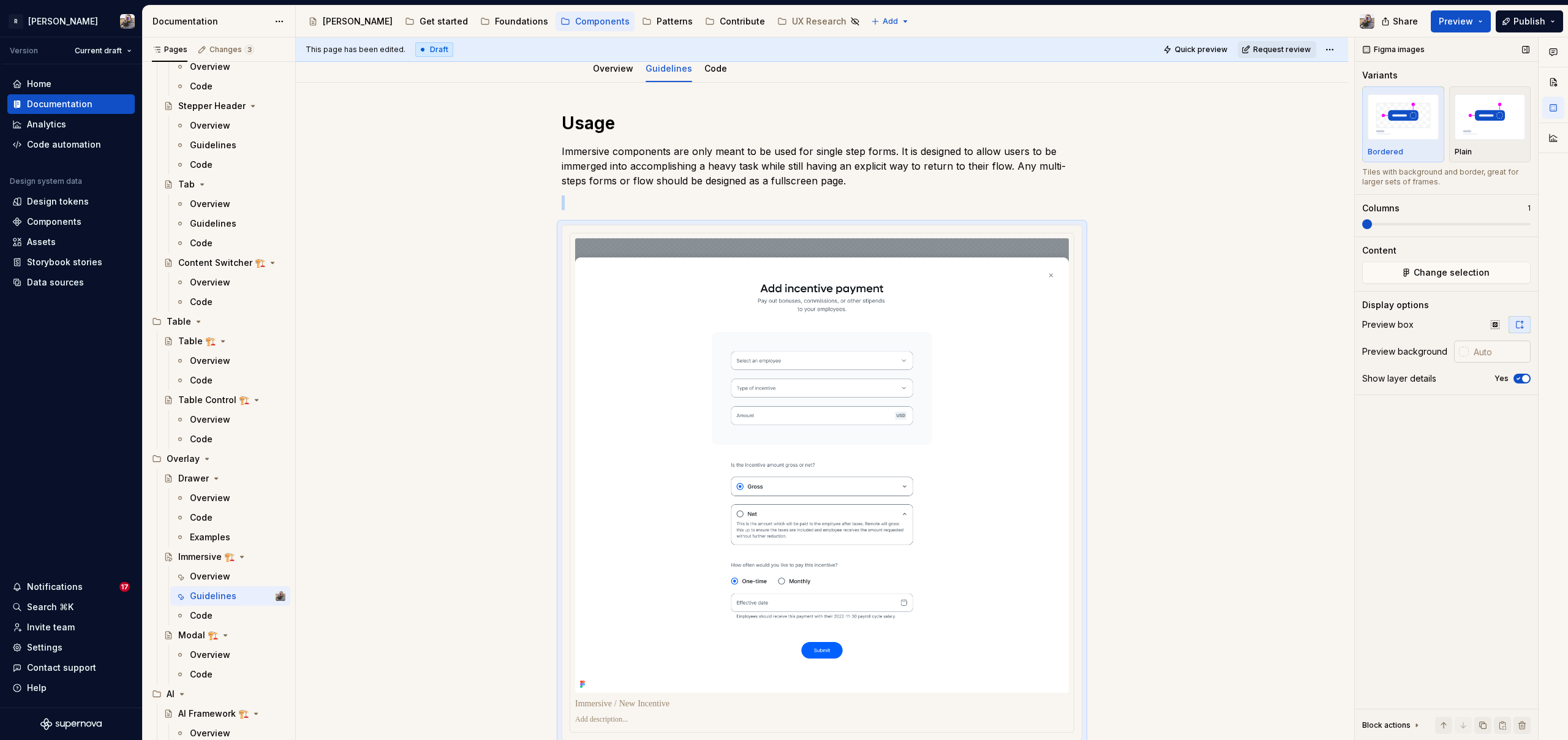
click at [1499, 349] on input "text" at bounding box center [1499, 351] width 62 height 22
type input "#FFFFFF"
click at [1527, 381] on span "button" at bounding box center [1526, 378] width 7 height 7
click at [1215, 363] on div "Usage Immersive components are only meant to be used for single step forms. It …" at bounding box center [822, 513] width 1052 height 862
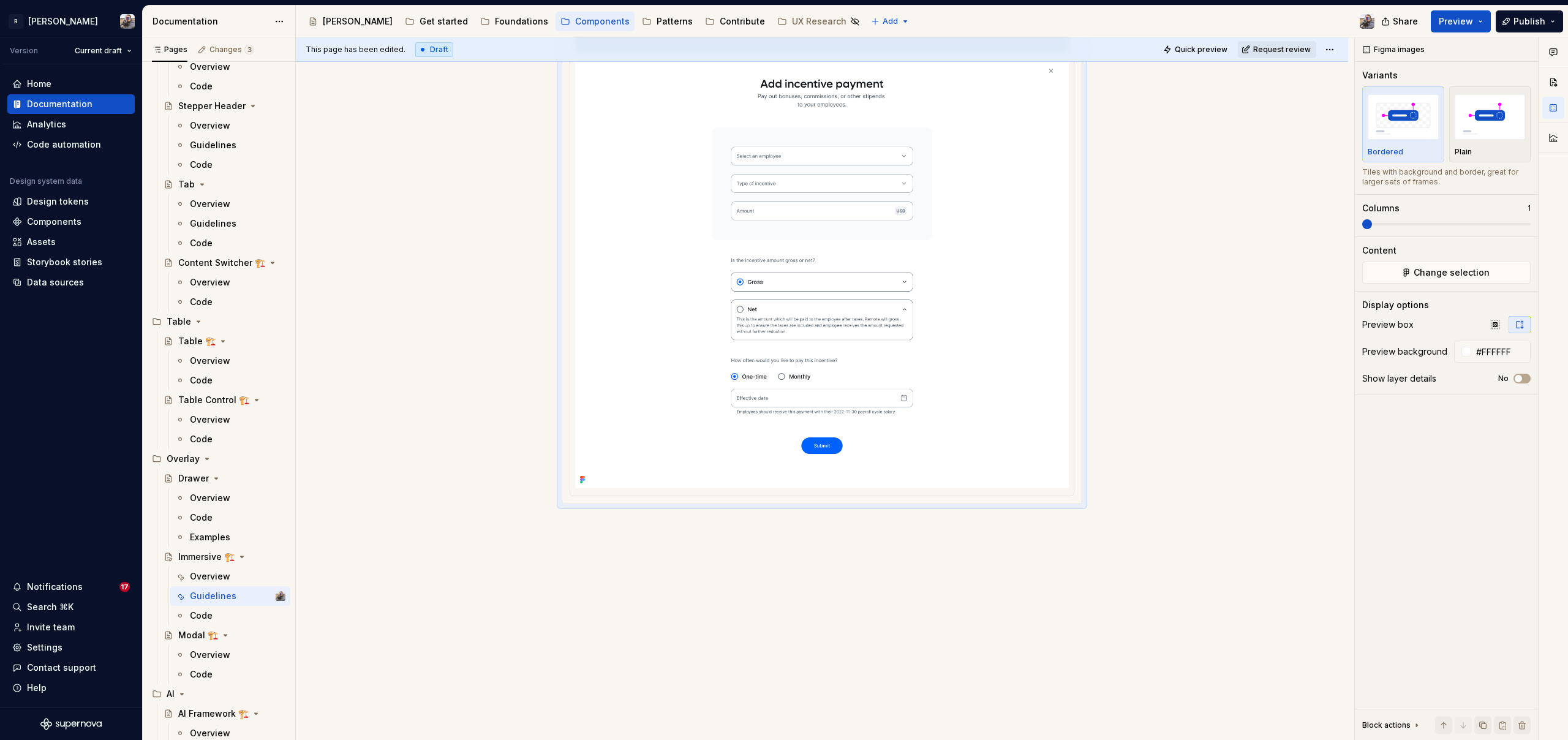
click at [679, 543] on div "This page has been edited. Draft Quick preview Request review Immersive 🏗️ An i…" at bounding box center [825, 389] width 1058 height 703
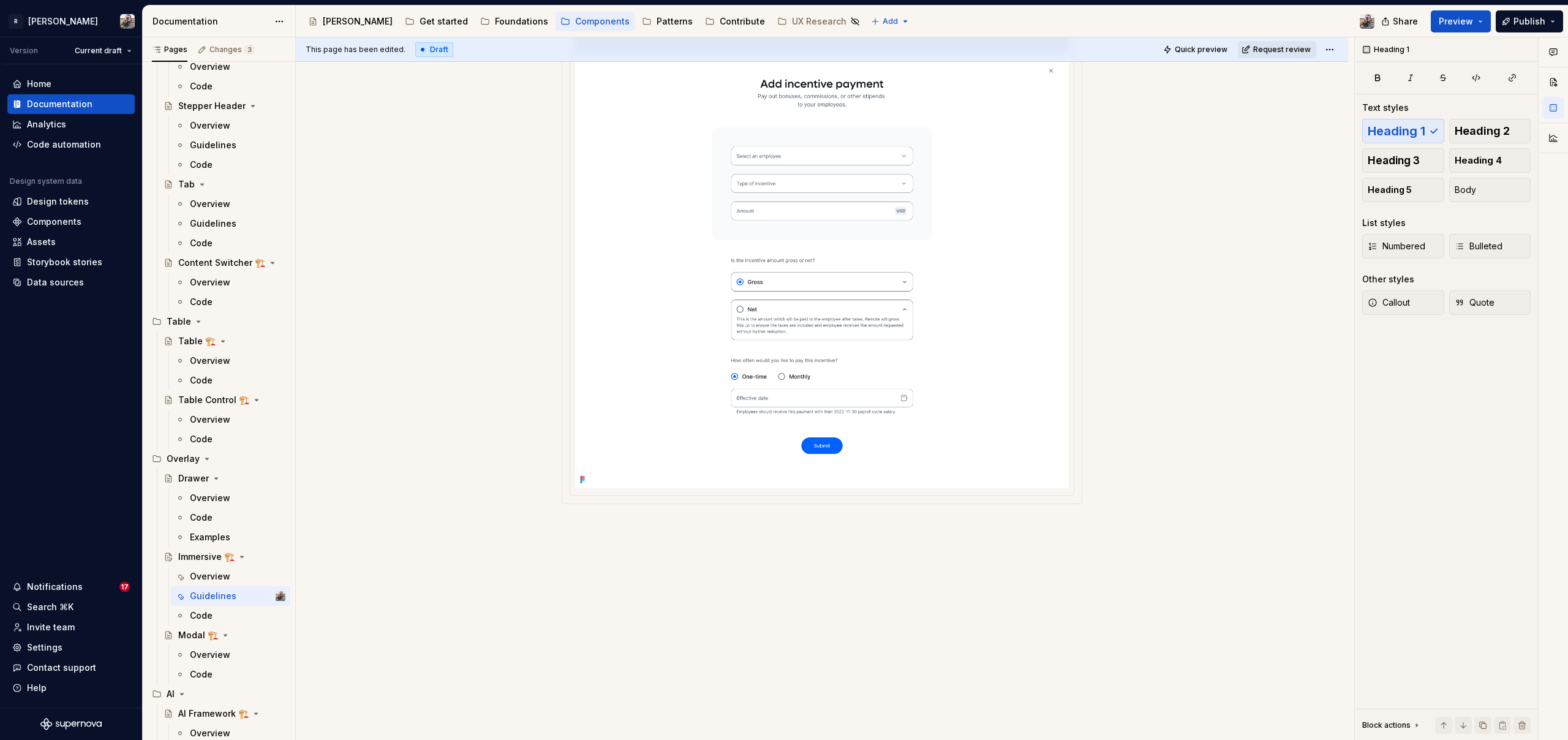
click at [604, 519] on div "Usage Immersive components are only meant to be used for single step forms. It …" at bounding box center [822, 309] width 1052 height 862
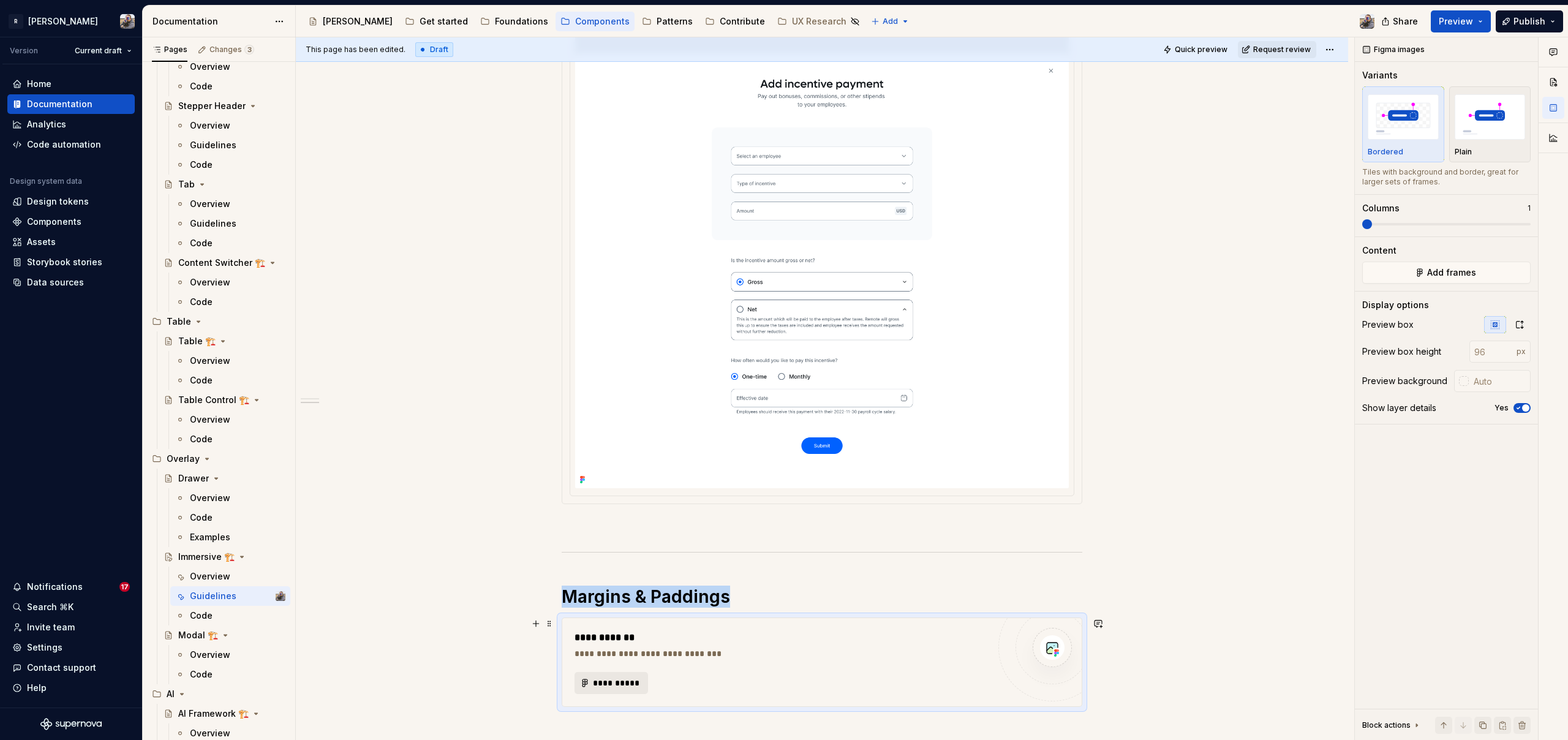
click at [614, 683] on span "**********" at bounding box center [616, 682] width 48 height 12
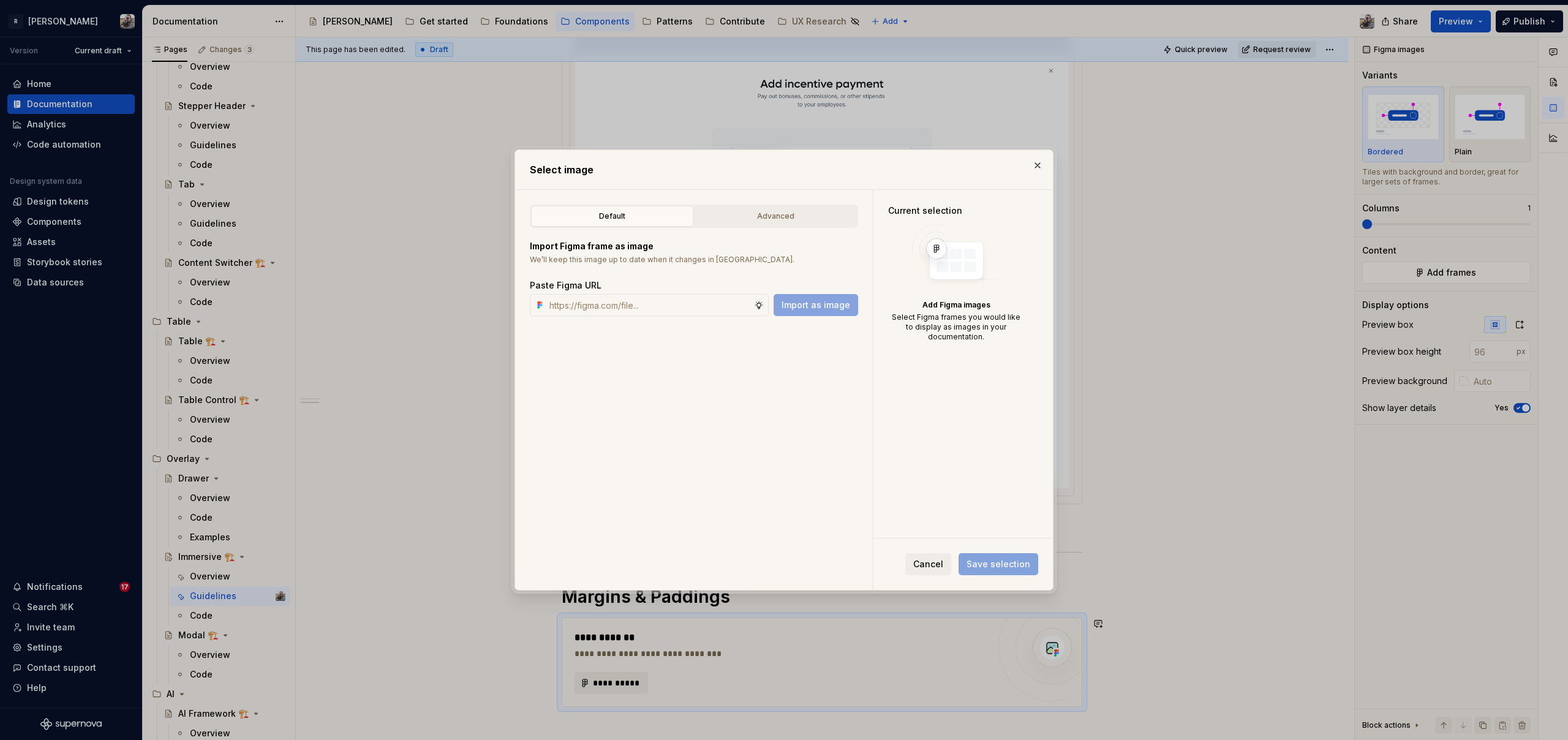
type textarea "*"
type input "[URL][DOMAIN_NAME]"
click at [803, 305] on span "Import as image" at bounding box center [815, 305] width 68 height 12
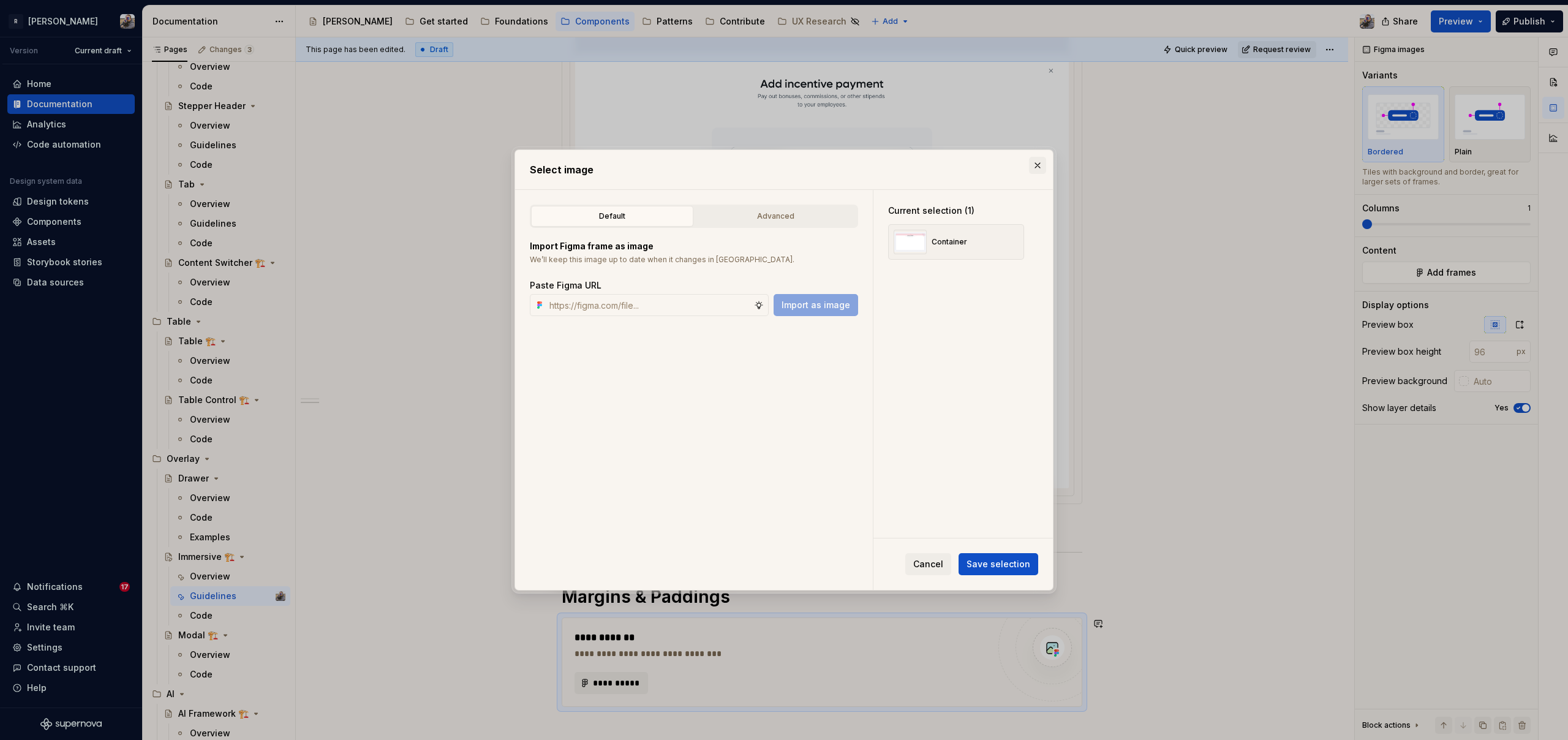
click at [1037, 163] on button "button" at bounding box center [1037, 165] width 17 height 17
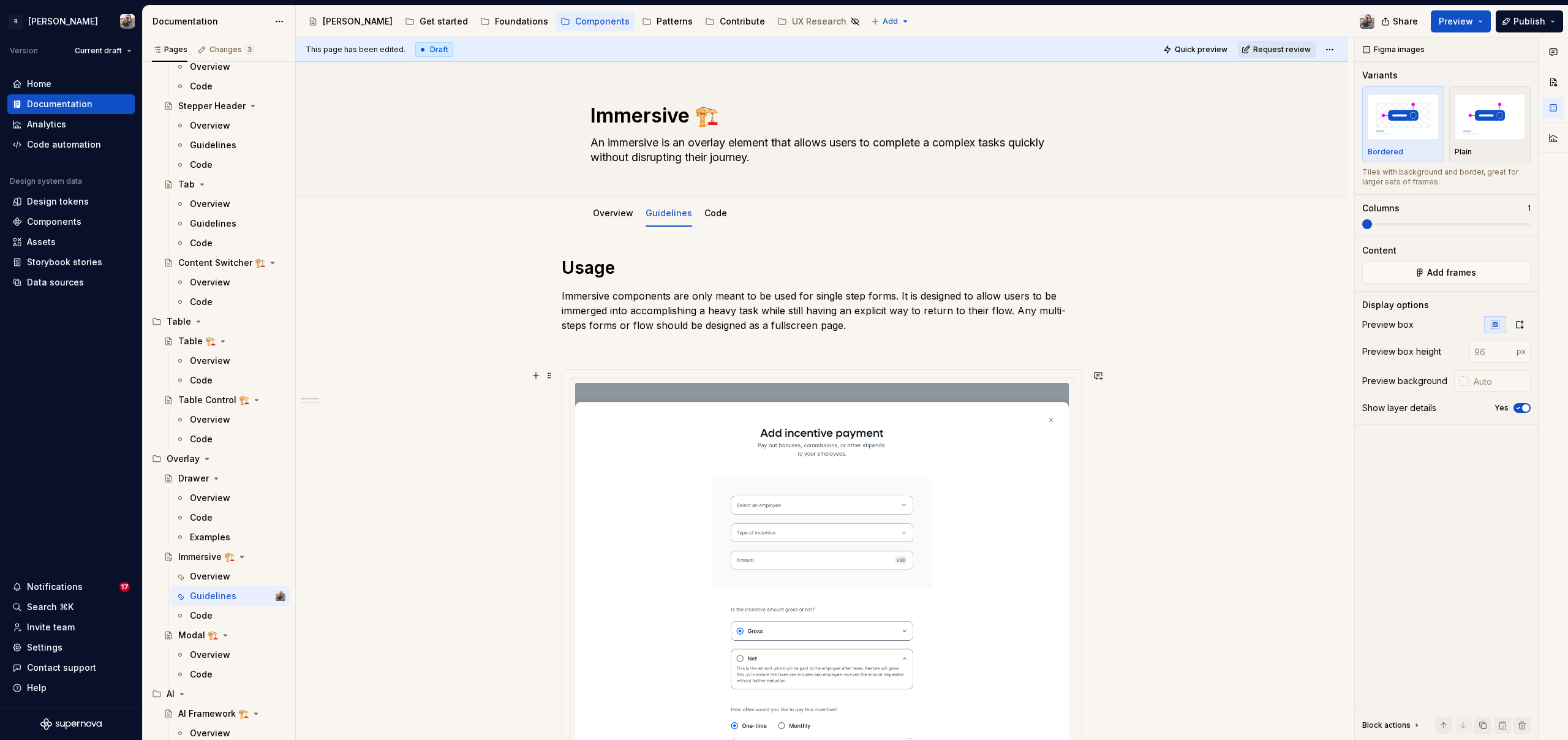
scroll to position [126, 0]
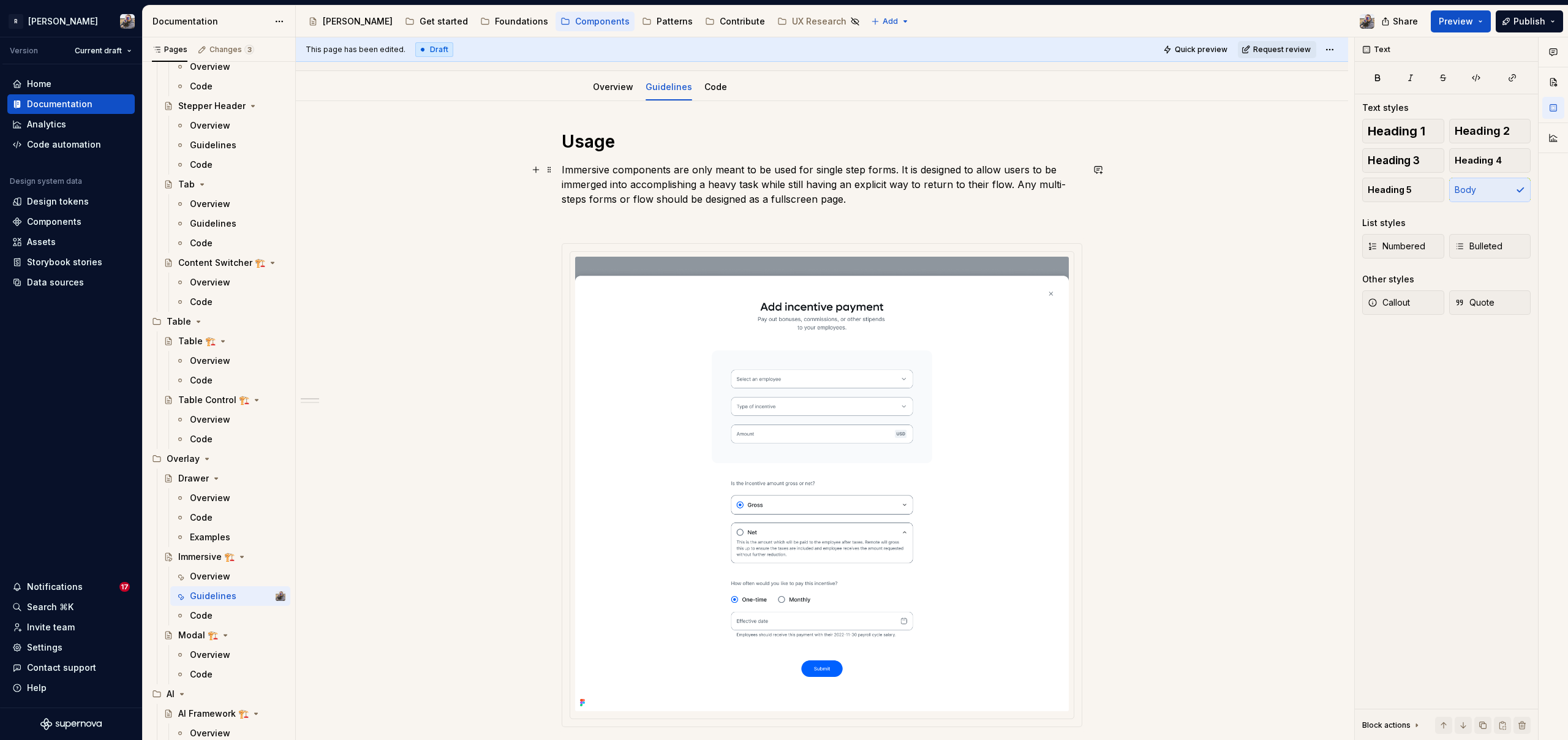
click at [590, 186] on p "Immersive components are only meant to be used for single step forms. It is des…" at bounding box center [821, 184] width 520 height 44
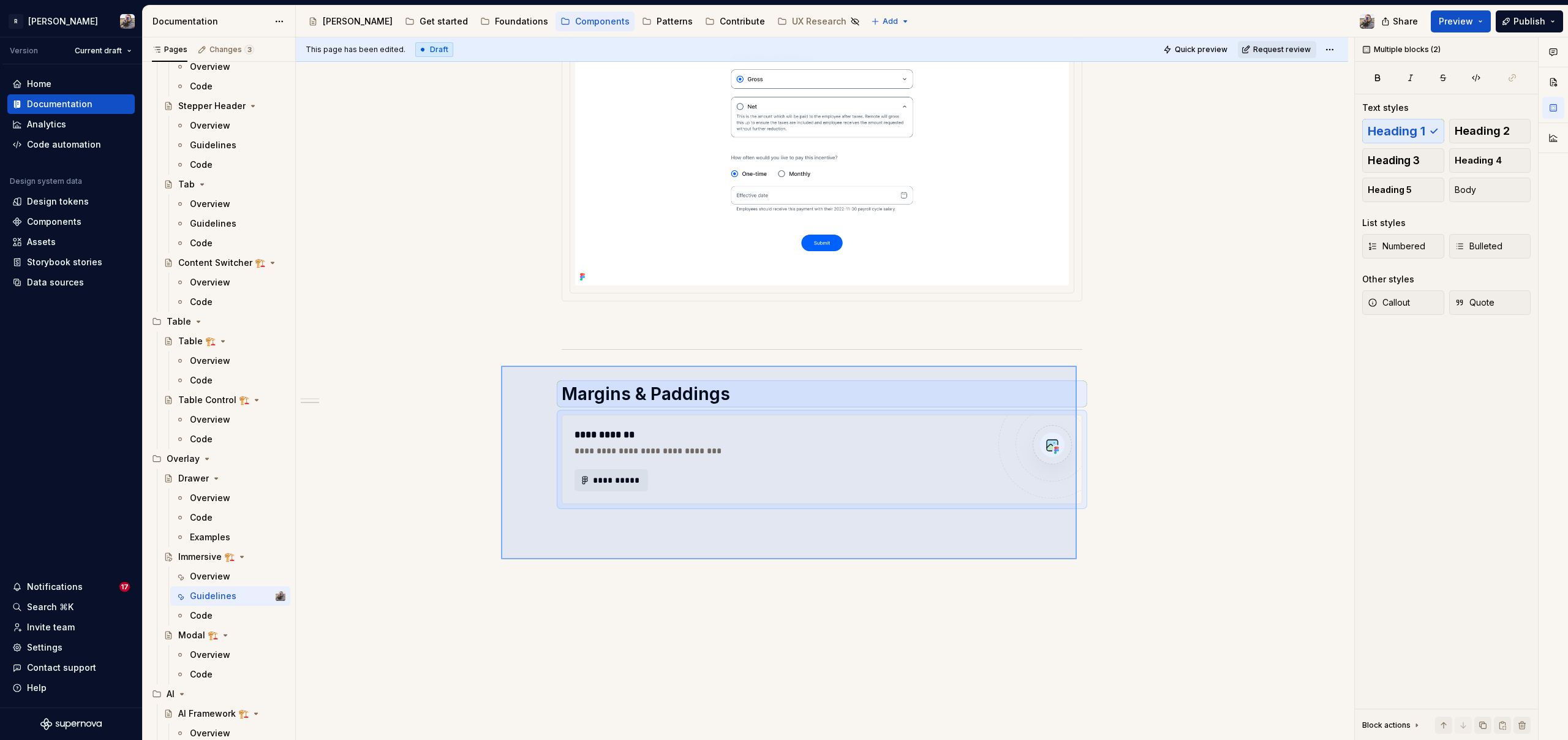
drag, startPoint x: 501, startPoint y: 365, endPoint x: 1119, endPoint y: 563, distance: 648.9
click at [1119, 563] on div "**********" at bounding box center [825, 389] width 1058 height 703
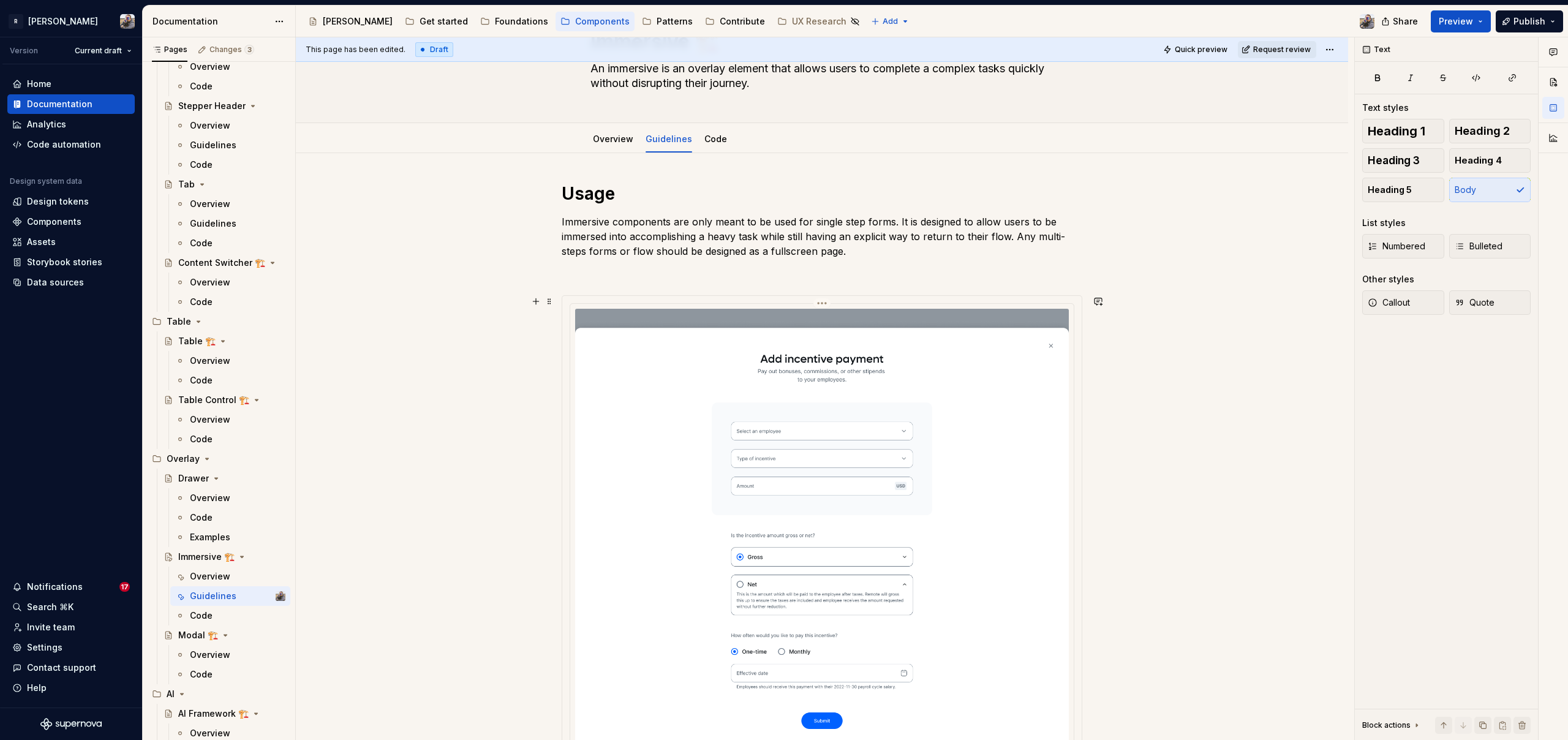
scroll to position [0, 0]
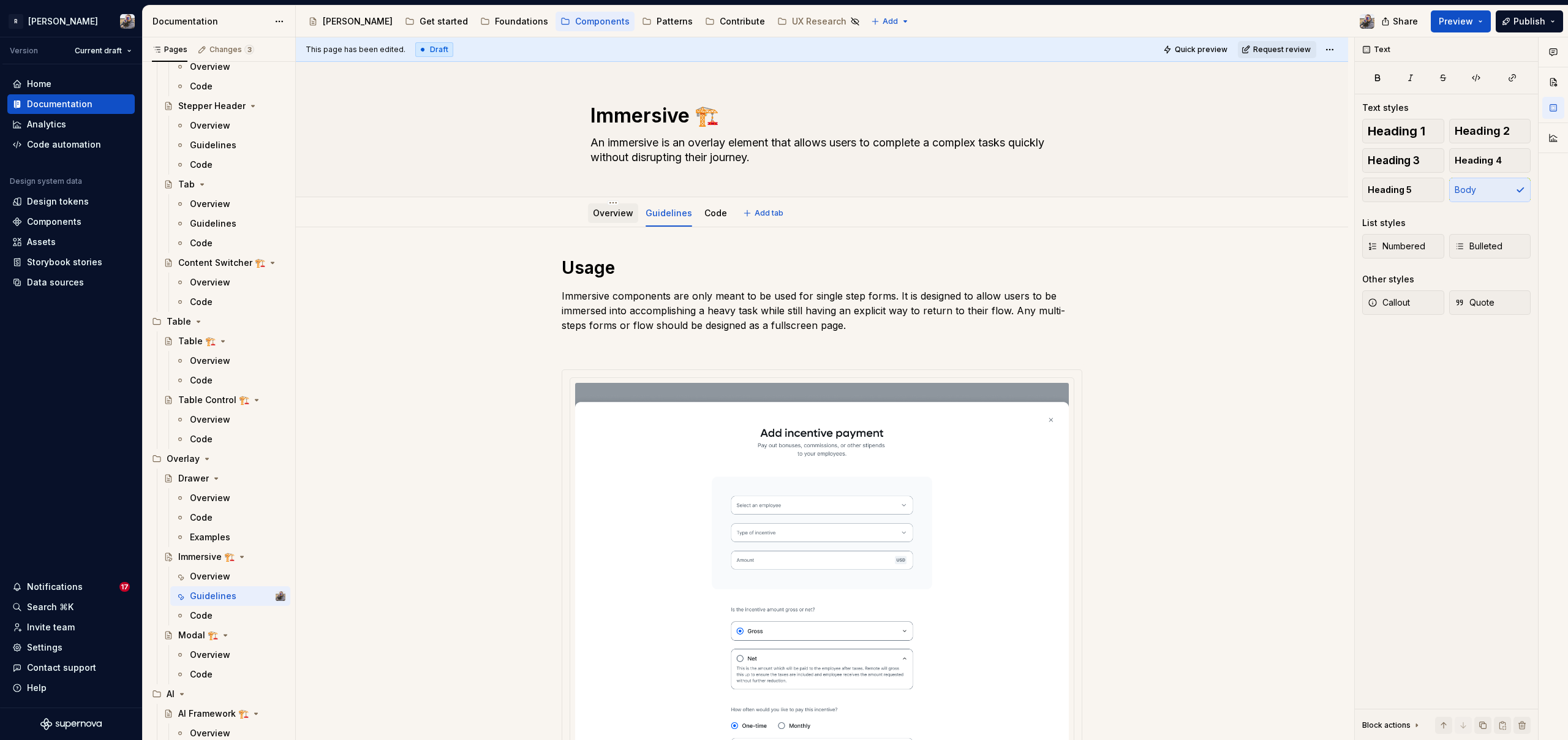
click at [611, 218] on link "Overview" at bounding box center [612, 212] width 40 height 10
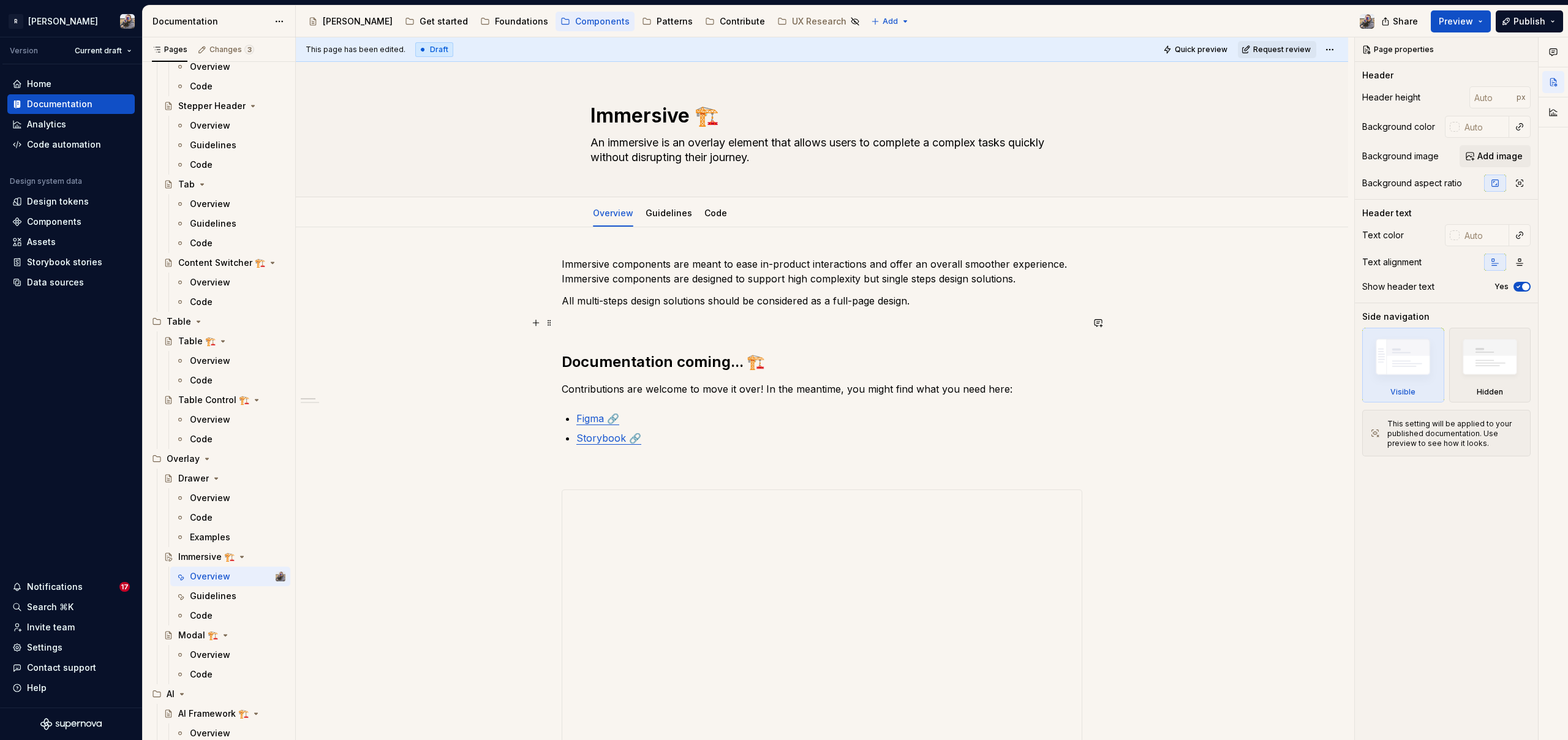
type textarea "*"
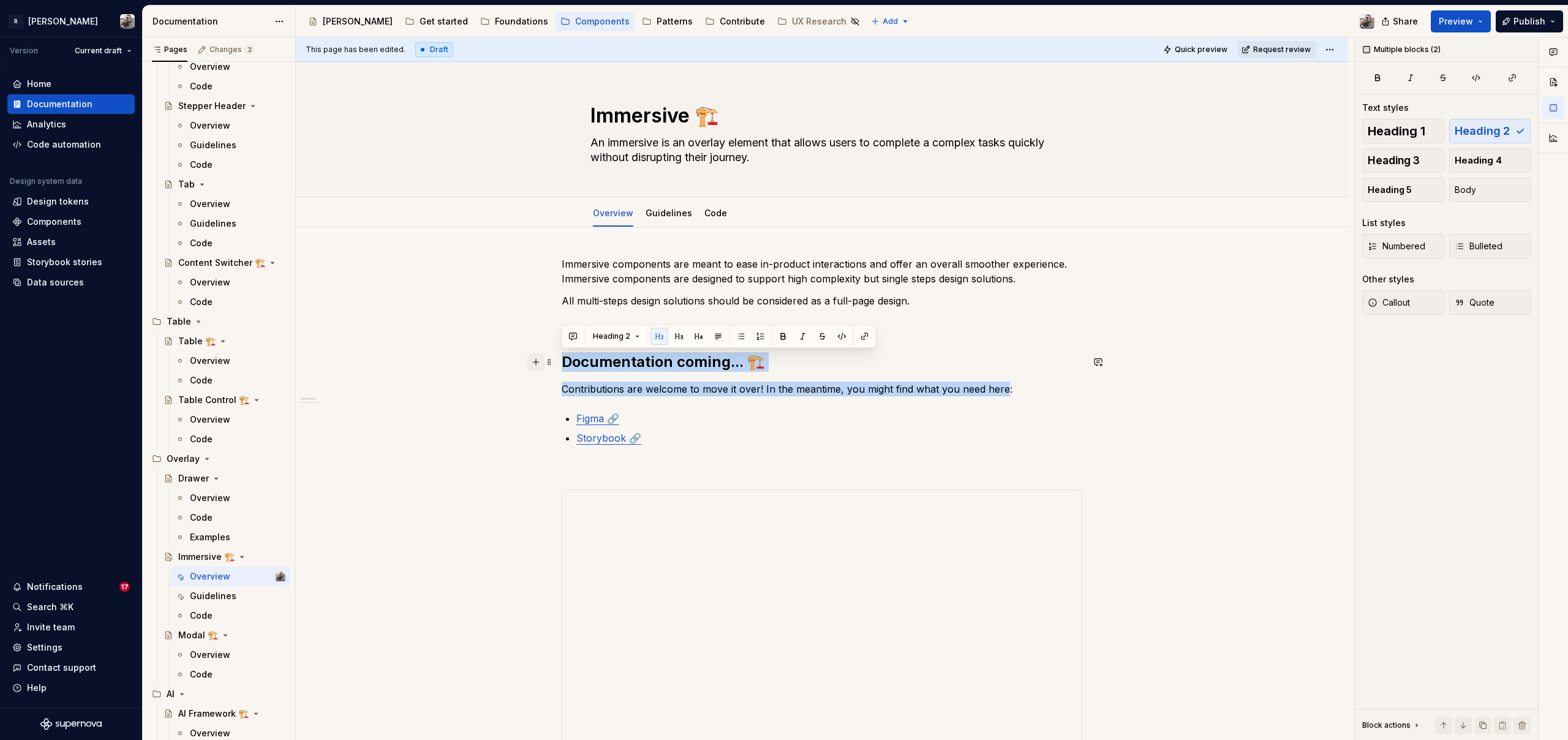
drag, startPoint x: 1001, startPoint y: 392, endPoint x: 539, endPoint y: 356, distance: 463.4
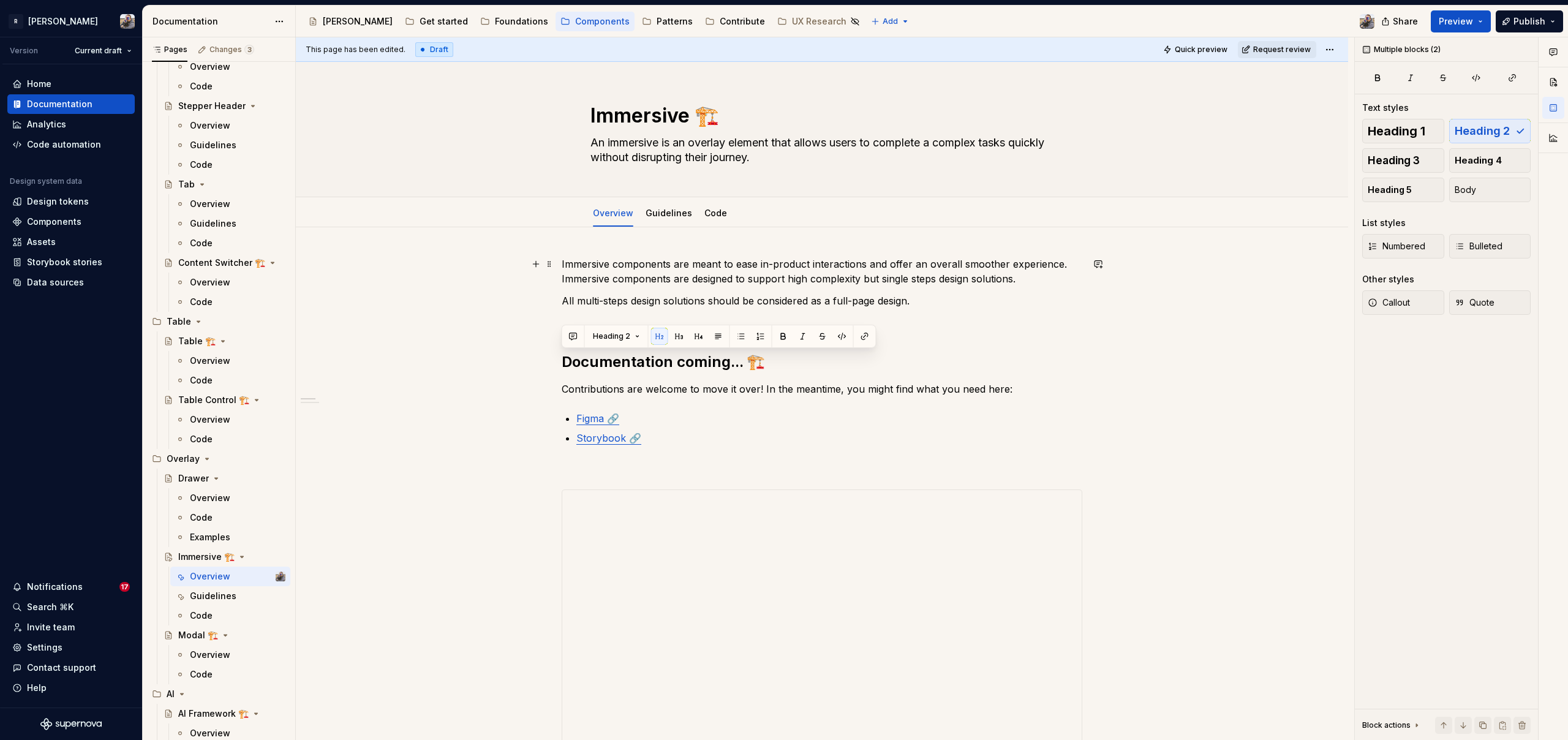
click at [640, 261] on p "Immersive components are meant to ease in-product interactions and offer an ove…" at bounding box center [821, 271] width 520 height 29
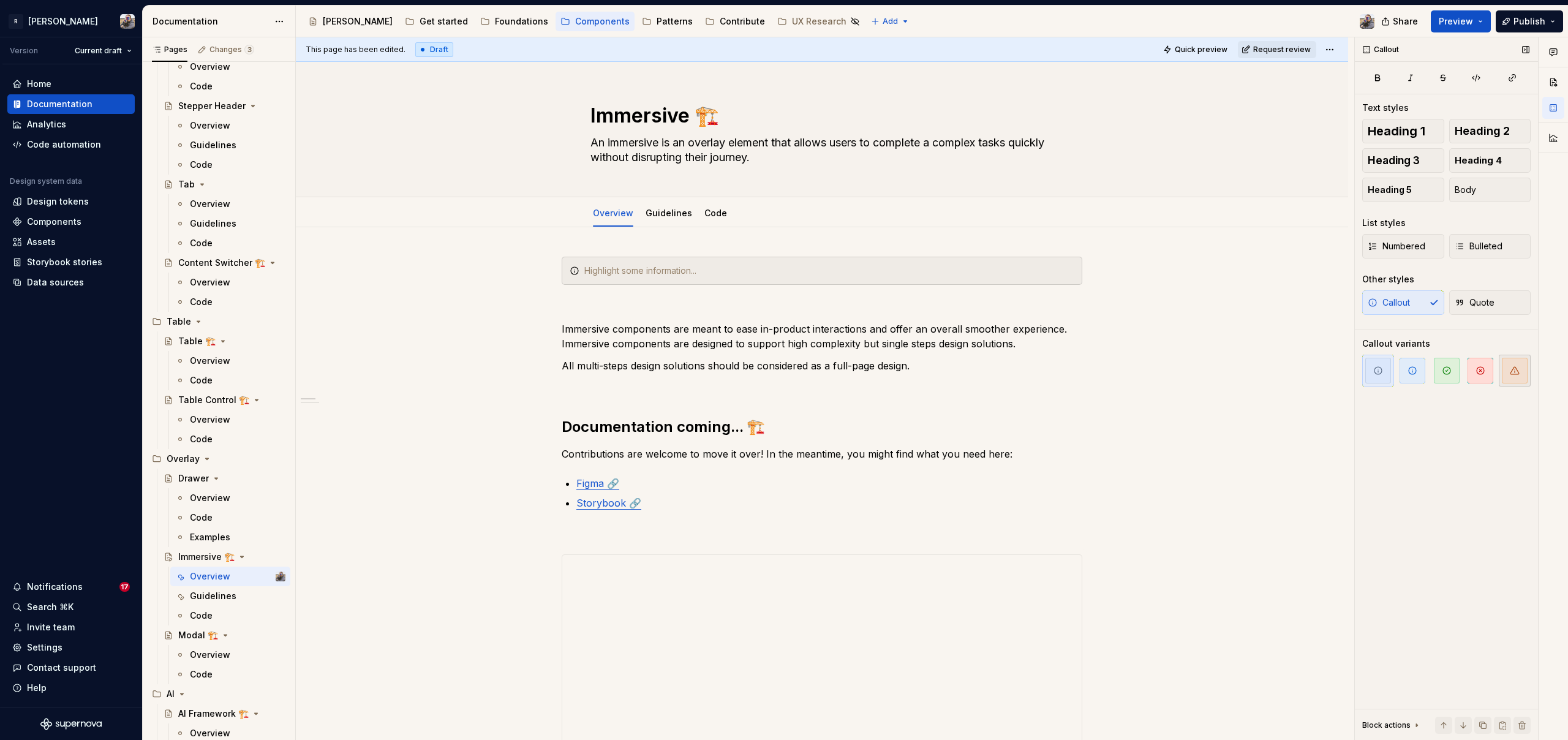
click at [1511, 370] on icon "button" at bounding box center [1514, 370] width 9 height 9
click at [608, 278] on div at bounding box center [821, 271] width 520 height 28
click at [739, 271] on div "The Immersive component is being audit for usage patterns and ev" at bounding box center [829, 270] width 490 height 12
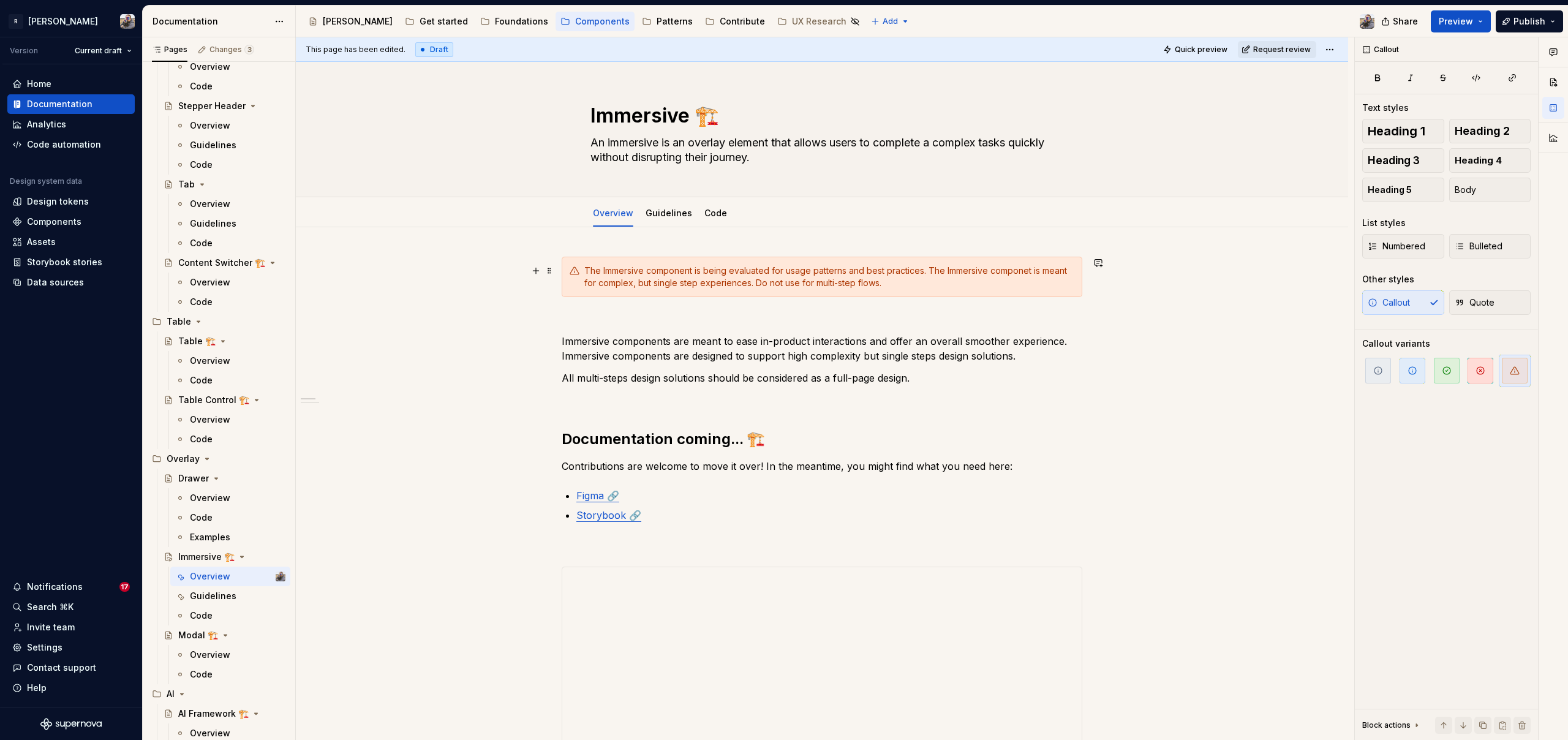
click at [1011, 271] on div "The Immersive component is being evaluated for usage patterns and best practice…" at bounding box center [829, 277] width 490 height 24
click at [907, 285] on div "The Immersive component is being evaluated for usage patterns and best practice…" at bounding box center [829, 277] width 490 height 24
click at [565, 348] on p "Immersive components are meant to ease in-product interactions and offer an ove…" at bounding box center [821, 348] width 520 height 29
drag, startPoint x: 729, startPoint y: 271, endPoint x: 807, endPoint y: 268, distance: 78.1
click at [807, 268] on div "The Immersive component is being evaluated for usage patterns and best practice…" at bounding box center [829, 277] width 490 height 24
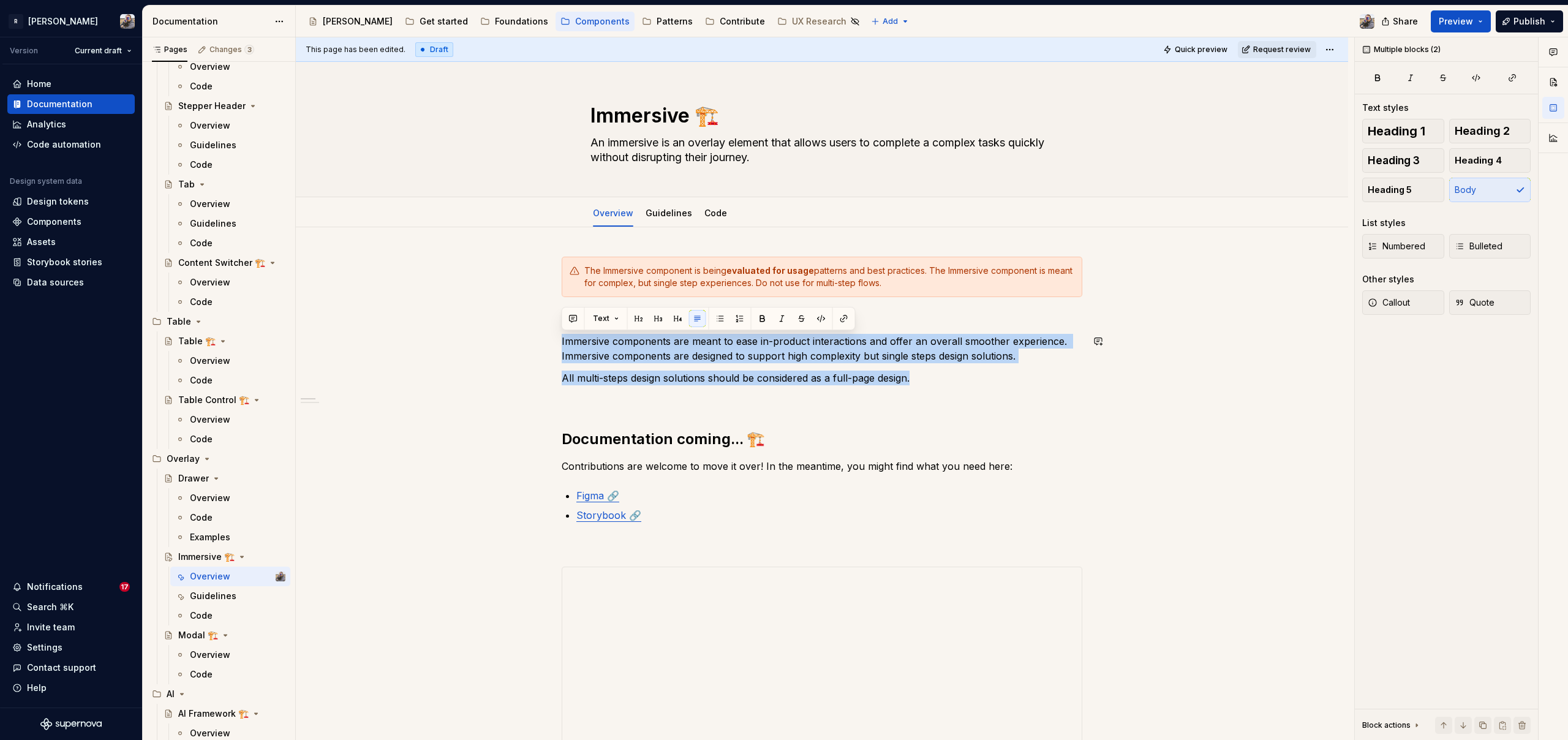
drag, startPoint x: 904, startPoint y: 377, endPoint x: 540, endPoint y: 333, distance: 366.6
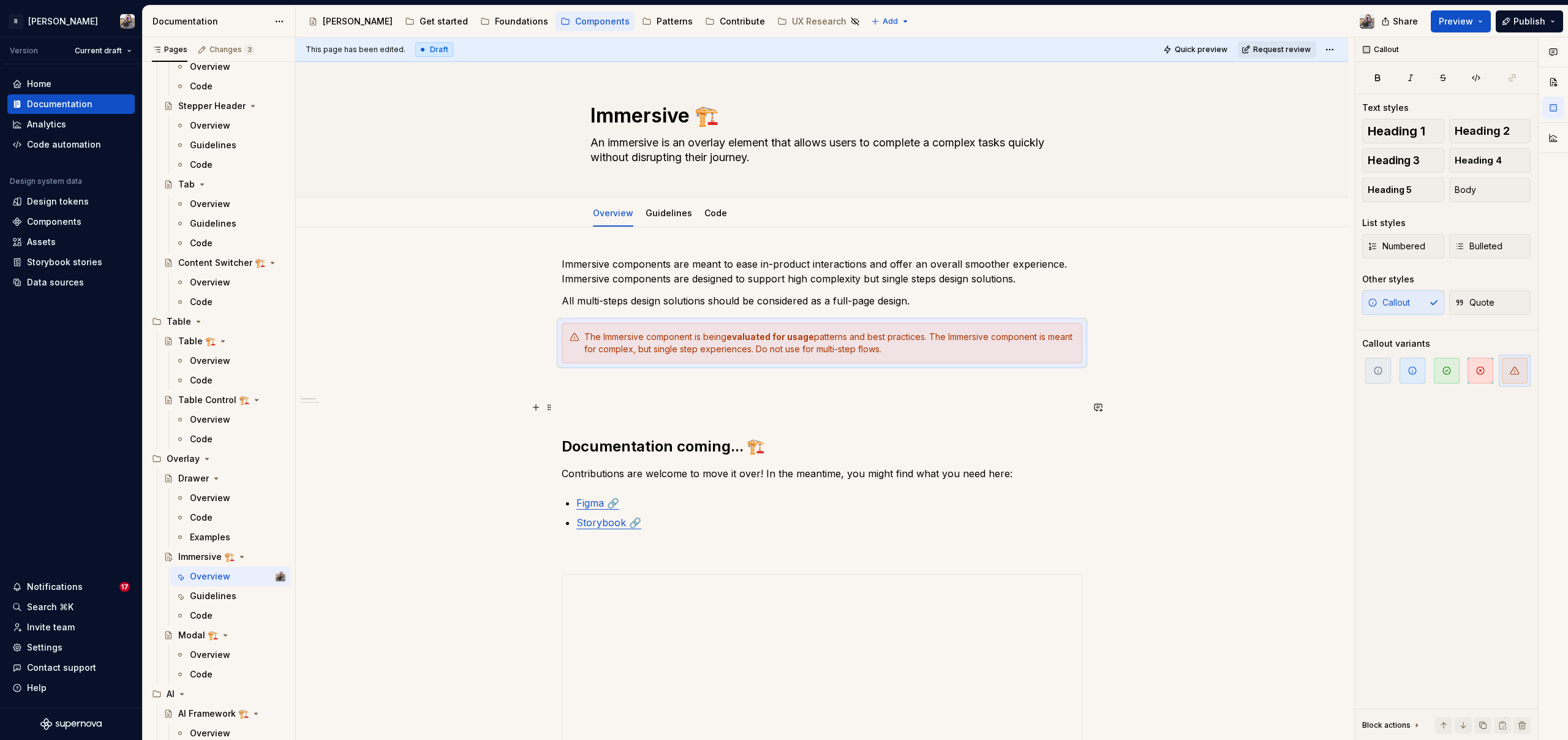
click at [634, 403] on p at bounding box center [821, 407] width 520 height 15
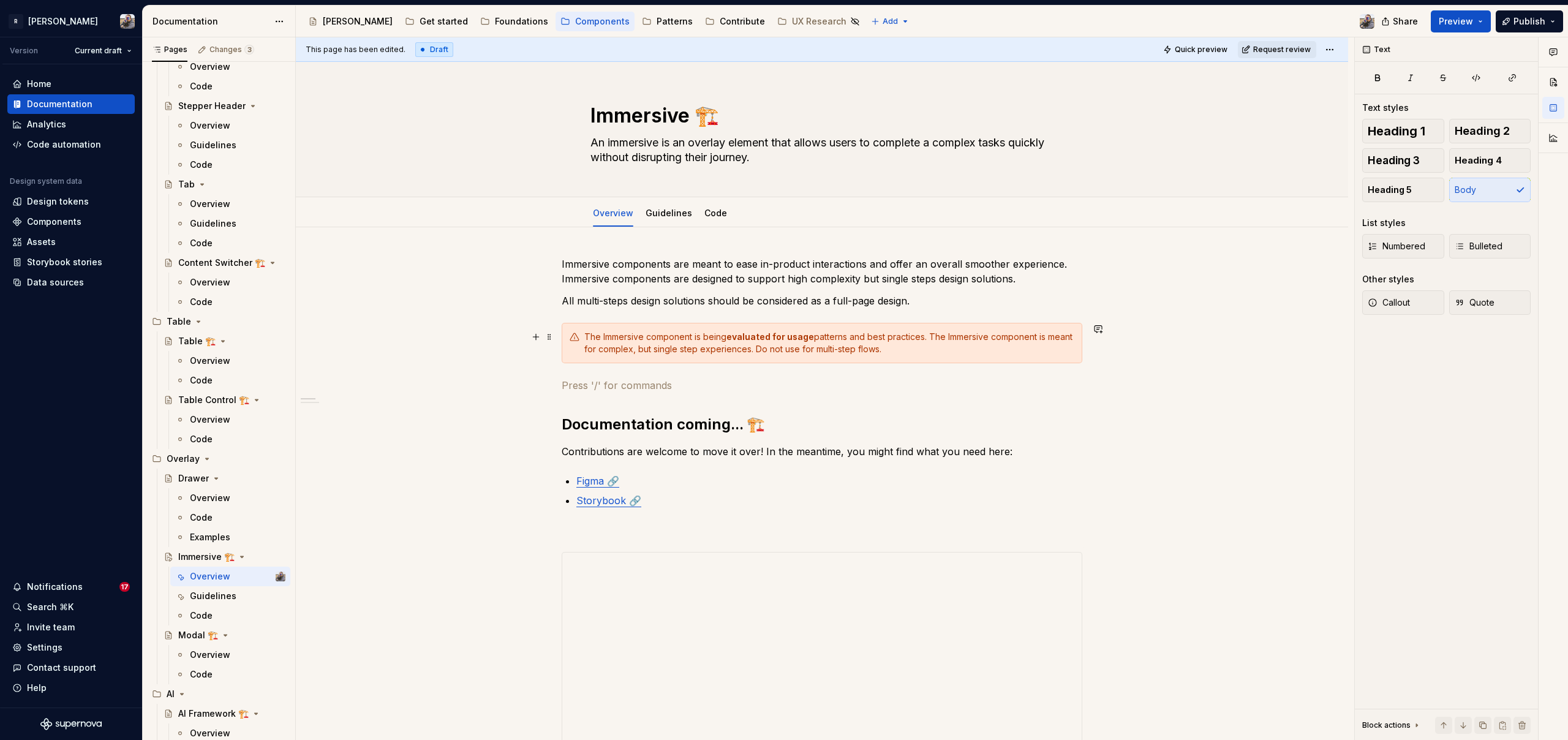
scroll to position [914, 0]
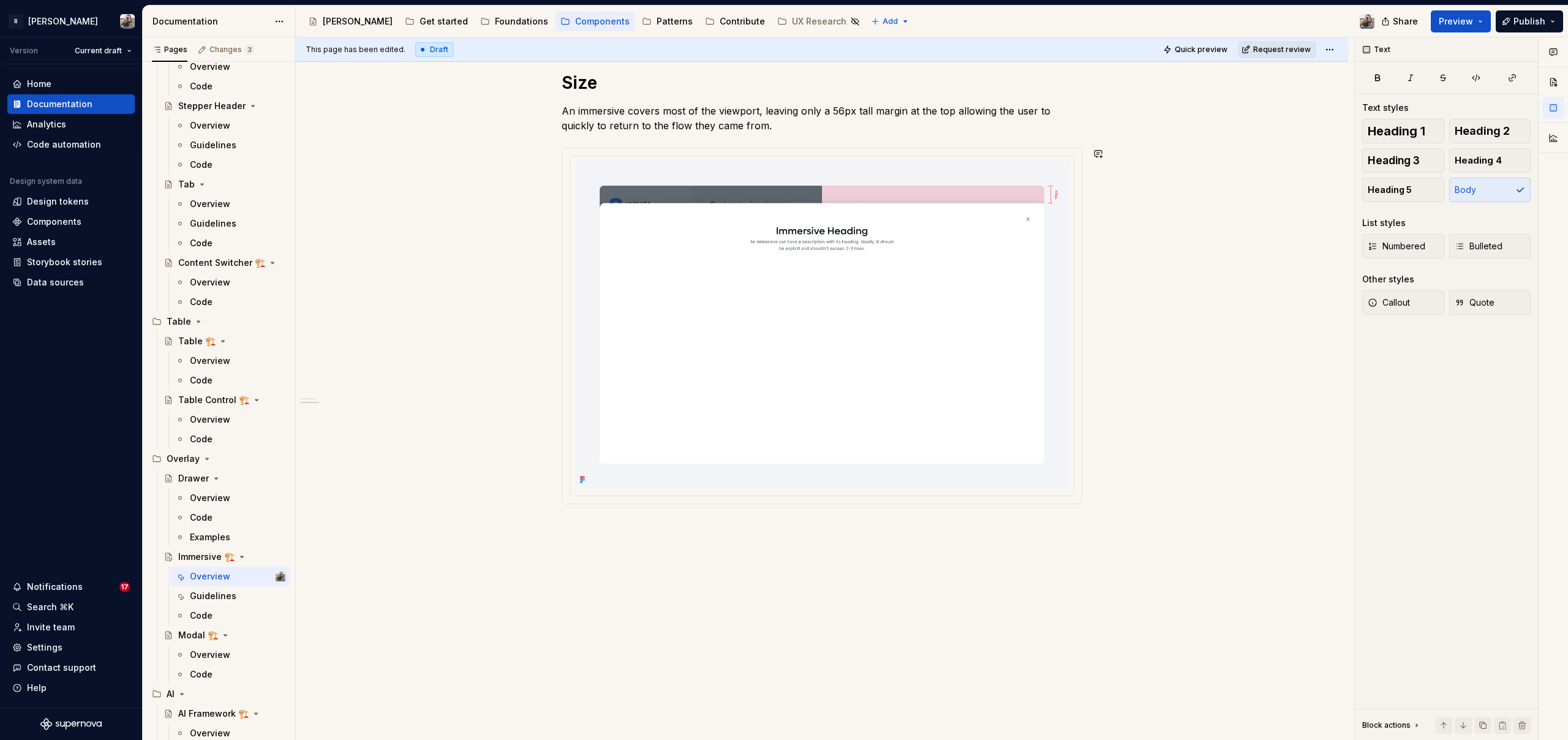
click at [630, 546] on div "**********" at bounding box center [825, 389] width 1058 height 703
click at [608, 549] on div "**********" at bounding box center [825, 389] width 1058 height 703
click at [575, 535] on div "**********" at bounding box center [822, 27] width 1052 height 1428
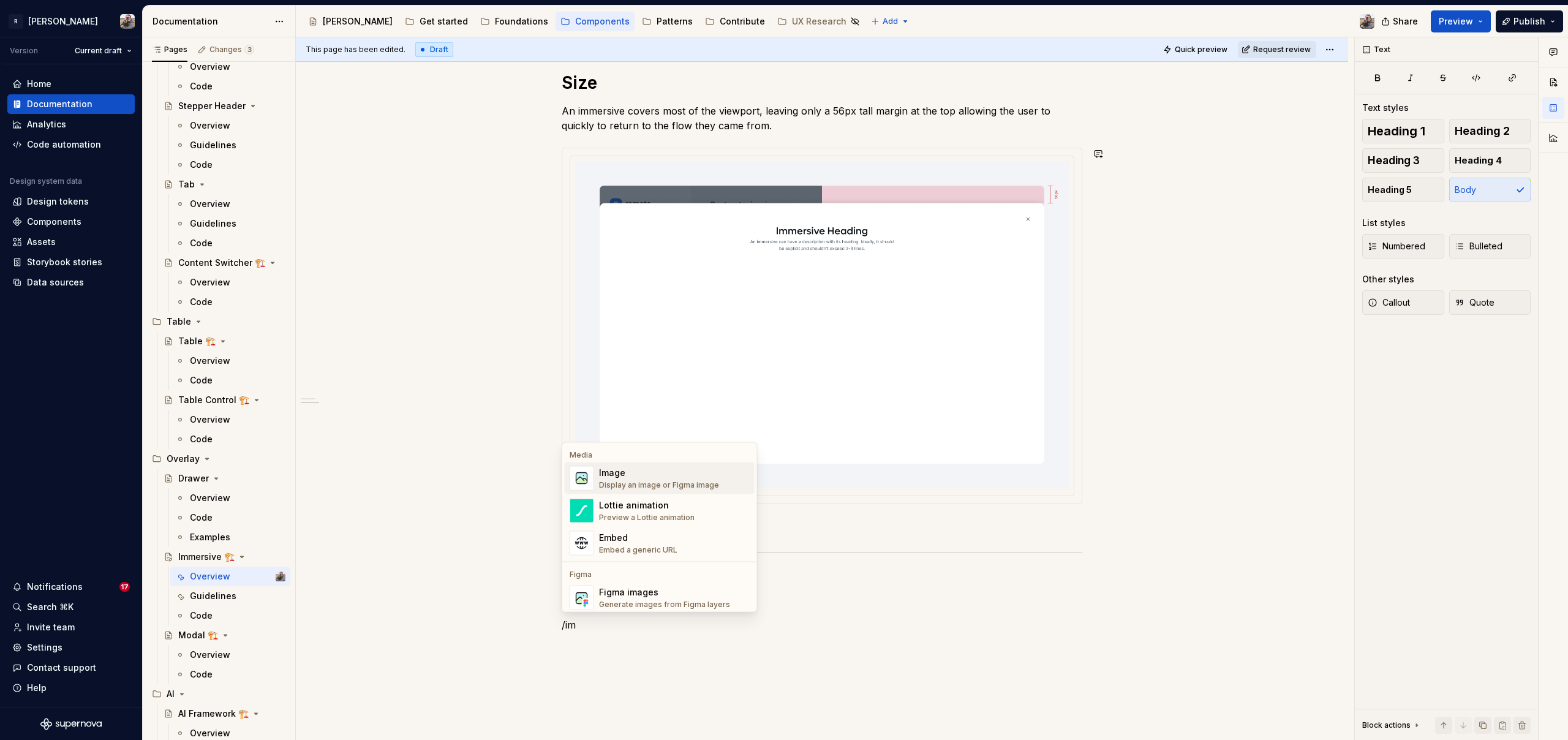
scroll to position [5, 0]
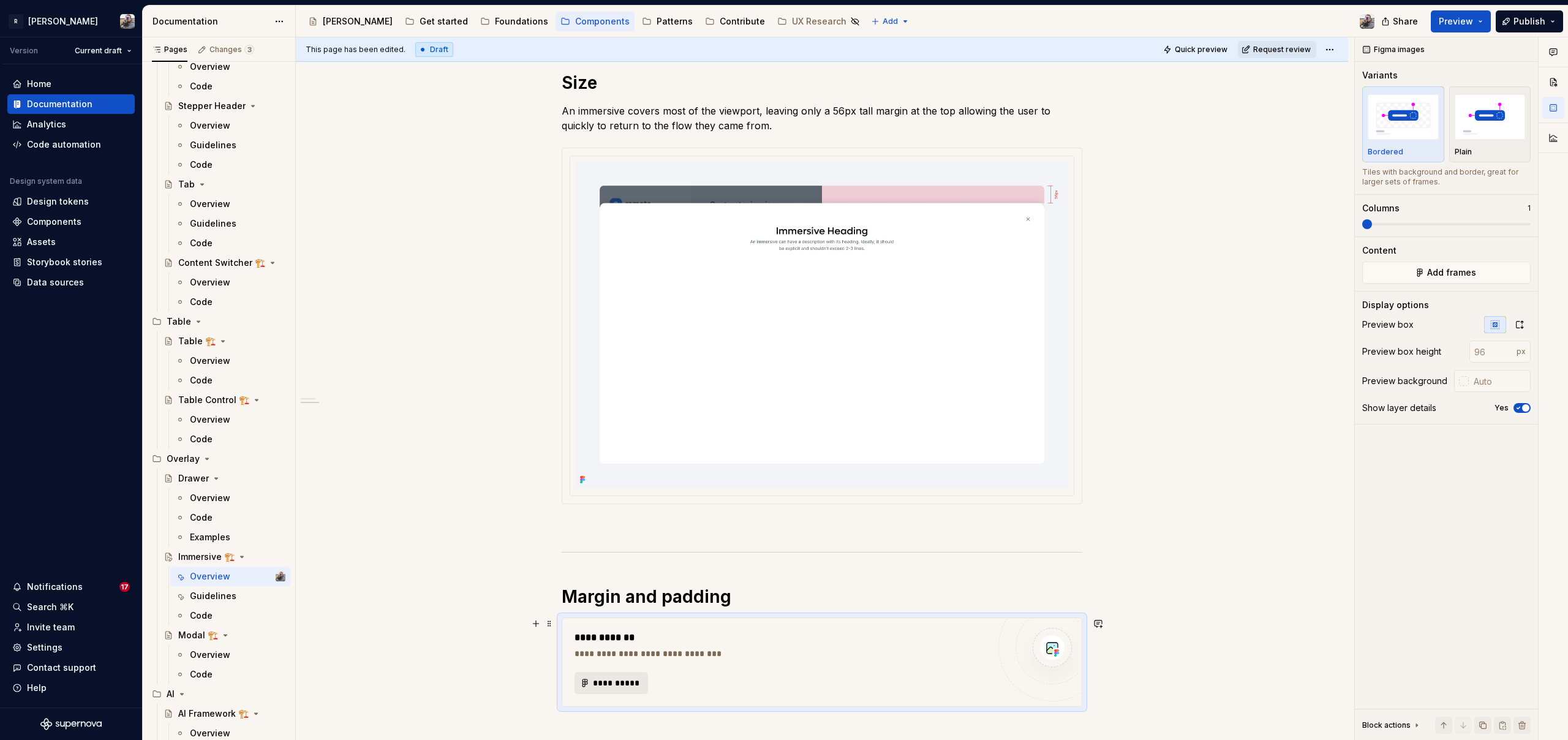
click at [600, 681] on span "**********" at bounding box center [616, 682] width 48 height 12
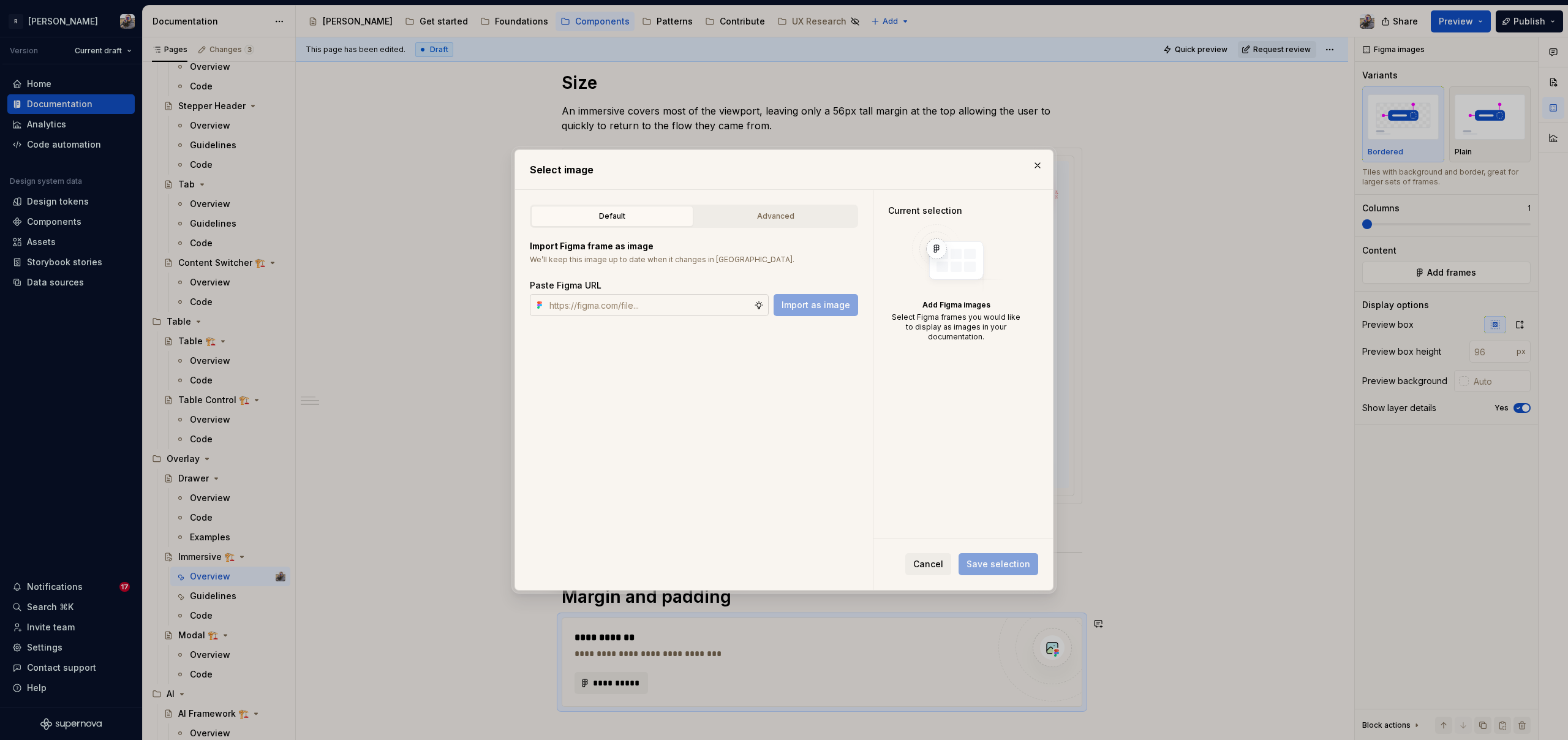
type textarea "*"
drag, startPoint x: 813, startPoint y: 305, endPoint x: 714, endPoint y: 303, distance: 99.0
click at [717, 303] on div "Import as image" at bounding box center [693, 306] width 328 height 22
click at [714, 303] on input "text" at bounding box center [649, 306] width 209 height 22
paste input "[URL][DOMAIN_NAME]"
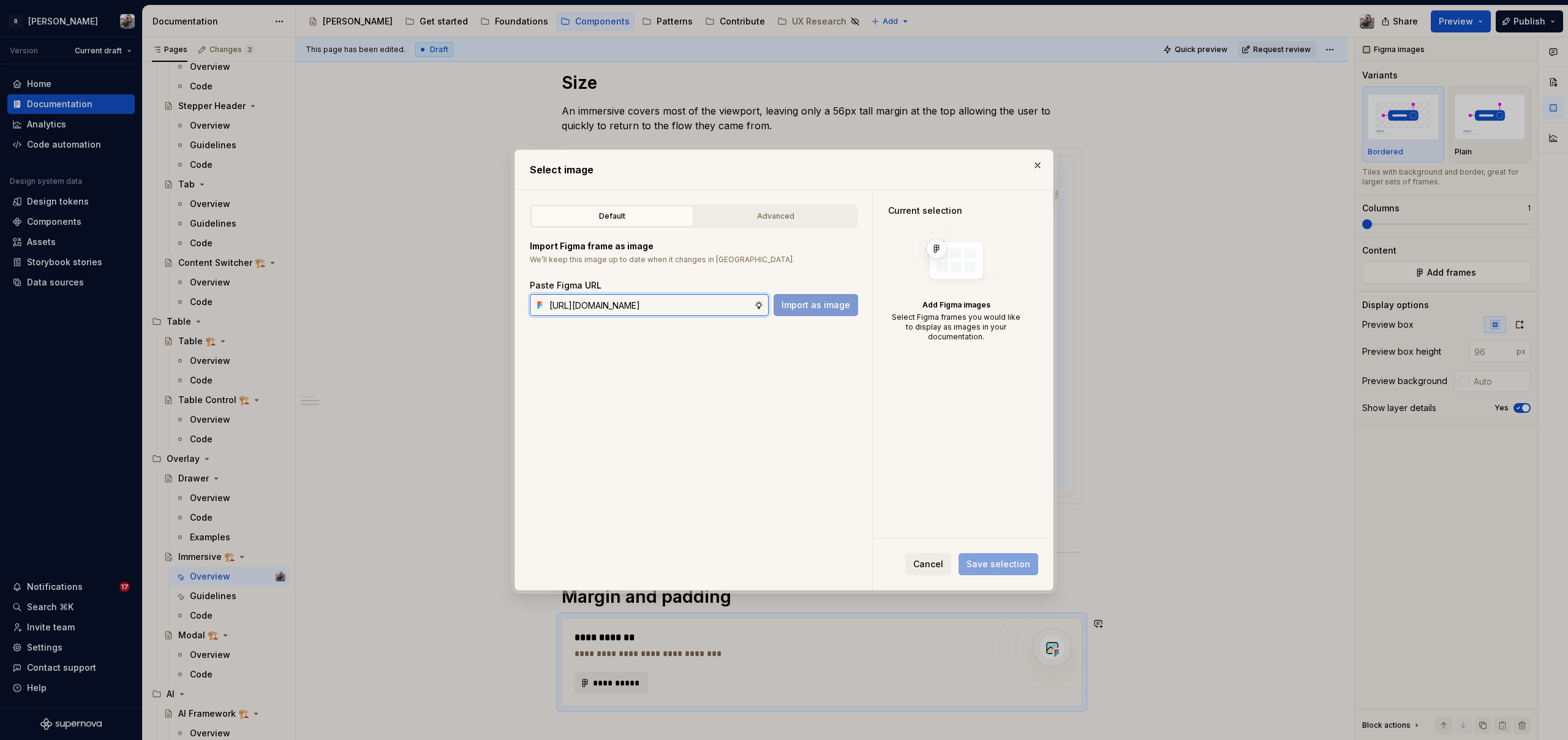
scroll to position [0, 395]
type input "[URL][DOMAIN_NAME]"
click at [833, 306] on span "Import as image" at bounding box center [815, 305] width 68 height 12
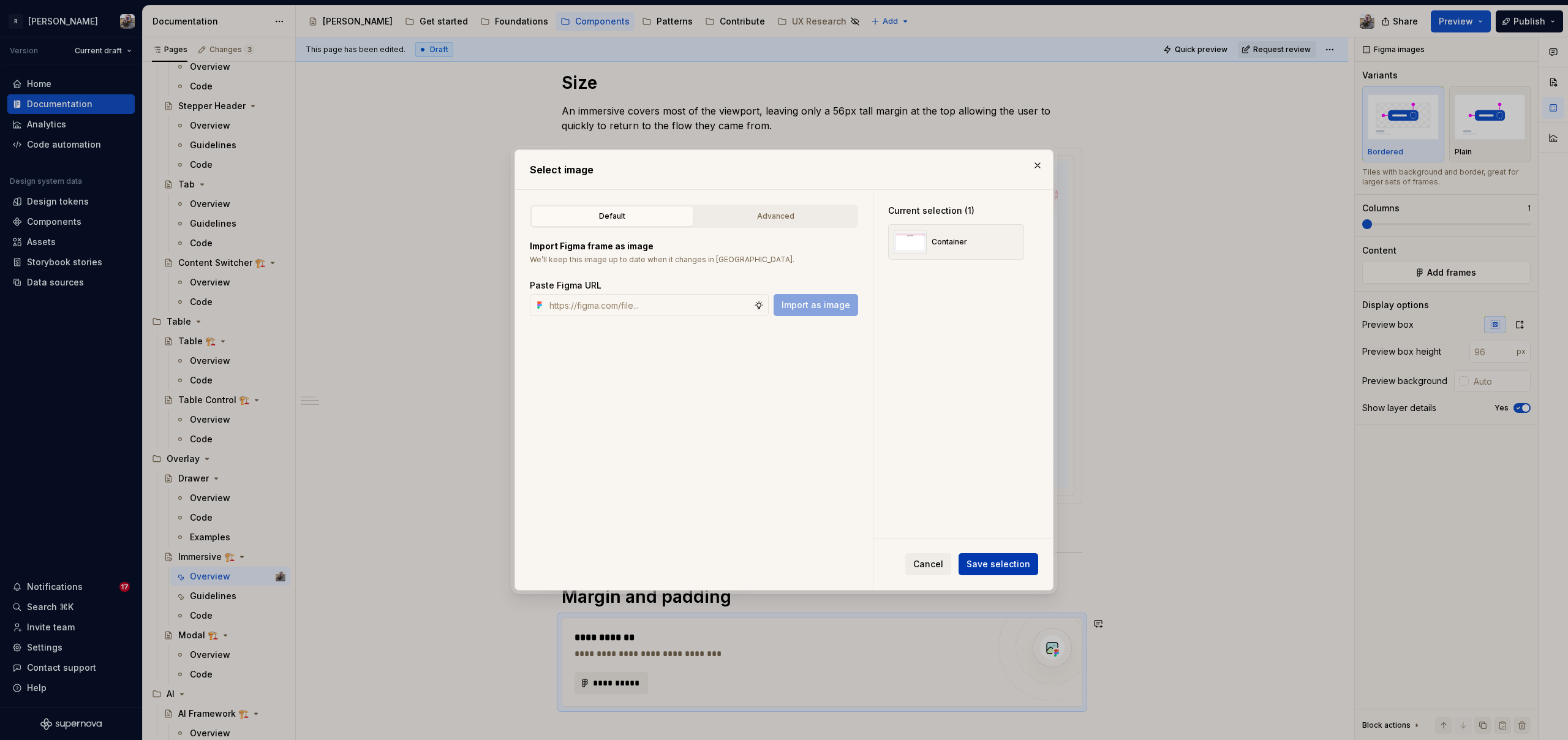
click at [980, 556] on button "Save selection" at bounding box center [998, 564] width 79 height 22
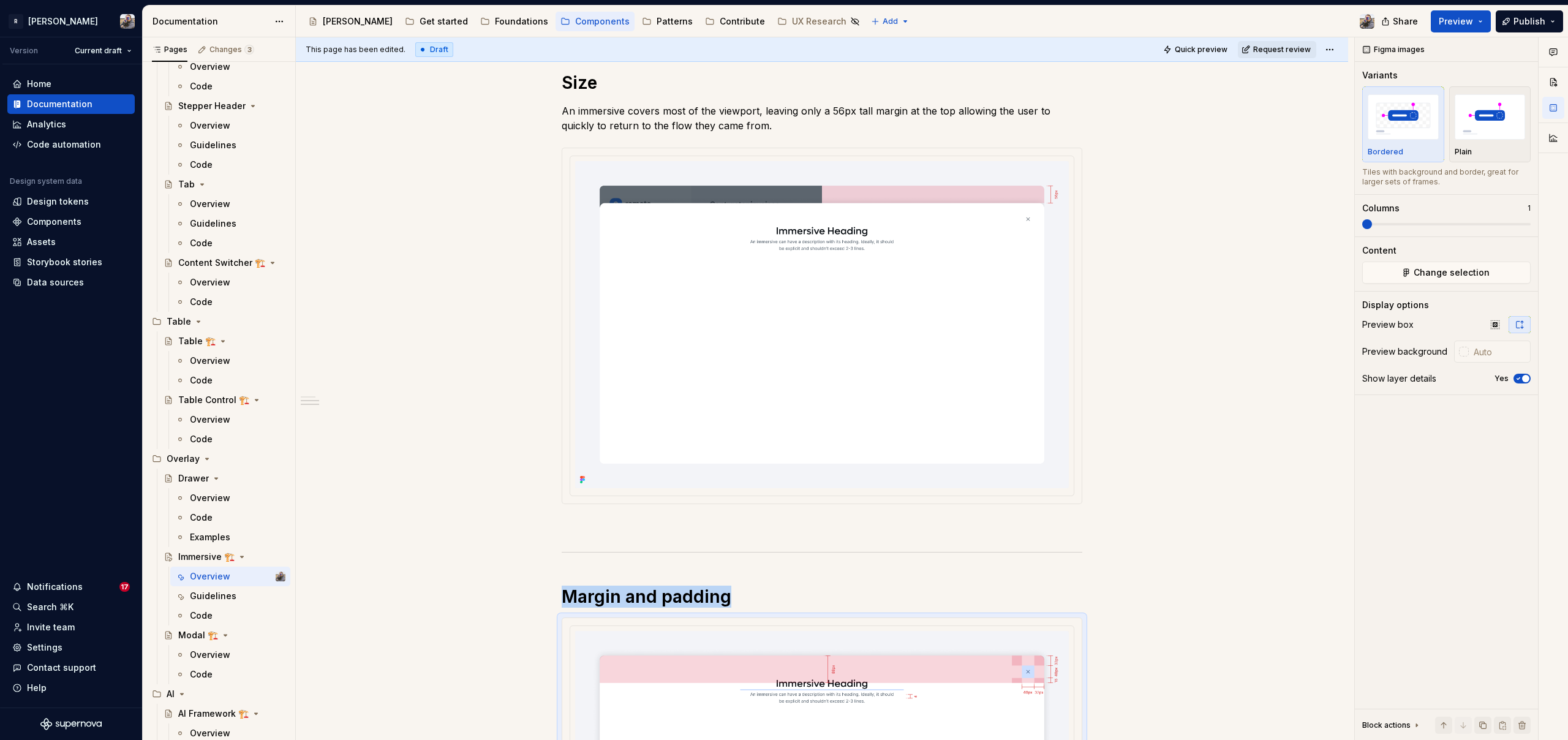
scroll to position [1164, 0]
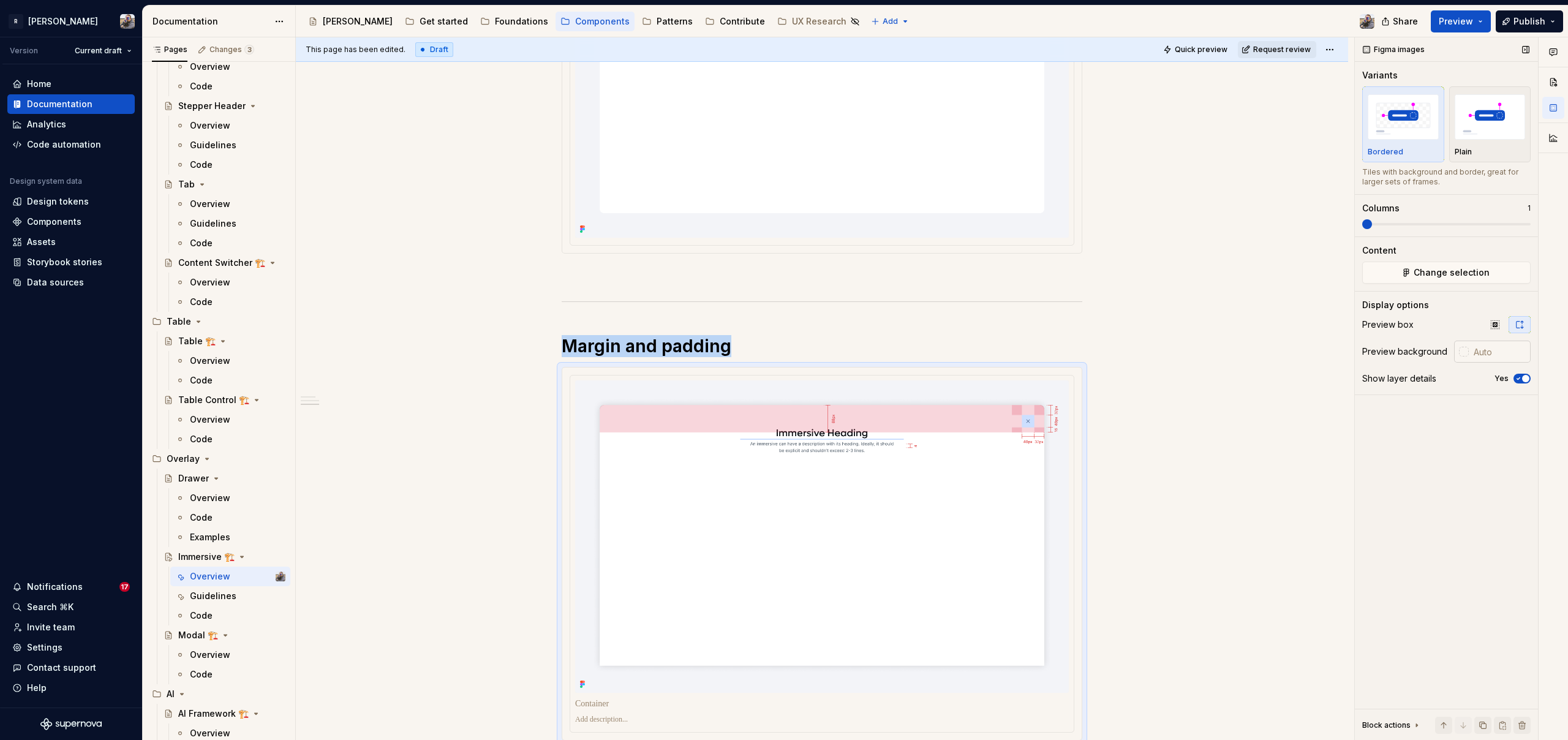
click at [1477, 354] on input "text" at bounding box center [1499, 351] width 62 height 22
type input "#FFFFFF"
type button "on"
click at [1511, 376] on div "Yes" at bounding box center [1512, 378] width 36 height 9
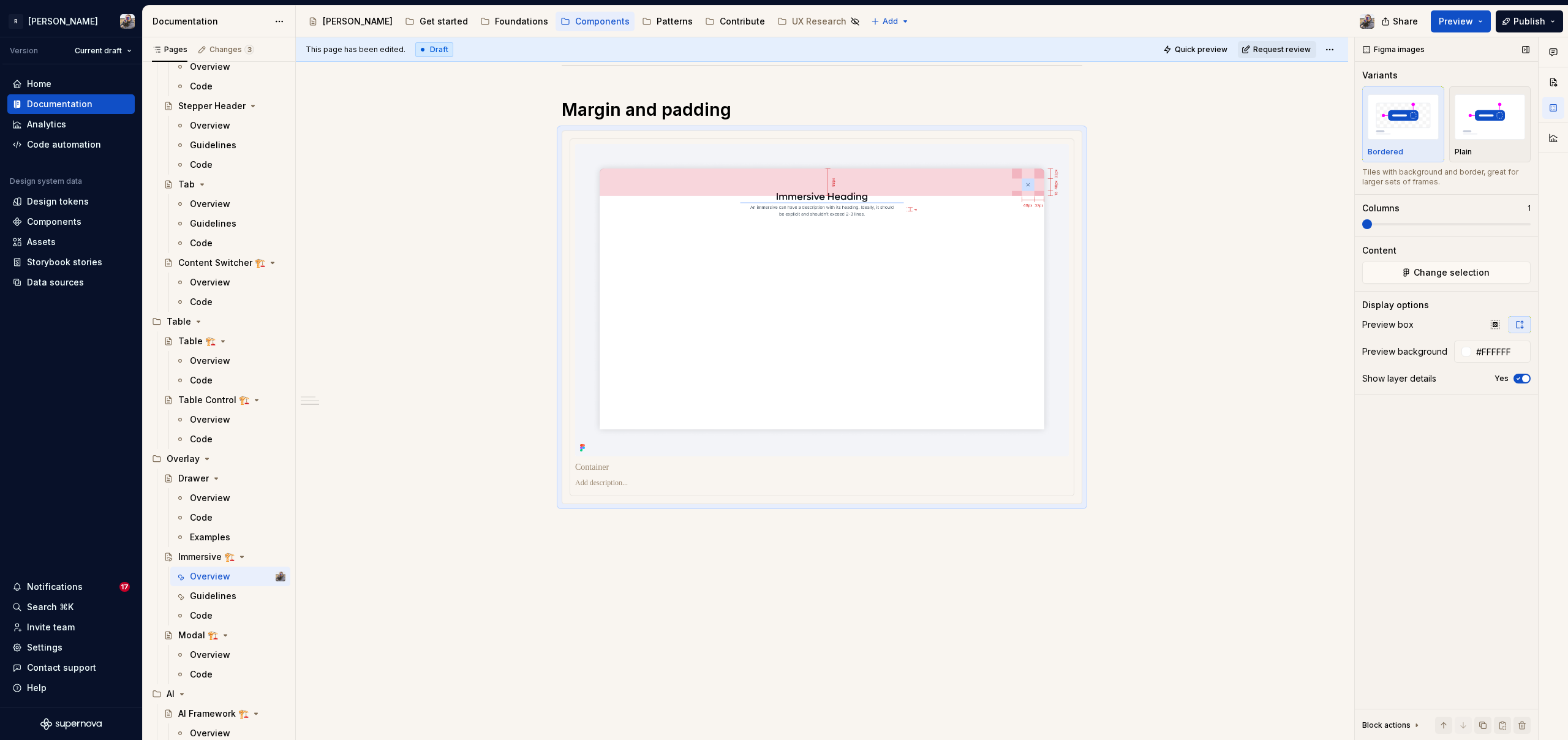
click at [1526, 377] on span "button" at bounding box center [1526, 378] width 7 height 7
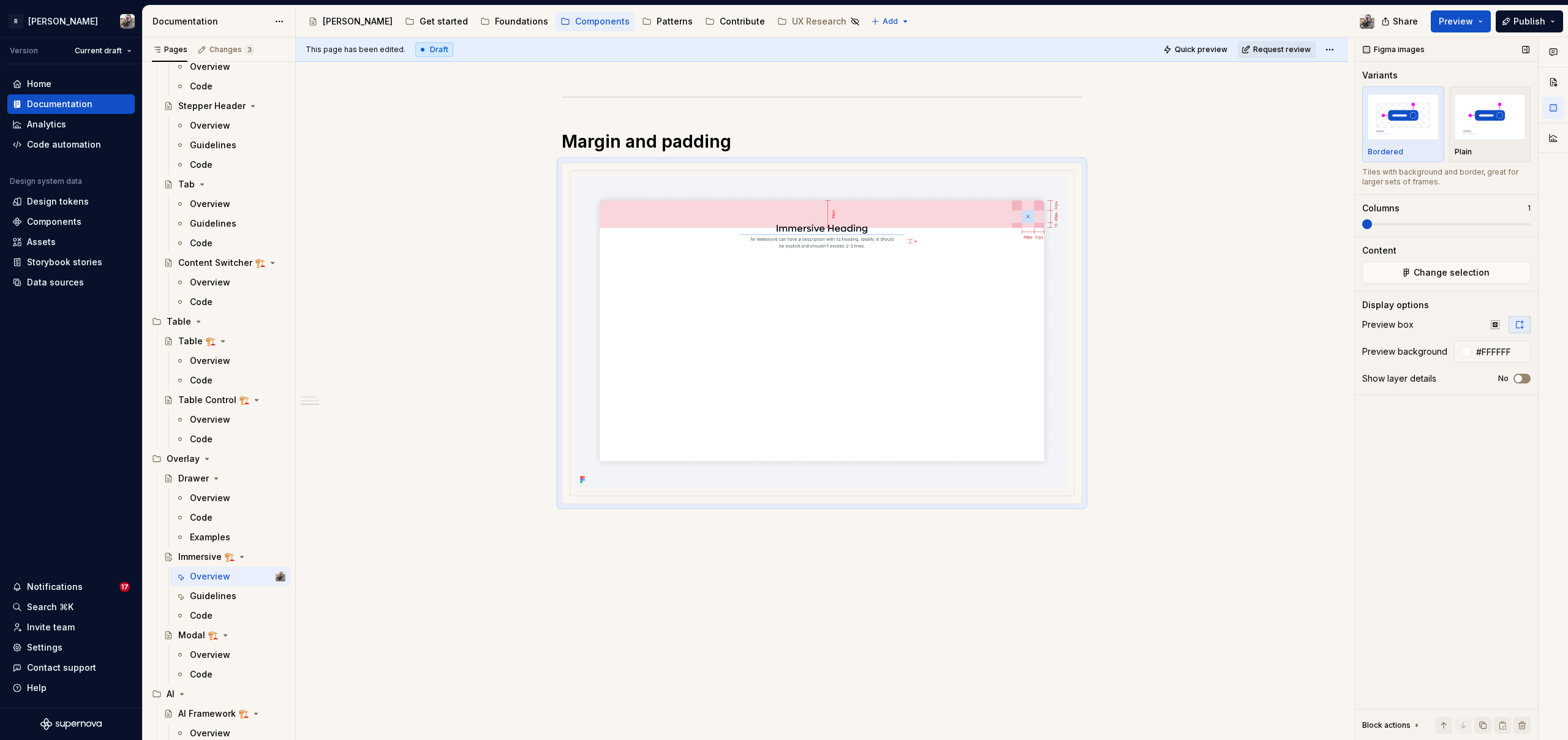
scroll to position [1369, 0]
click at [699, 618] on div "**********" at bounding box center [825, 389] width 1058 height 703
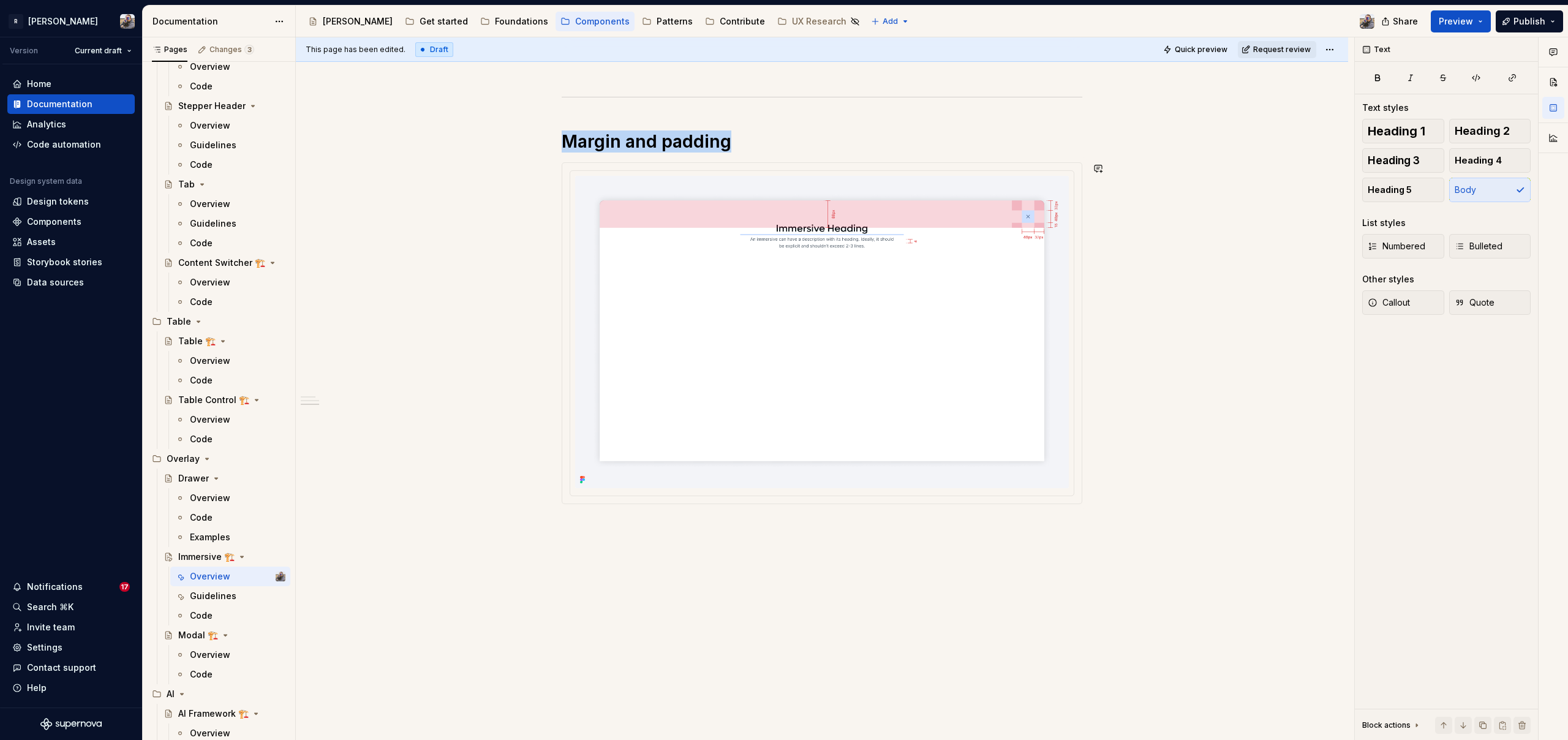
click at [637, 554] on div "**********" at bounding box center [825, 389] width 1058 height 703
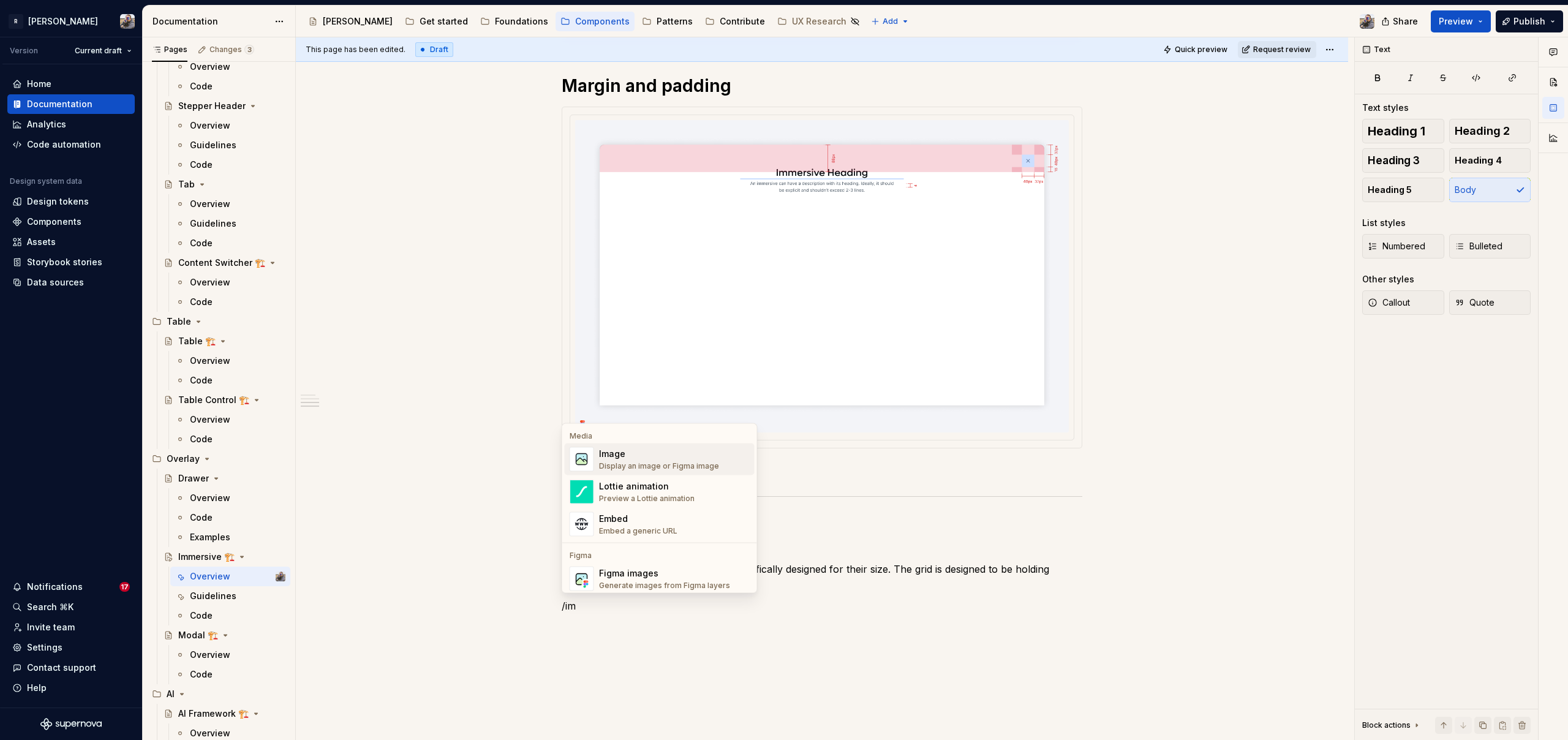
scroll to position [5, 0]
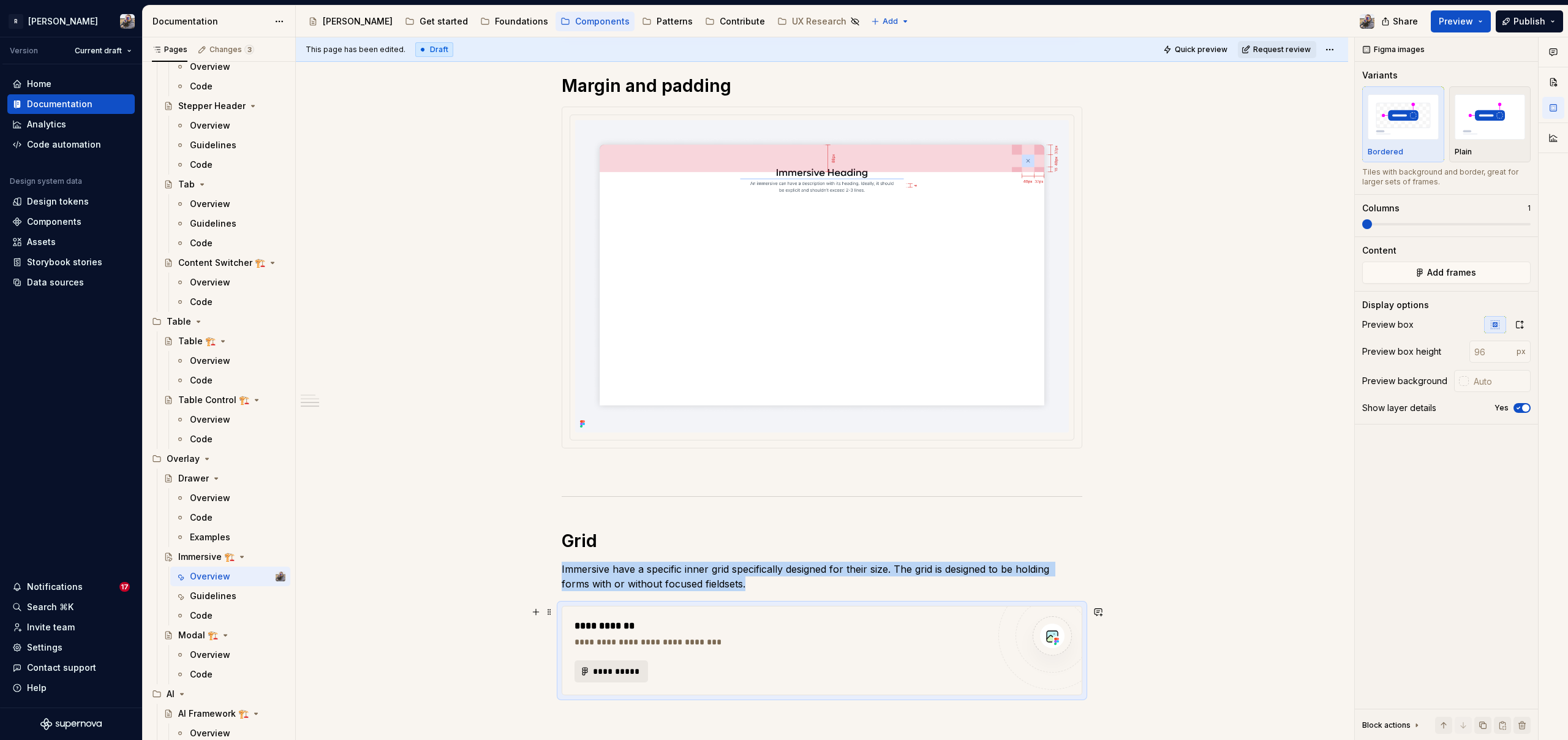
click at [620, 676] on span "**********" at bounding box center [616, 671] width 48 height 12
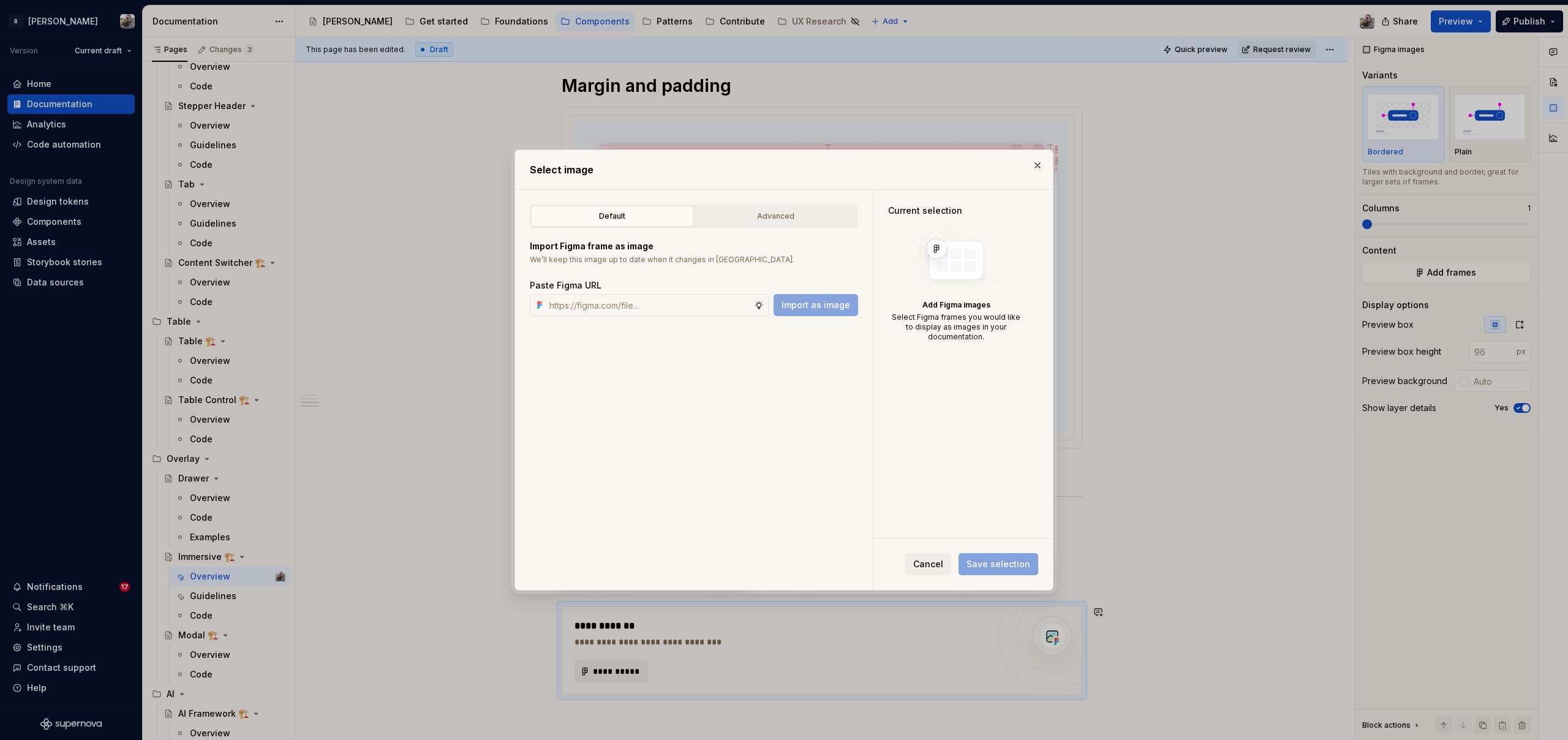
type textarea "*"
type input "[URL][DOMAIN_NAME]"
click at [805, 303] on span "Import as image" at bounding box center [815, 305] width 68 height 12
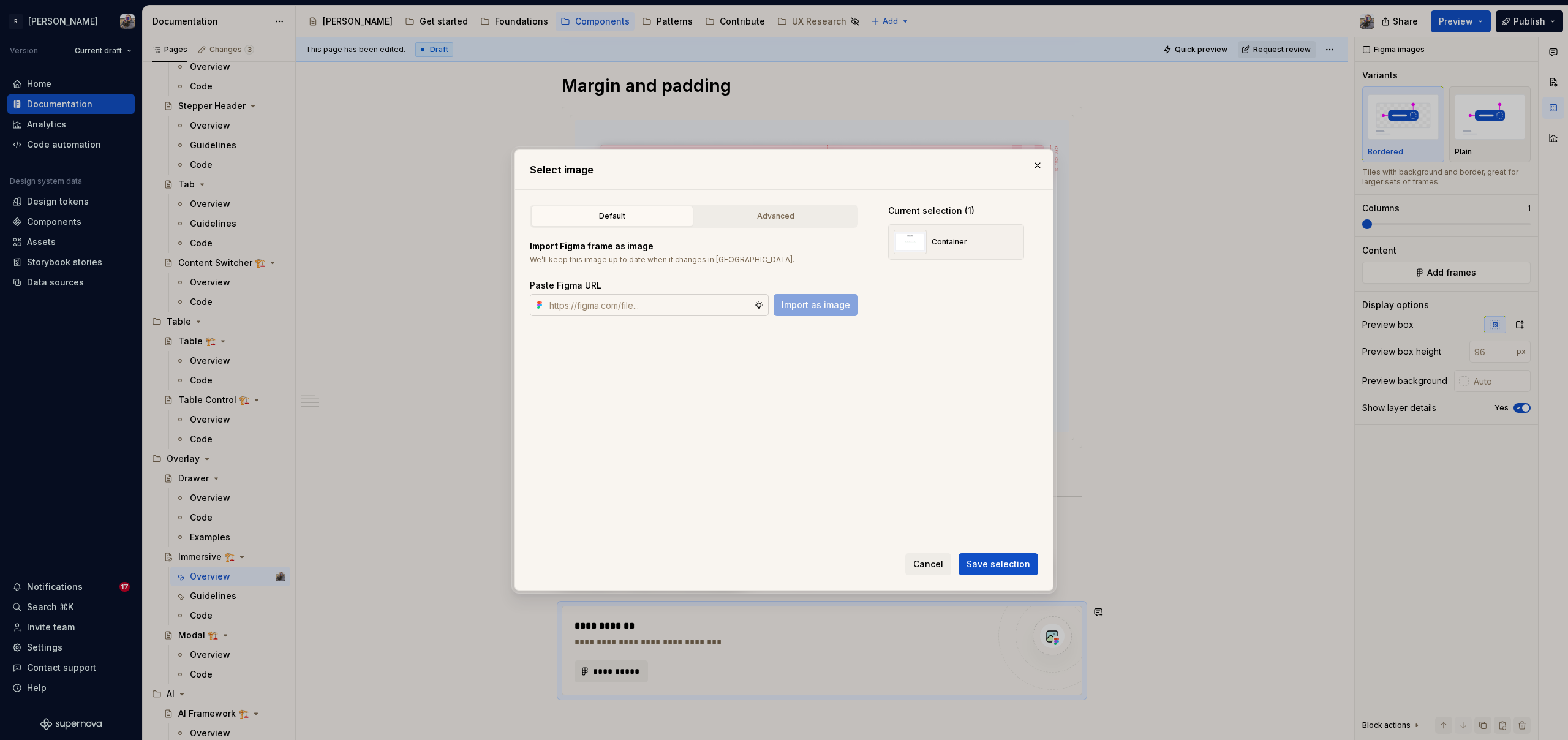
click at [738, 303] on input "text" at bounding box center [649, 306] width 209 height 22
paste input "[URL][DOMAIN_NAME]"
type input "[URL][DOMAIN_NAME]"
click at [836, 306] on span "Import as image" at bounding box center [815, 305] width 68 height 12
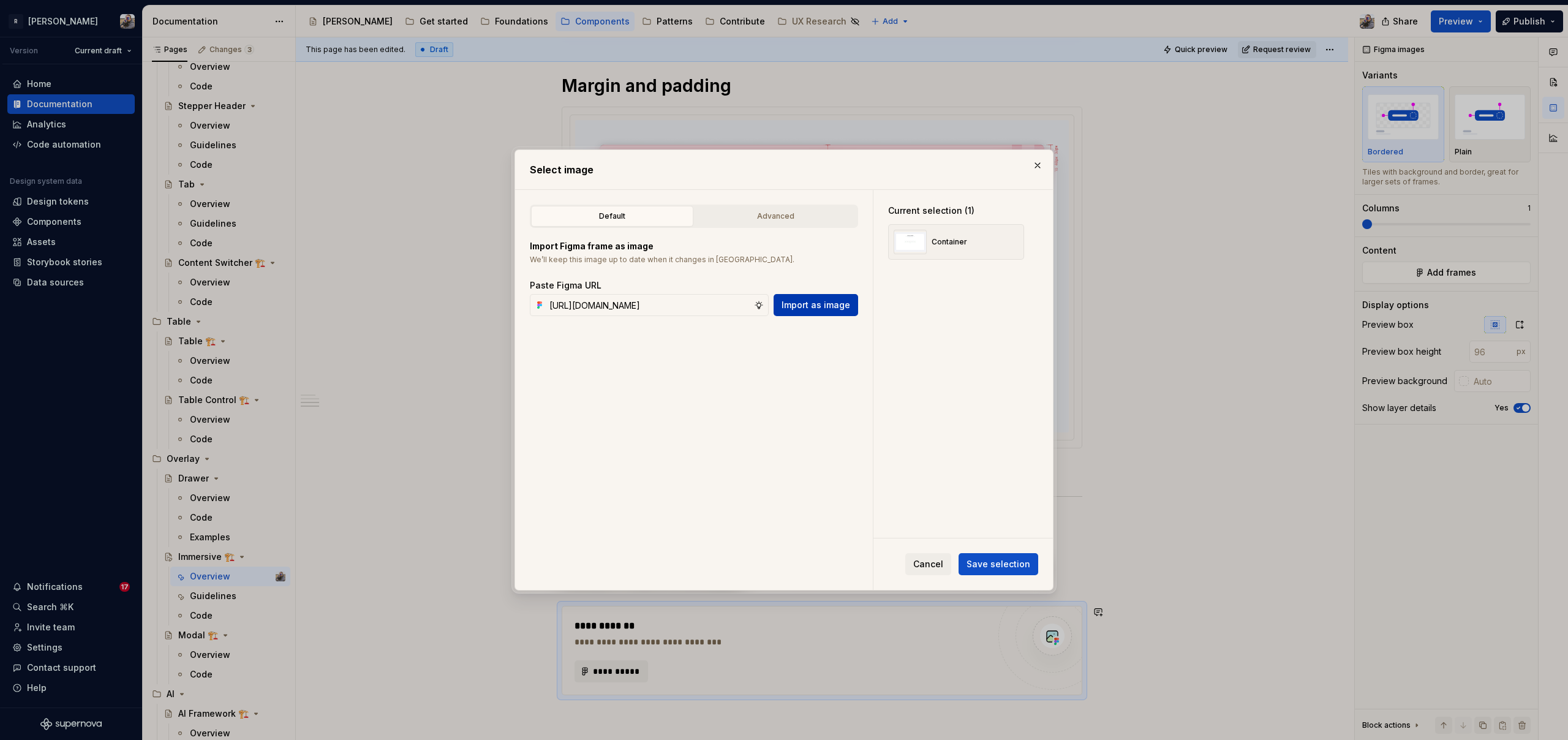
scroll to position [0, 0]
type textarea "*"
click at [1006, 555] on button "Save selection" at bounding box center [998, 564] width 79 height 22
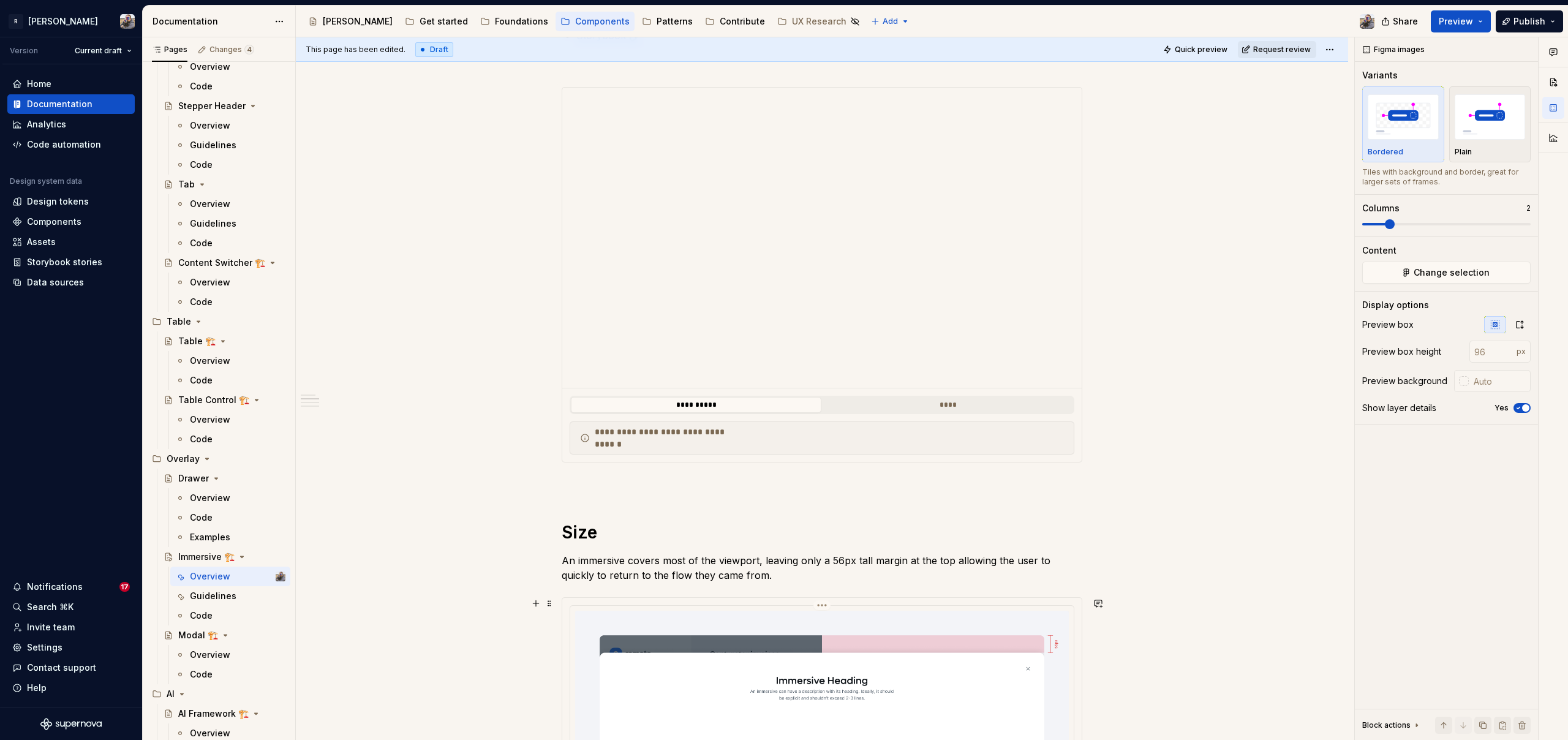
scroll to position [739, 0]
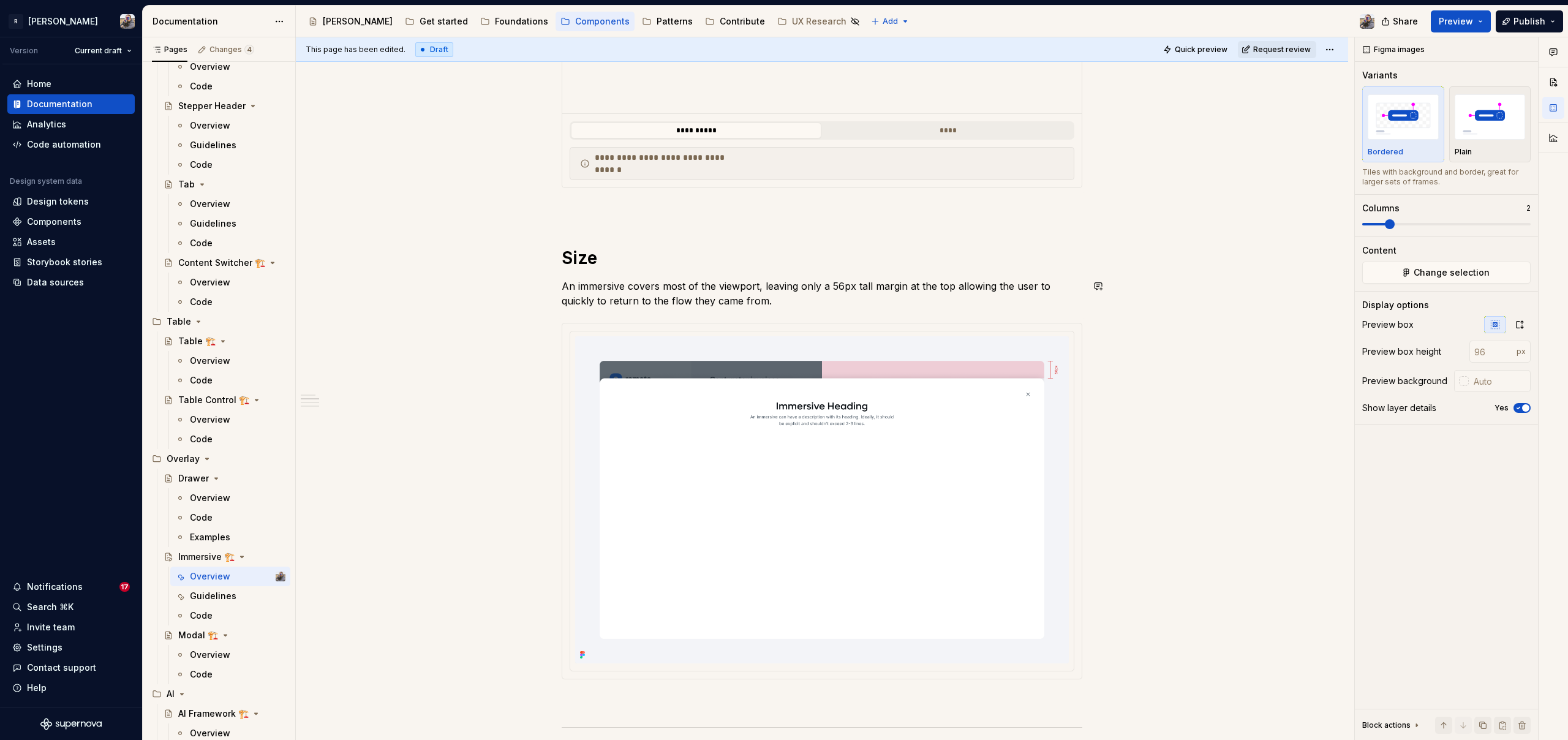
click at [587, 268] on div "**********" at bounding box center [821, 464] width 520 height 1894
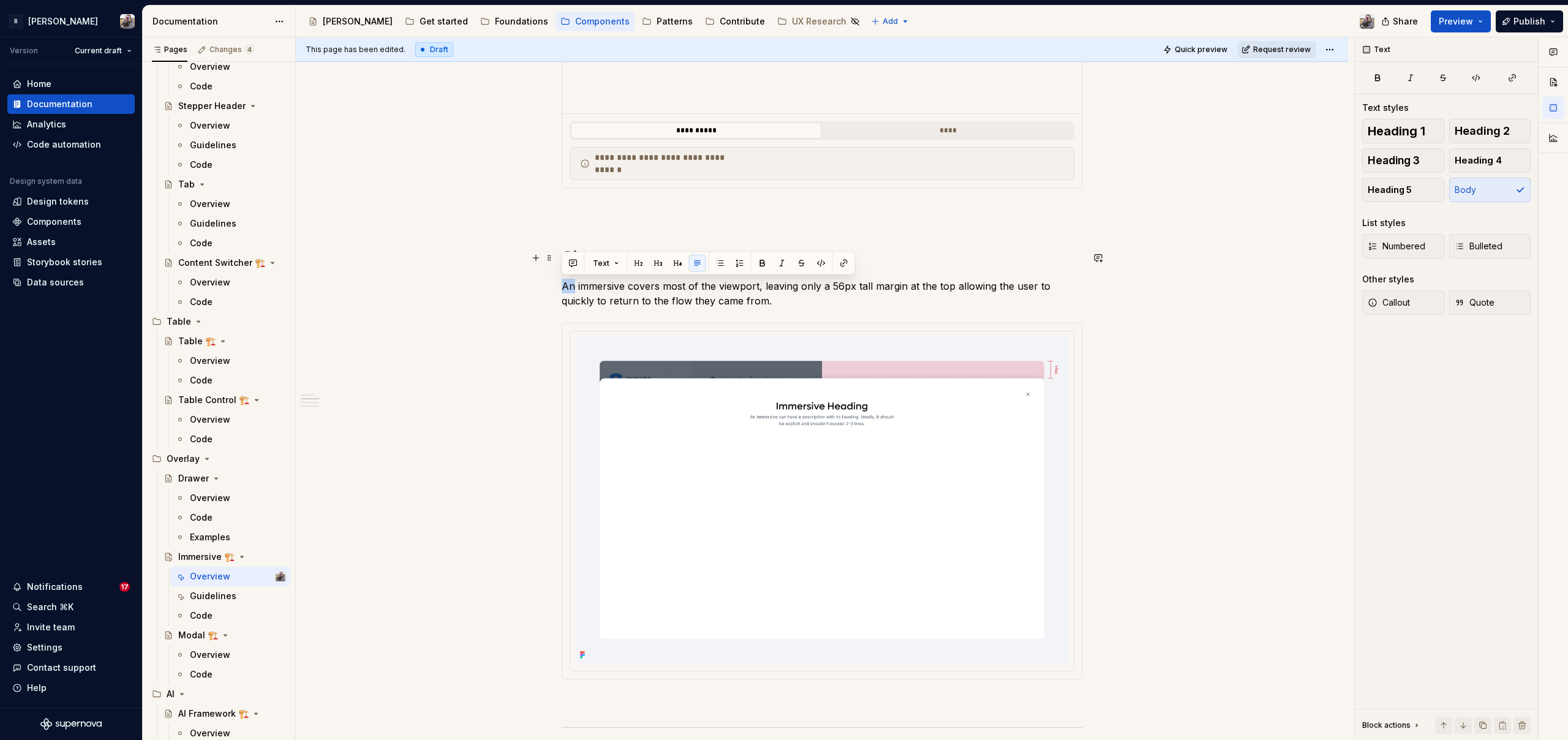
click at [587, 268] on div "**********" at bounding box center [821, 464] width 520 height 1894
click at [563, 235] on div "**********" at bounding box center [821, 464] width 520 height 1894
click at [575, 263] on h1 "Size" at bounding box center [821, 258] width 520 height 22
click at [621, 221] on div "**********" at bounding box center [821, 464] width 520 height 1894
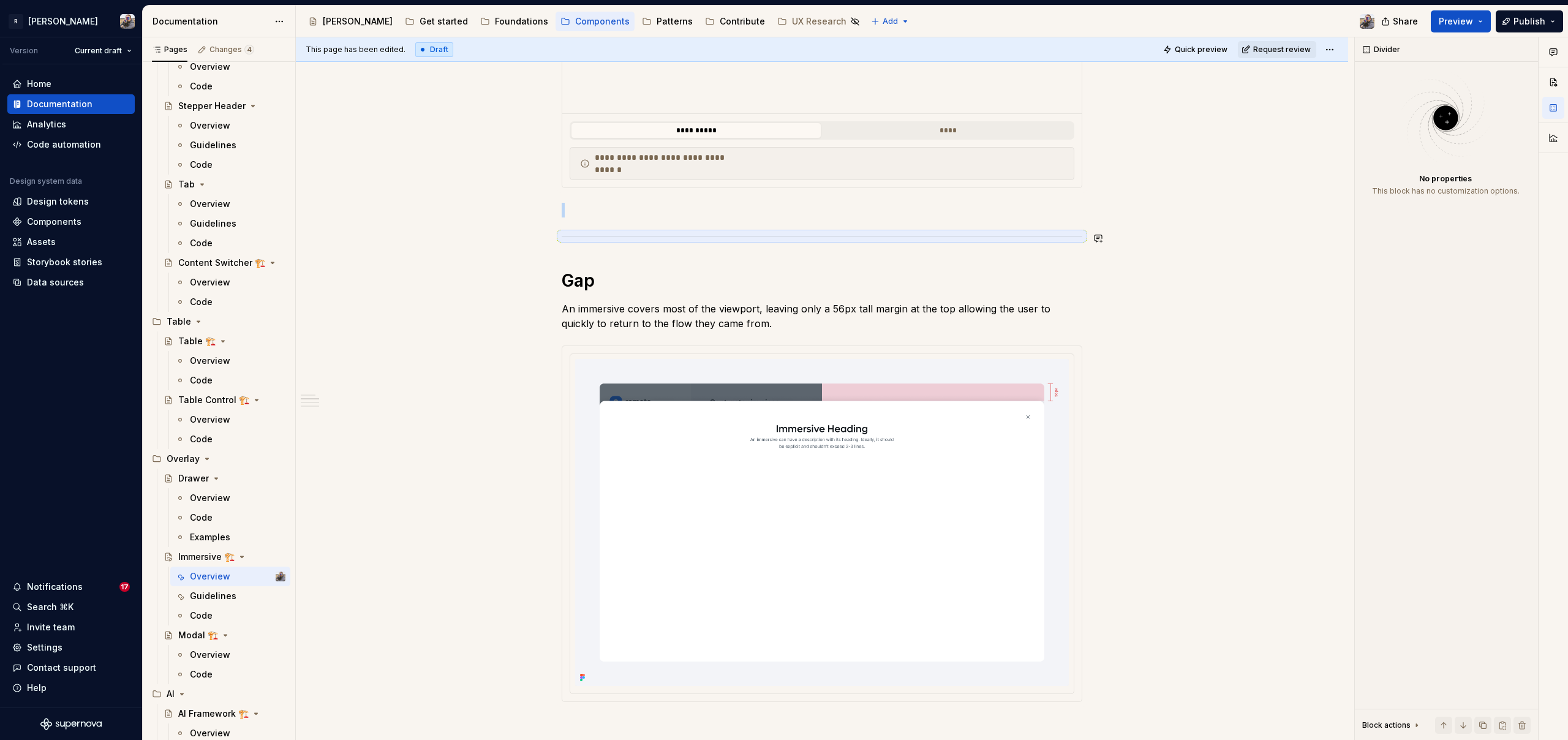
drag, startPoint x: 356, startPoint y: 248, endPoint x: 392, endPoint y: 248, distance: 36.0
click at [355, 248] on div "**********" at bounding box center [825, 389] width 1058 height 703
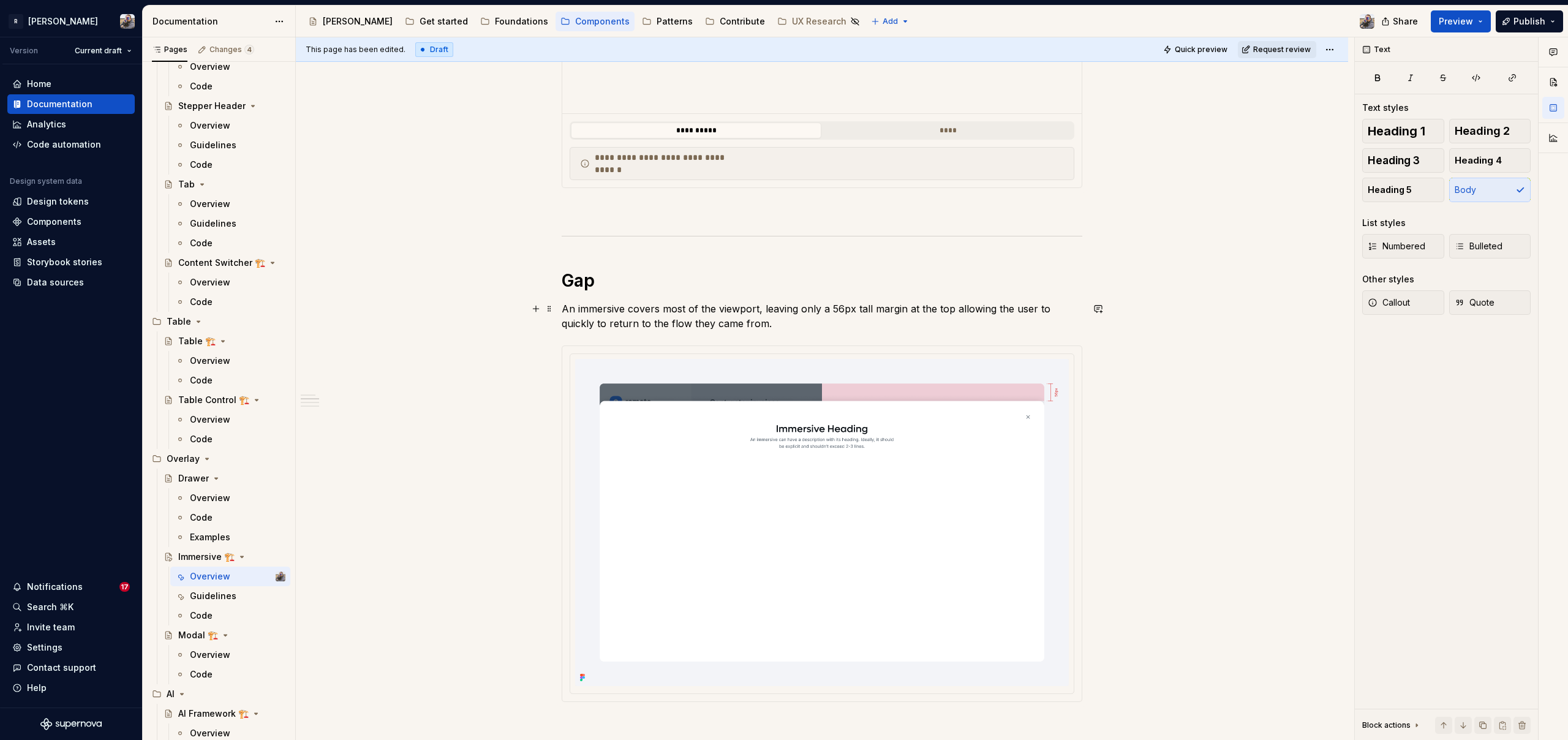
click at [872, 309] on p "An immersive covers most of the viewport, leaving only a 56px tall margin at th…" at bounding box center [821, 315] width 520 height 29
click at [476, 296] on div "**********" at bounding box center [825, 389] width 1058 height 703
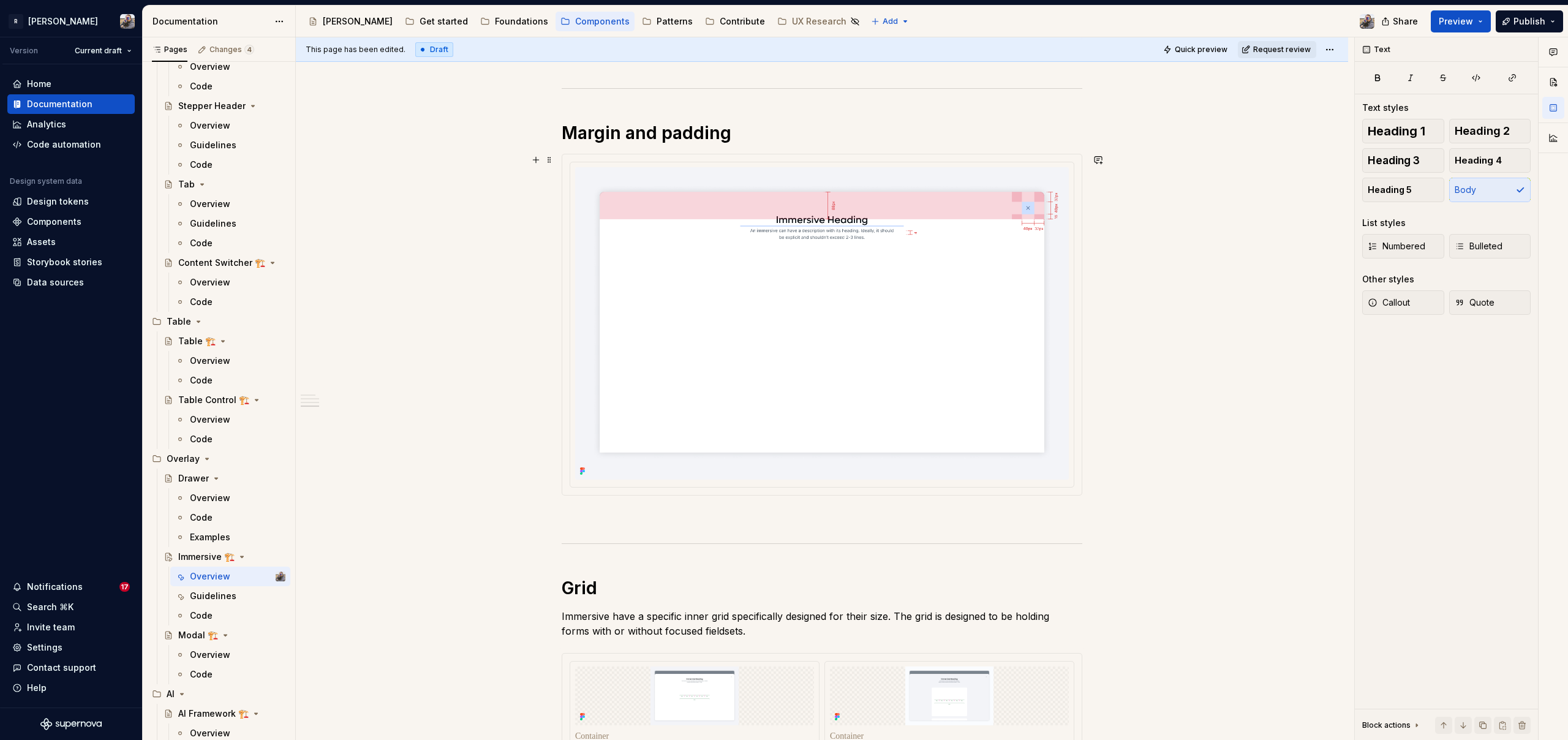
scroll to position [1669, 0]
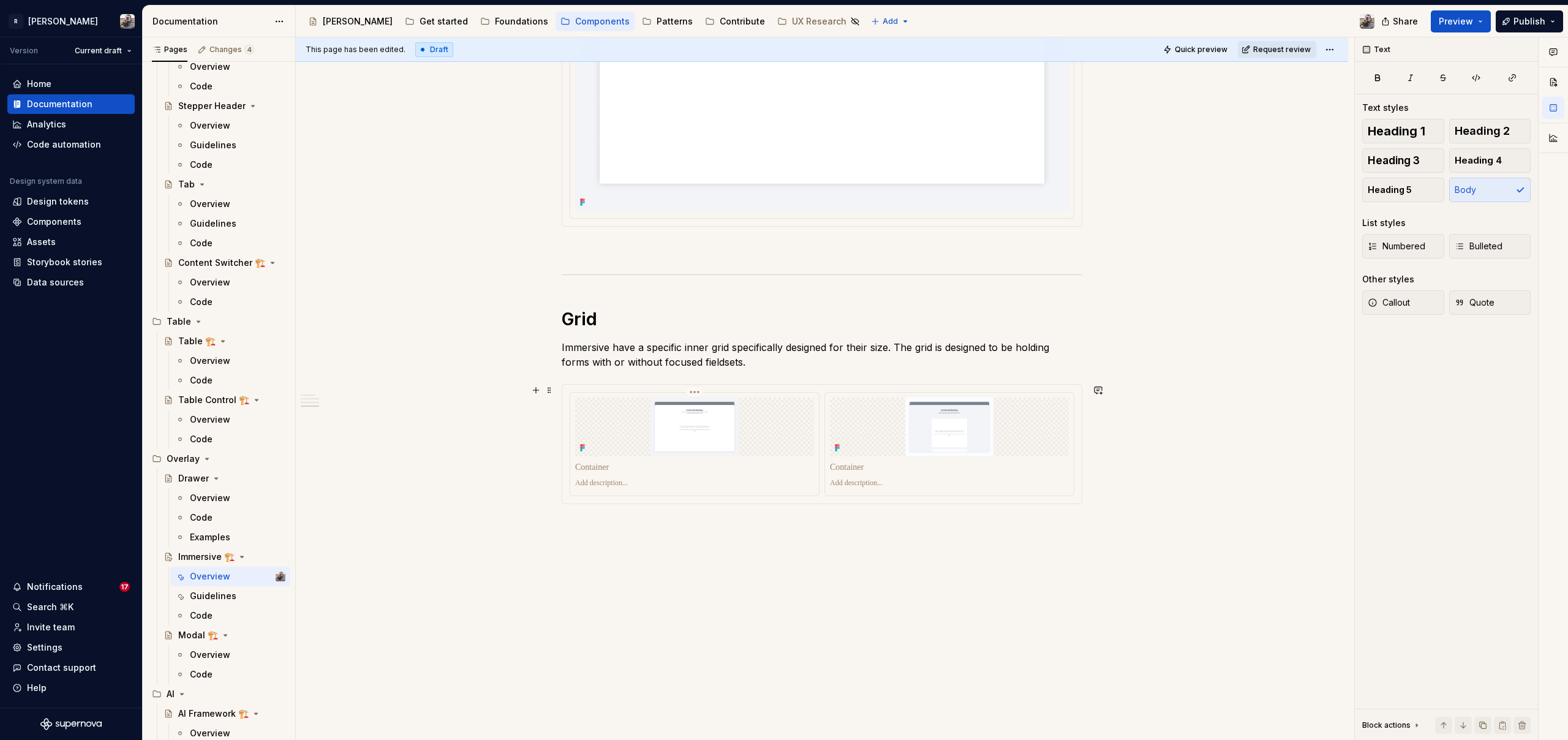
click at [753, 467] on p at bounding box center [694, 466] width 239 height 12
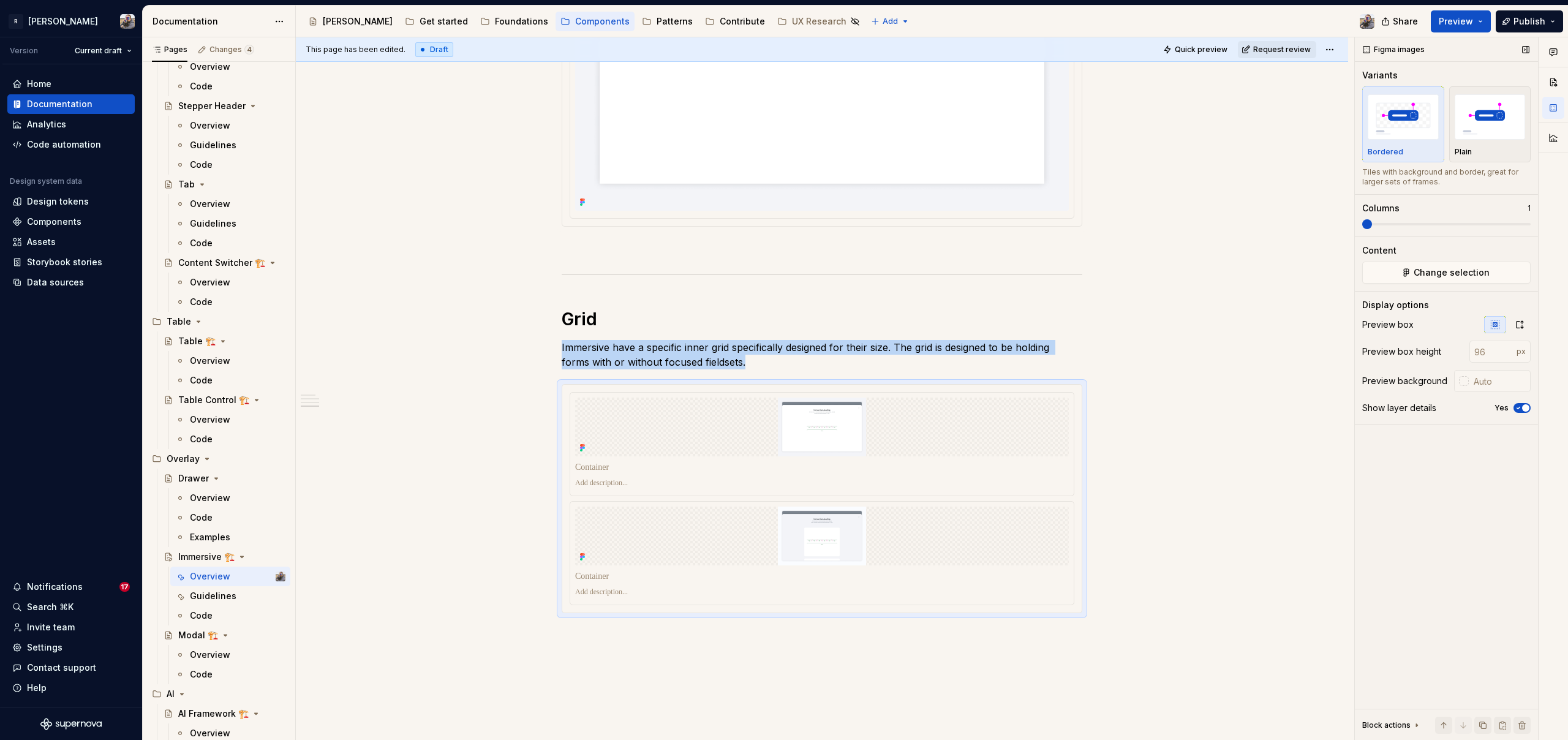
click at [1361, 228] on span at bounding box center [1366, 224] width 9 height 9
click at [1520, 325] on icon "button" at bounding box center [1519, 324] width 9 height 9
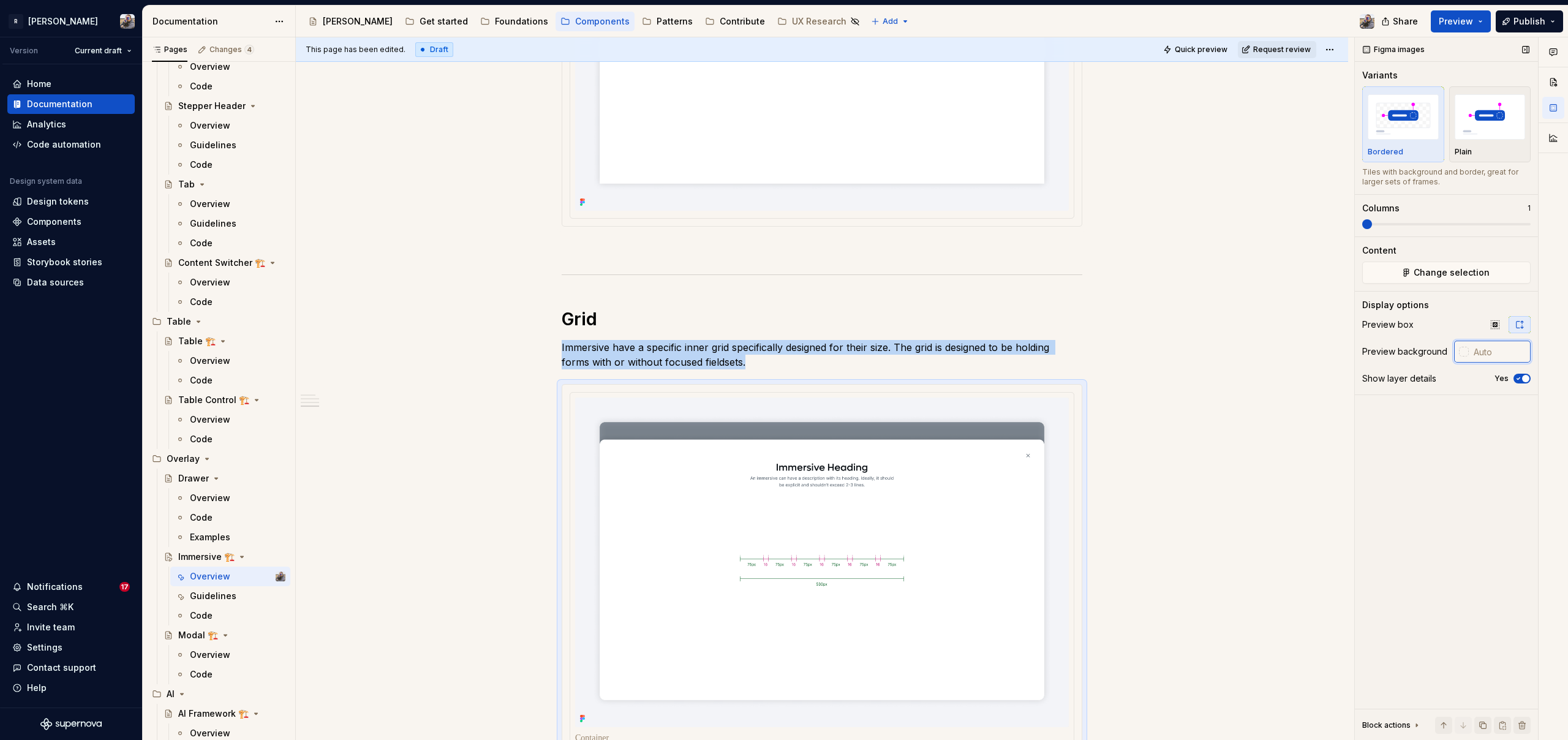
click at [1496, 352] on input "text" at bounding box center [1499, 351] width 62 height 22
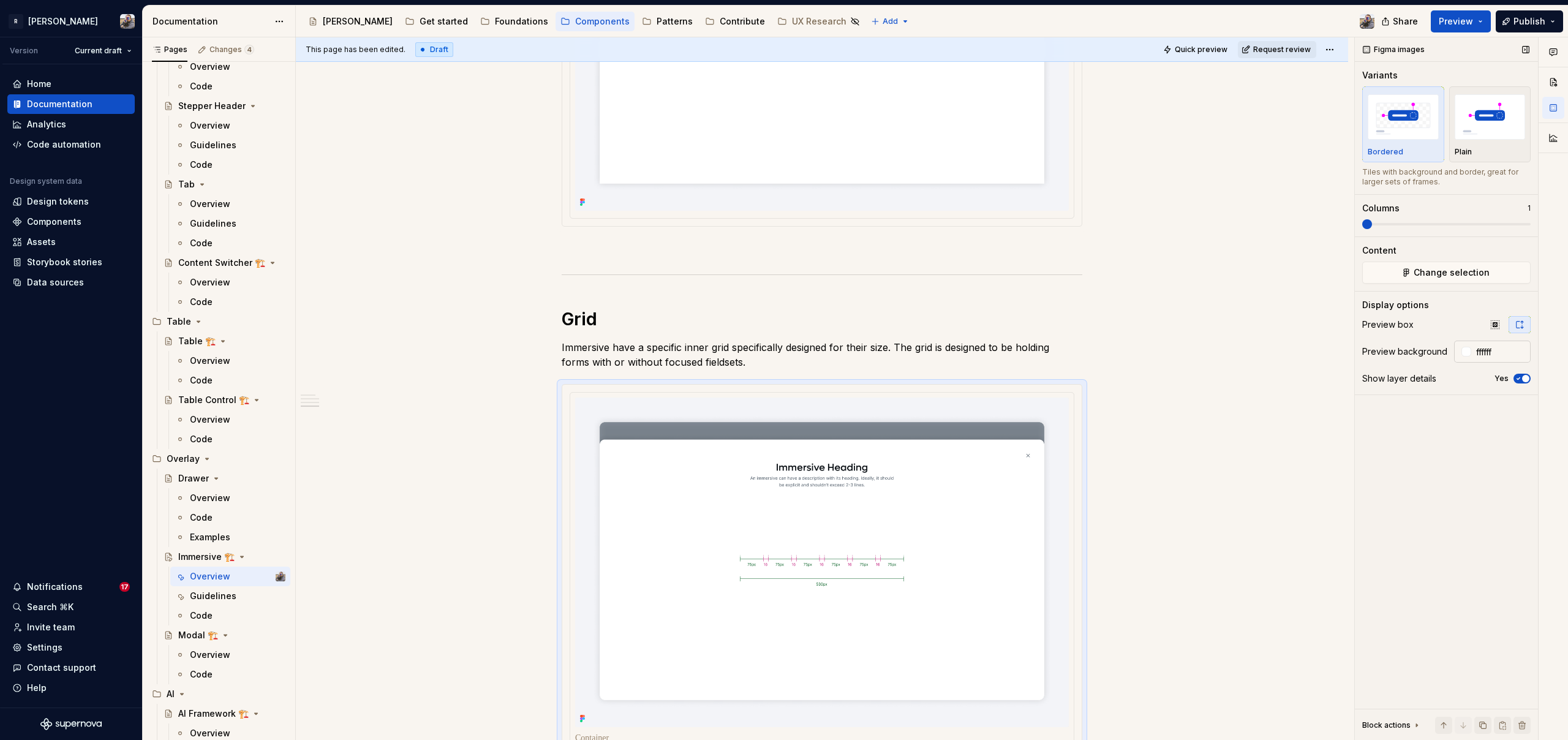
type input "#FFFFFF"
click at [1525, 376] on span "button" at bounding box center [1526, 378] width 7 height 7
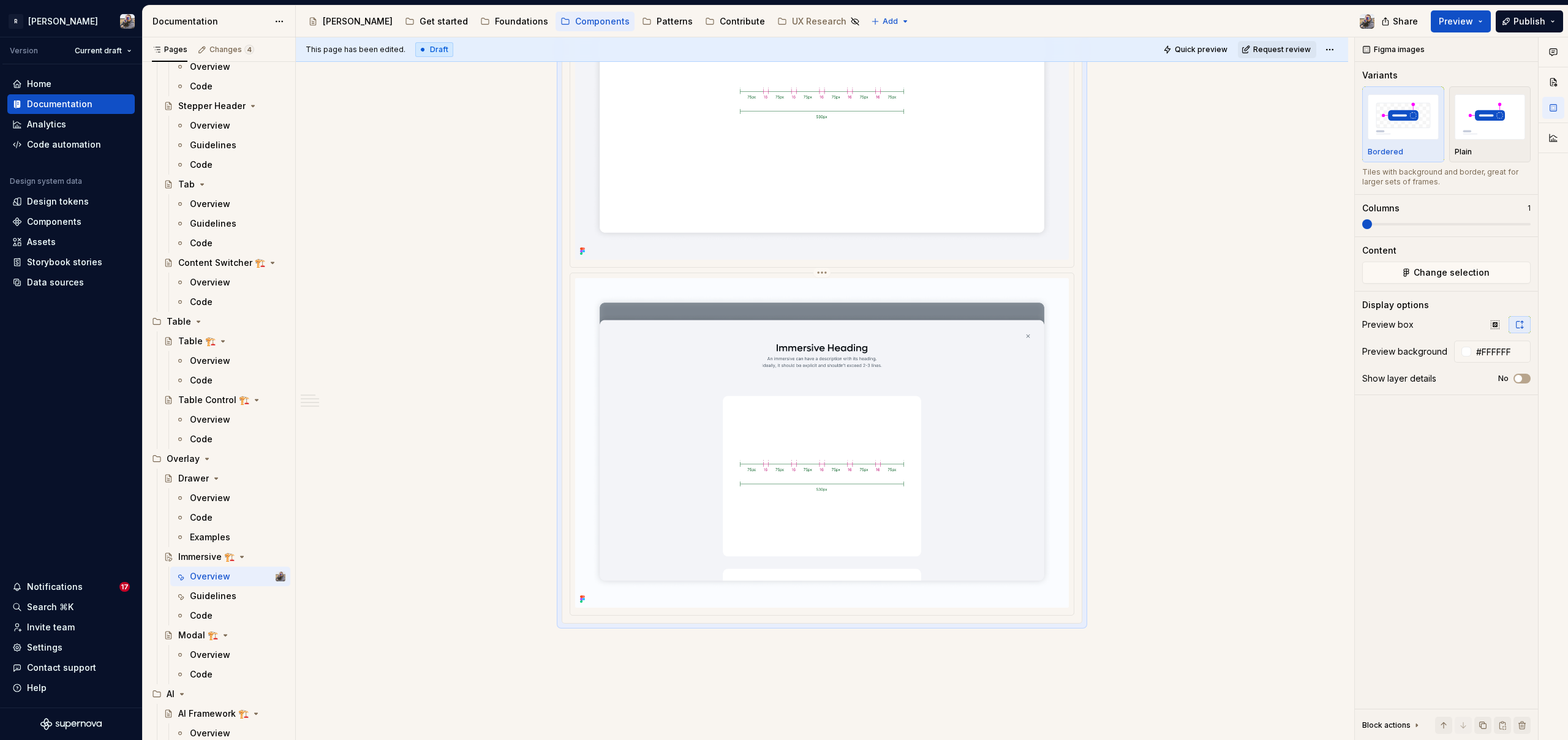
scroll to position [2113, 0]
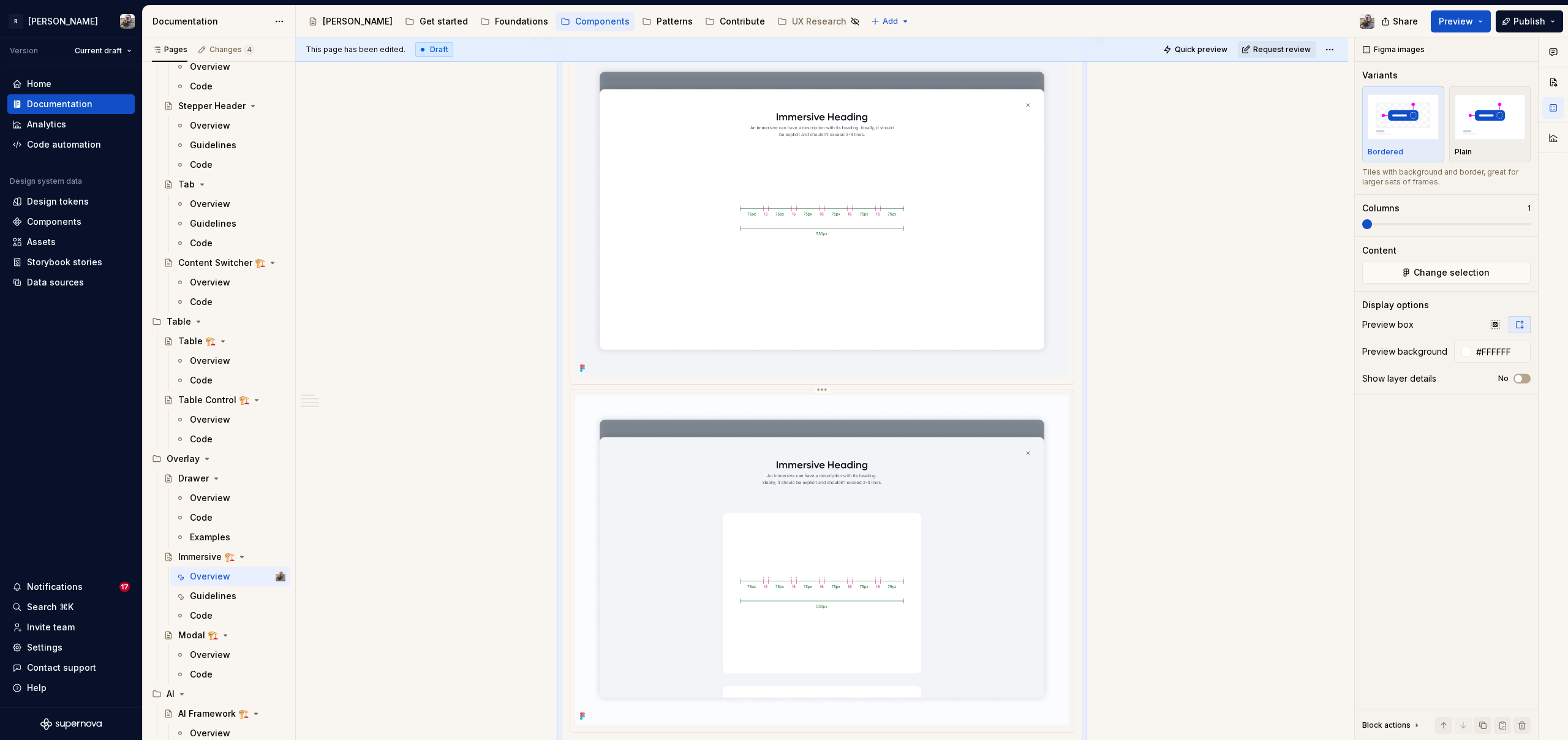
click at [927, 432] on img at bounding box center [821, 560] width 493 height 330
click at [1487, 348] on input "#FFFFFF" at bounding box center [1501, 351] width 60 height 22
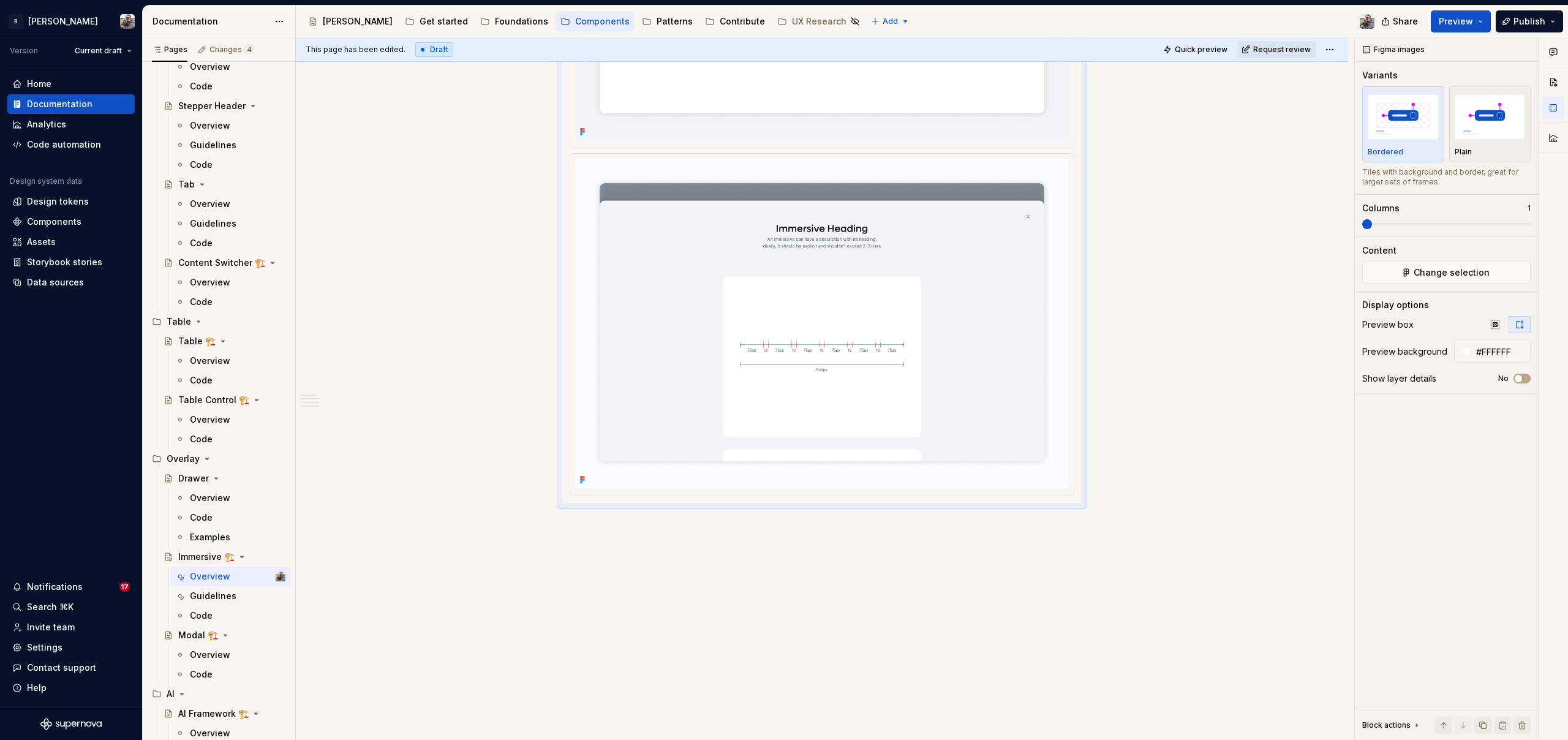
drag, startPoint x: 627, startPoint y: 520, endPoint x: 634, endPoint y: 534, distance: 15.7
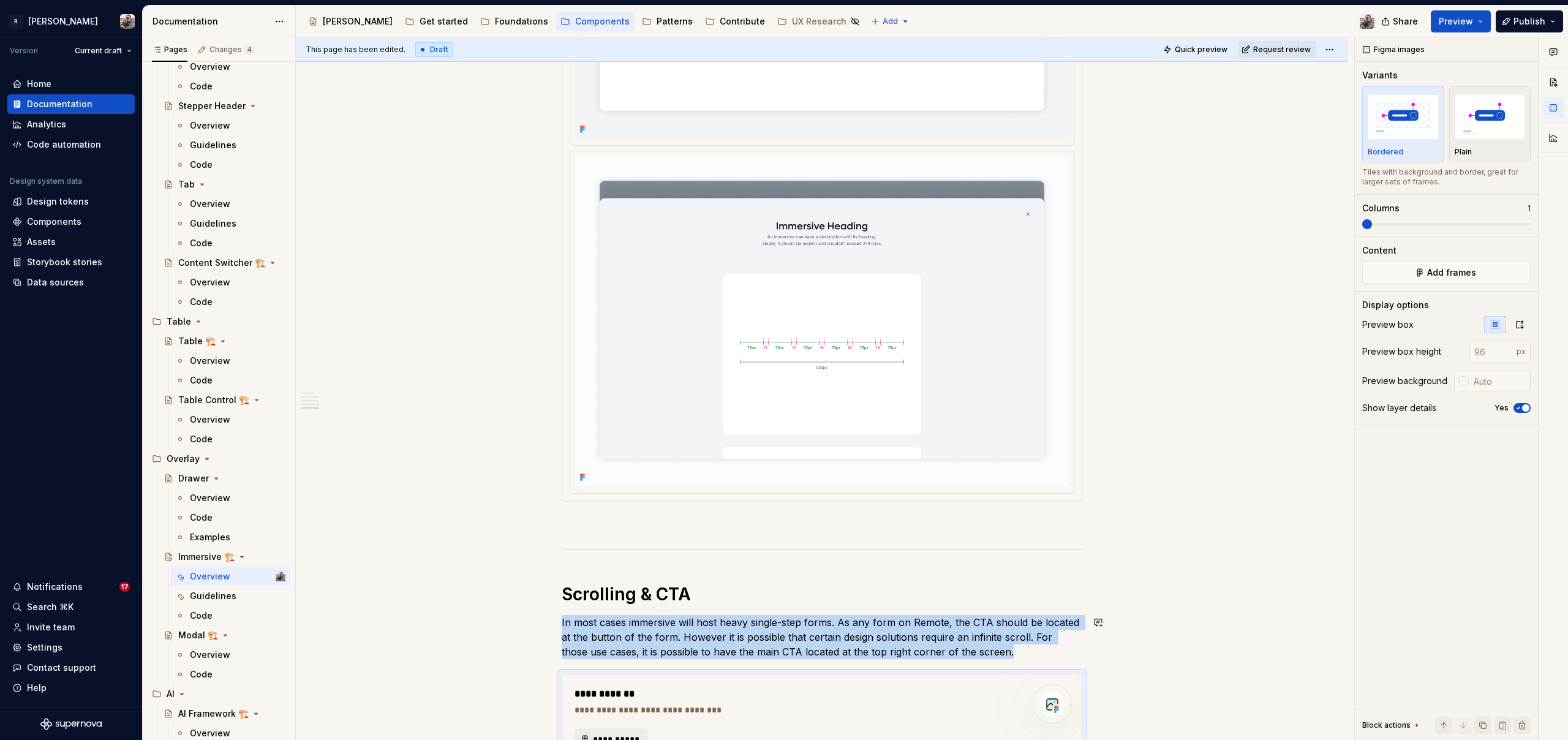
scroll to position [2380, 0]
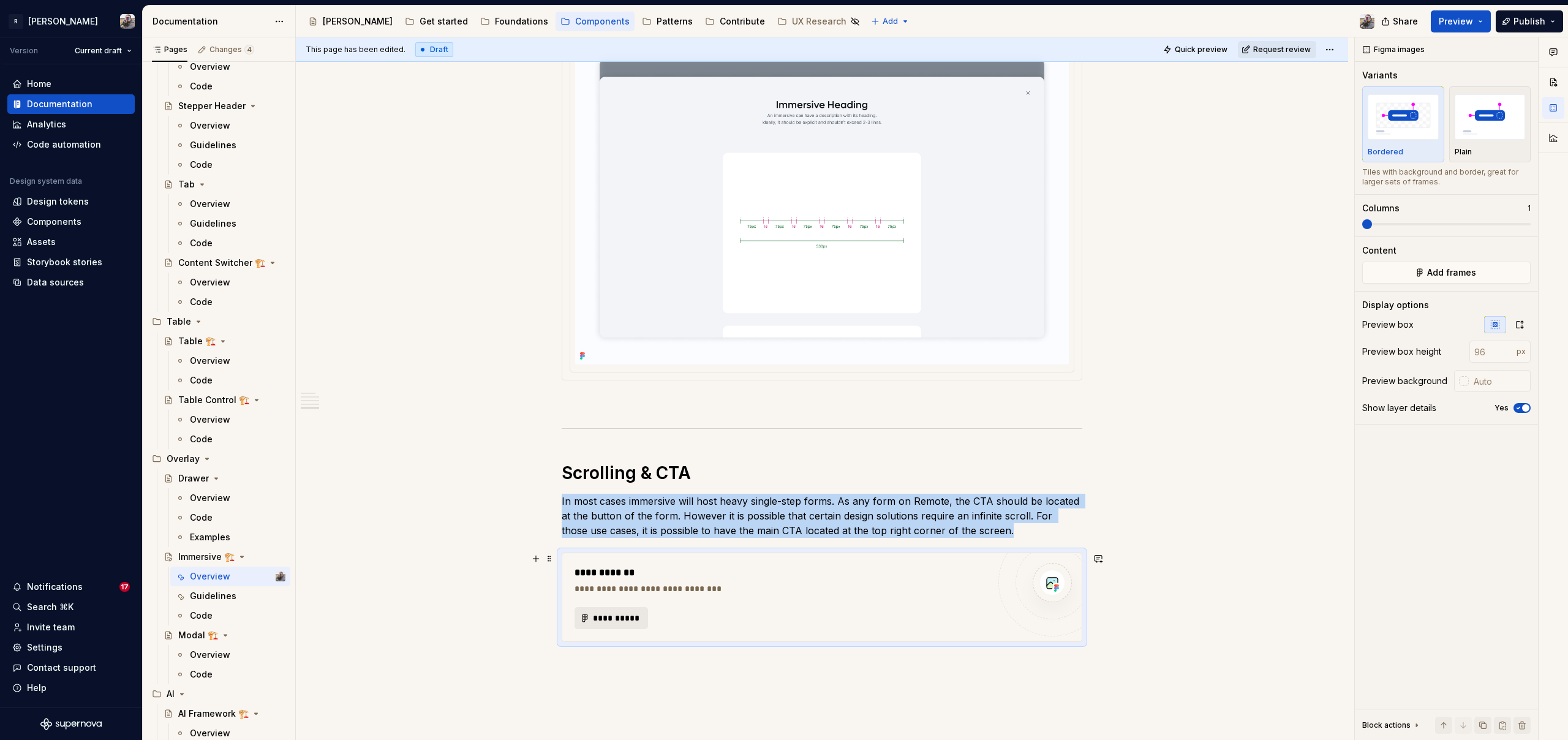
click at [618, 619] on span "**********" at bounding box center [616, 618] width 48 height 12
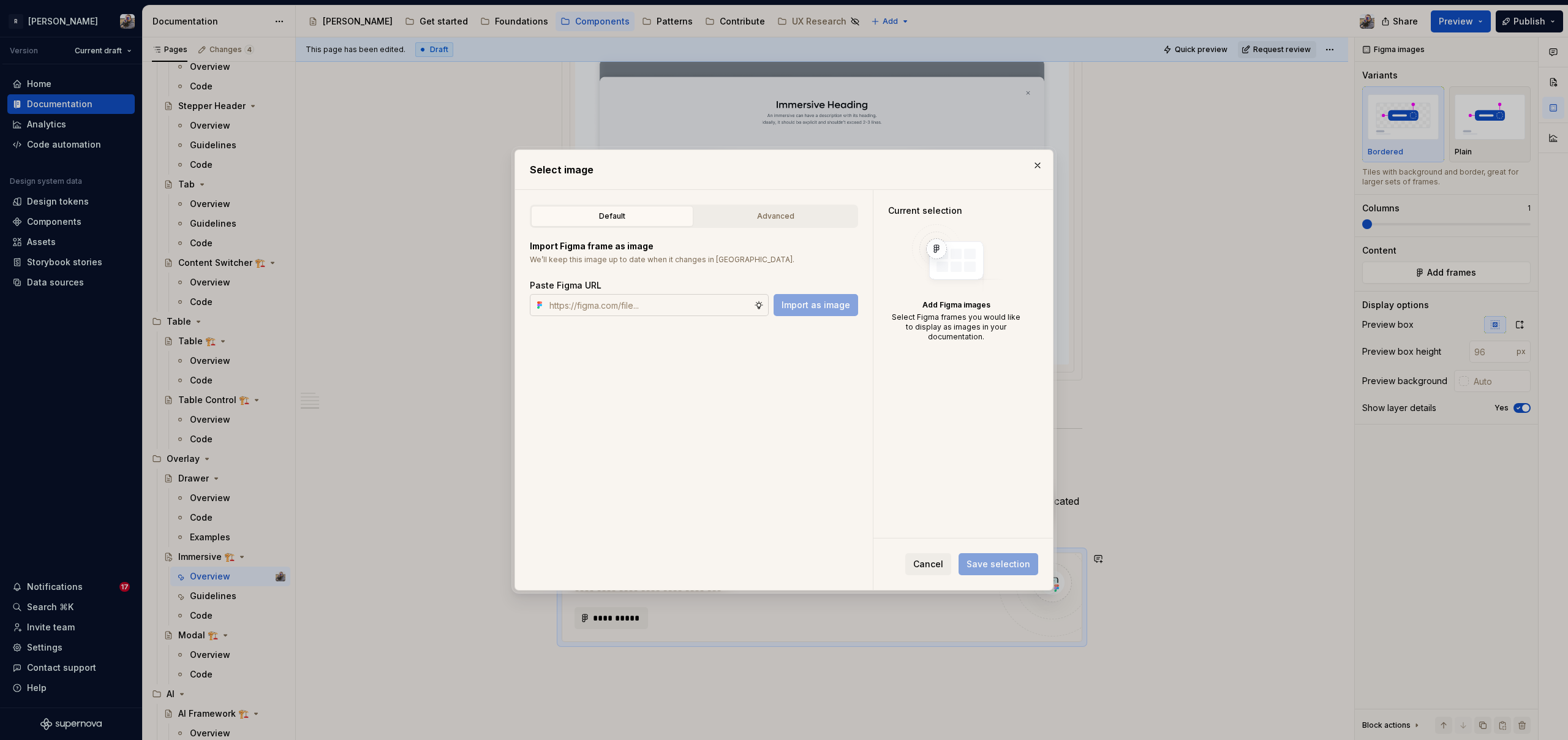
type textarea "*"
type input "[URL][DOMAIN_NAME]"
click at [795, 306] on span "Import as image" at bounding box center [815, 305] width 68 height 12
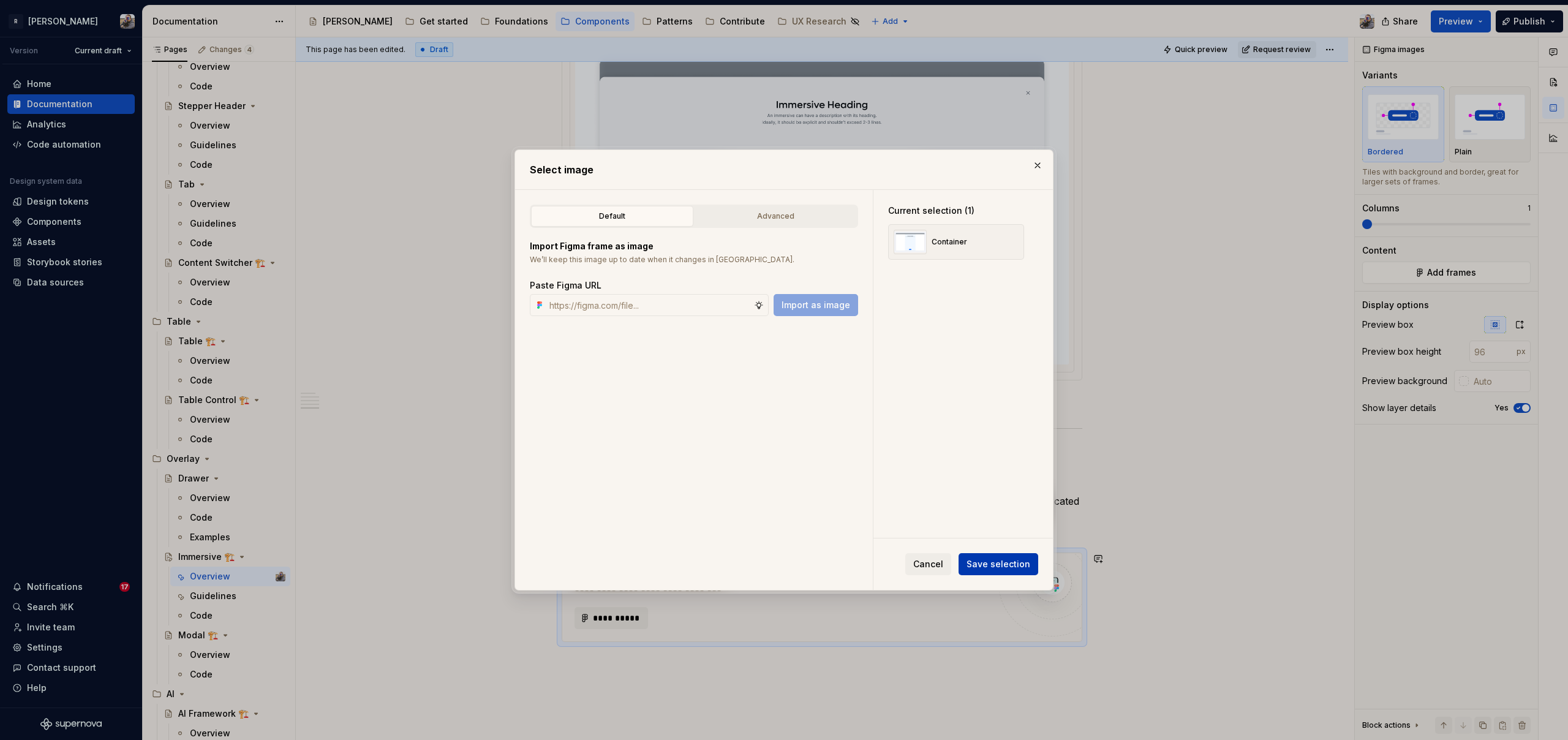
click at [993, 572] on button "Save selection" at bounding box center [998, 564] width 79 height 22
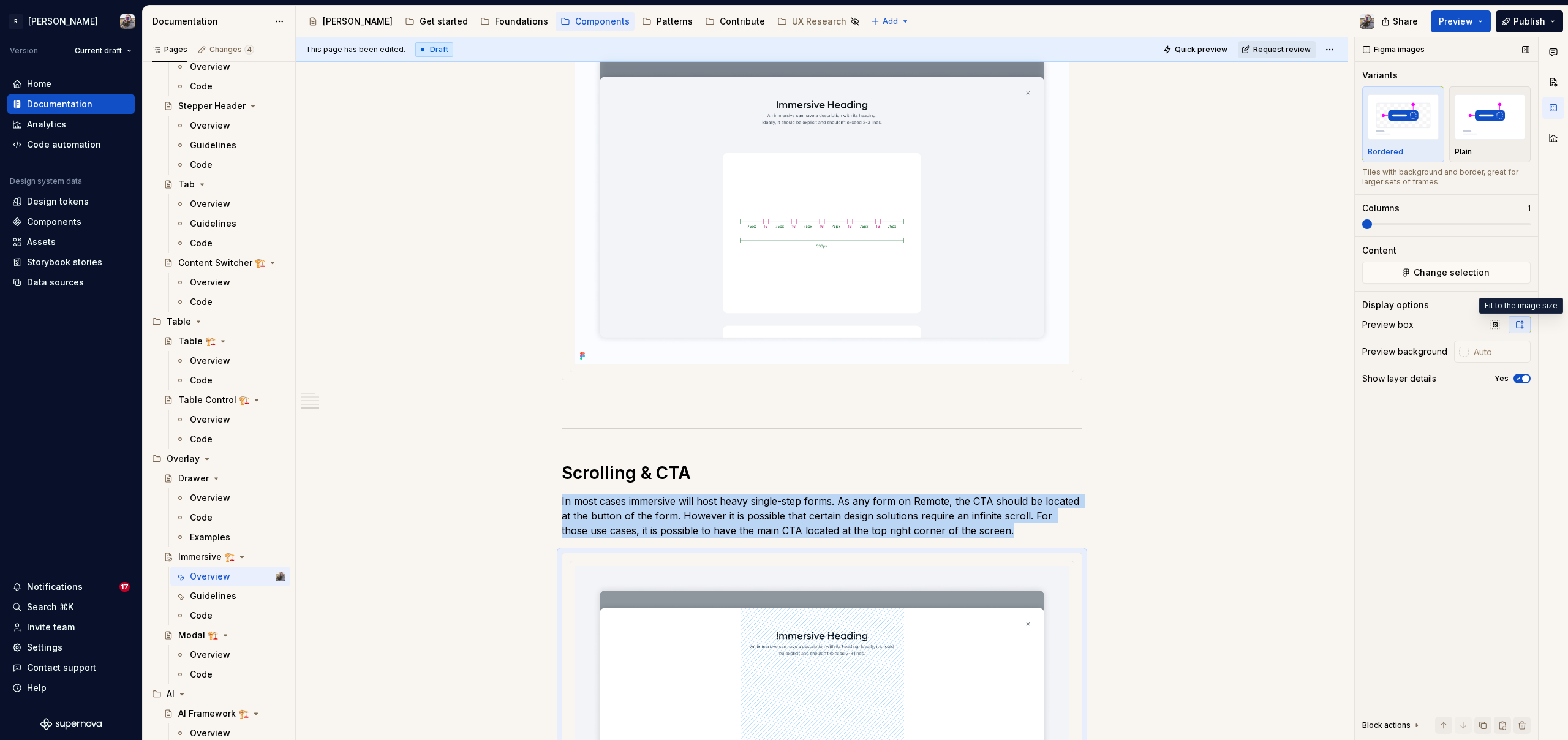
scroll to position [2583, 0]
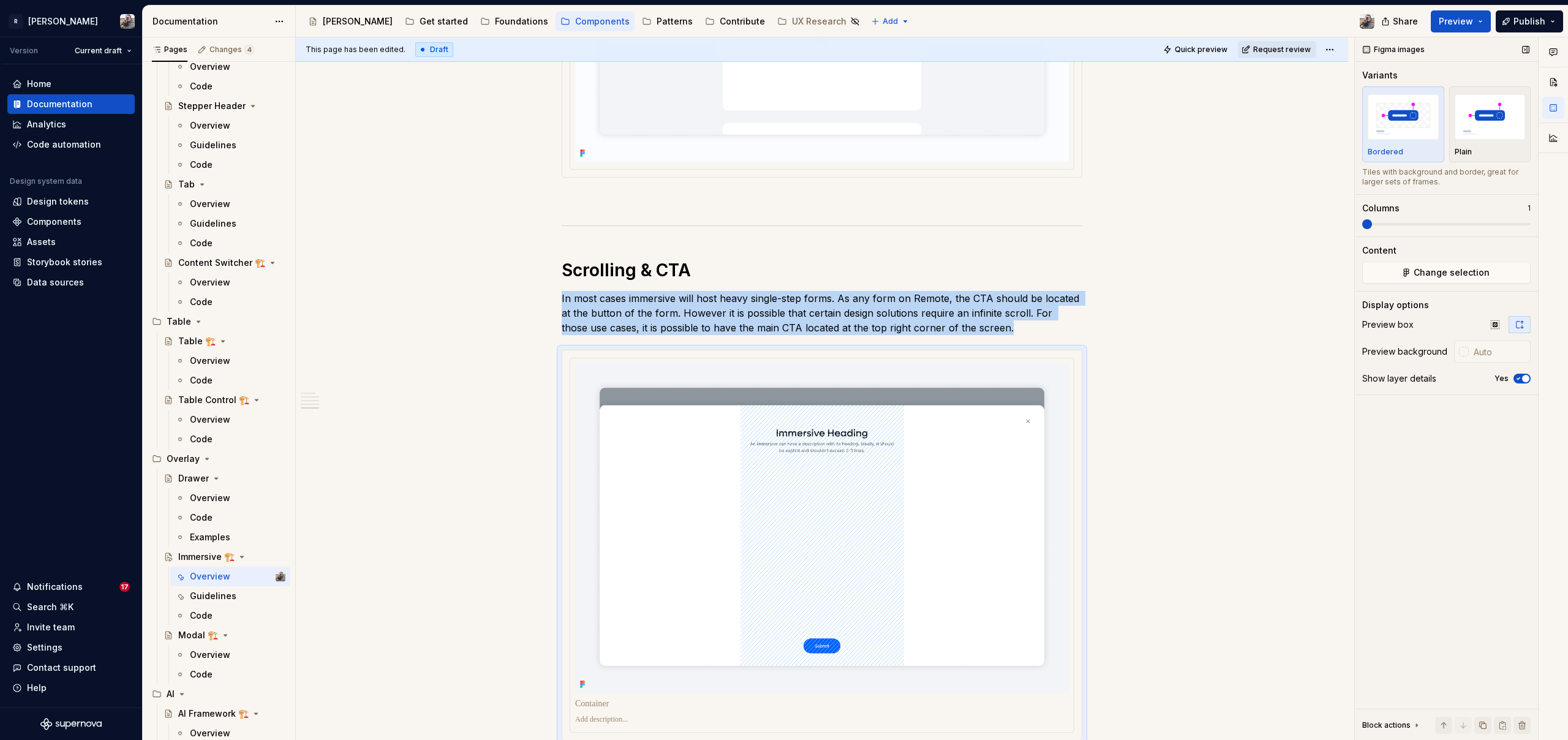
click at [1524, 377] on span "button" at bounding box center [1526, 378] width 7 height 7
click at [1477, 143] on div "Plain" at bounding box center [1490, 123] width 71 height 64
type input "#FFFFFF"
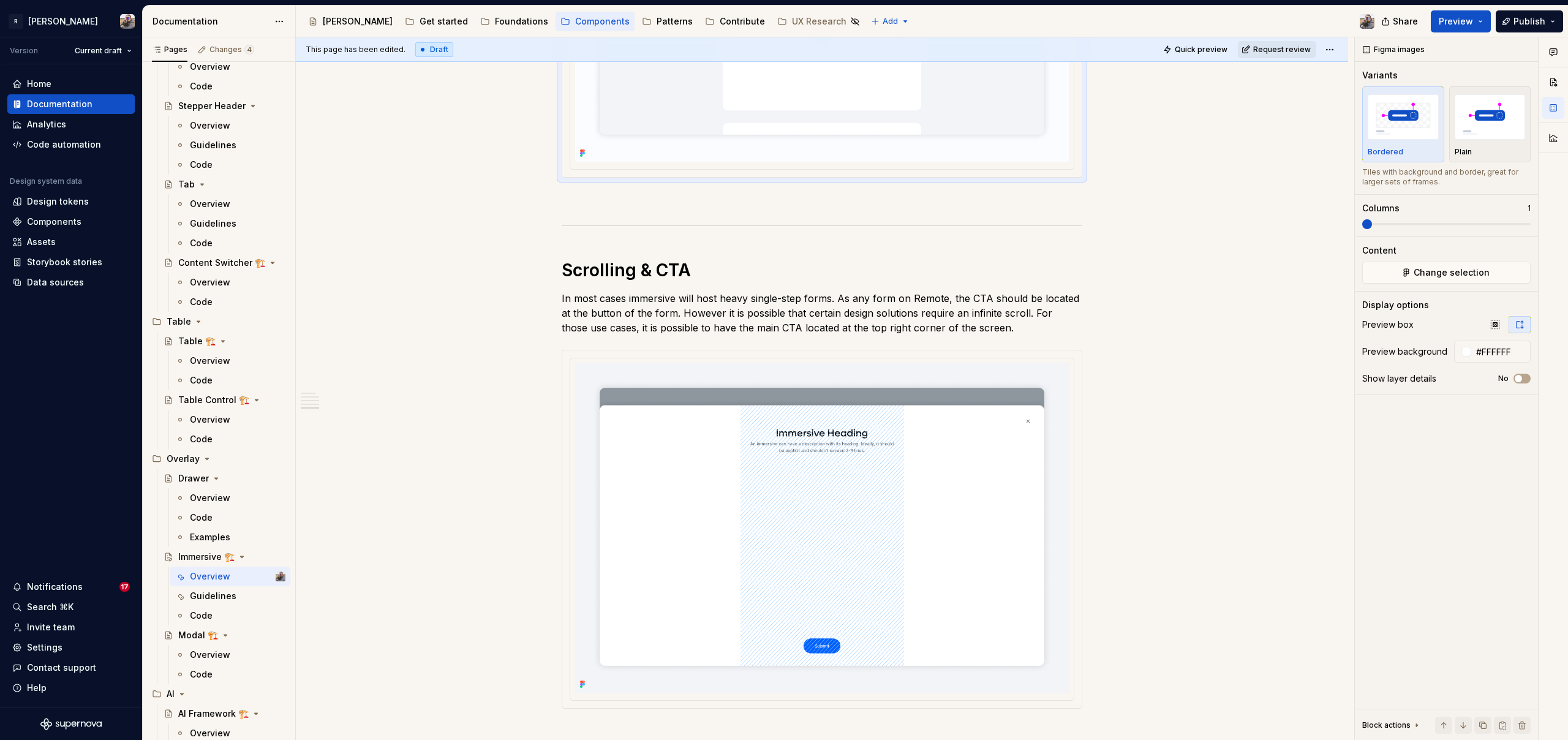
drag, startPoint x: 1479, startPoint y: 127, endPoint x: 1475, endPoint y: 135, distance: 8.9
click at [1478, 127] on img "button" at bounding box center [1490, 117] width 71 height 45
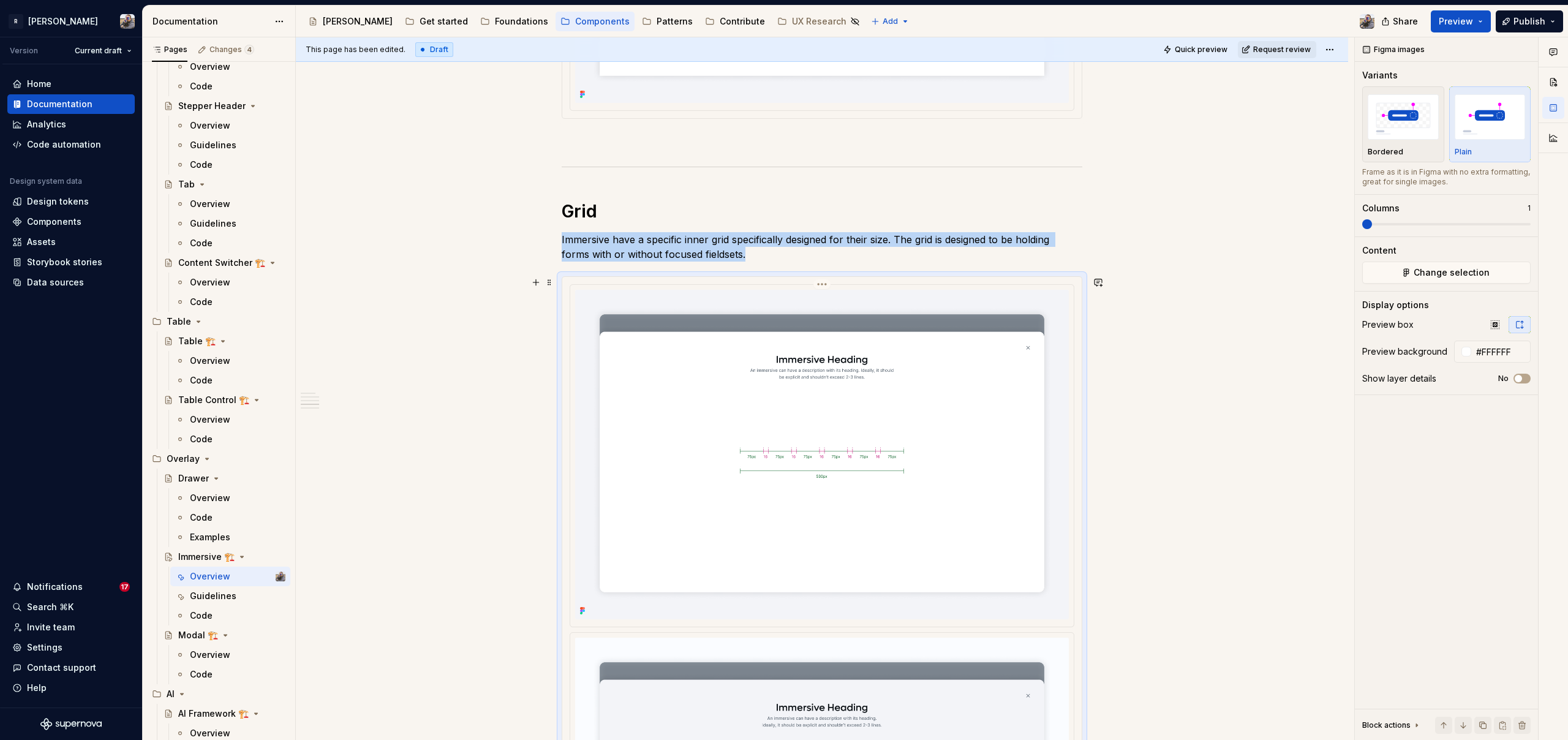
click at [804, 420] on img at bounding box center [821, 454] width 493 height 330
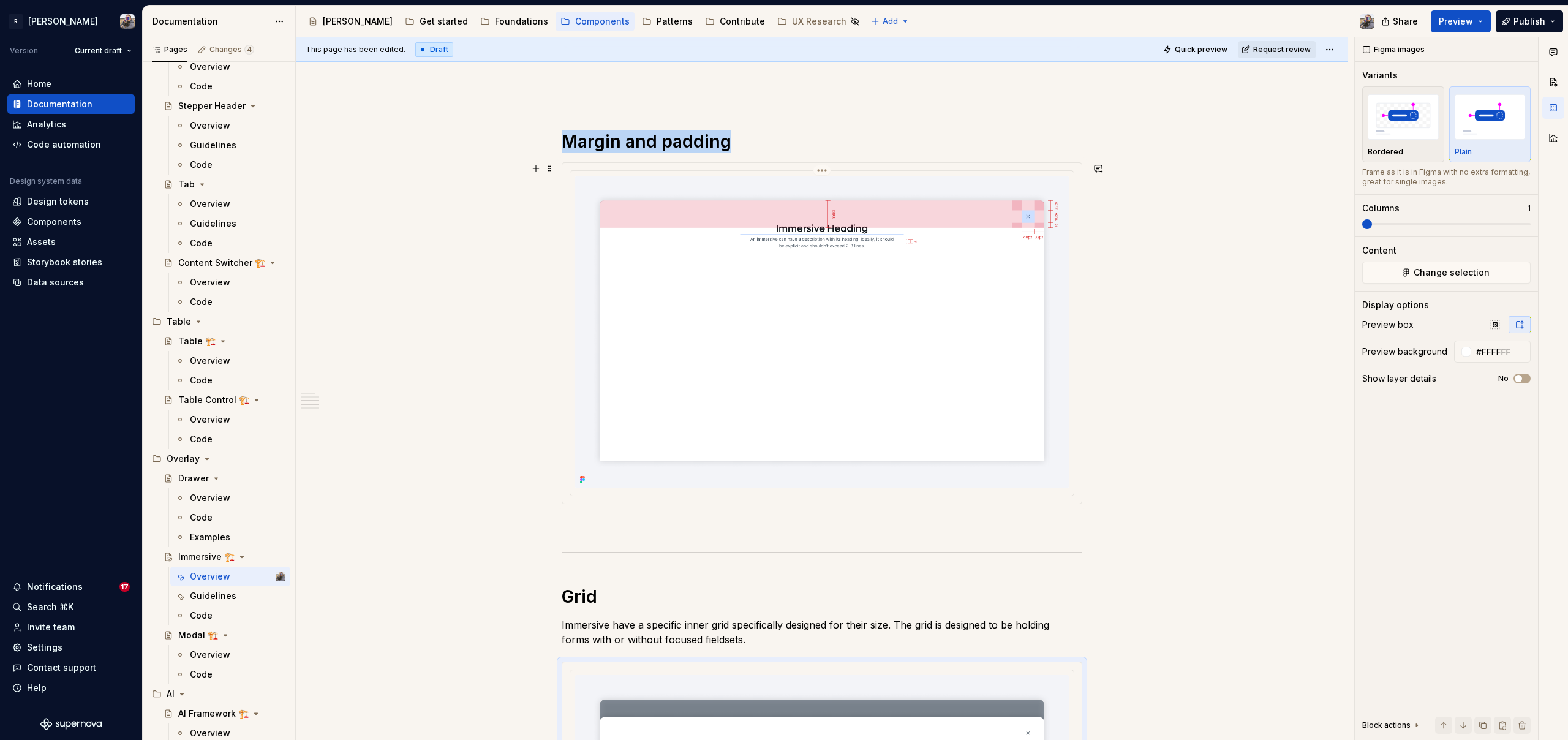
click at [763, 369] on img at bounding box center [821, 332] width 493 height 312
click at [1502, 106] on img "button" at bounding box center [1490, 117] width 71 height 45
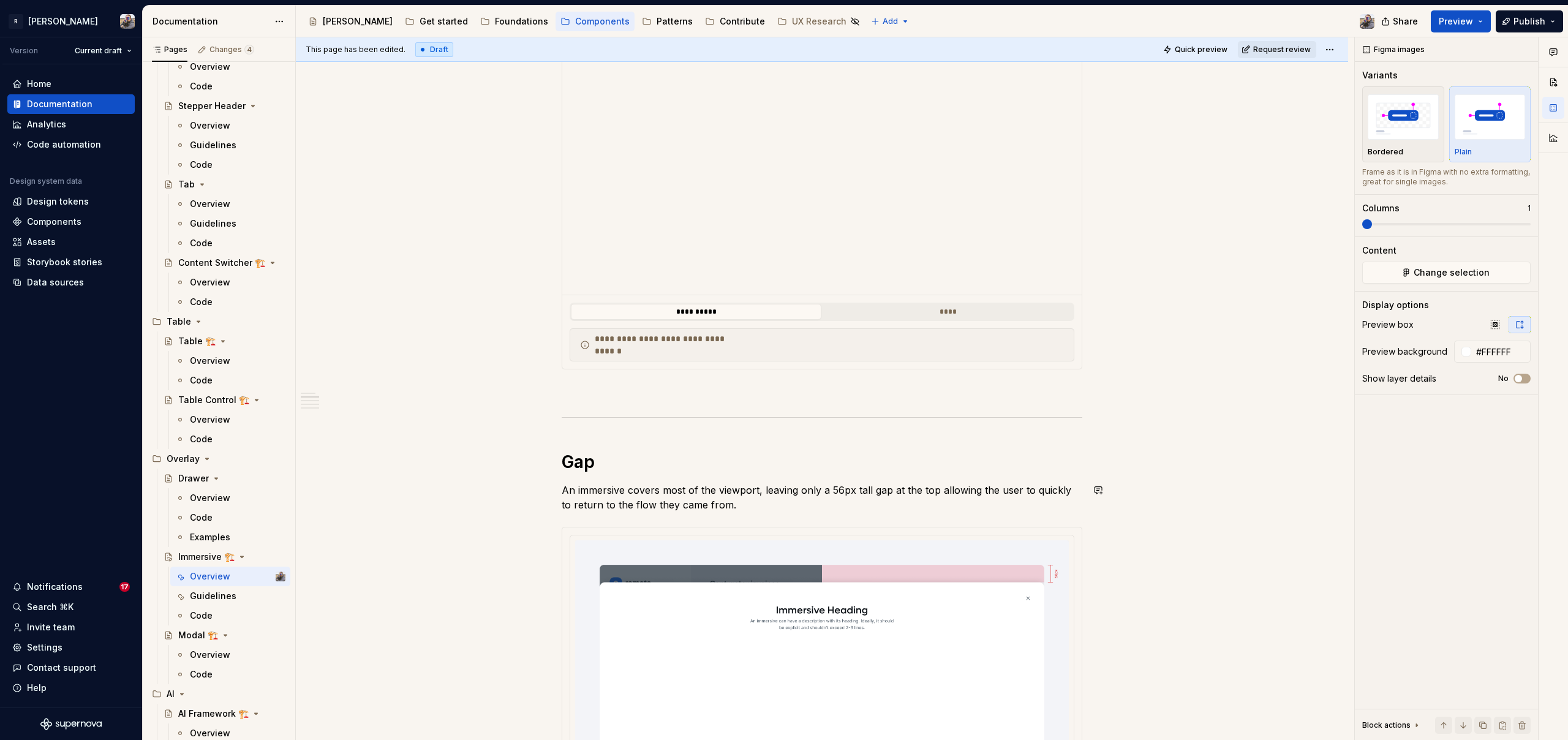
scroll to position [880, 0]
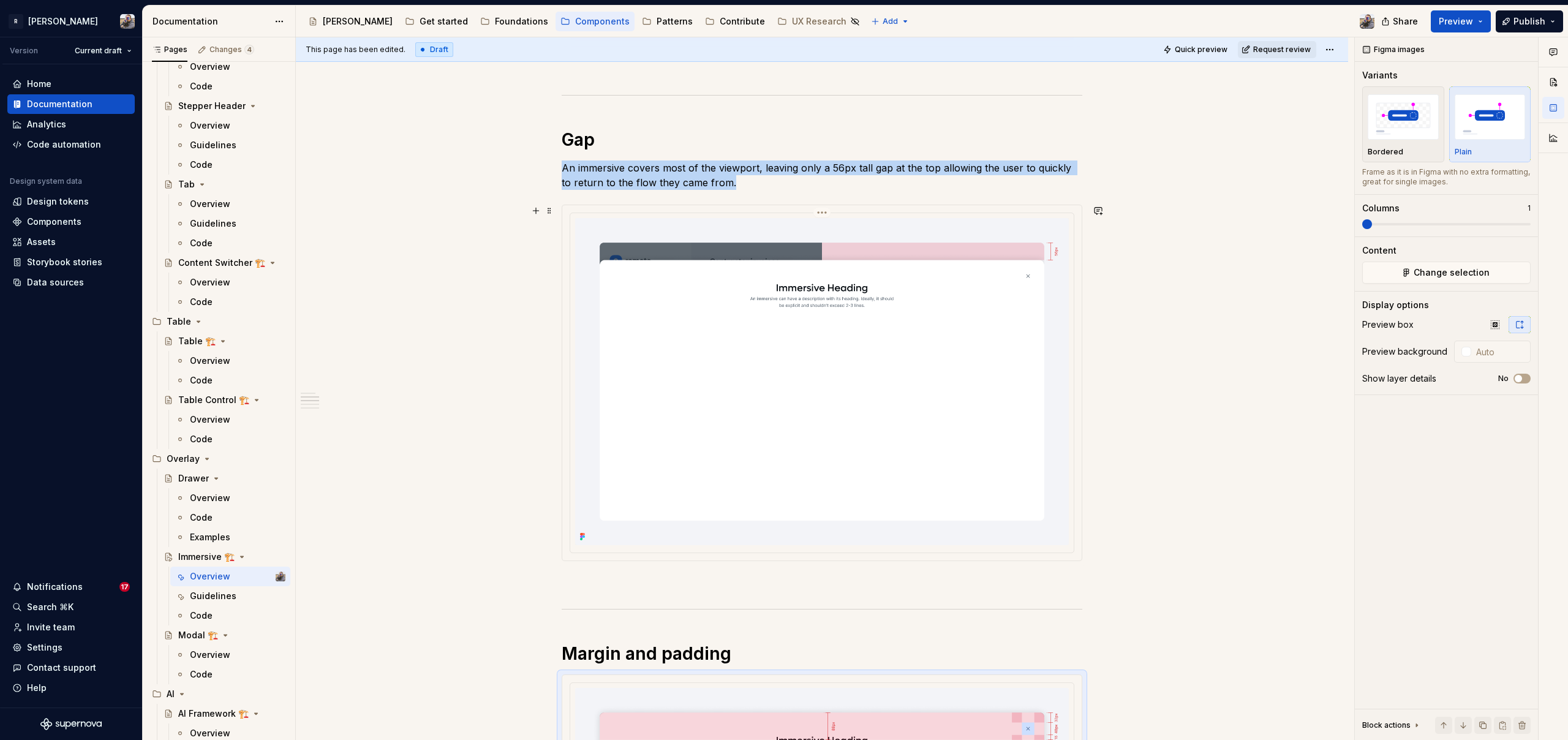
click at [834, 385] on img at bounding box center [821, 381] width 493 height 327
click at [1507, 143] on div "Plain" at bounding box center [1490, 123] width 71 height 64
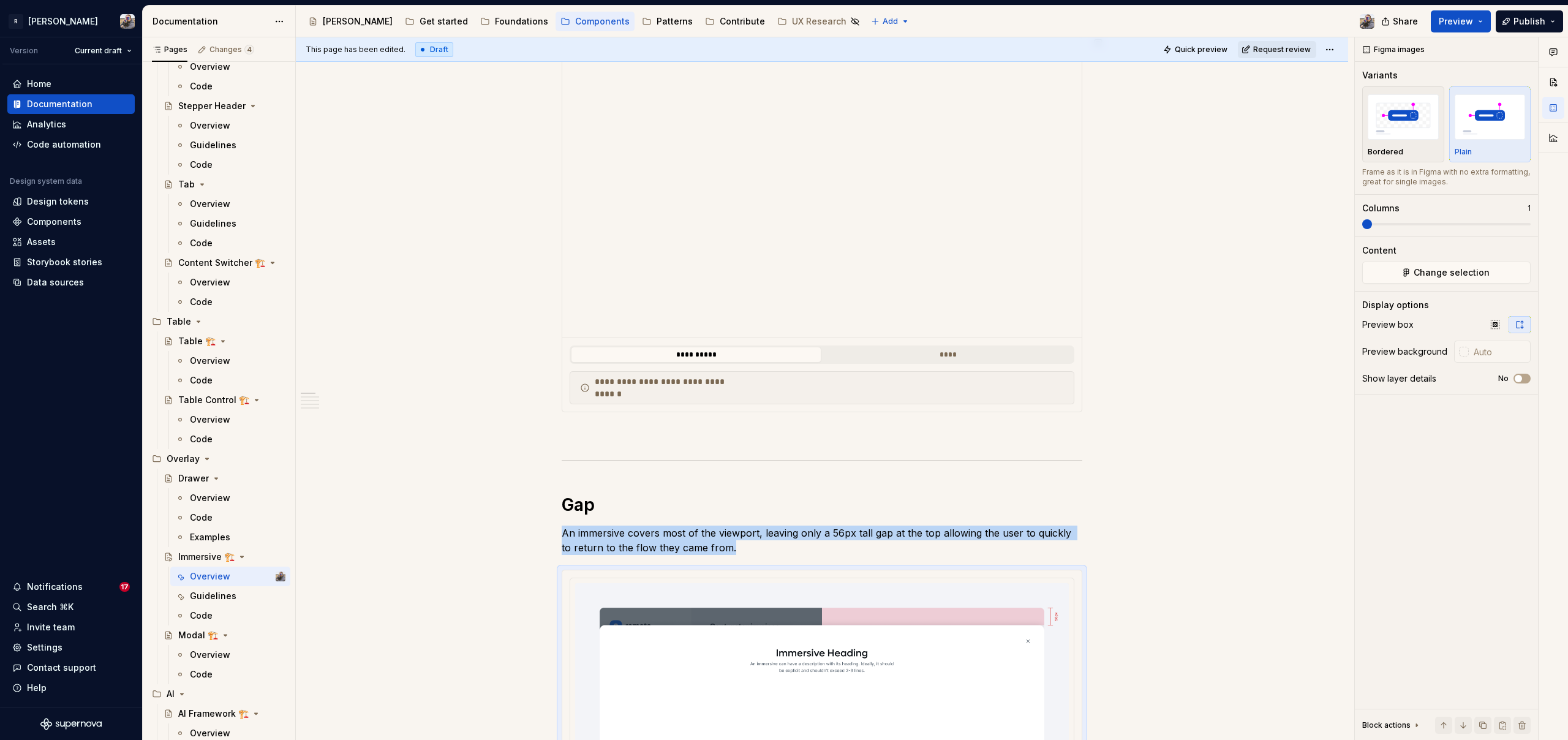
scroll to position [0, 0]
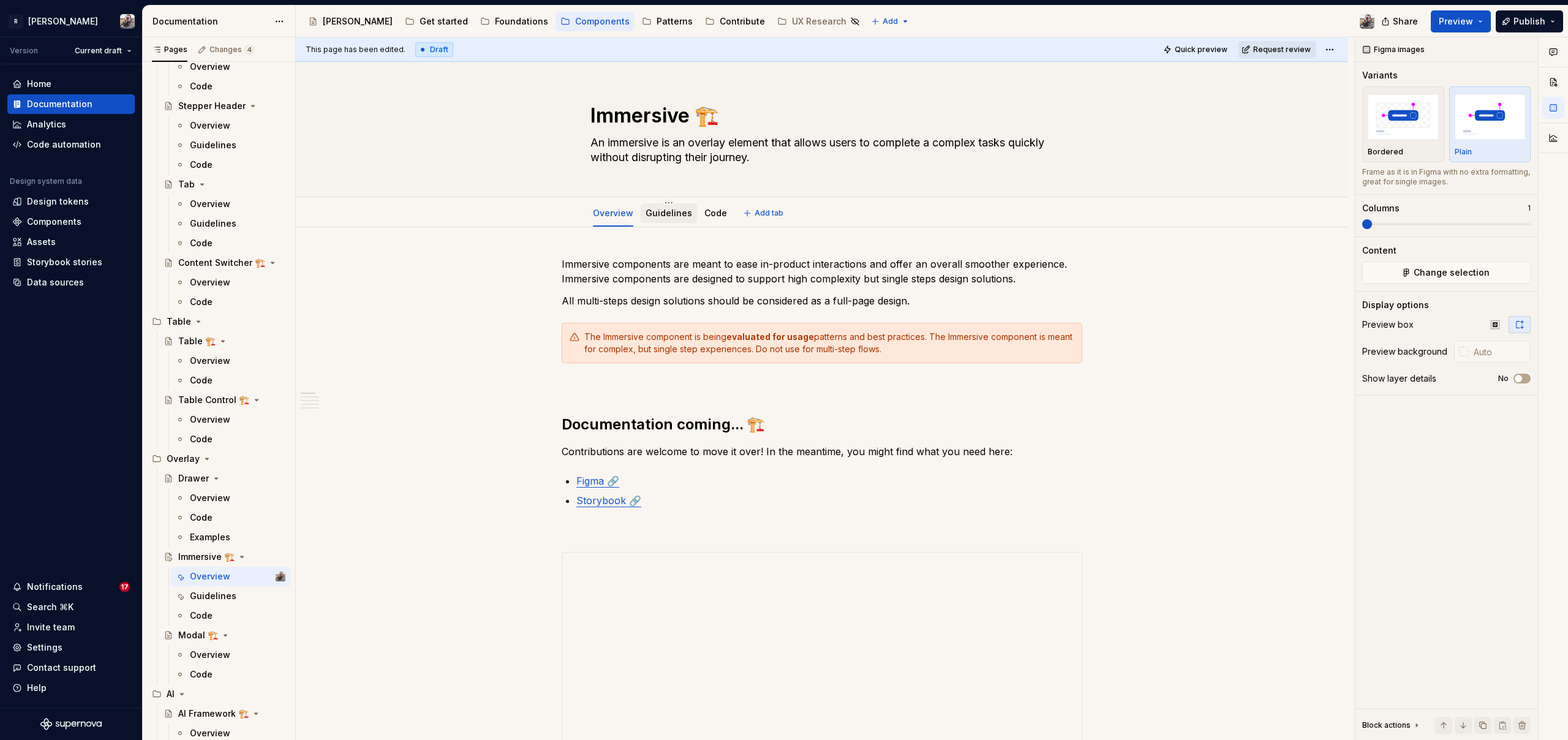
click at [667, 214] on link "Guidelines" at bounding box center [669, 212] width 47 height 10
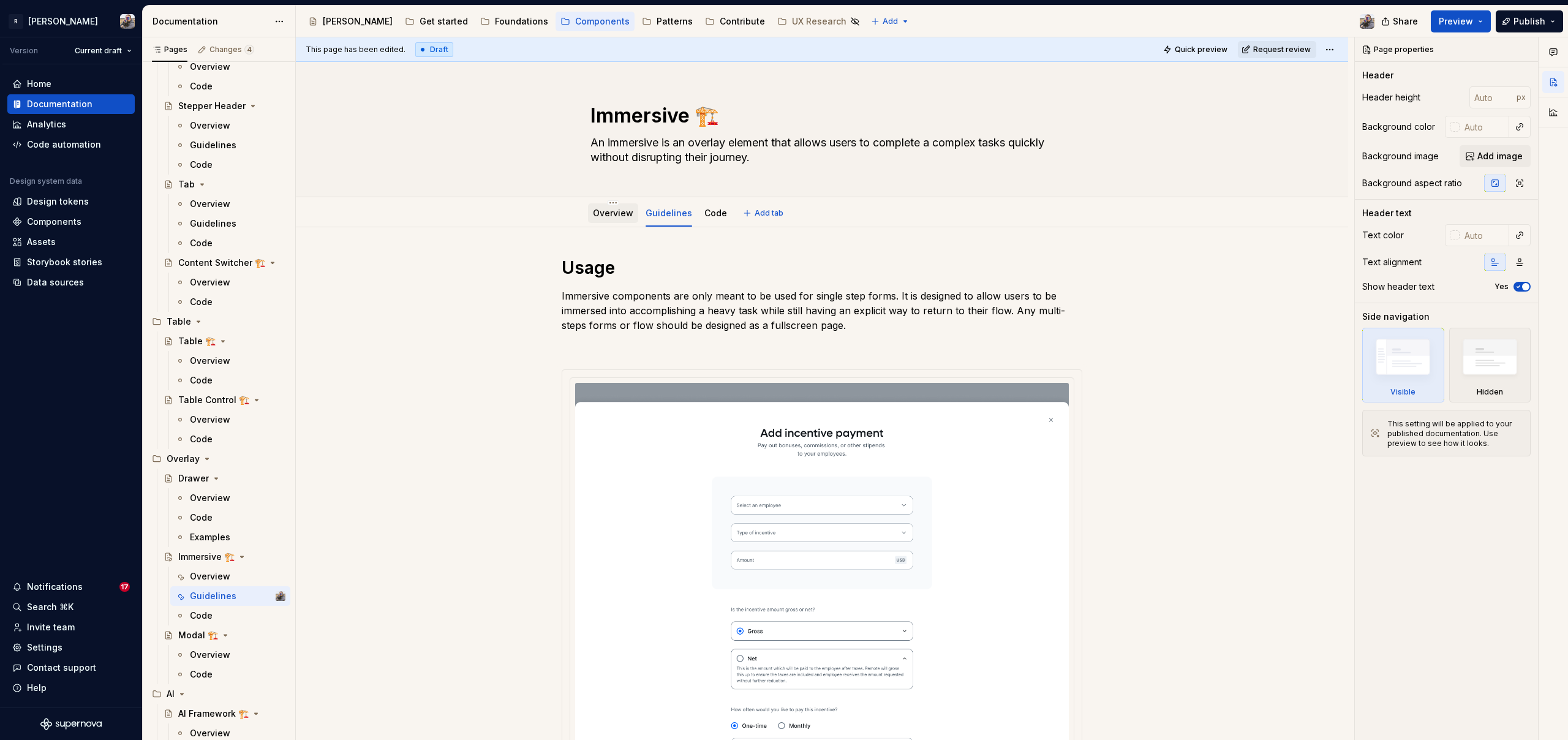
click at [610, 206] on div "Overview" at bounding box center [612, 213] width 40 height 15
click at [600, 208] on link "Overview" at bounding box center [612, 212] width 40 height 10
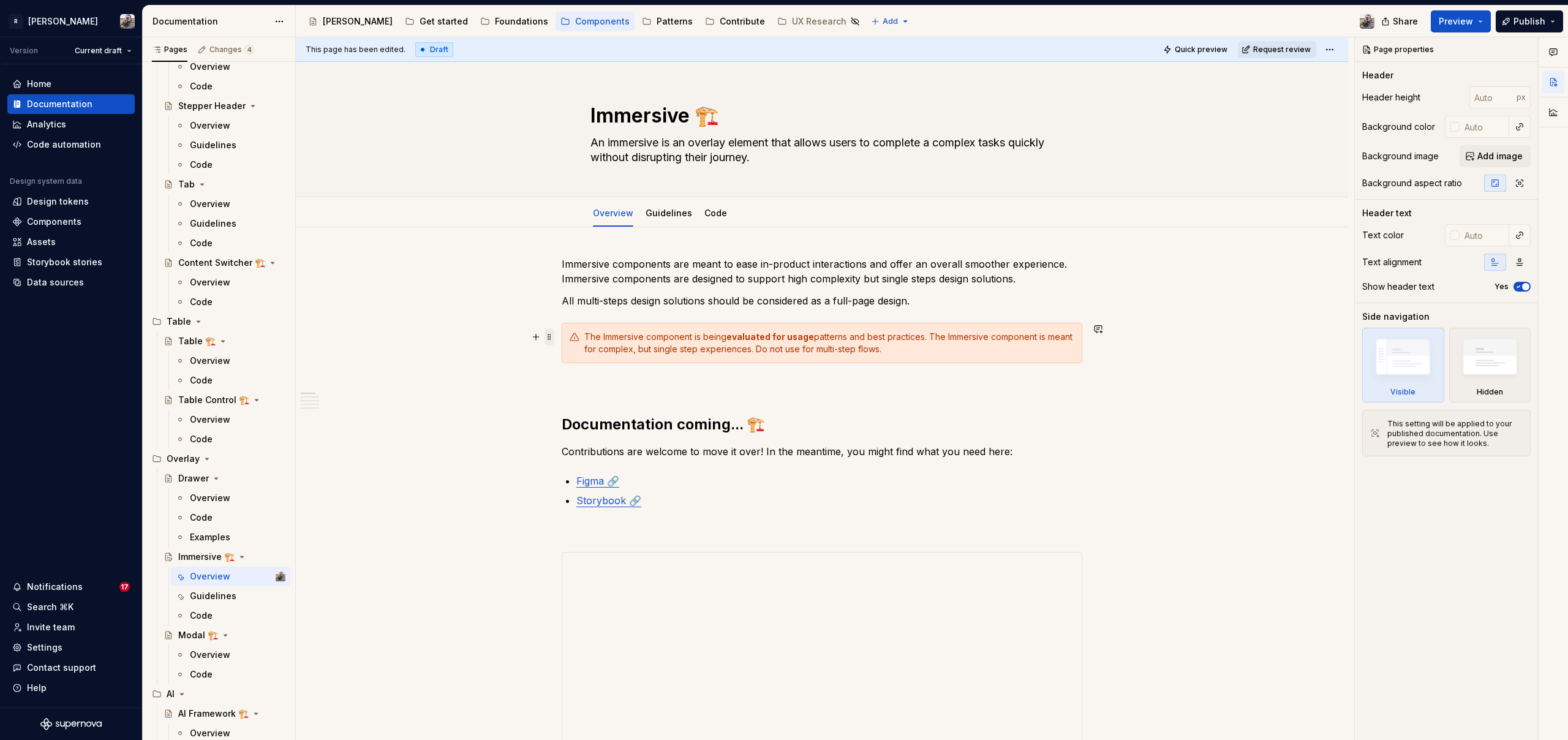
click at [550, 338] on span at bounding box center [549, 336] width 9 height 17
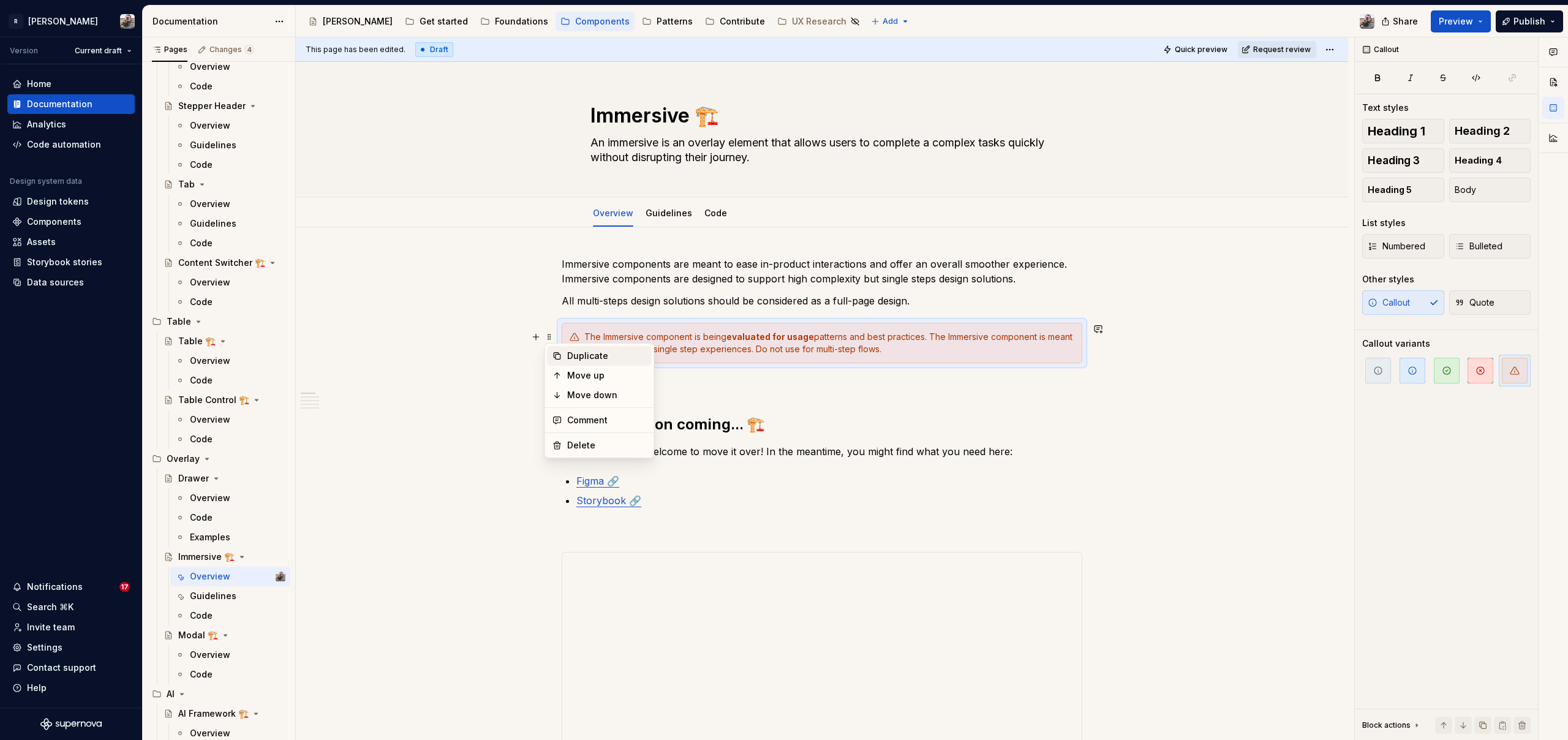
click at [577, 352] on div "Duplicate" at bounding box center [606, 355] width 79 height 12
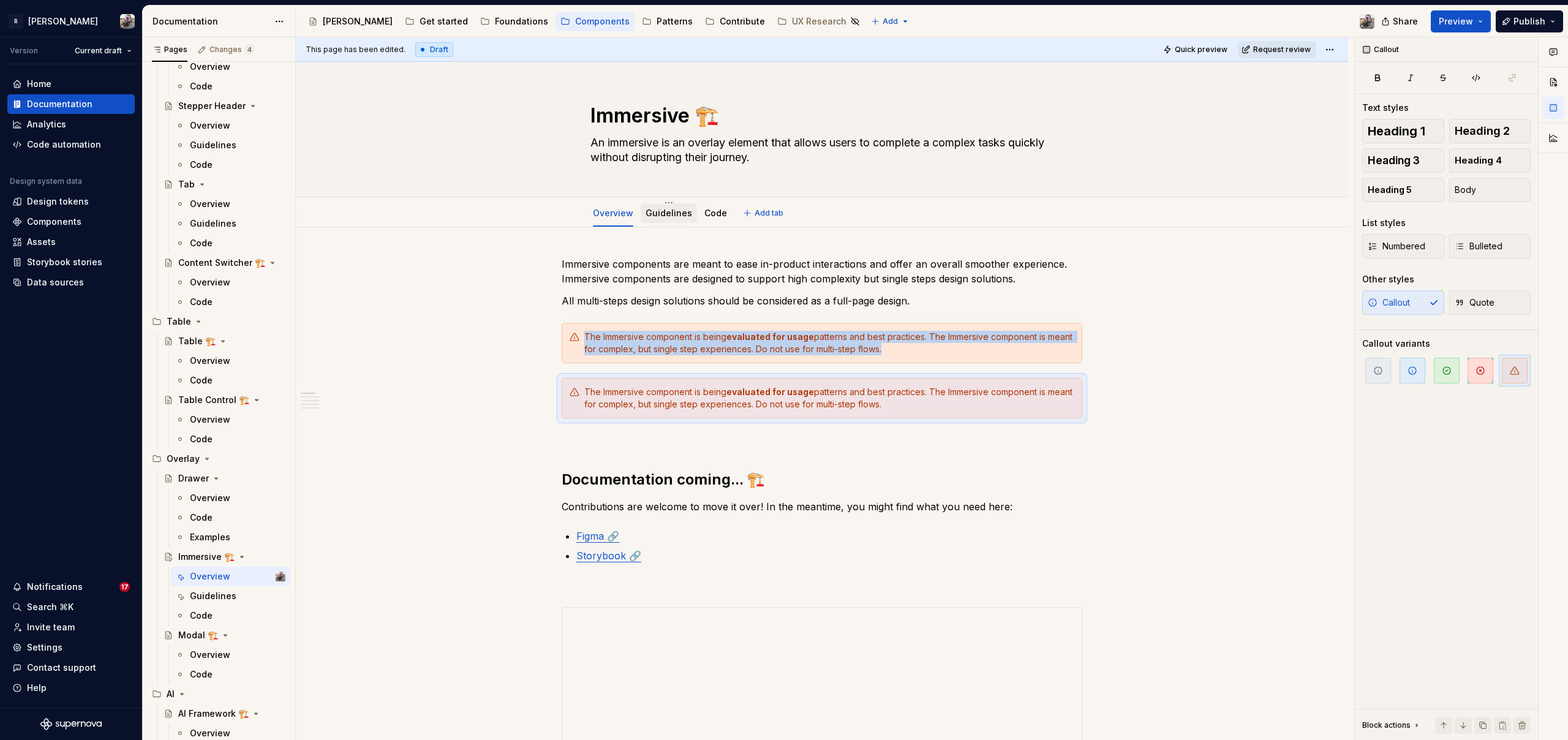
click at [675, 209] on link "Guidelines" at bounding box center [669, 212] width 47 height 10
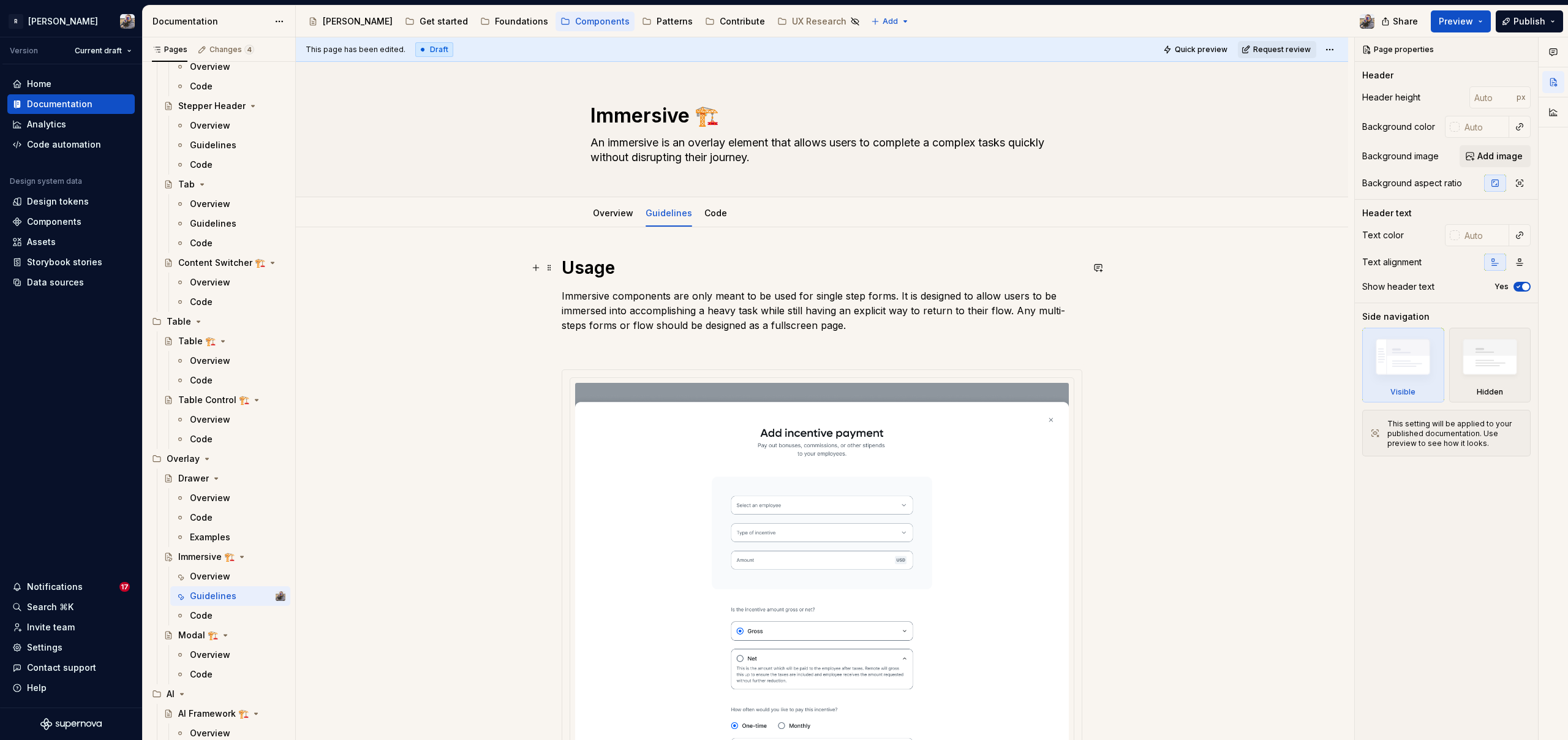
click at [628, 263] on h1 "Usage" at bounding box center [821, 268] width 520 height 22
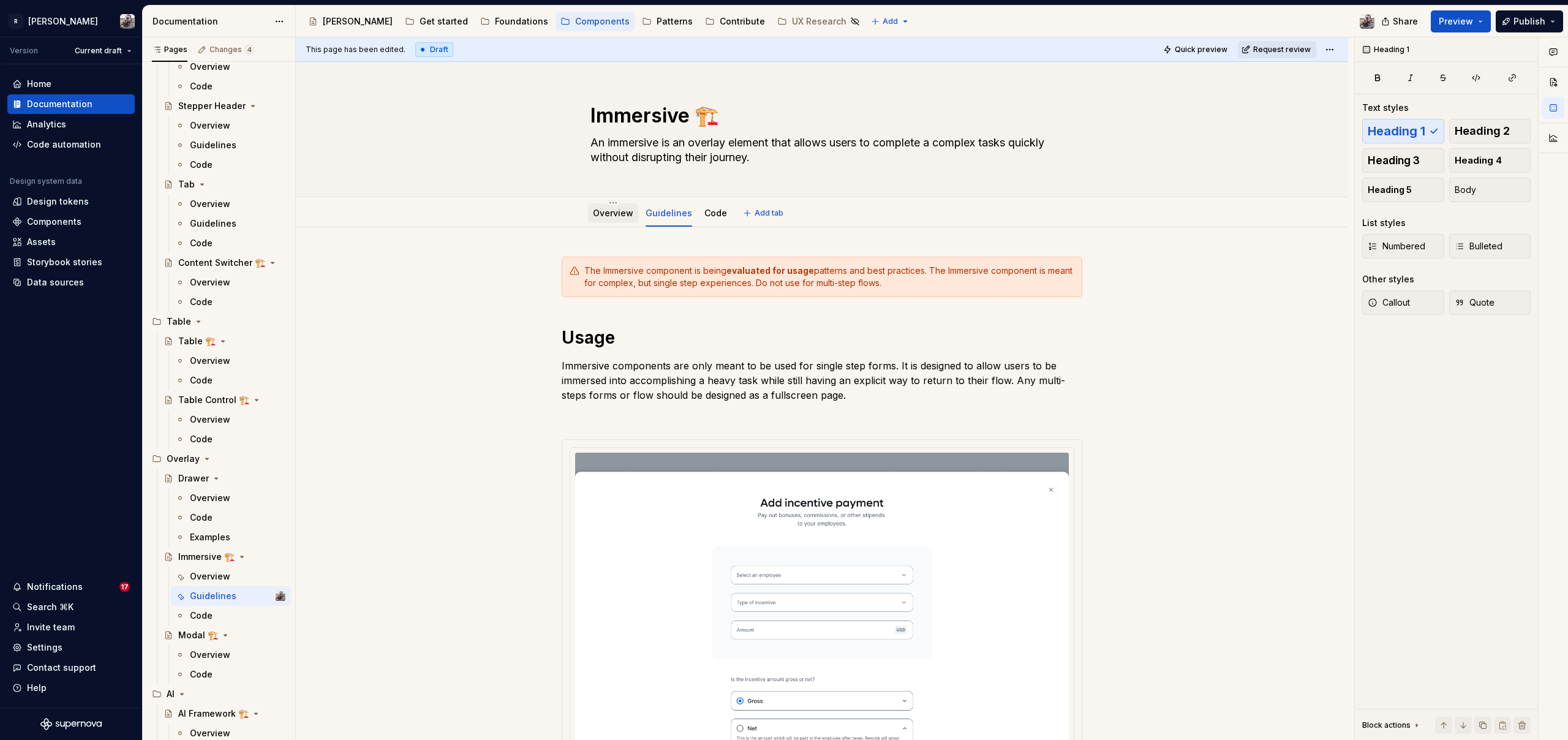
click at [604, 203] on div "Overview" at bounding box center [613, 213] width 50 height 22
click at [600, 203] on div "Overview" at bounding box center [613, 213] width 50 height 22
click at [600, 210] on link "Overview" at bounding box center [612, 212] width 40 height 10
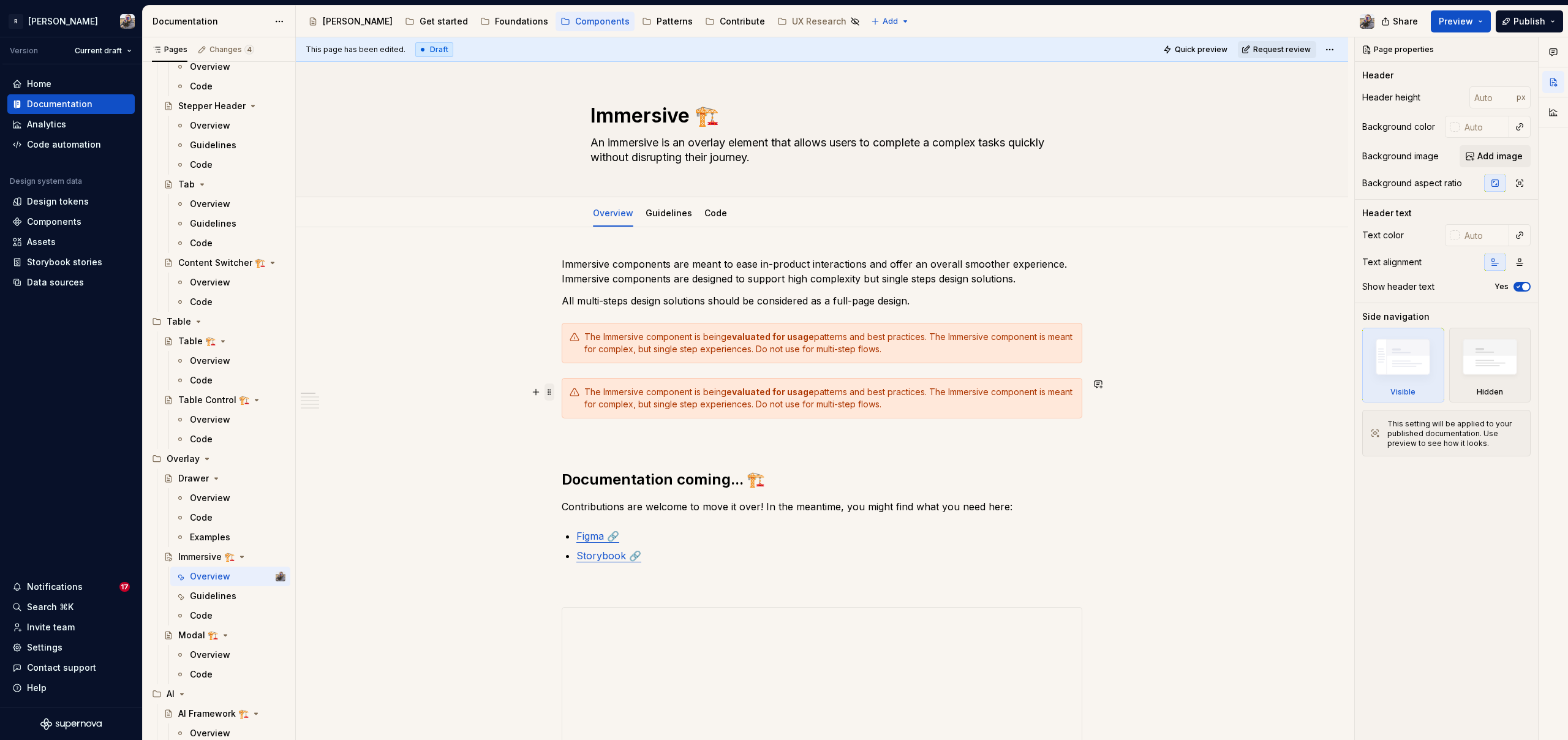
click at [551, 389] on span at bounding box center [549, 391] width 9 height 17
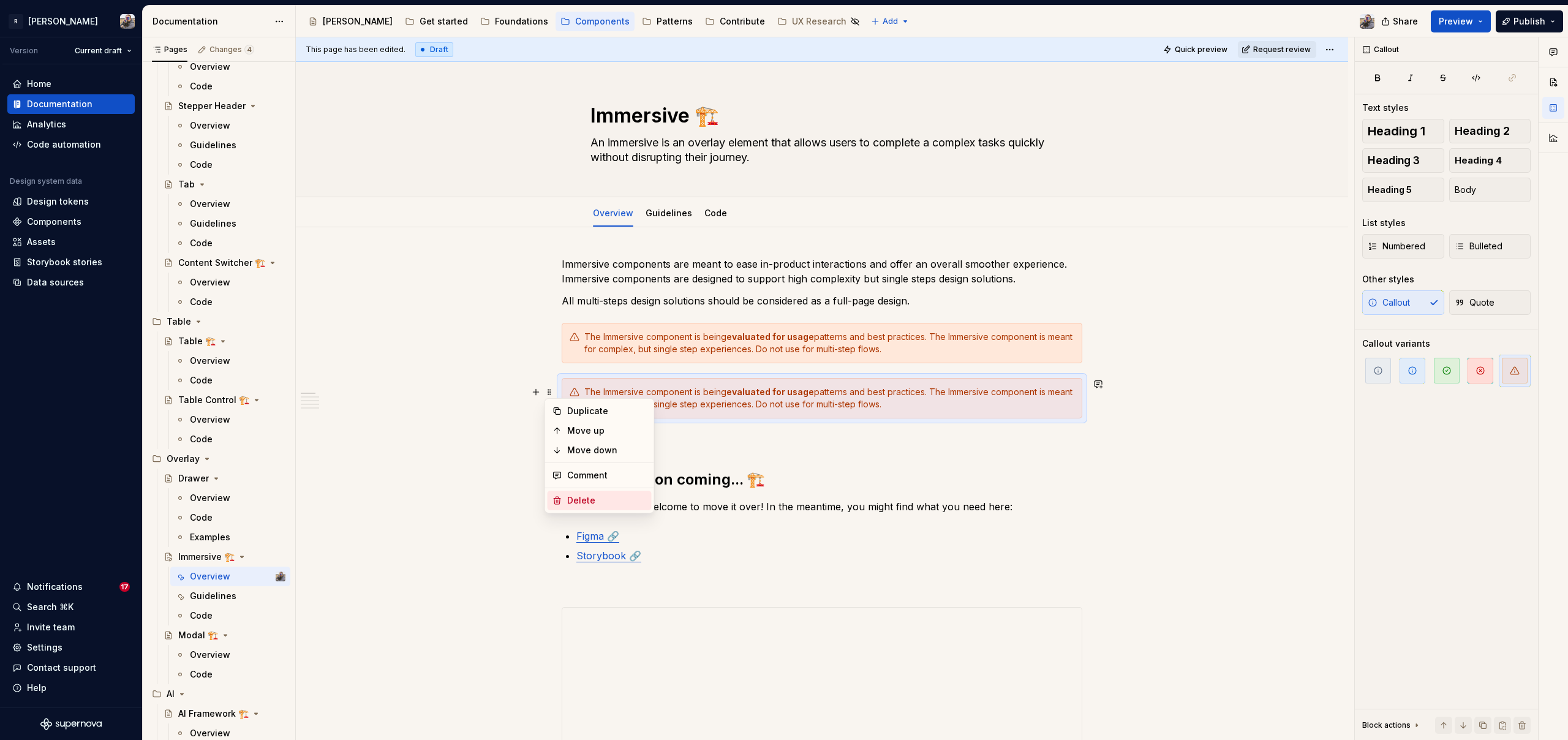
click at [592, 496] on div "Delete" at bounding box center [606, 500] width 79 height 12
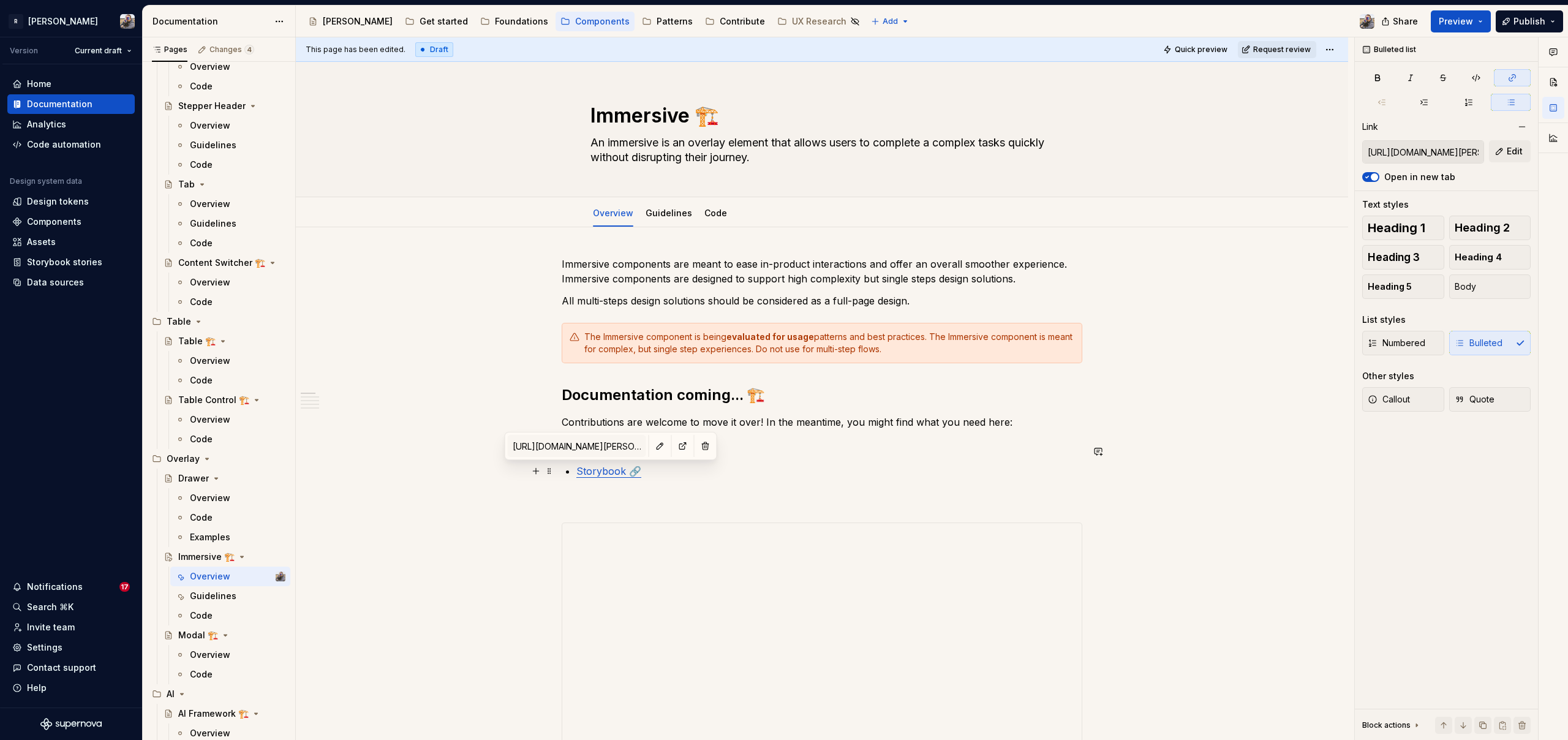
click at [596, 473] on link "Storybook 🔗" at bounding box center [608, 470] width 64 height 12
click at [675, 445] on button "button" at bounding box center [683, 446] width 17 height 17
click at [760, 213] on span "Add tab" at bounding box center [768, 213] width 29 height 9
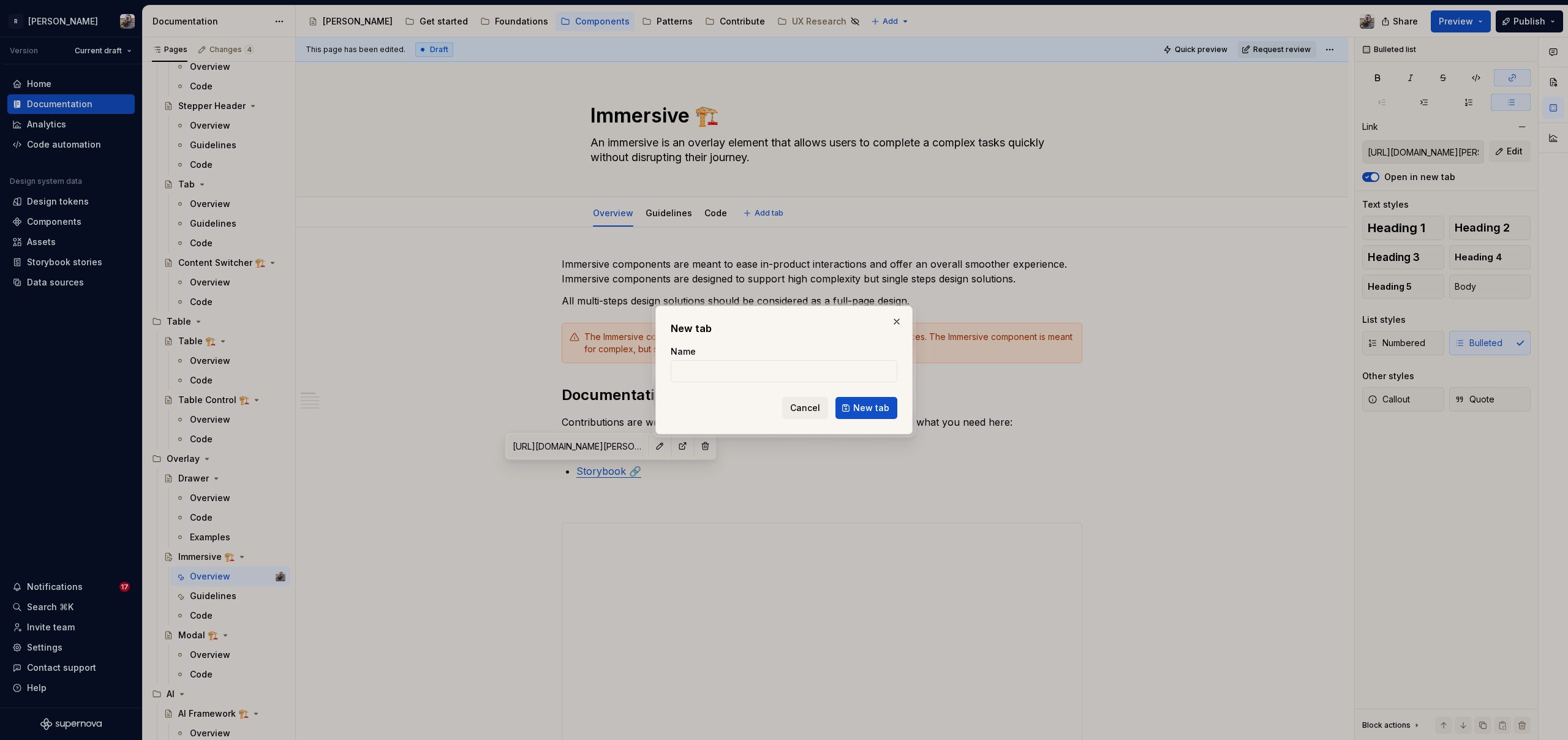
type textarea "*"
type input "Examples"
click button "New tab" at bounding box center [866, 408] width 62 height 22
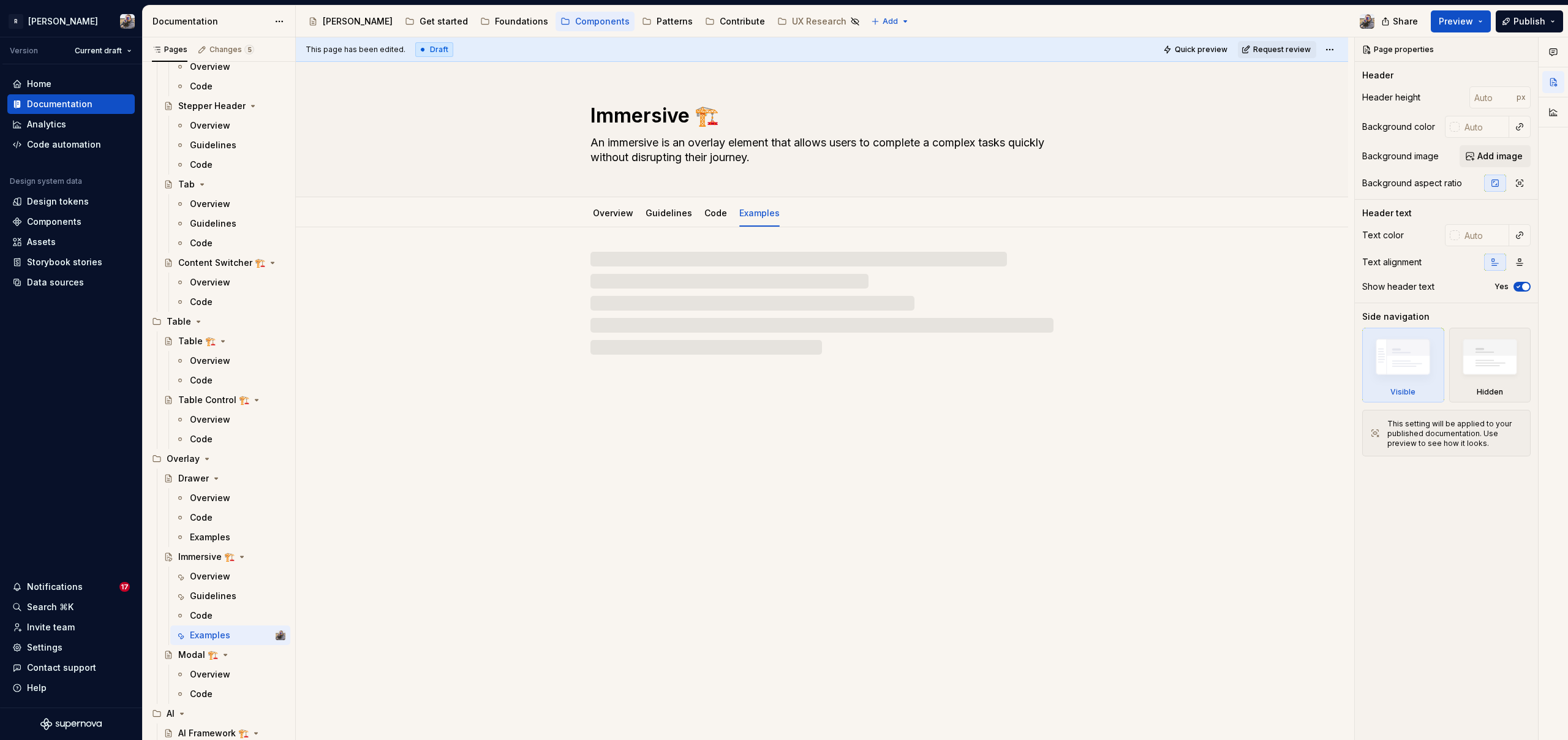
type textarea "*"
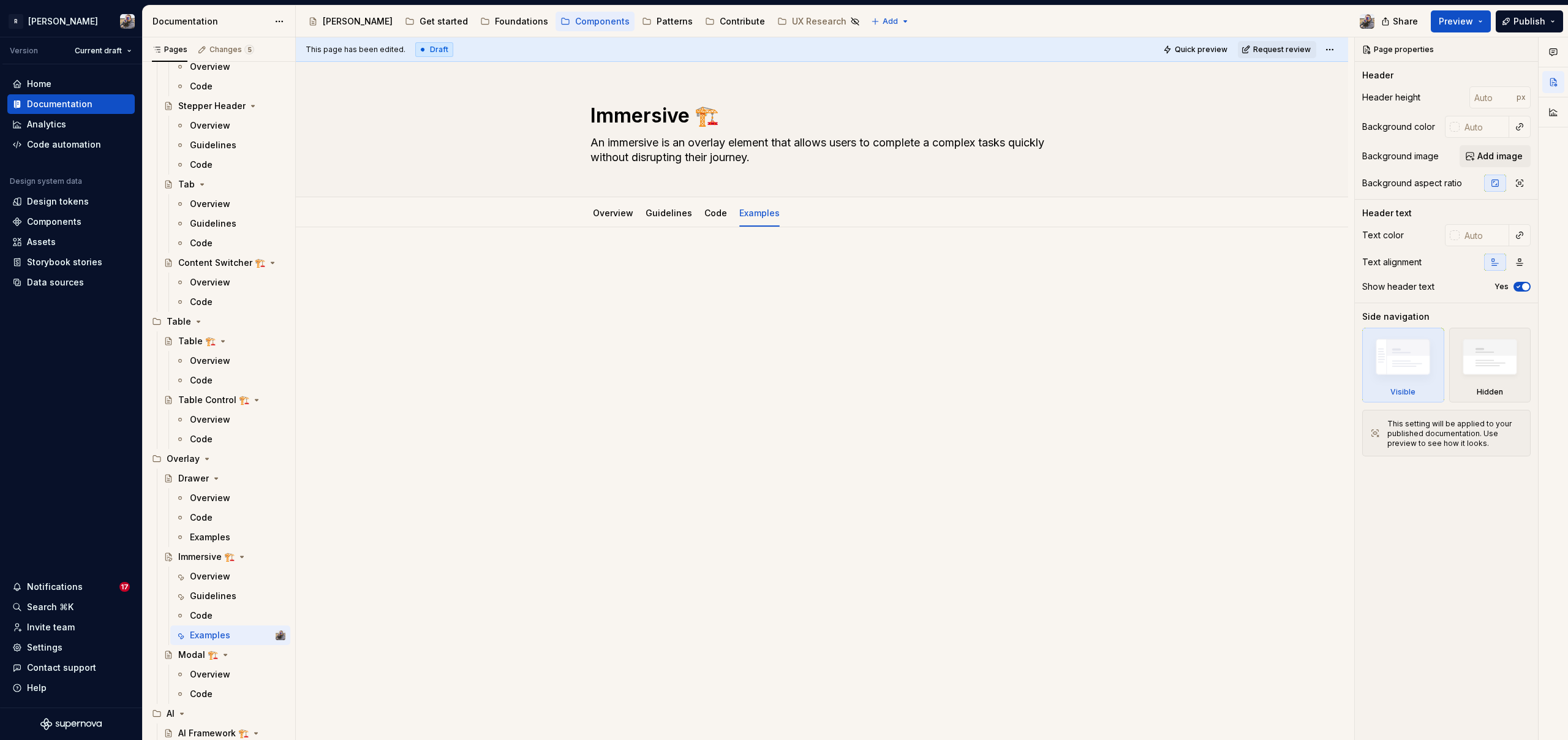
click at [627, 261] on p at bounding box center [821, 264] width 520 height 15
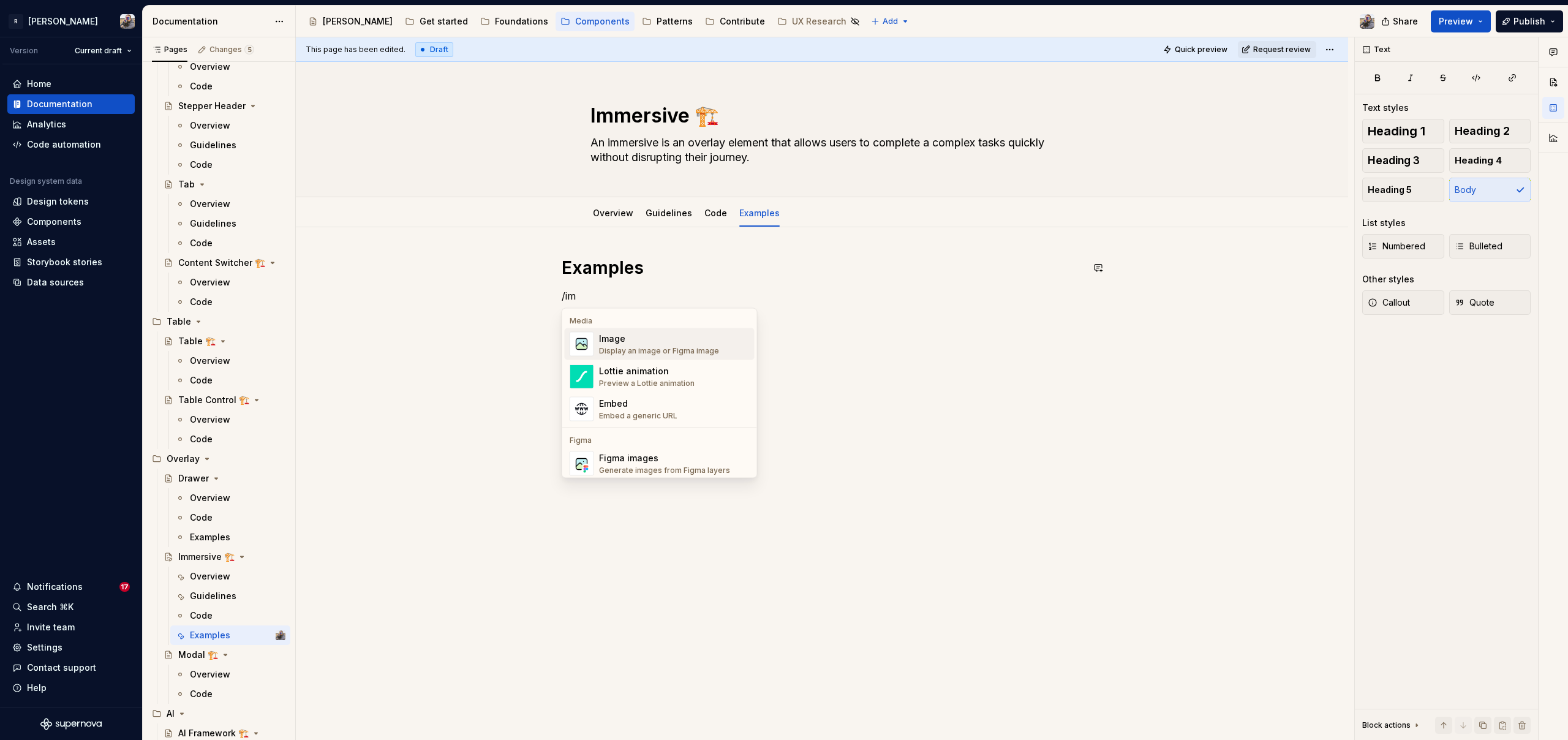
scroll to position [5, 0]
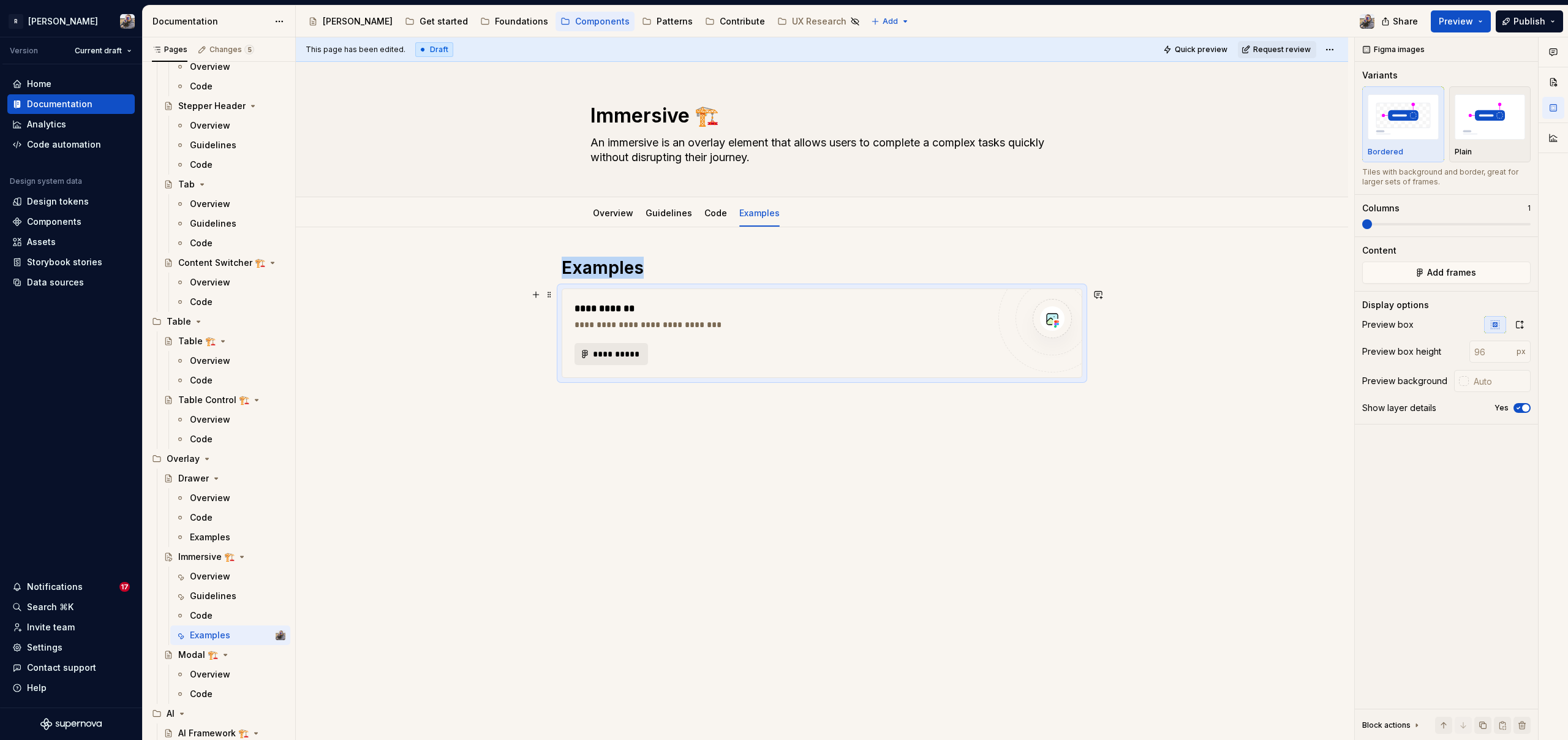
click at [633, 356] on span "**********" at bounding box center [616, 353] width 48 height 12
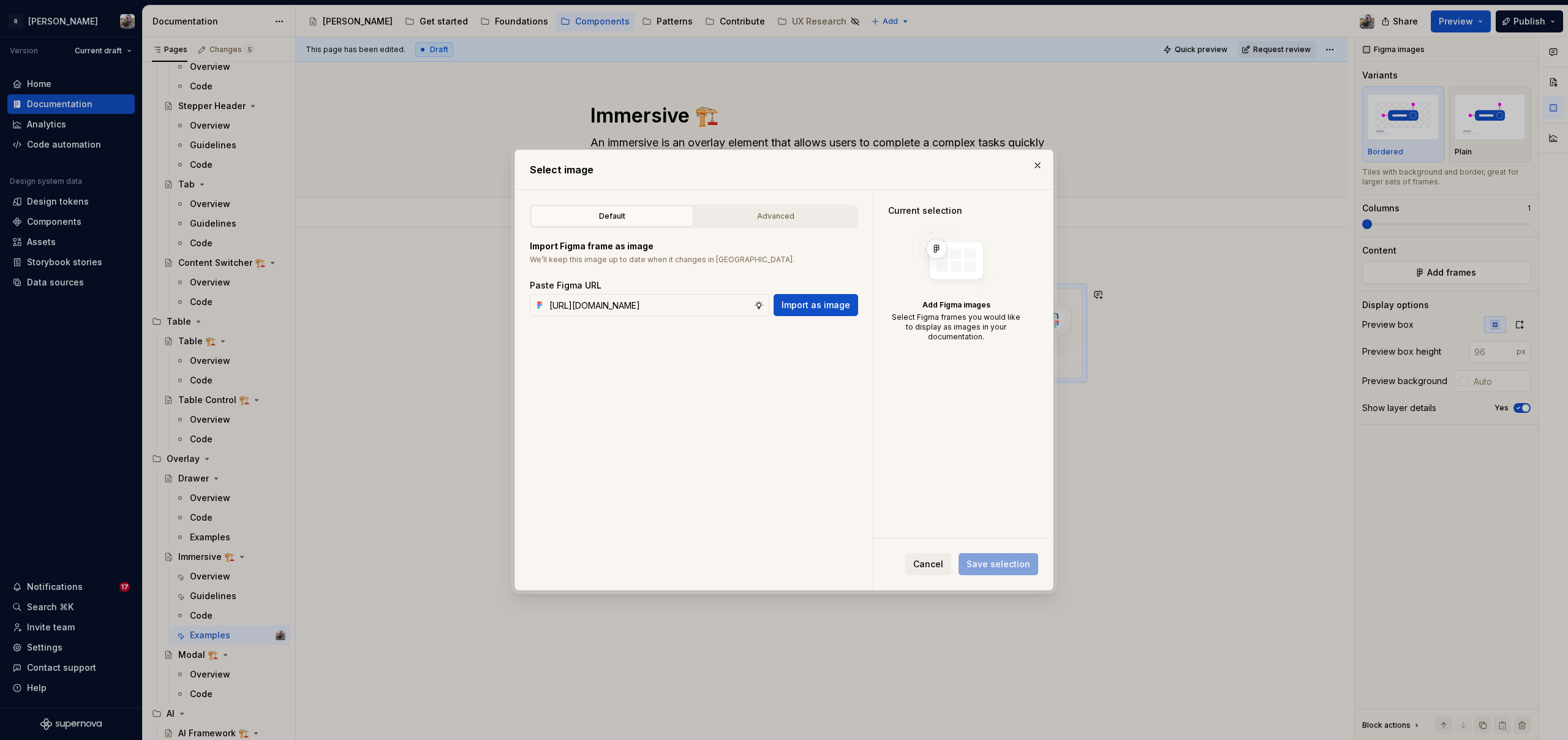
scroll to position [0, 392]
type input "[URL][DOMAIN_NAME]"
drag, startPoint x: 818, startPoint y: 299, endPoint x: 815, endPoint y: 308, distance: 9.5
click at [815, 308] on span "Import as image" at bounding box center [815, 305] width 68 height 12
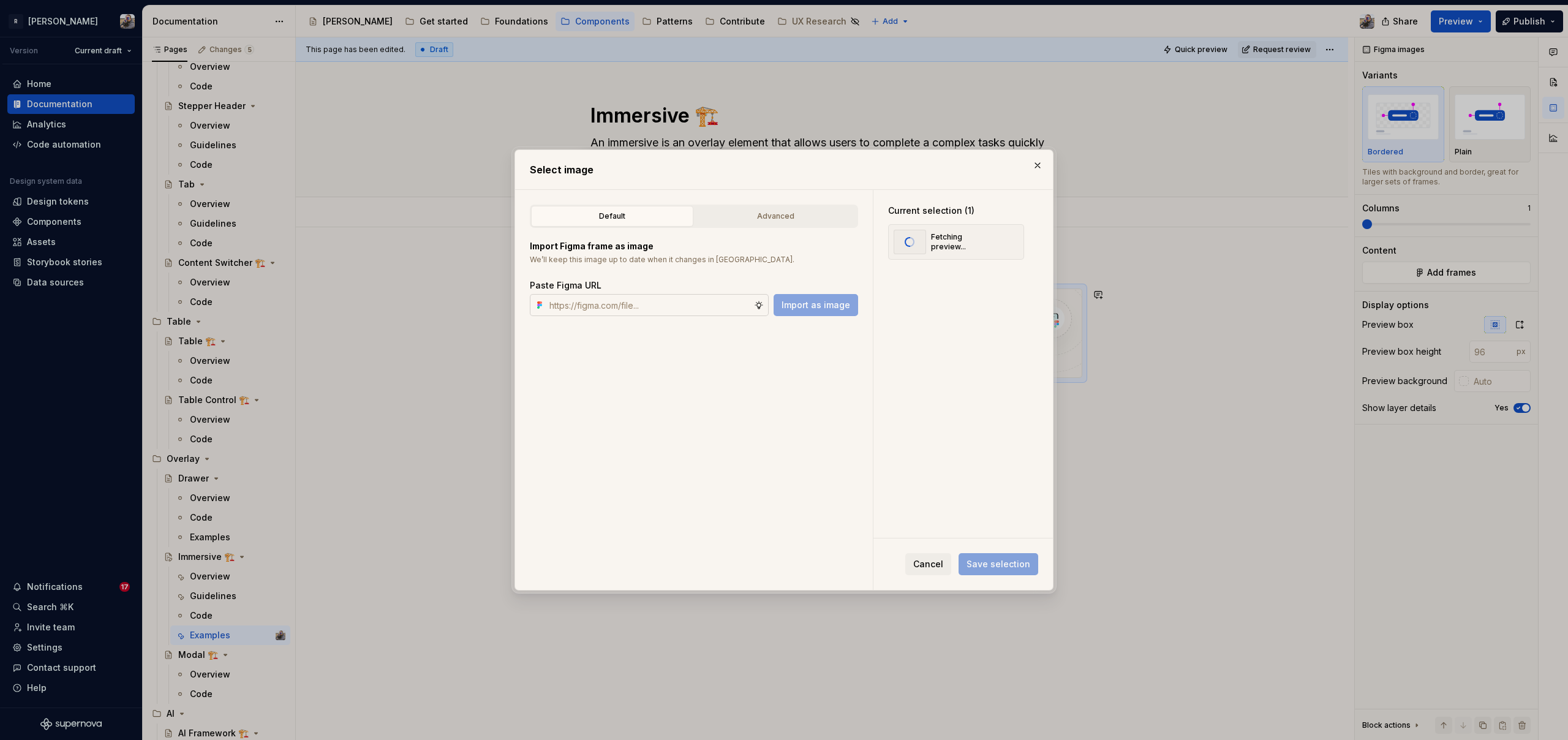
click at [667, 297] on input "text" at bounding box center [649, 306] width 209 height 22
paste input "[URL][DOMAIN_NAME]"
type input "[URL][DOMAIN_NAME]"
click at [789, 303] on span "Import as image" at bounding box center [815, 305] width 68 height 12
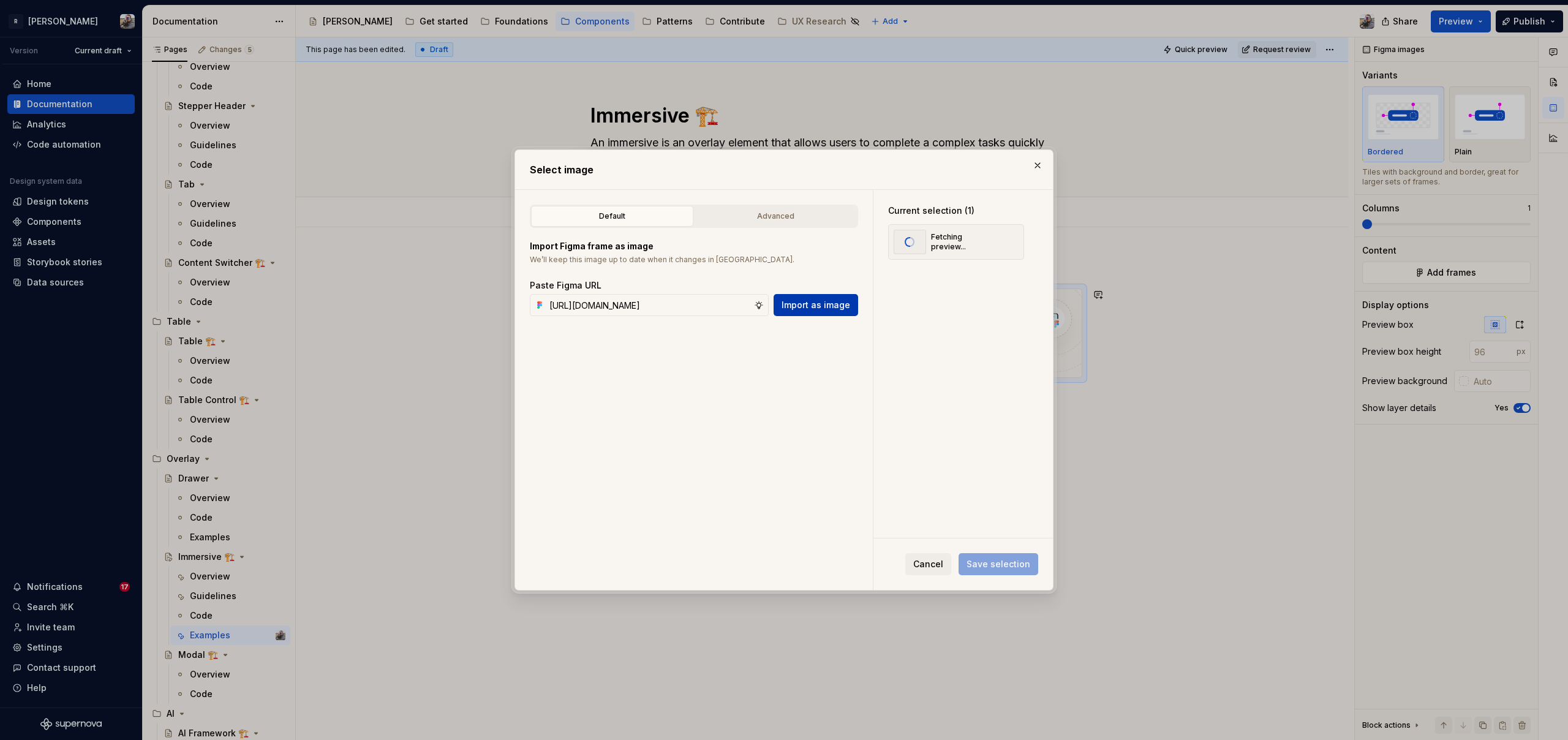
scroll to position [0, 0]
click at [685, 312] on input "text" at bounding box center [649, 306] width 209 height 22
paste input "[URL][DOMAIN_NAME]"
type input "[URL][DOMAIN_NAME]"
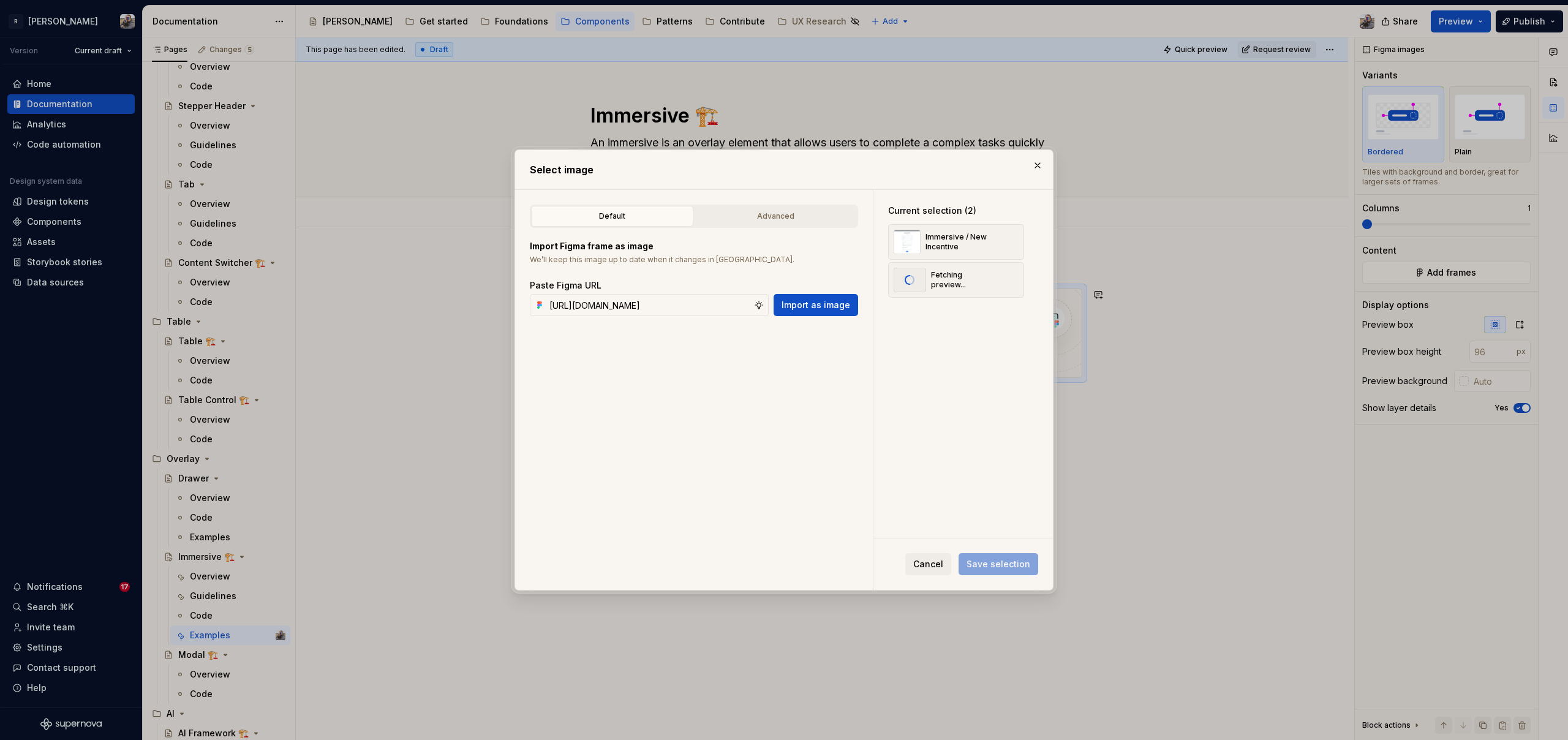
click at [820, 309] on span "Import as image" at bounding box center [815, 305] width 68 height 12
type textarea "*"
click at [692, 305] on input "text" at bounding box center [649, 306] width 209 height 22
paste input "[URL][DOMAIN_NAME]"
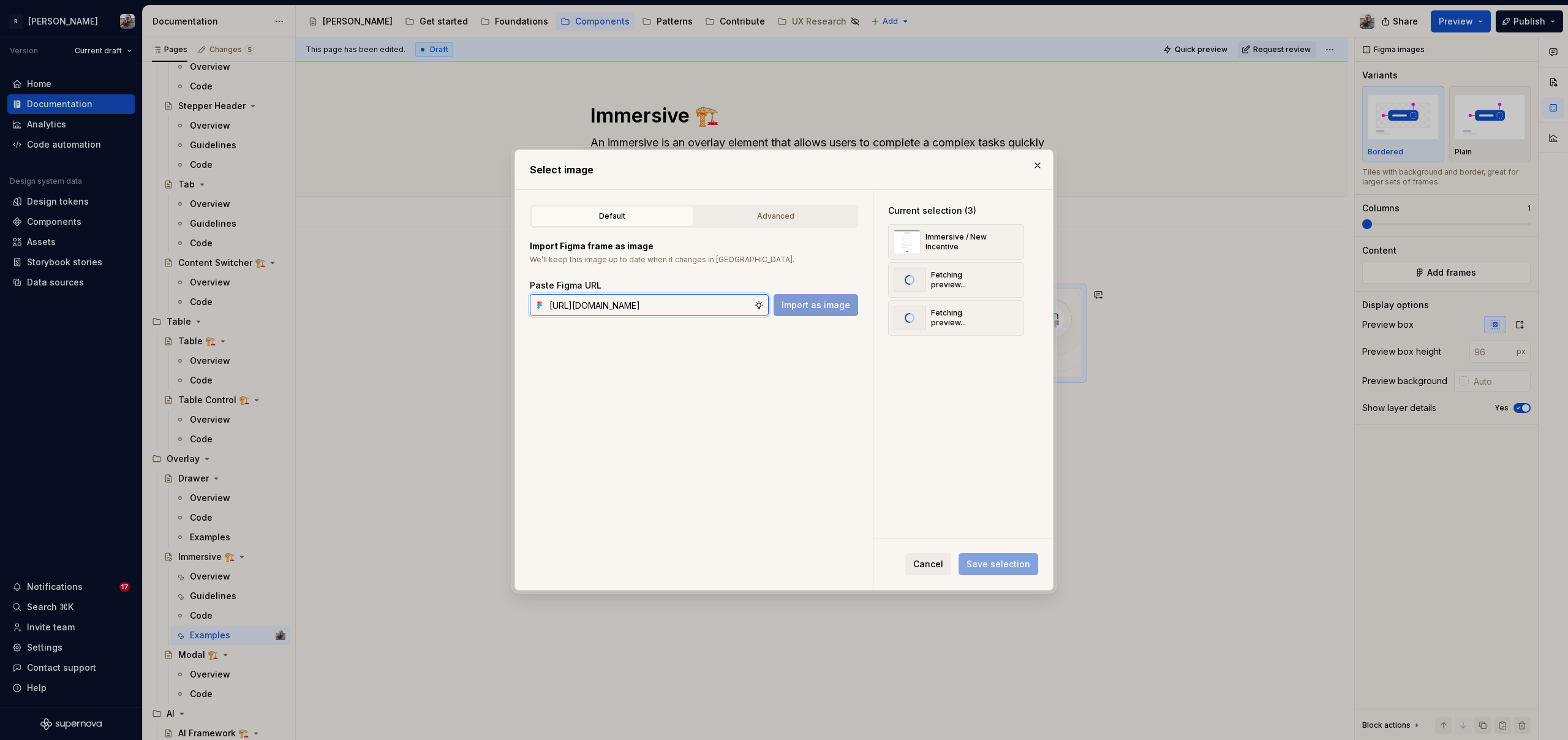
scroll to position [0, 395]
type input "[URL][DOMAIN_NAME]"
click at [811, 306] on span "Import as image" at bounding box center [815, 305] width 68 height 12
click at [717, 301] on input "text" at bounding box center [649, 306] width 209 height 22
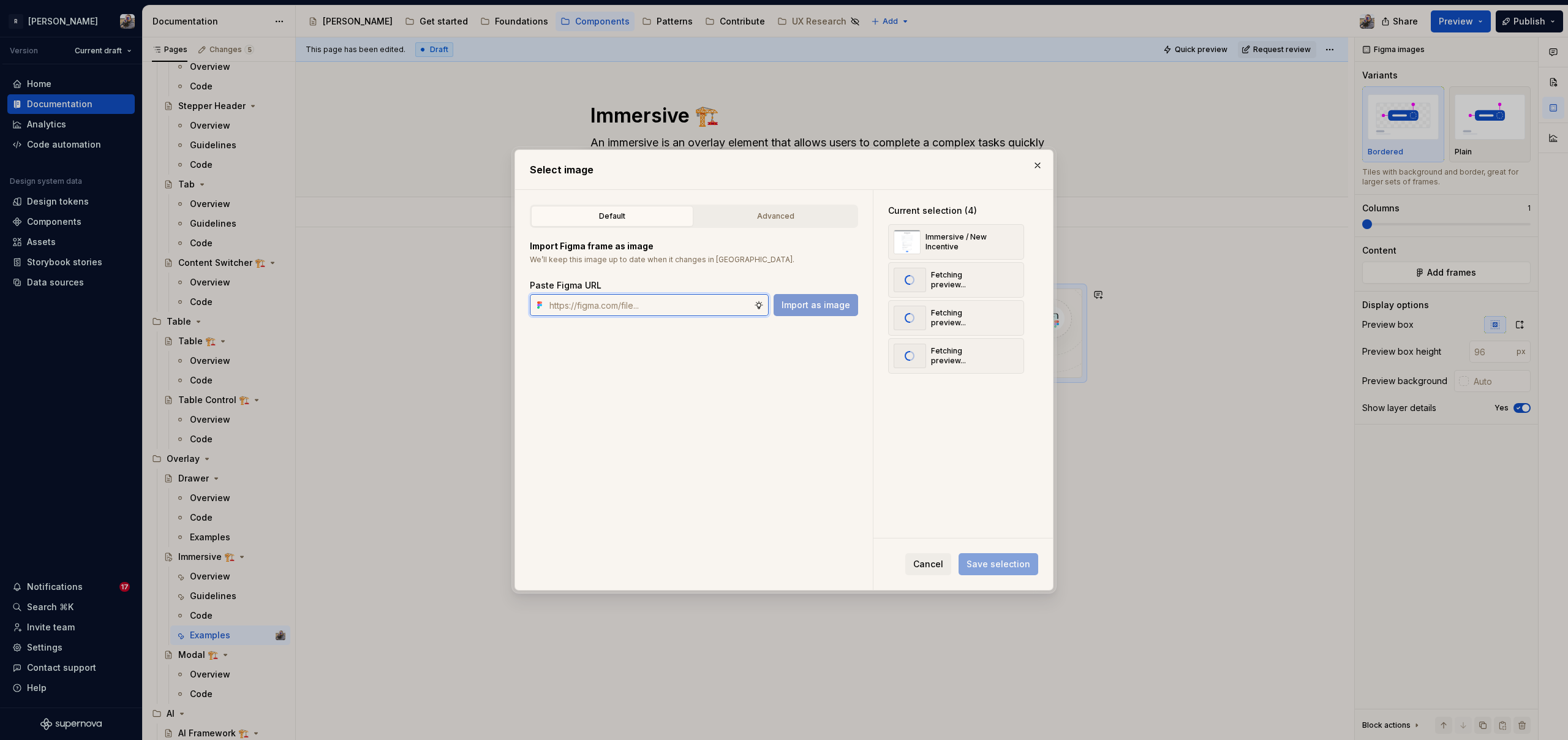
paste input "[URL][DOMAIN_NAME]"
type input "[URL][DOMAIN_NAME]"
click at [832, 307] on span "Import as image" at bounding box center [815, 305] width 68 height 12
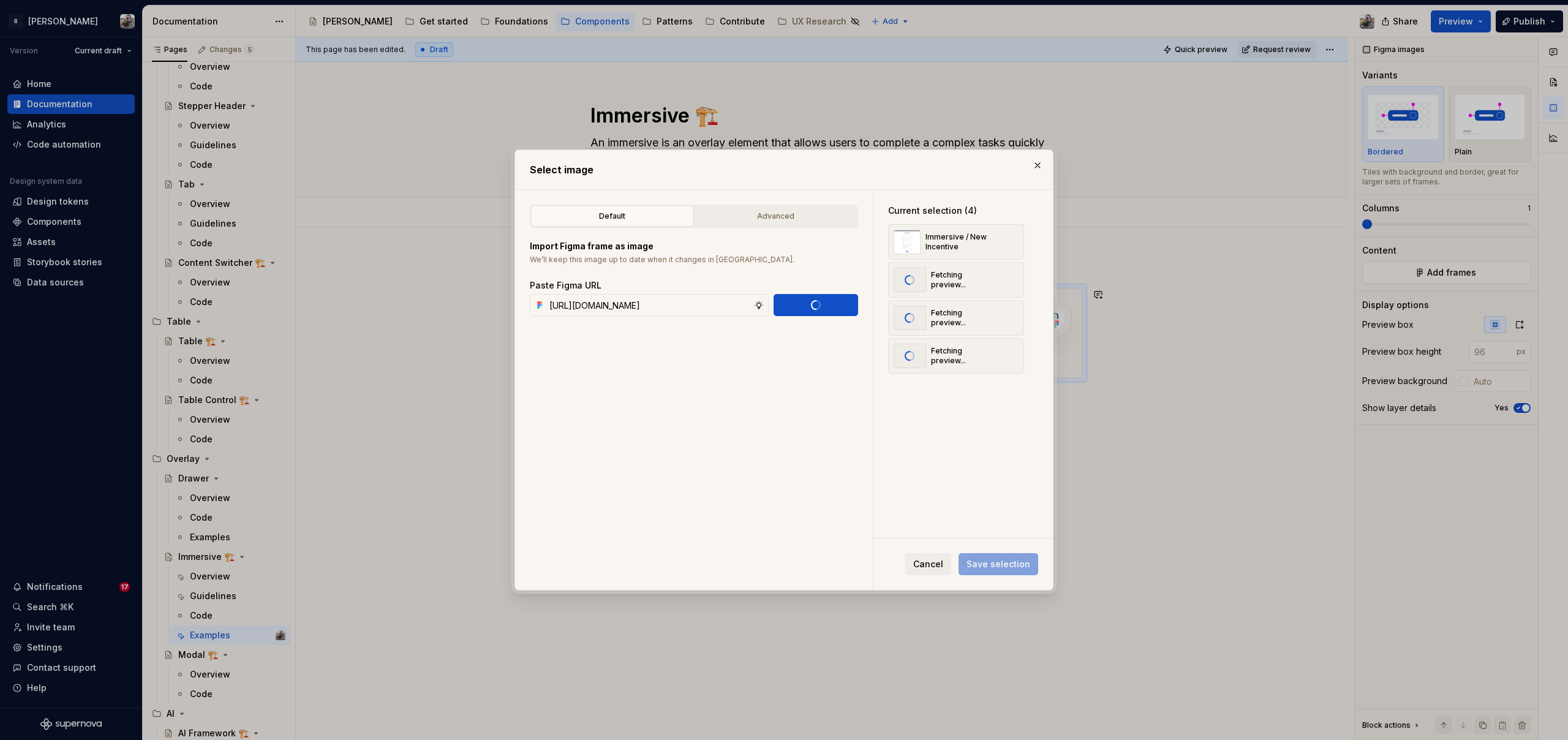
type textarea "*"
click at [697, 309] on input "text" at bounding box center [649, 306] width 209 height 22
paste input "[URL][DOMAIN_NAME]"
type input "[URL][DOMAIN_NAME]"
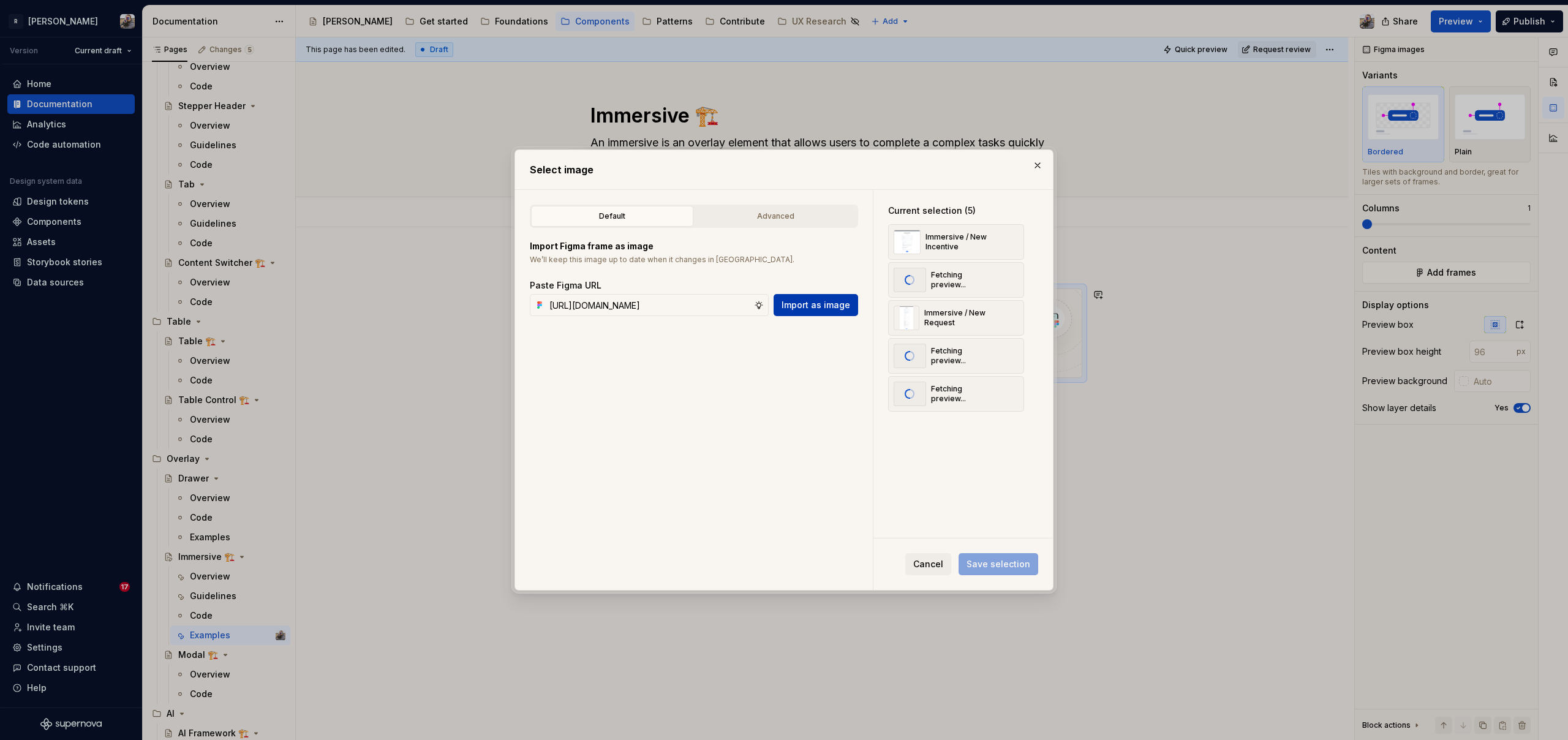
click at [813, 308] on span "Import as image" at bounding box center [815, 305] width 68 height 12
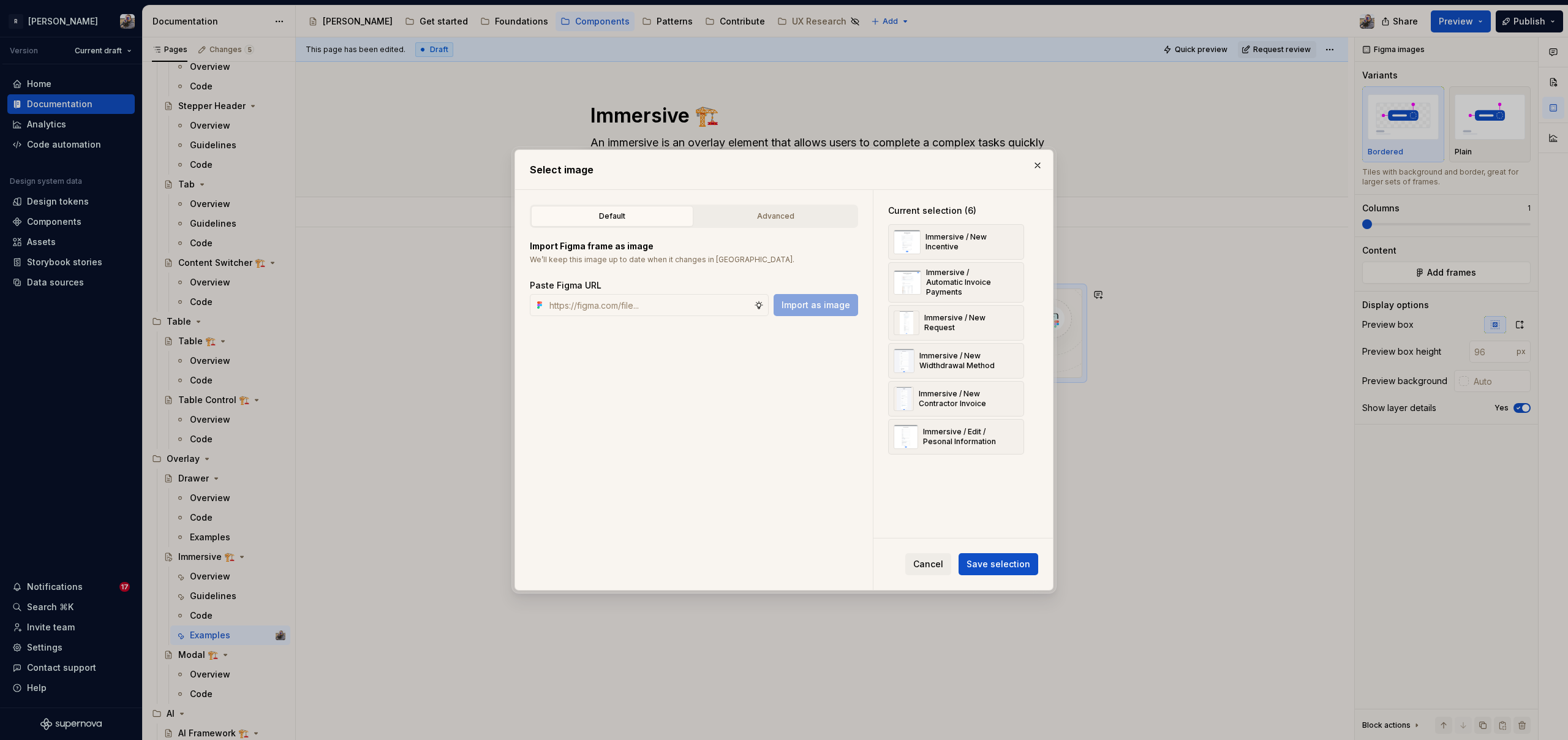
click at [1023, 580] on div "Cancel Save selection" at bounding box center [963, 563] width 179 height 51
click at [1020, 570] on button "Save selection" at bounding box center [998, 564] width 79 height 22
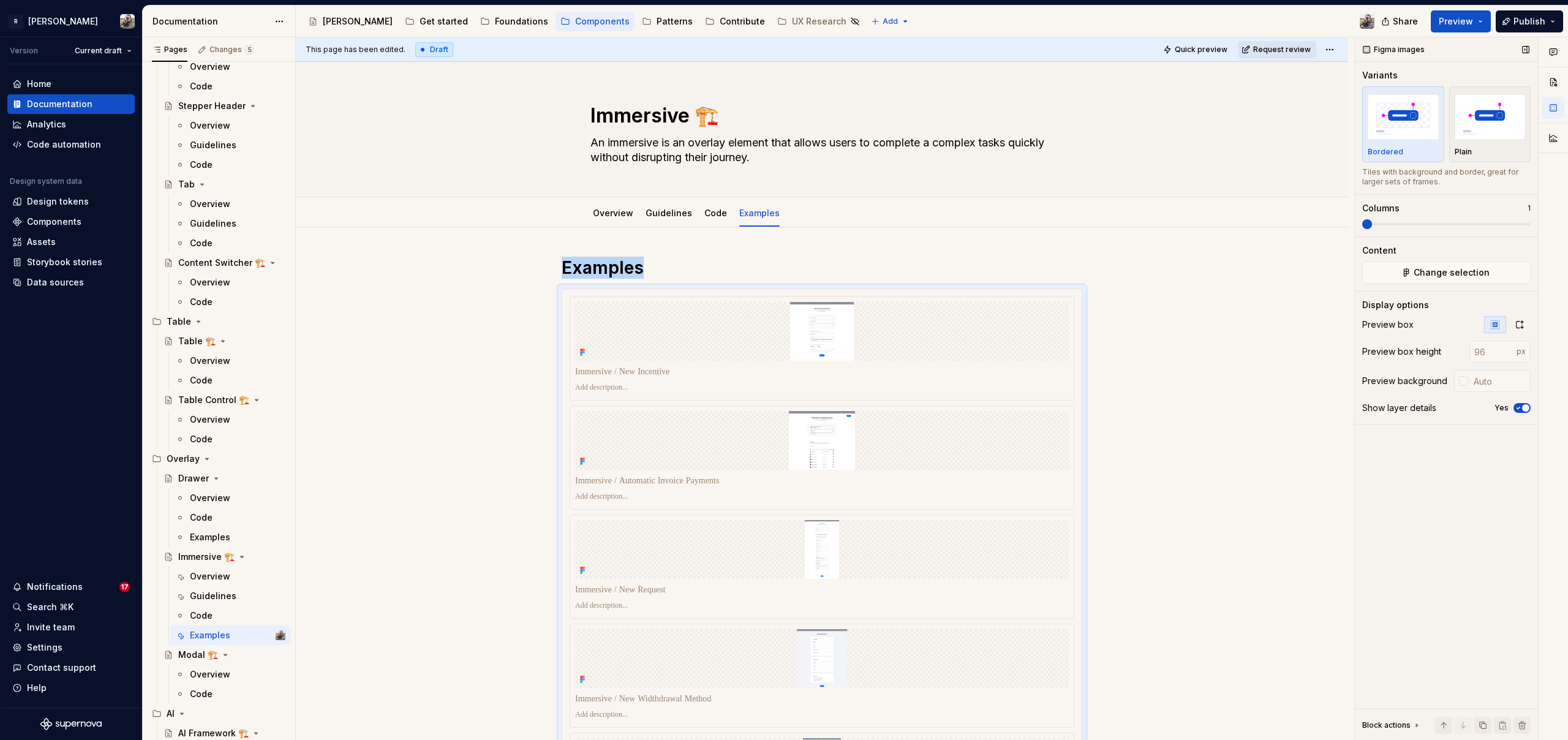
scroll to position [213, 0]
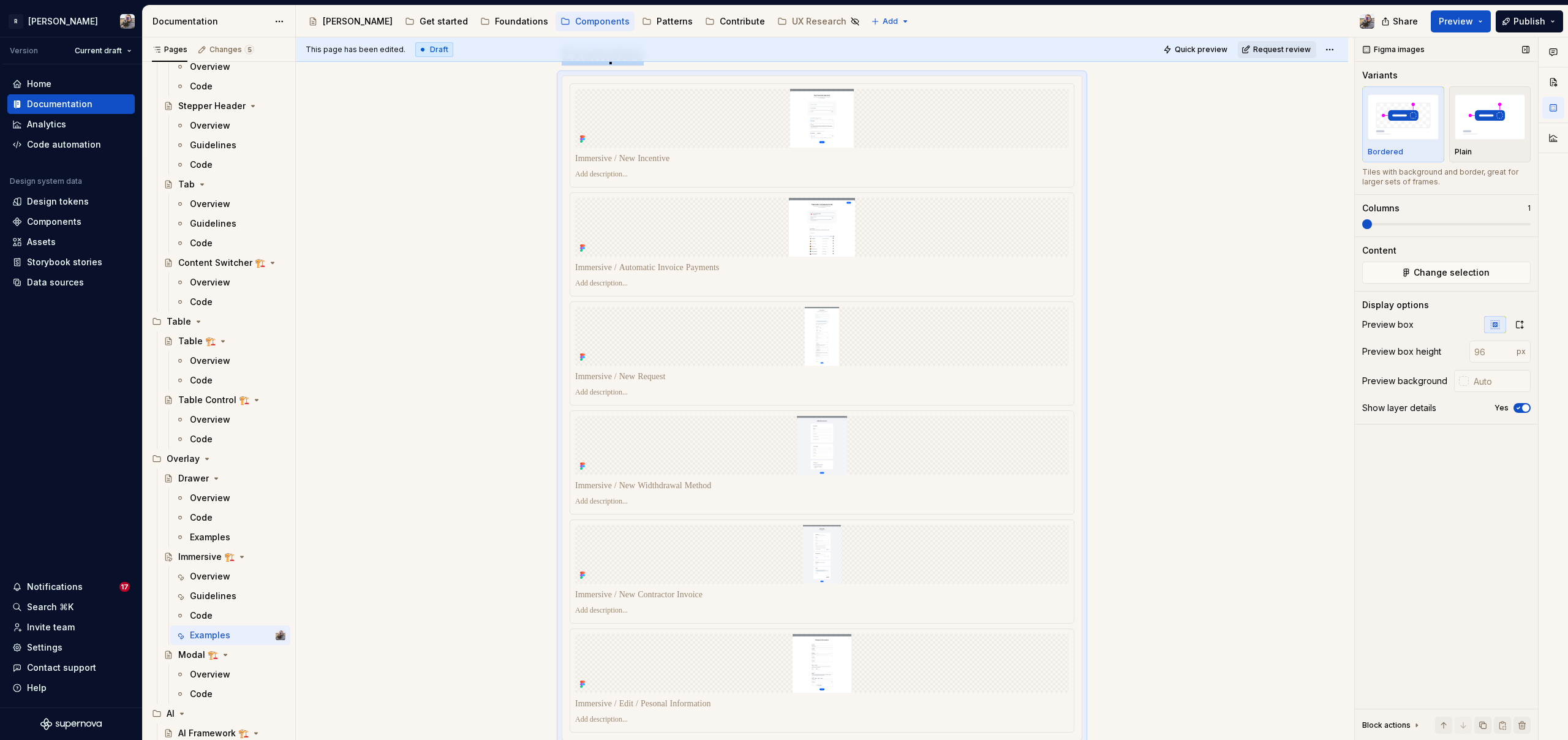
click at [1361, 225] on span at bounding box center [1361, 224] width 0 height 3
click at [1522, 330] on button "button" at bounding box center [1519, 324] width 22 height 17
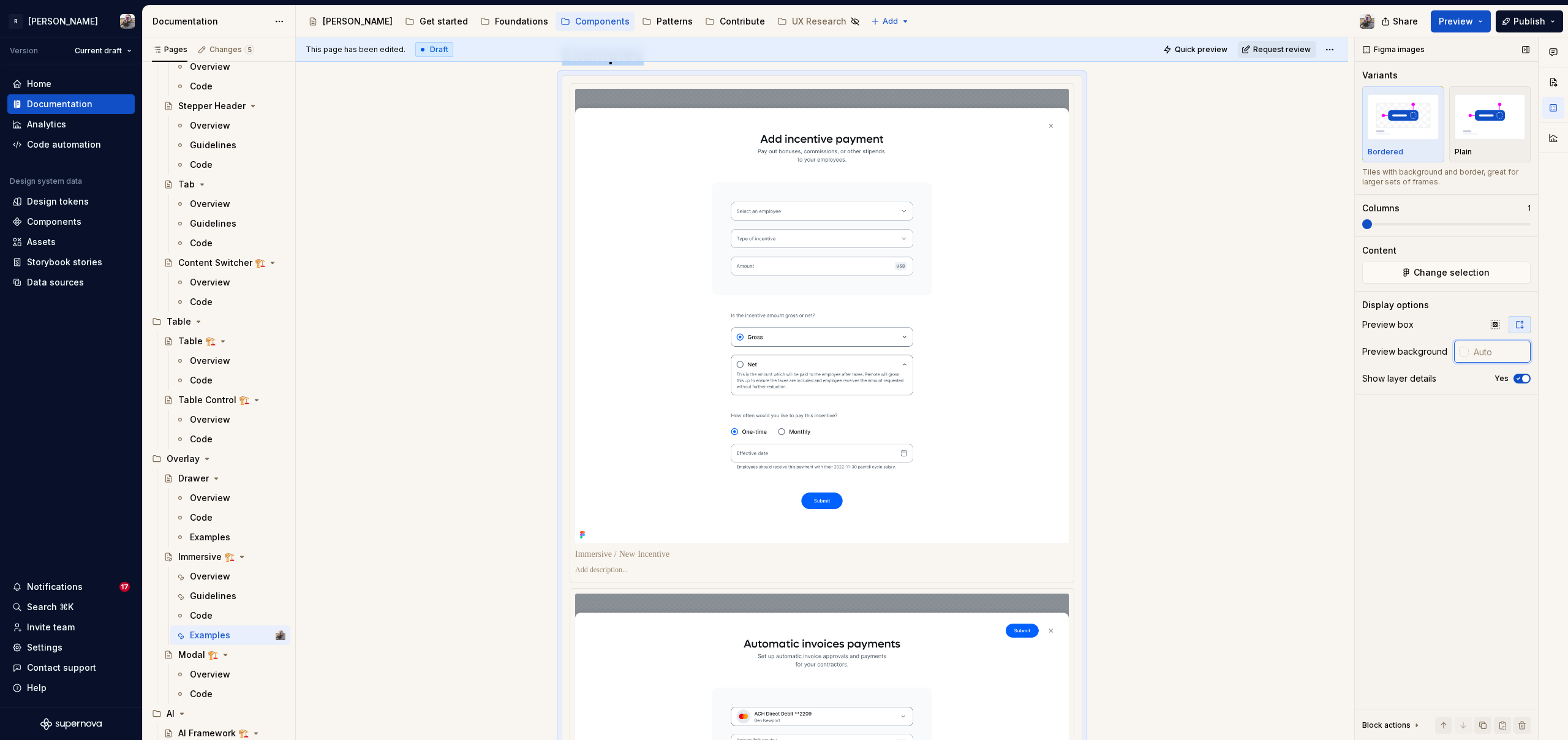
click at [1486, 354] on input "text" at bounding box center [1499, 351] width 62 height 22
type input "#FFFFFF"
type button "on"
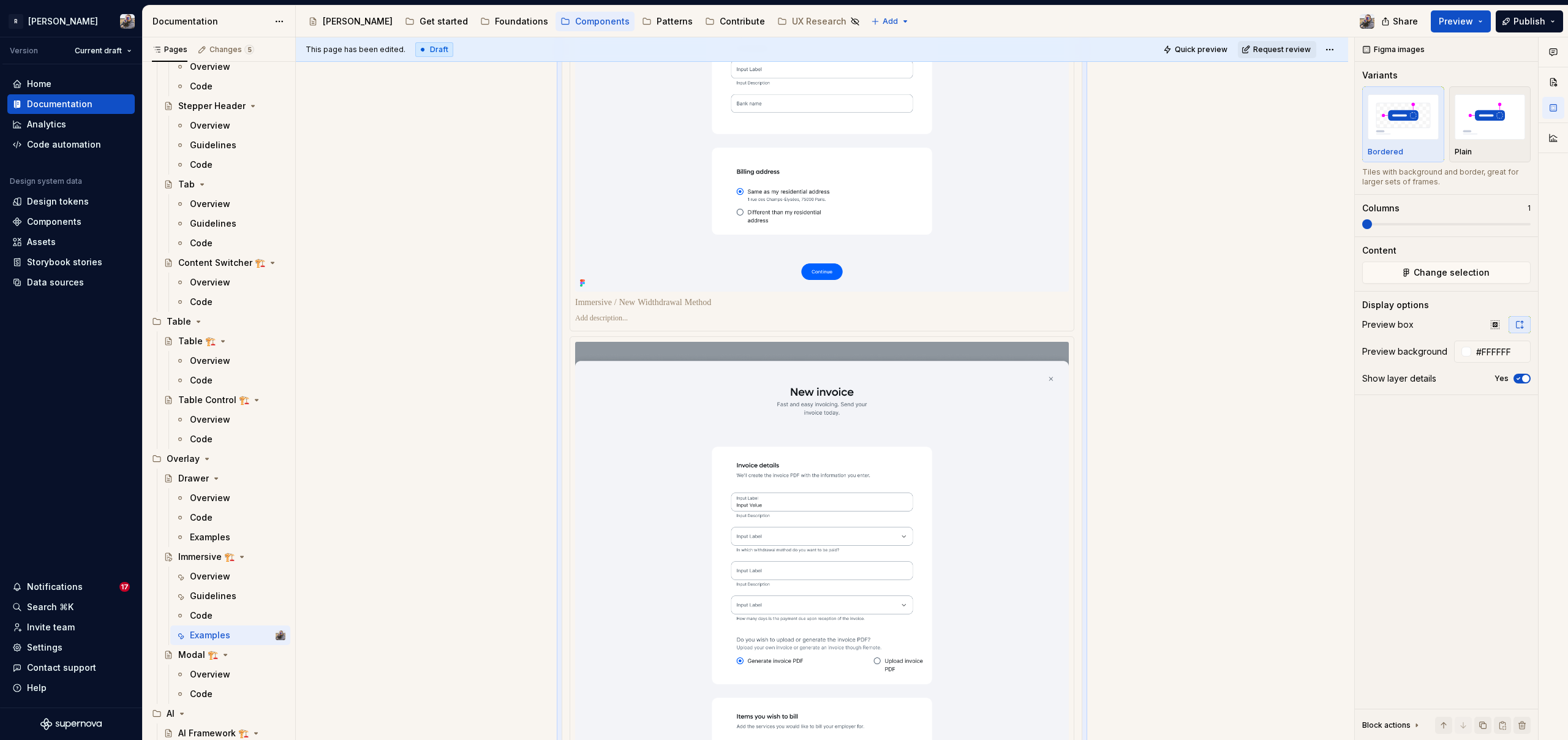
scroll to position [0, 0]
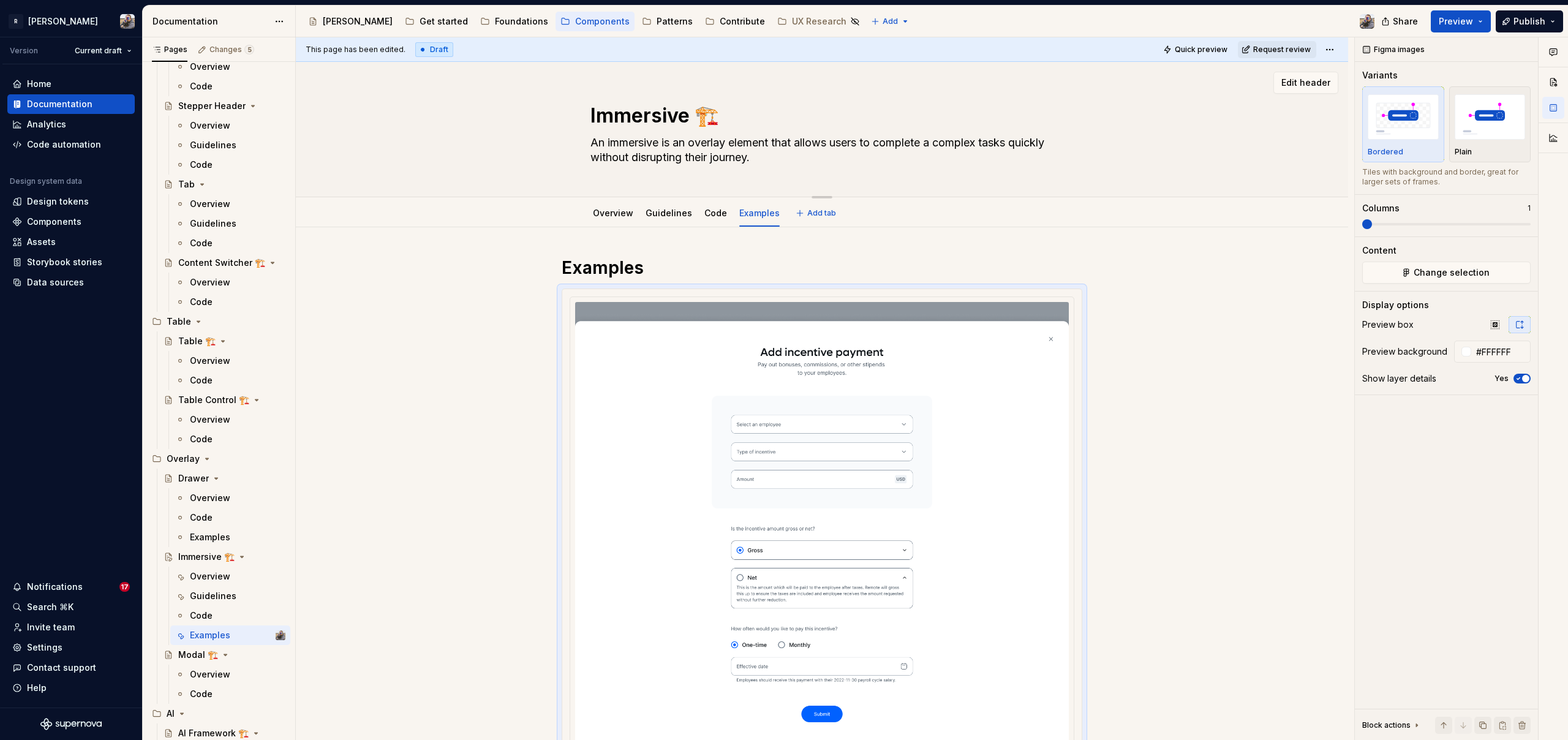
drag, startPoint x: 696, startPoint y: 111, endPoint x: 715, endPoint y: 112, distance: 19.0
click at [714, 112] on textarea "Immersive 🏗️" at bounding box center [819, 115] width 463 height 29
type textarea "*"
type textarea "Immersive"
type textarea "*"
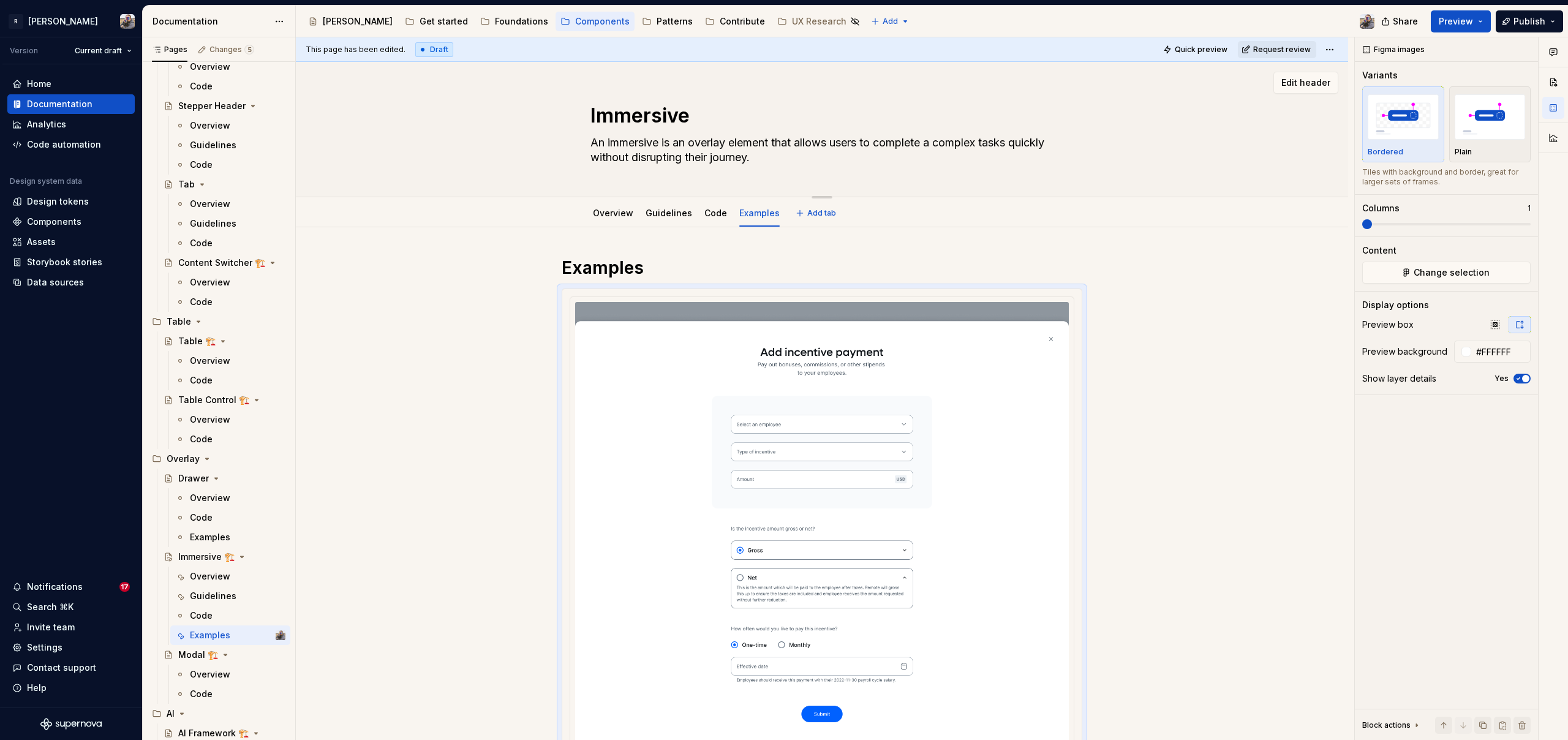
type textarea "Immersive"
type textarea "*"
type textarea "Immersive"
click at [706, 216] on link "Code" at bounding box center [716, 212] width 22 height 10
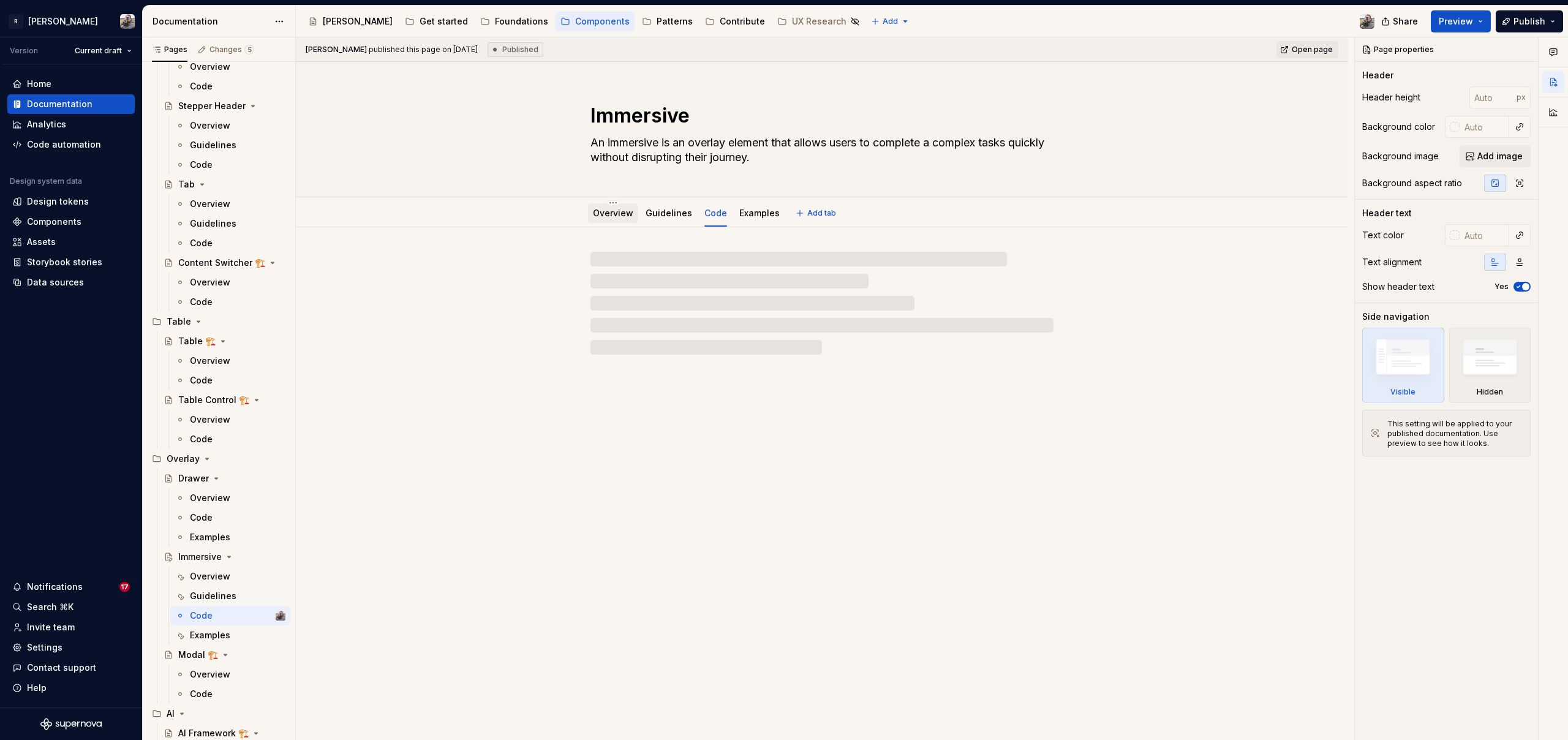
click at [612, 207] on div "Overview" at bounding box center [612, 213] width 40 height 12
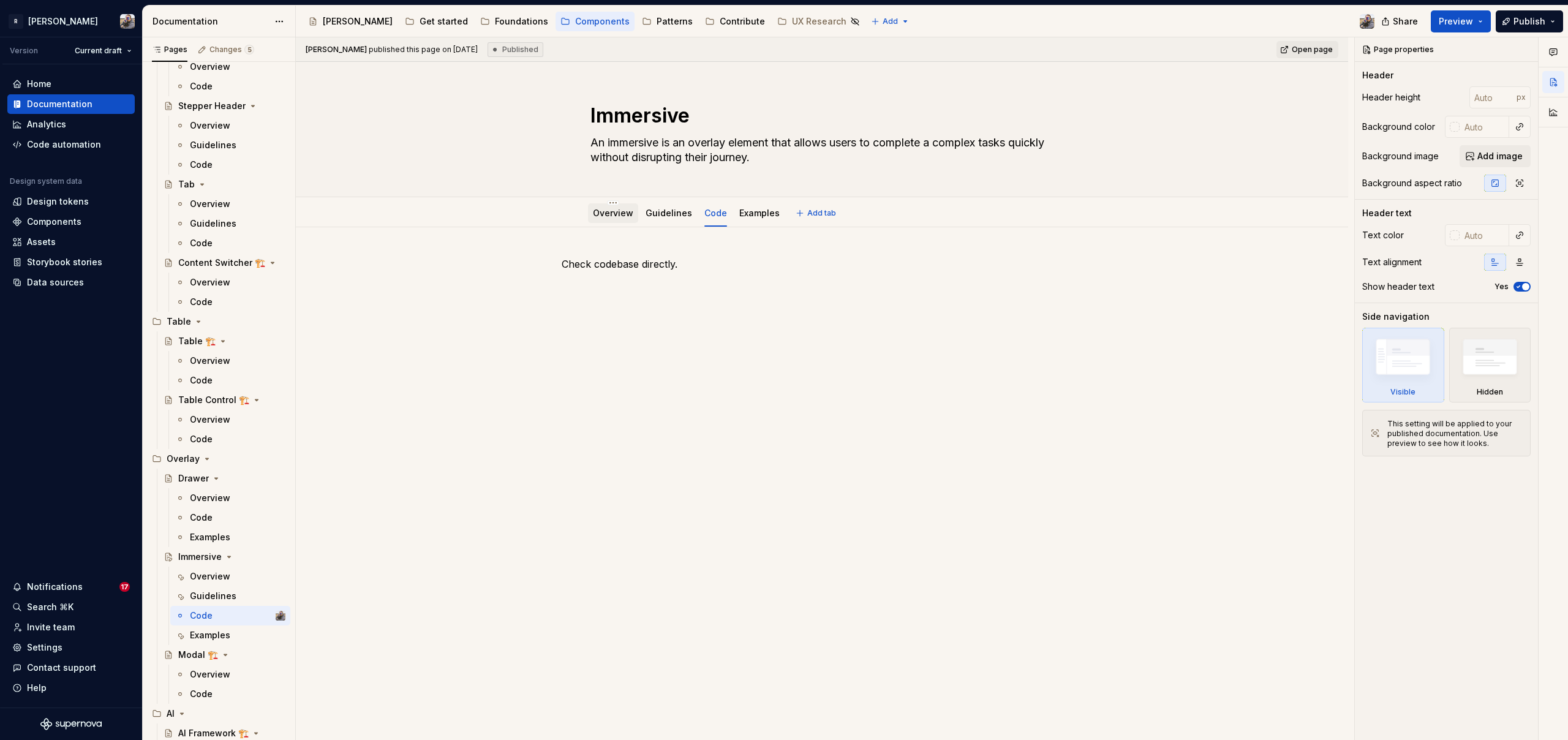
click at [602, 210] on link "Overview" at bounding box center [612, 212] width 40 height 10
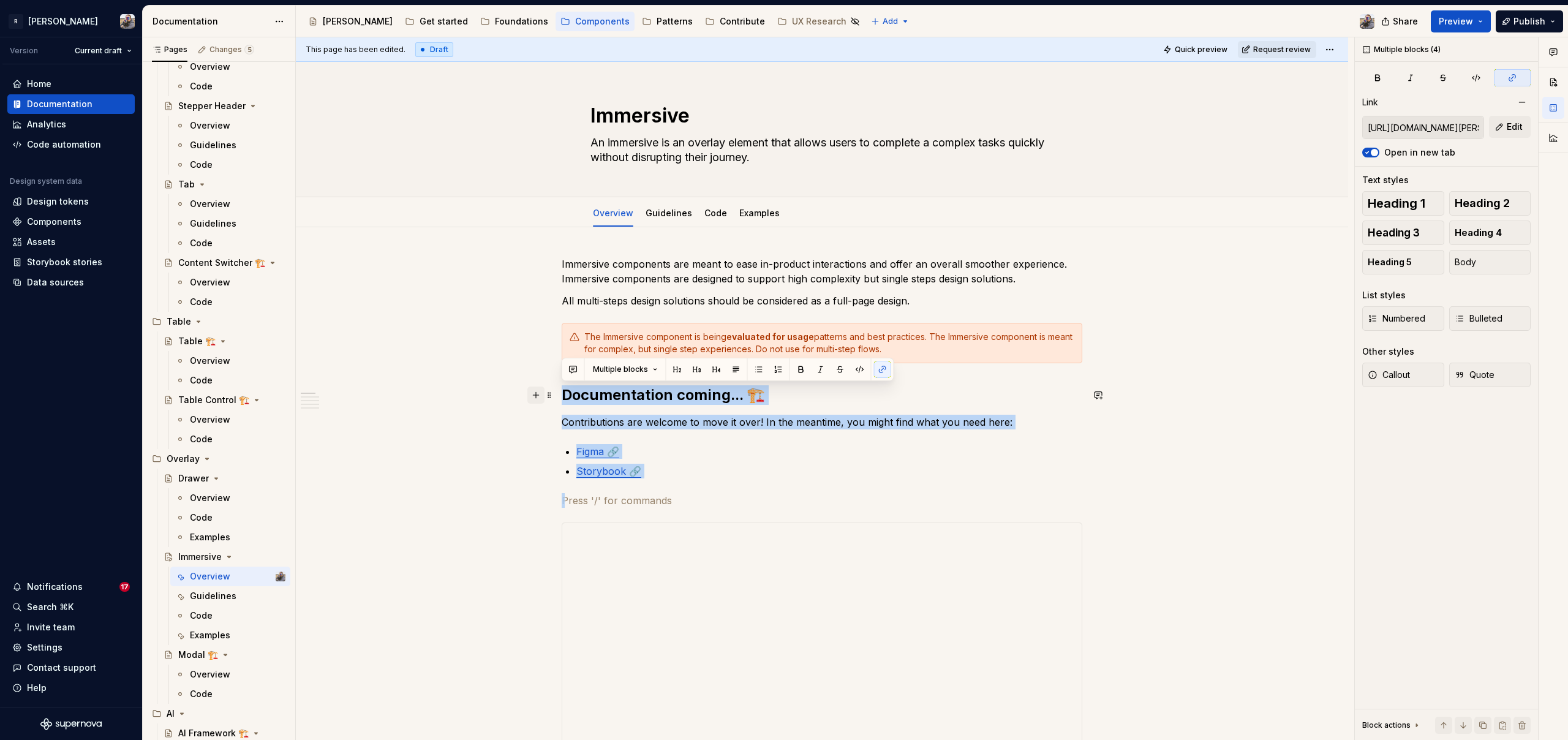
drag, startPoint x: 678, startPoint y: 482, endPoint x: 534, endPoint y: 387, distance: 172.5
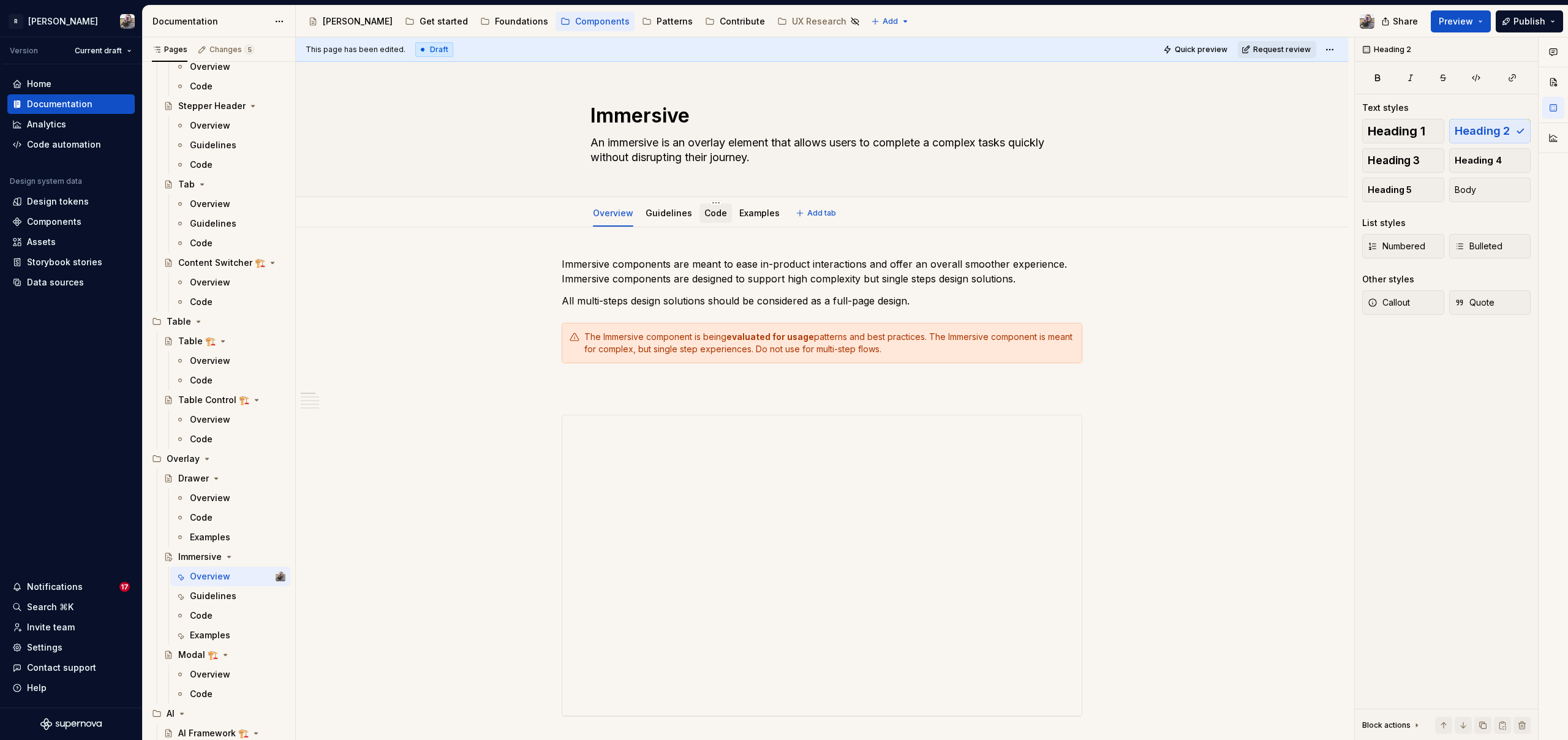
click at [708, 221] on div "Code" at bounding box center [715, 213] width 33 height 20
click at [705, 223] on div "Code" at bounding box center [715, 213] width 33 height 22
click at [705, 214] on link "Code" at bounding box center [716, 212] width 22 height 10
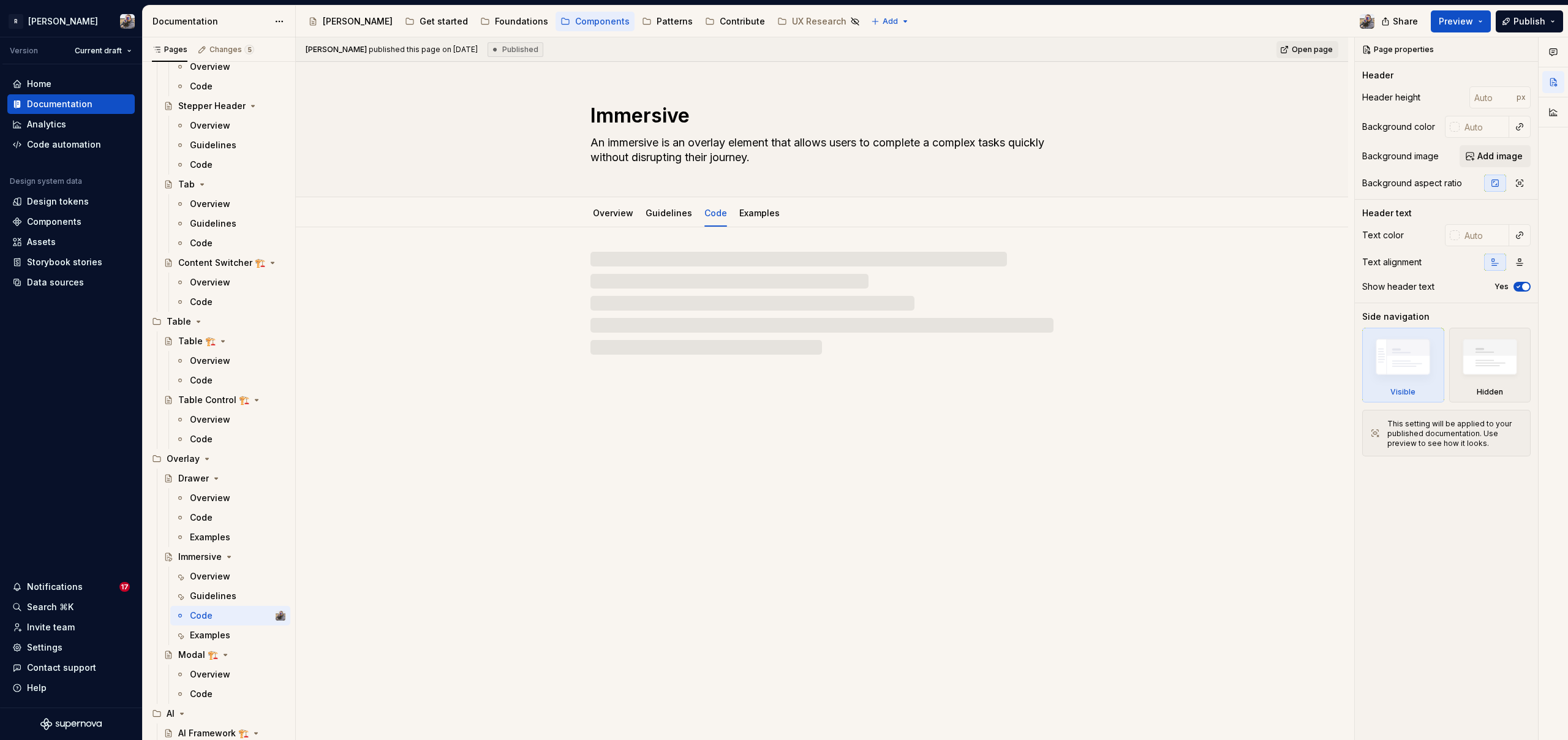
type textarea "*"
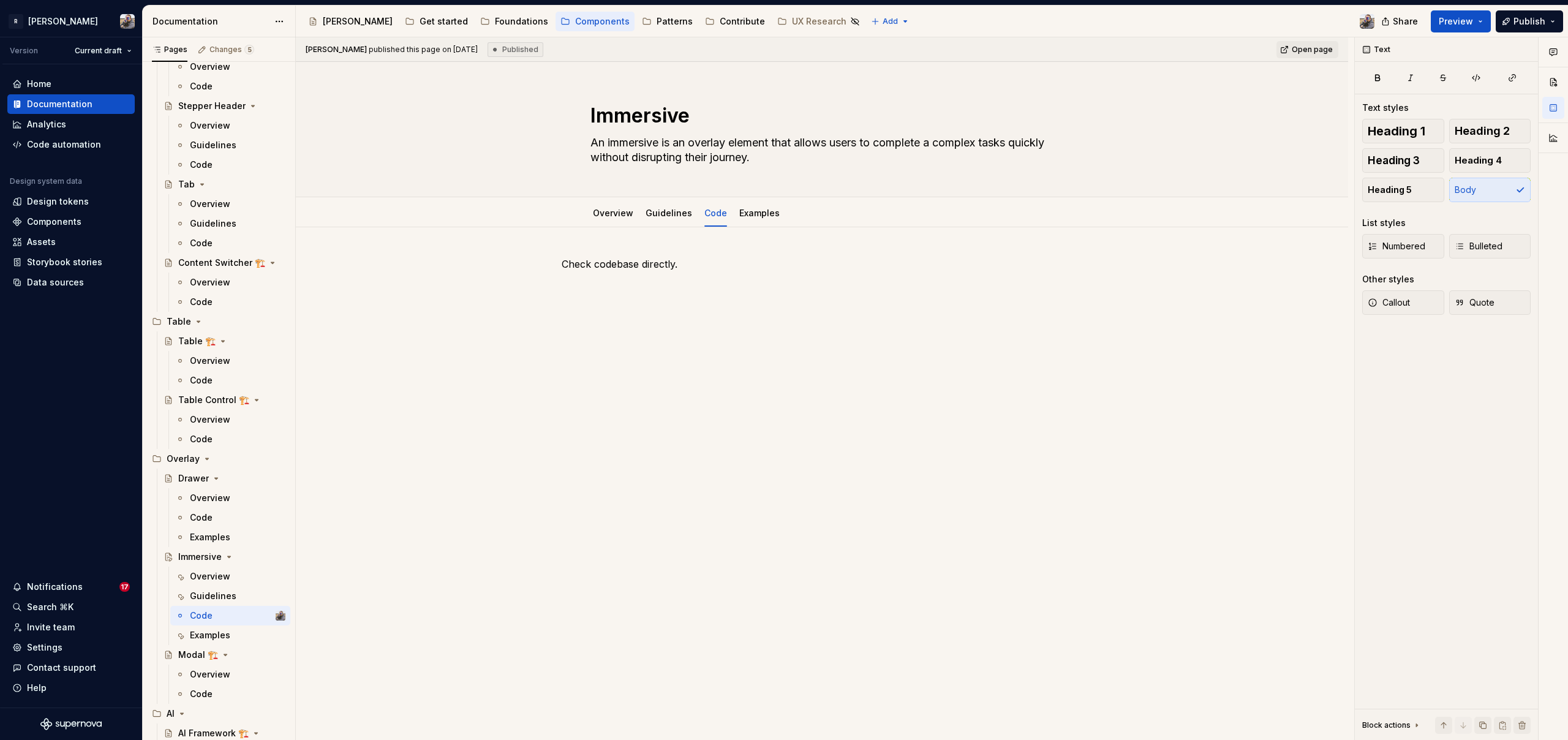
click at [634, 278] on div "Check codebase directly." at bounding box center [821, 280] width 520 height 47
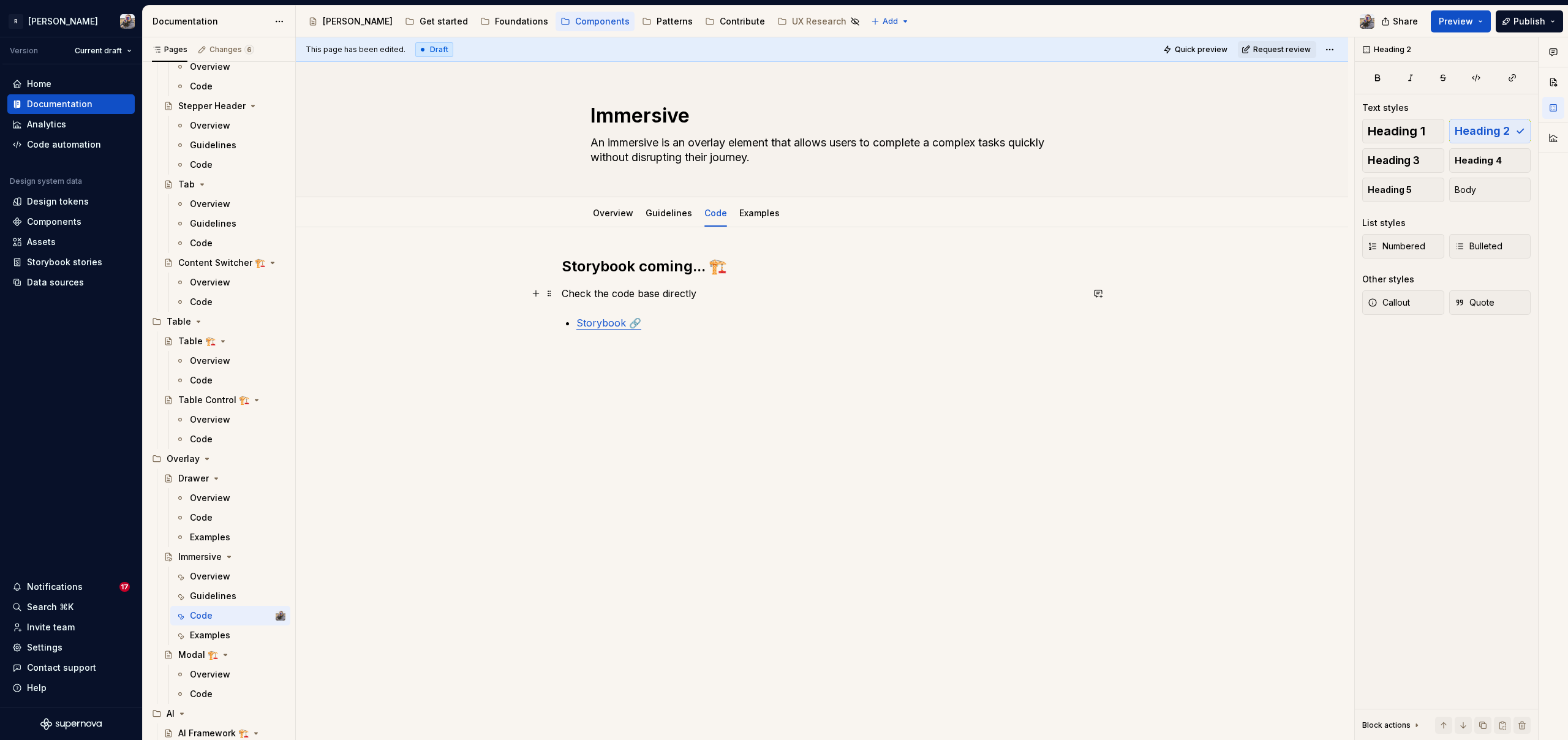
click at [873, 294] on p "Check the code base directly" at bounding box center [821, 293] width 520 height 15
click at [1505, 22] on button "Publish" at bounding box center [1529, 21] width 67 height 22
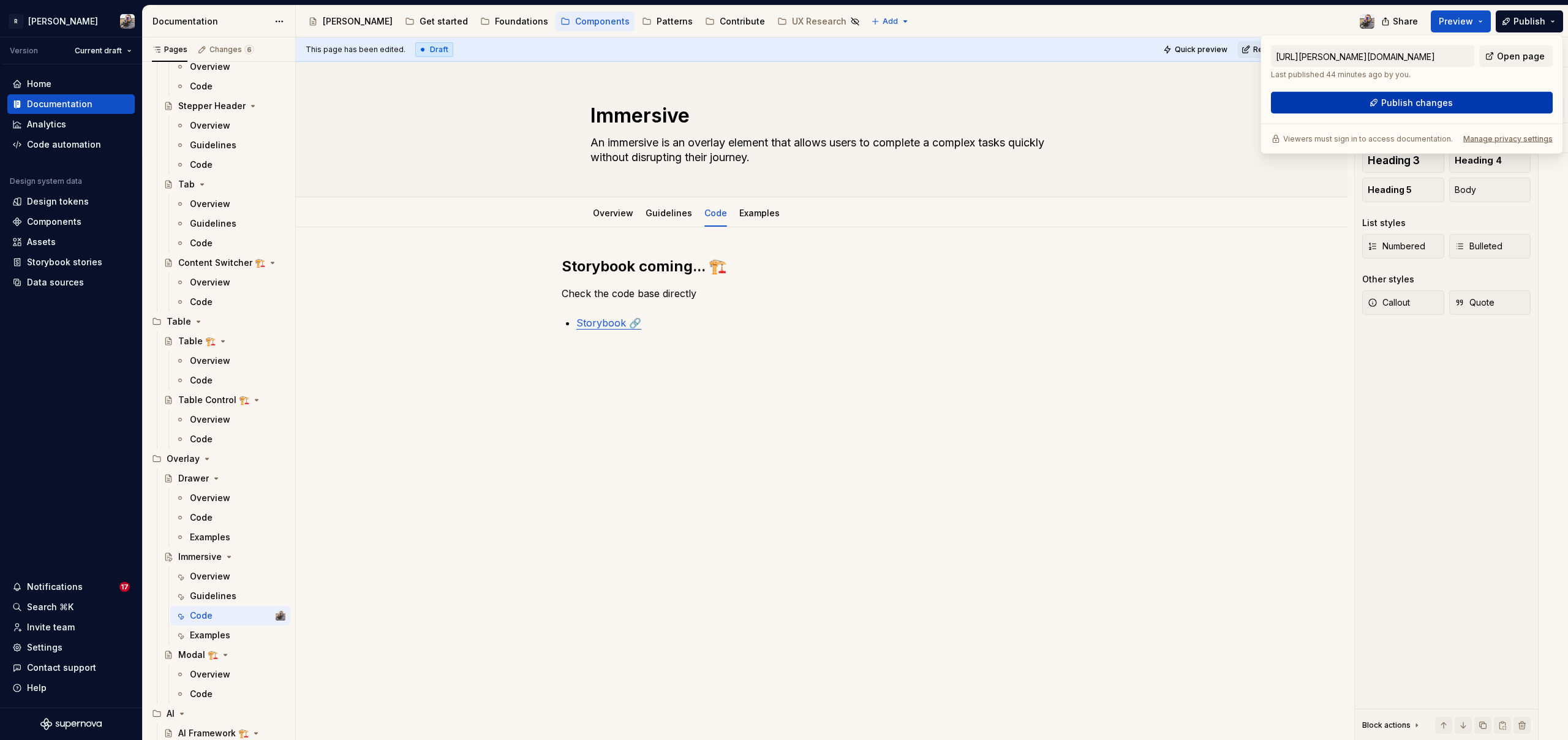
click at [1462, 100] on button "Publish changes" at bounding box center [1411, 103] width 281 height 22
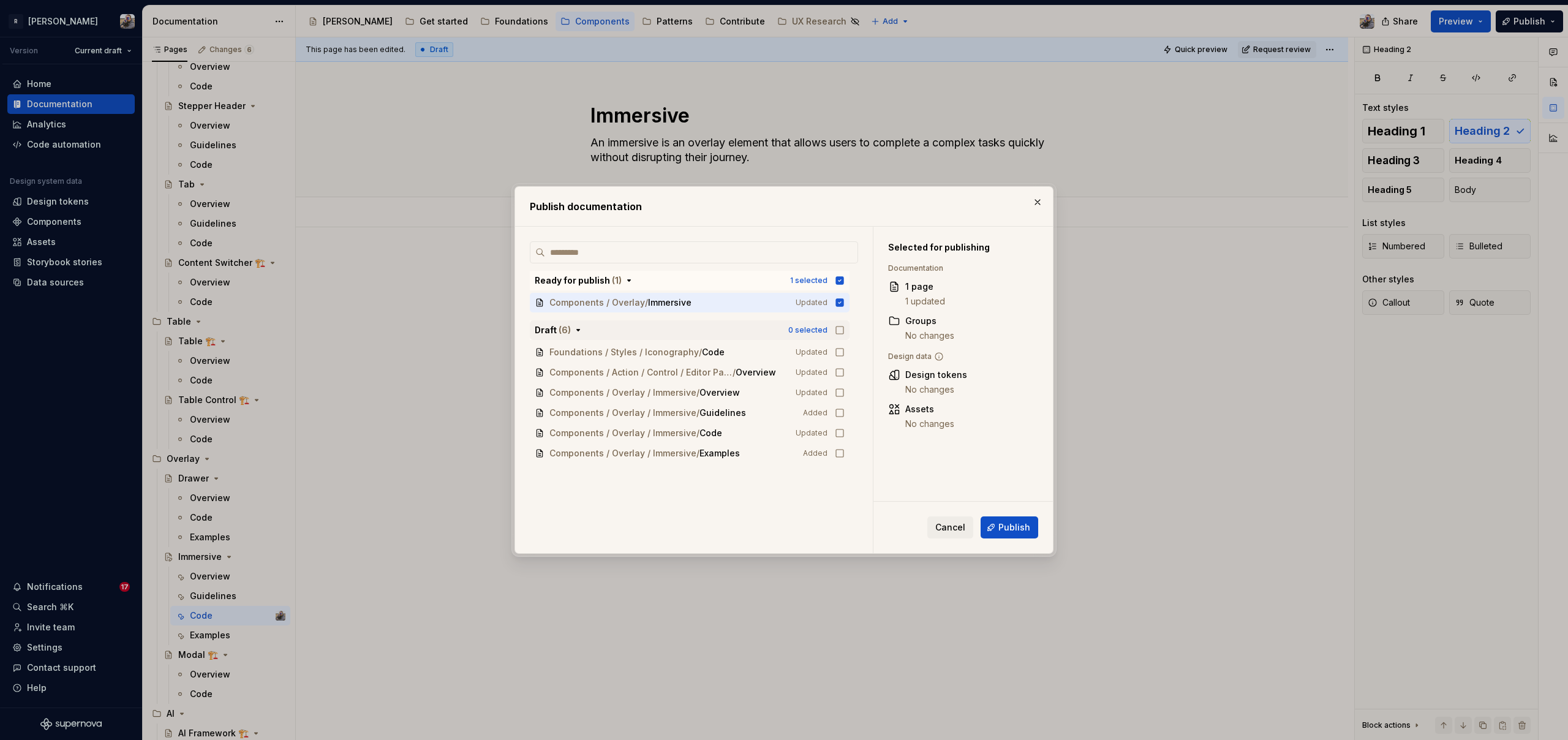
click at [805, 324] on div "0 selected" at bounding box center [816, 330] width 56 height 12
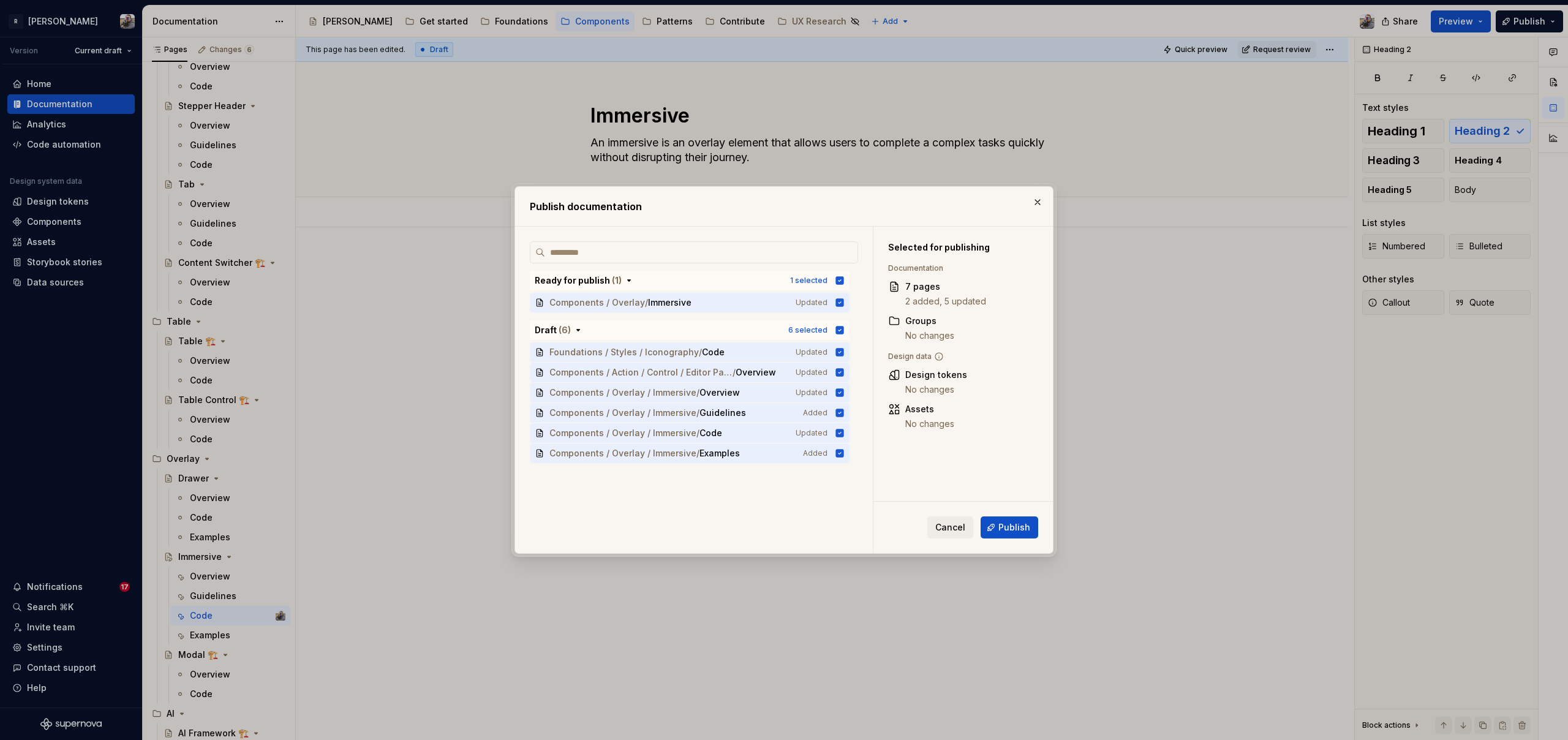
click at [999, 531] on button "Publish" at bounding box center [1009, 527] width 58 height 22
click at [806, 331] on div "6 selected" at bounding box center [807, 330] width 39 height 9
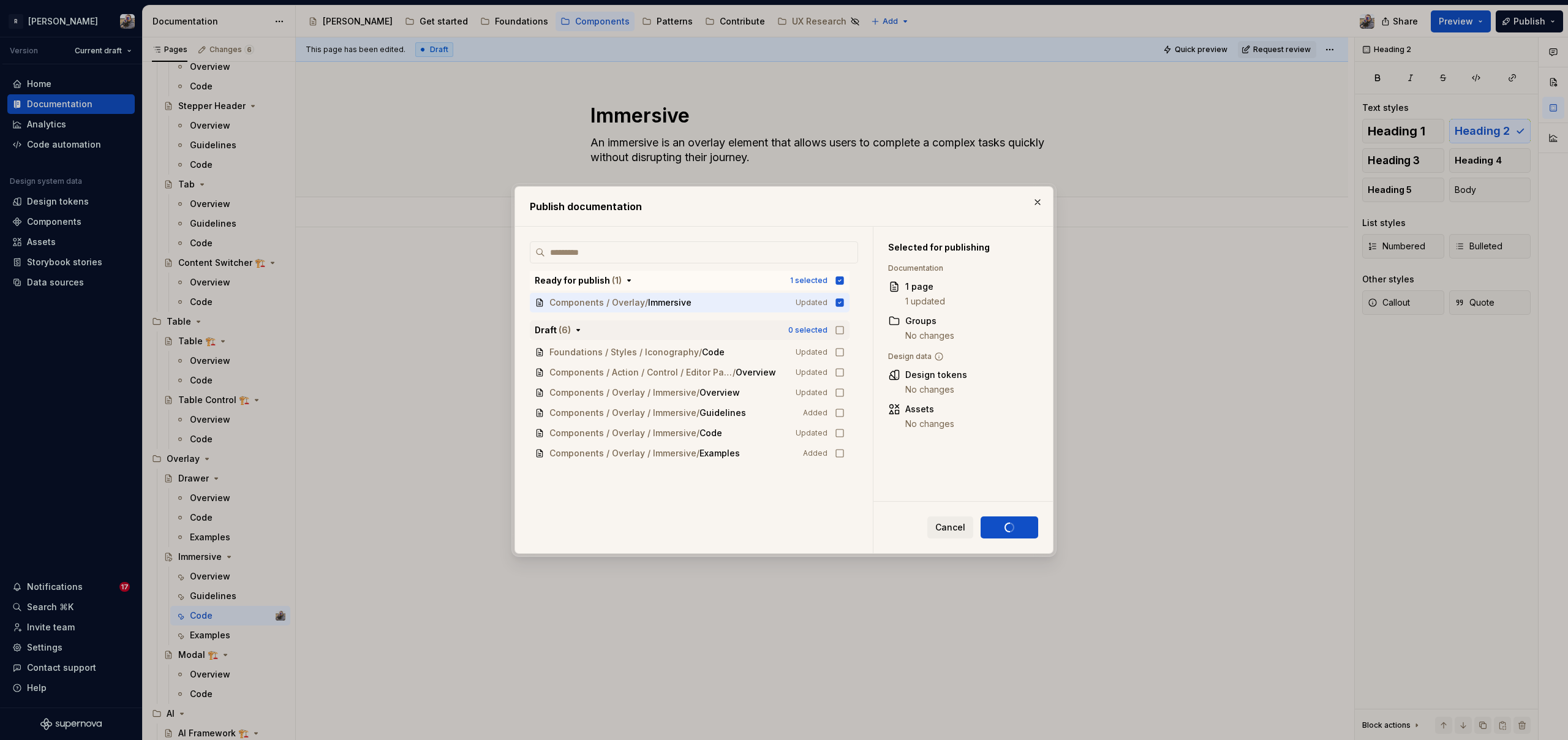
click at [806, 331] on div "0 selected" at bounding box center [807, 330] width 39 height 9
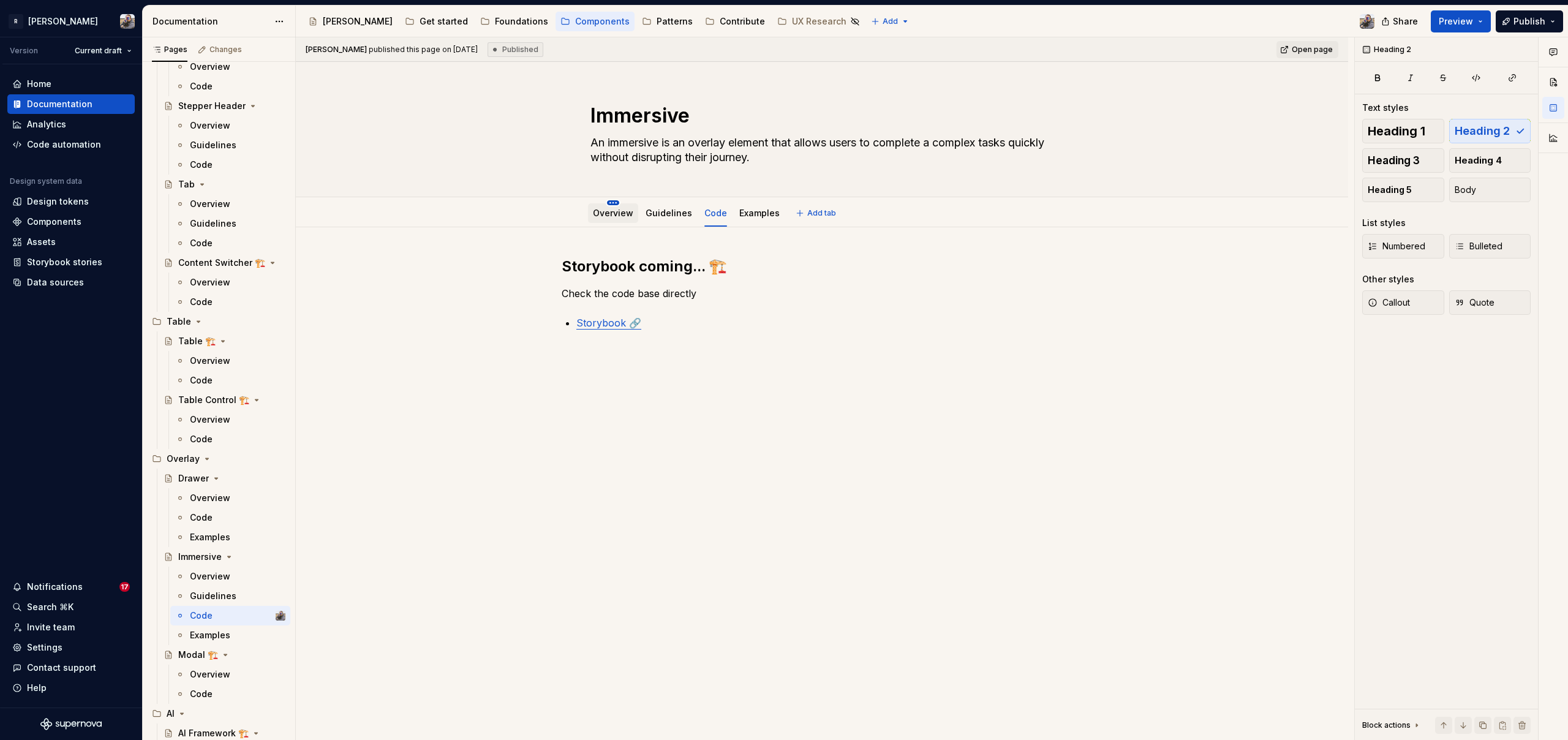
click at [613, 200] on html "R [PERSON_NAME] Version Current draft Home Documentation Analytics Code automat…" at bounding box center [784, 370] width 1568 height 740
click at [596, 210] on html "R [PERSON_NAME] Version Current draft Home Documentation Analytics Code automat…" at bounding box center [784, 370] width 1568 height 740
click at [598, 212] on link "Overview" at bounding box center [612, 212] width 40 height 10
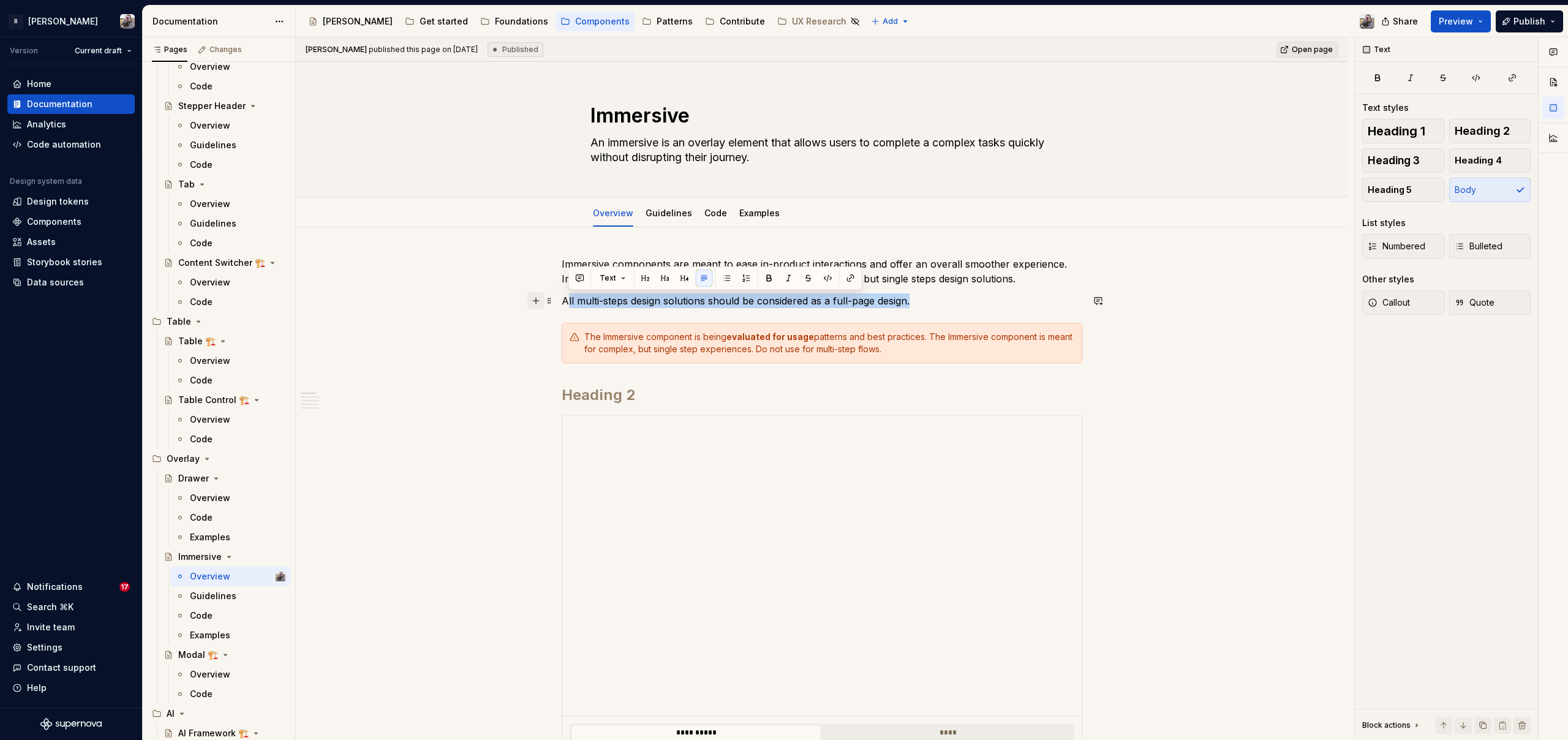
drag, startPoint x: 919, startPoint y: 301, endPoint x: 541, endPoint y: 303, distance: 378.0
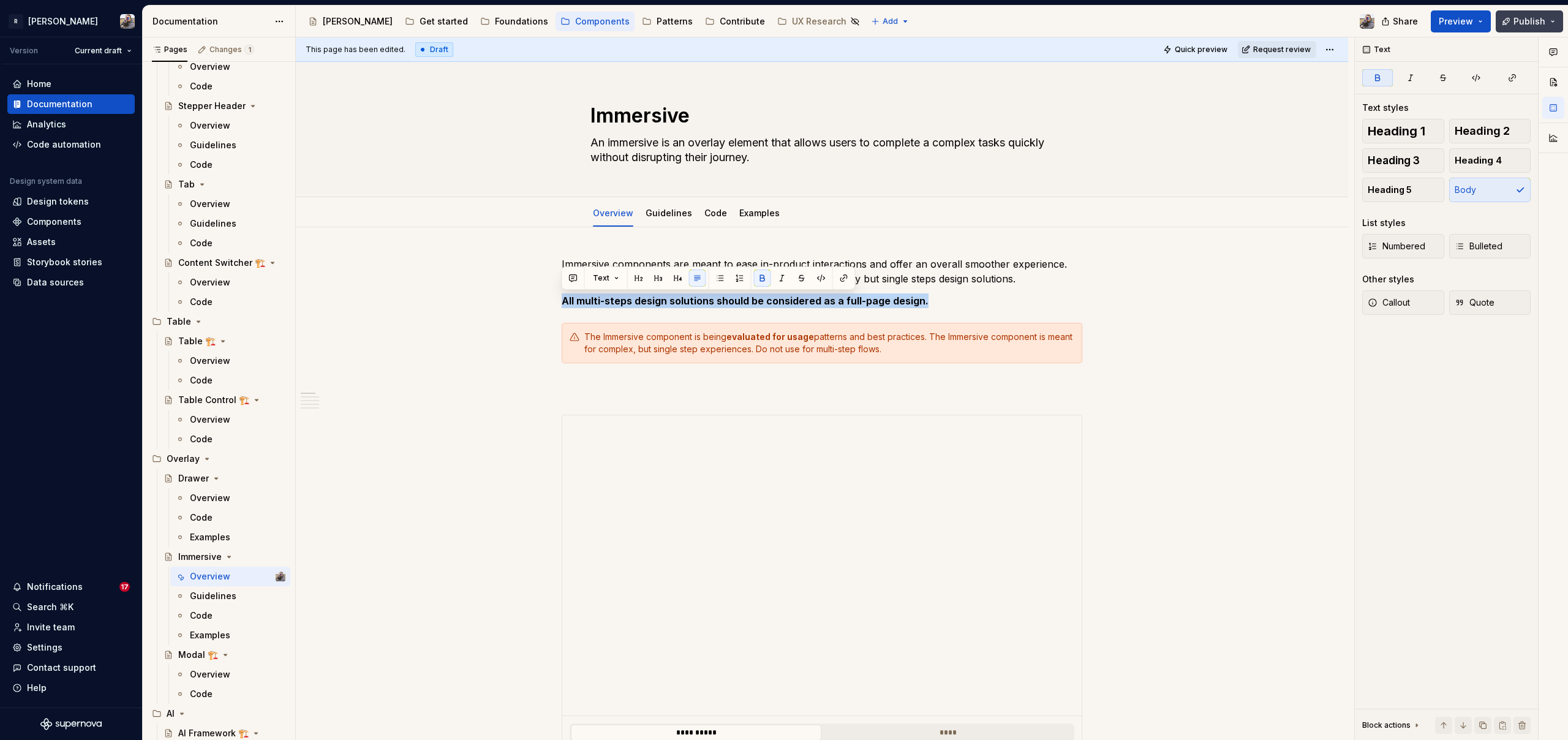
click at [1546, 15] on button "Publish" at bounding box center [1529, 21] width 67 height 22
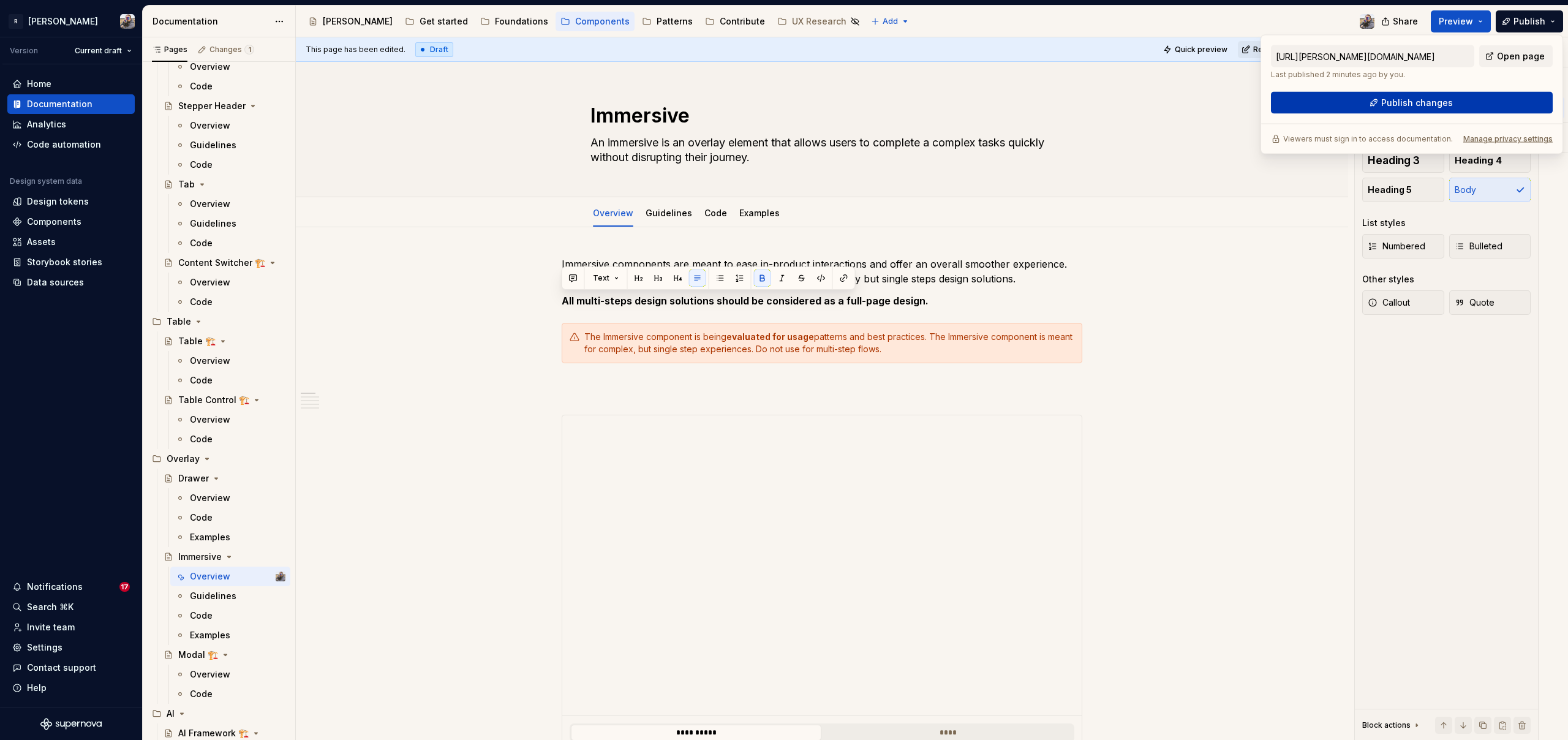
click at [1484, 102] on button "Publish changes" at bounding box center [1411, 103] width 281 height 22
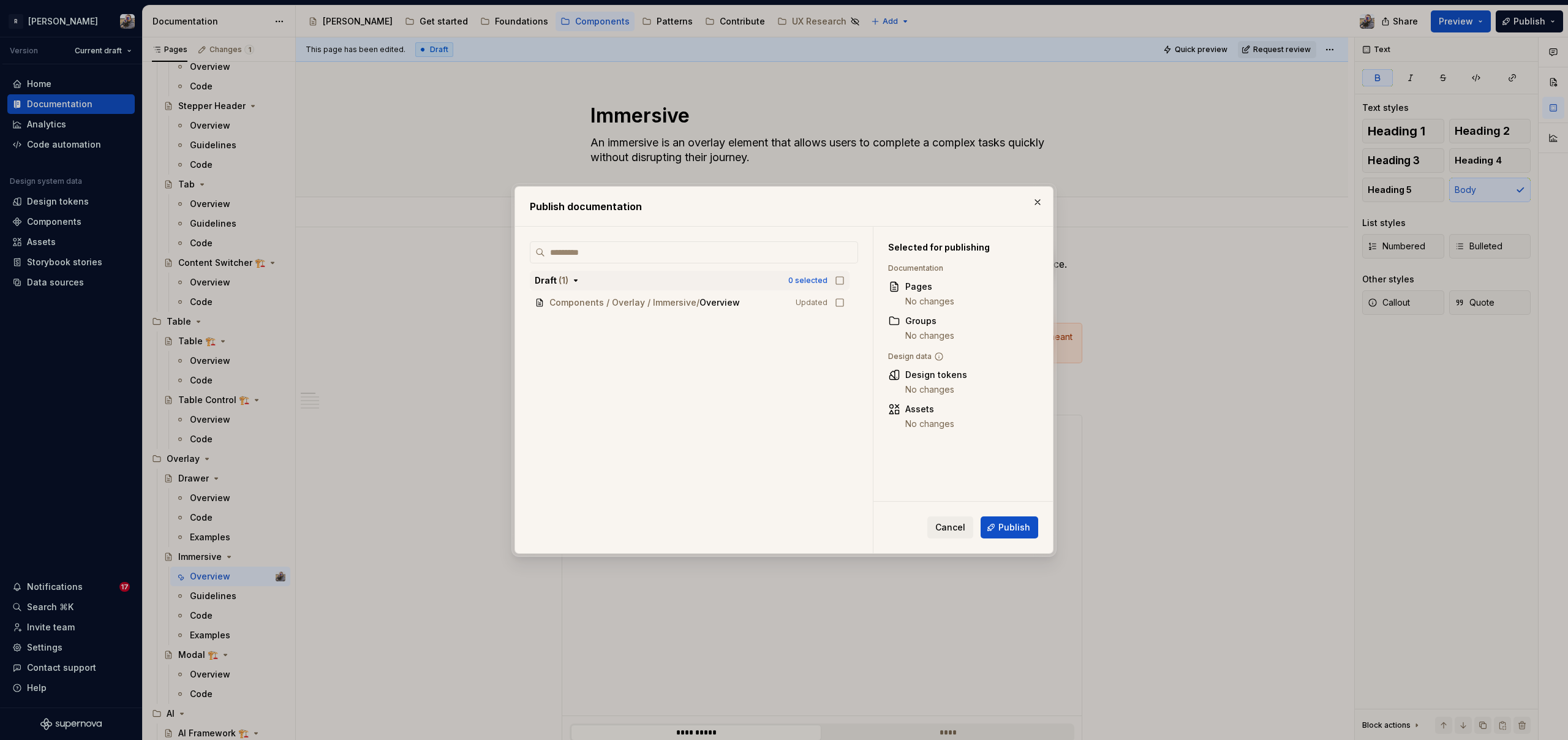
click at [834, 287] on button "Draft ( 1 ) 0 selected" at bounding box center [690, 280] width 320 height 20
click at [839, 281] on icon "button" at bounding box center [839, 280] width 9 height 9
click at [997, 521] on button "Publish" at bounding box center [1009, 527] width 58 height 22
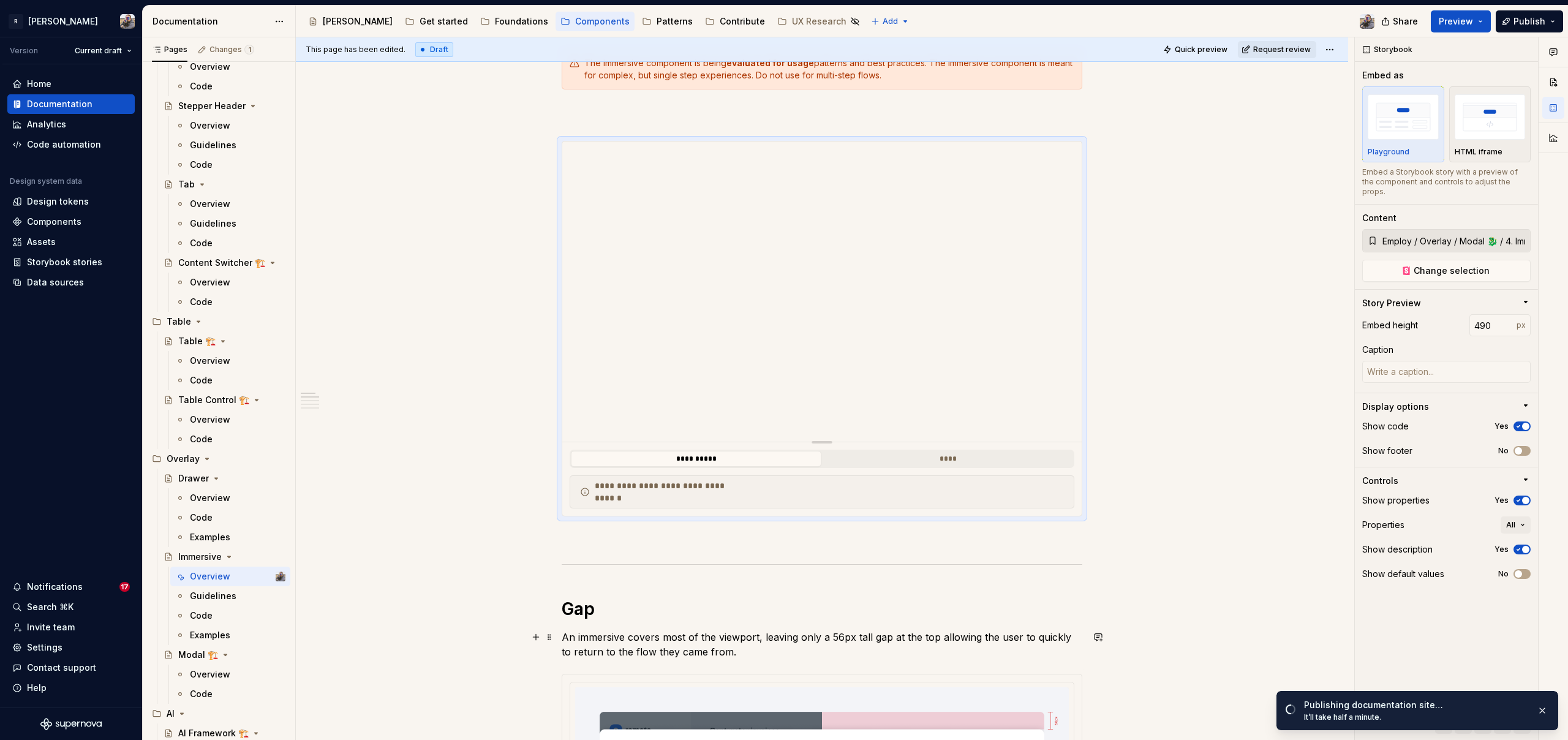
scroll to position [210, 0]
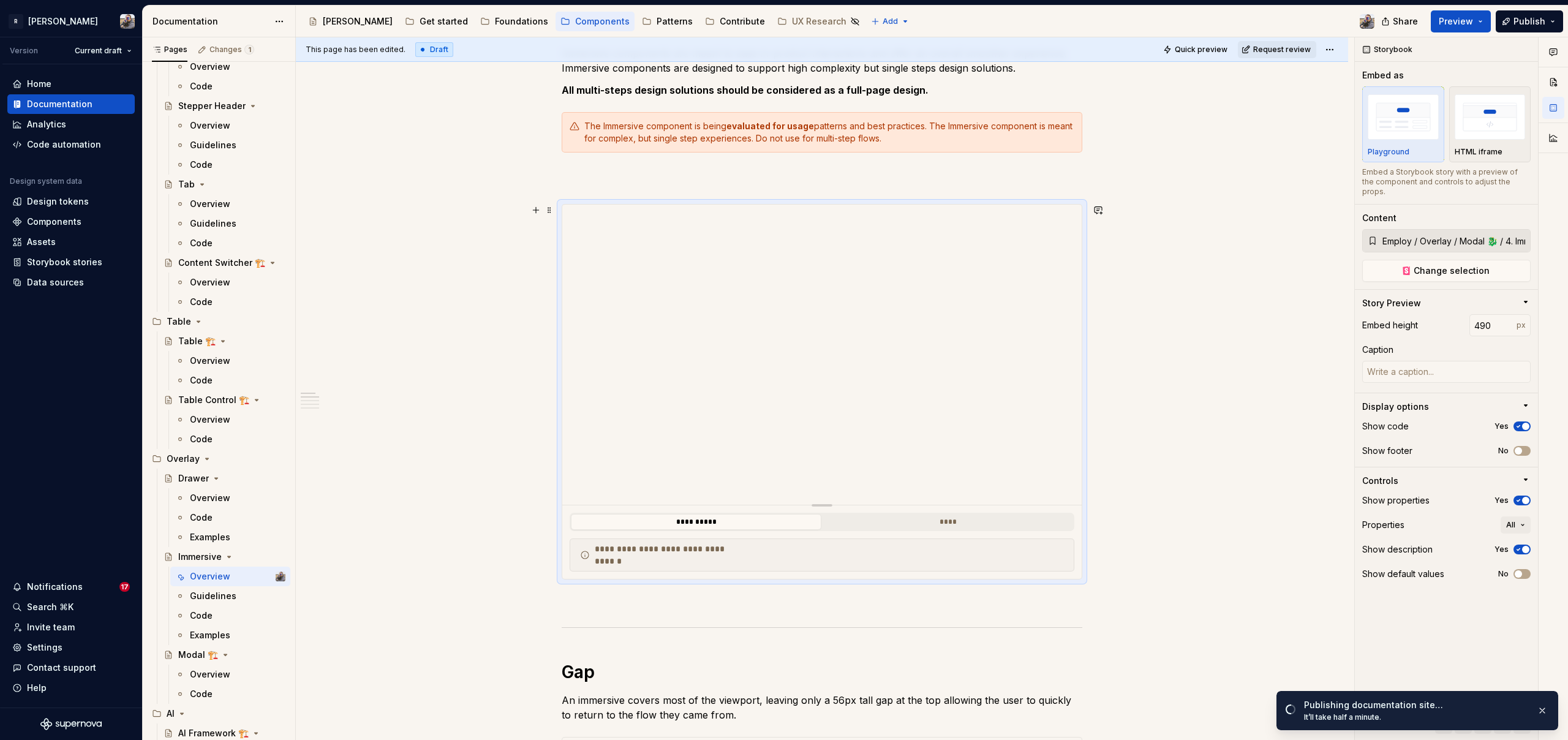
click at [948, 564] on div "**********" at bounding box center [821, 554] width 505 height 33
click at [1525, 446] on div "Show footer No" at bounding box center [1446, 450] width 168 height 17
click at [1523, 446] on button "No" at bounding box center [1521, 450] width 17 height 9
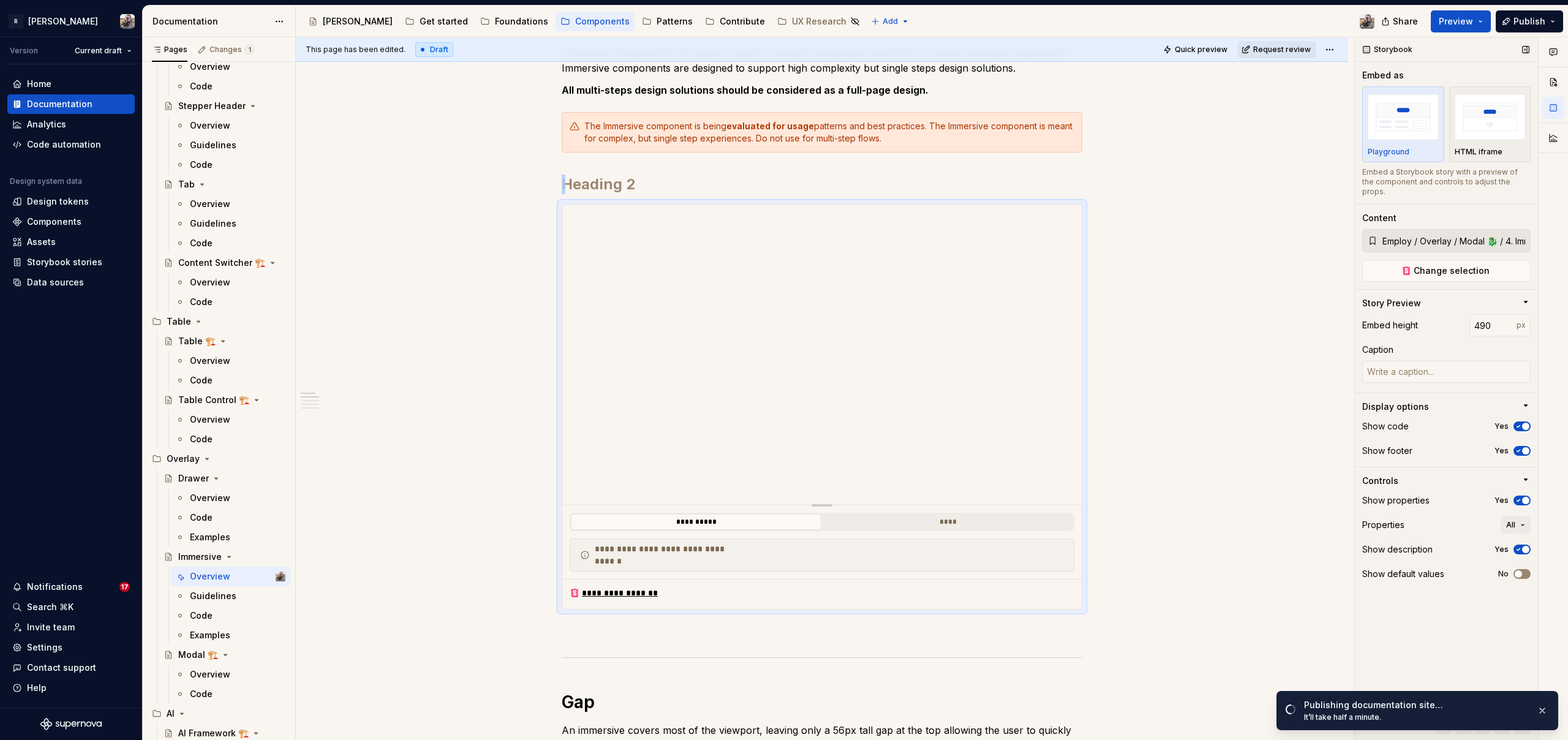
click at [1524, 569] on button "No" at bounding box center [1521, 574] width 17 height 9
click at [1522, 570] on span "button" at bounding box center [1526, 574] width 7 height 7
click at [1522, 570] on icon "button" at bounding box center [1518, 574] width 9 height 7
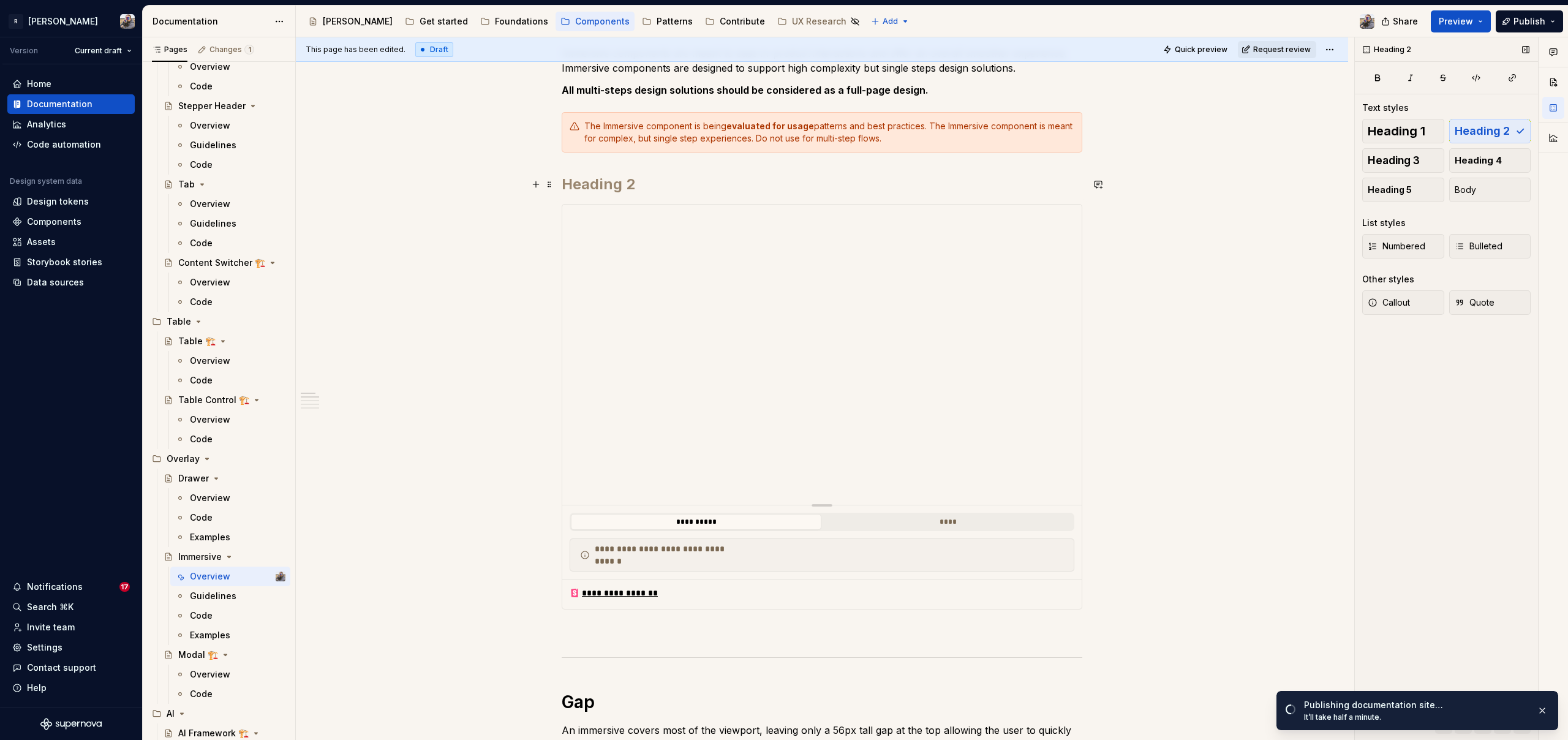
click at [603, 179] on h2 at bounding box center [821, 184] width 520 height 20
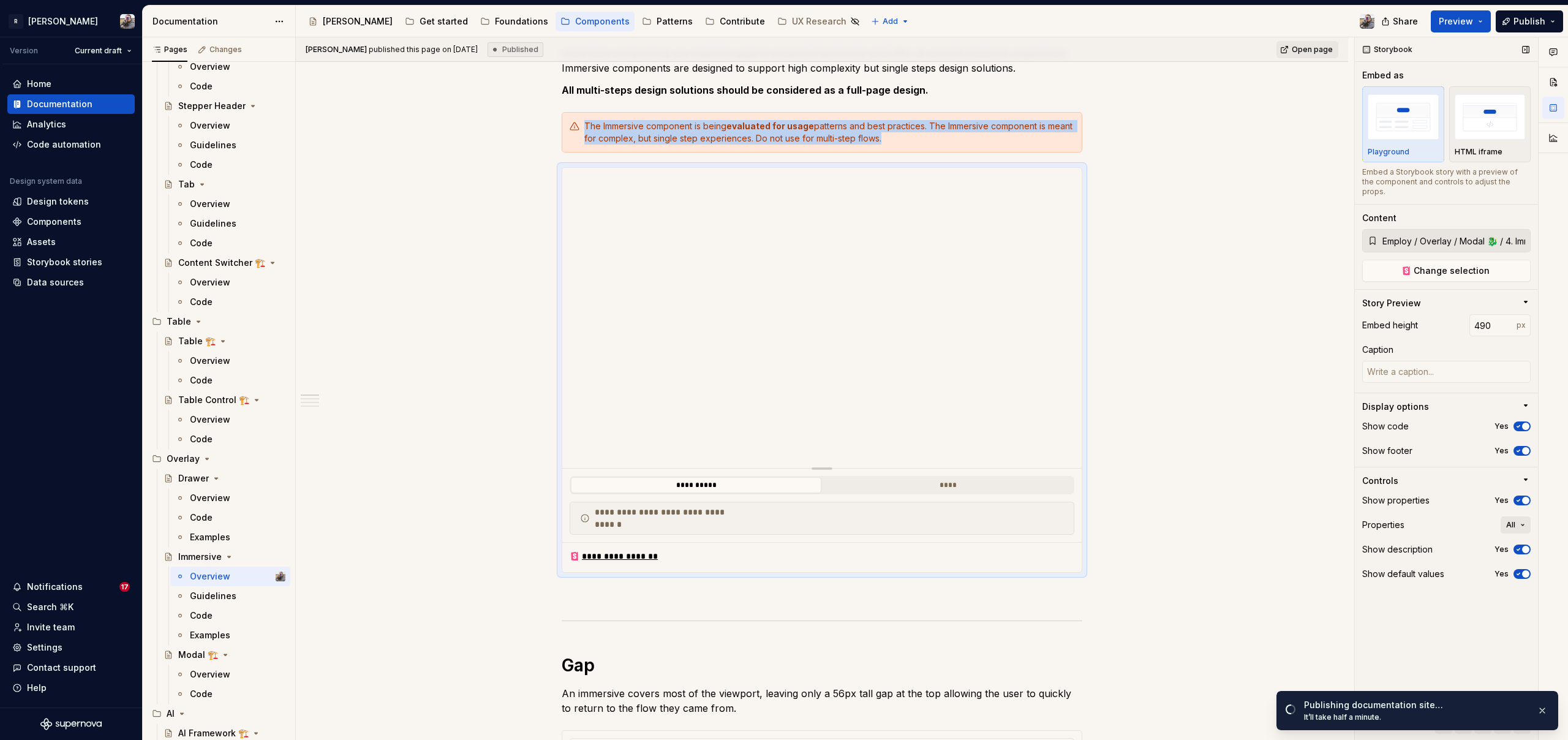
click at [1517, 516] on button "All" at bounding box center [1516, 524] width 30 height 17
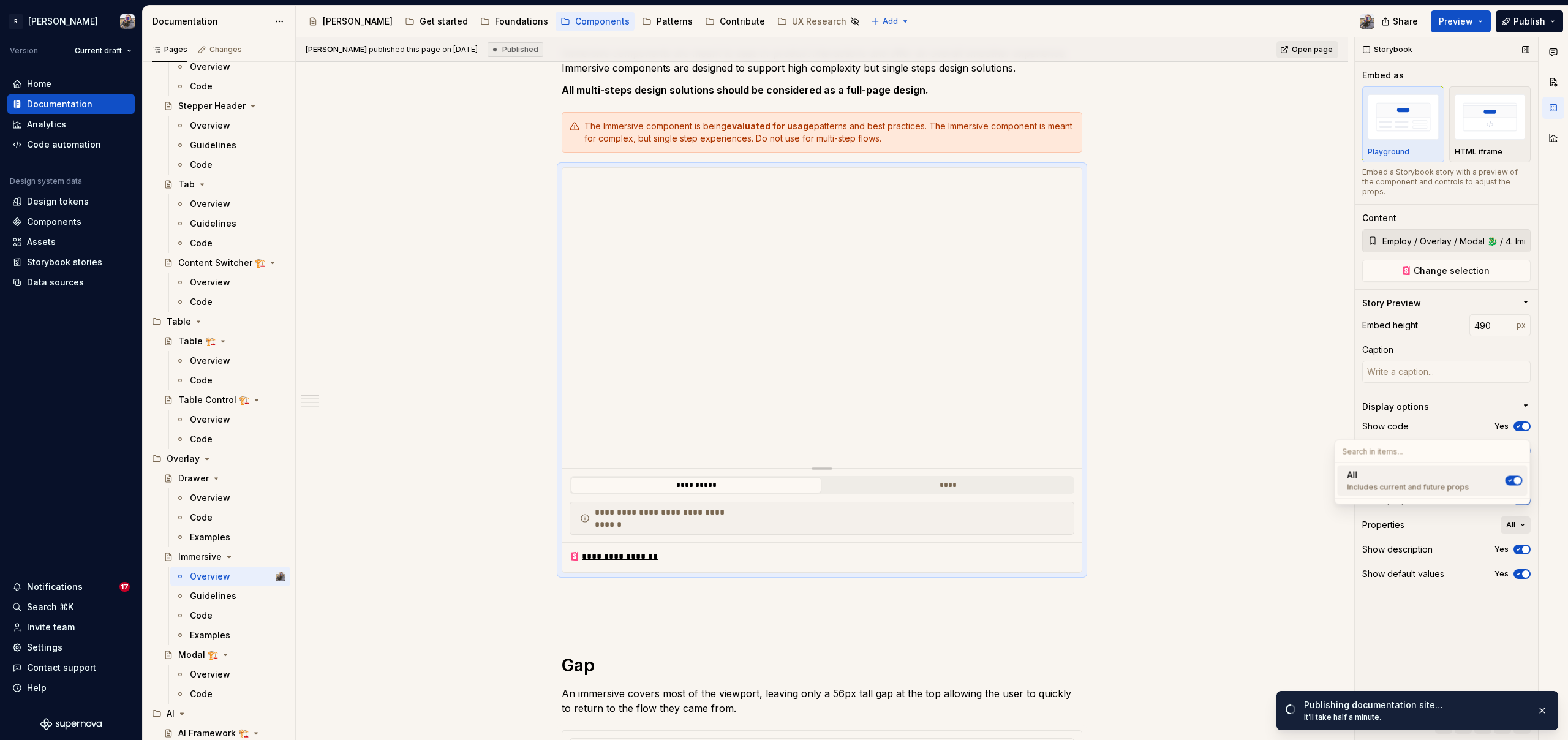
click at [1517, 516] on button "All" at bounding box center [1516, 524] width 30 height 17
click at [1523, 25] on span "Publish" at bounding box center [1529, 21] width 32 height 12
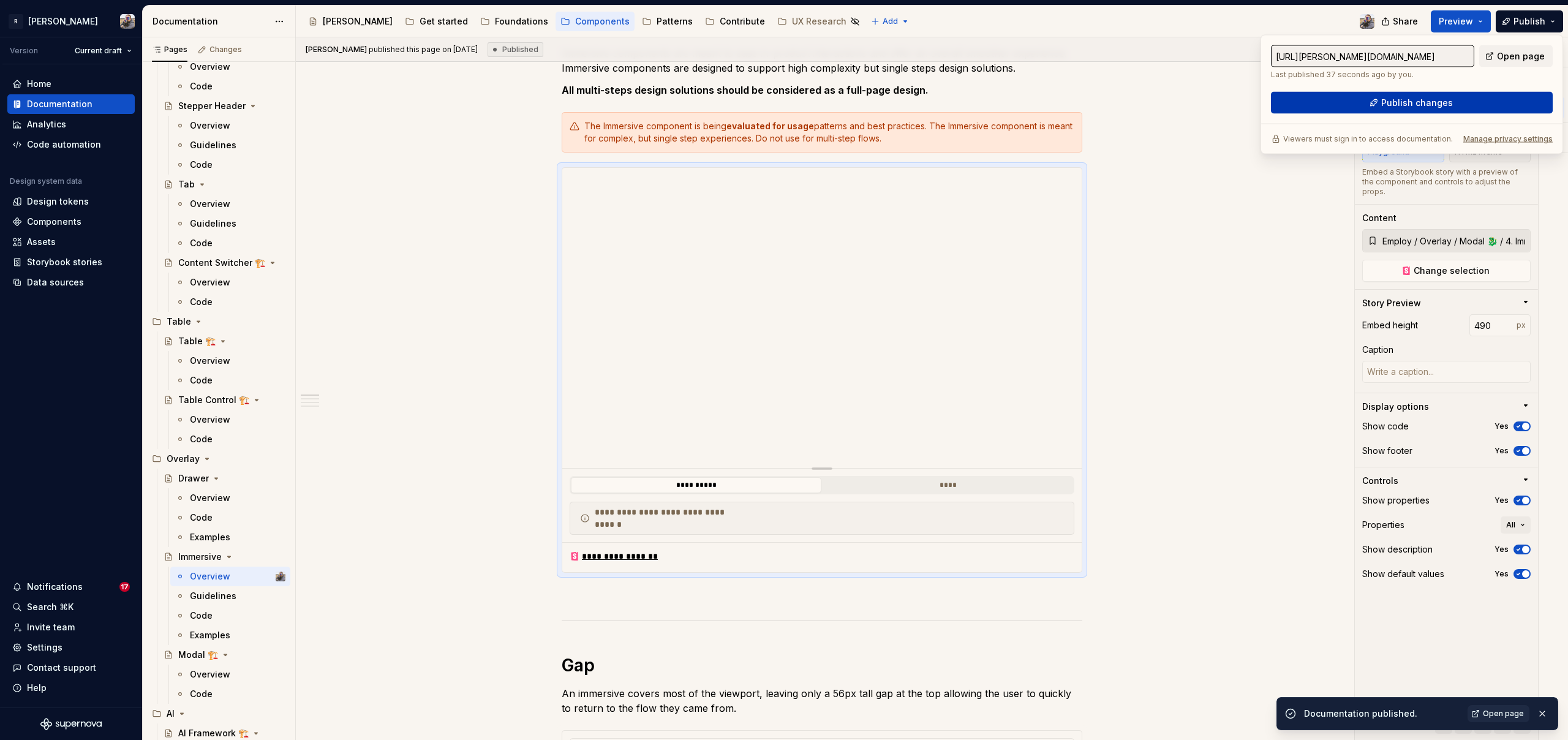
click at [1441, 104] on span "Publish changes" at bounding box center [1417, 103] width 72 height 12
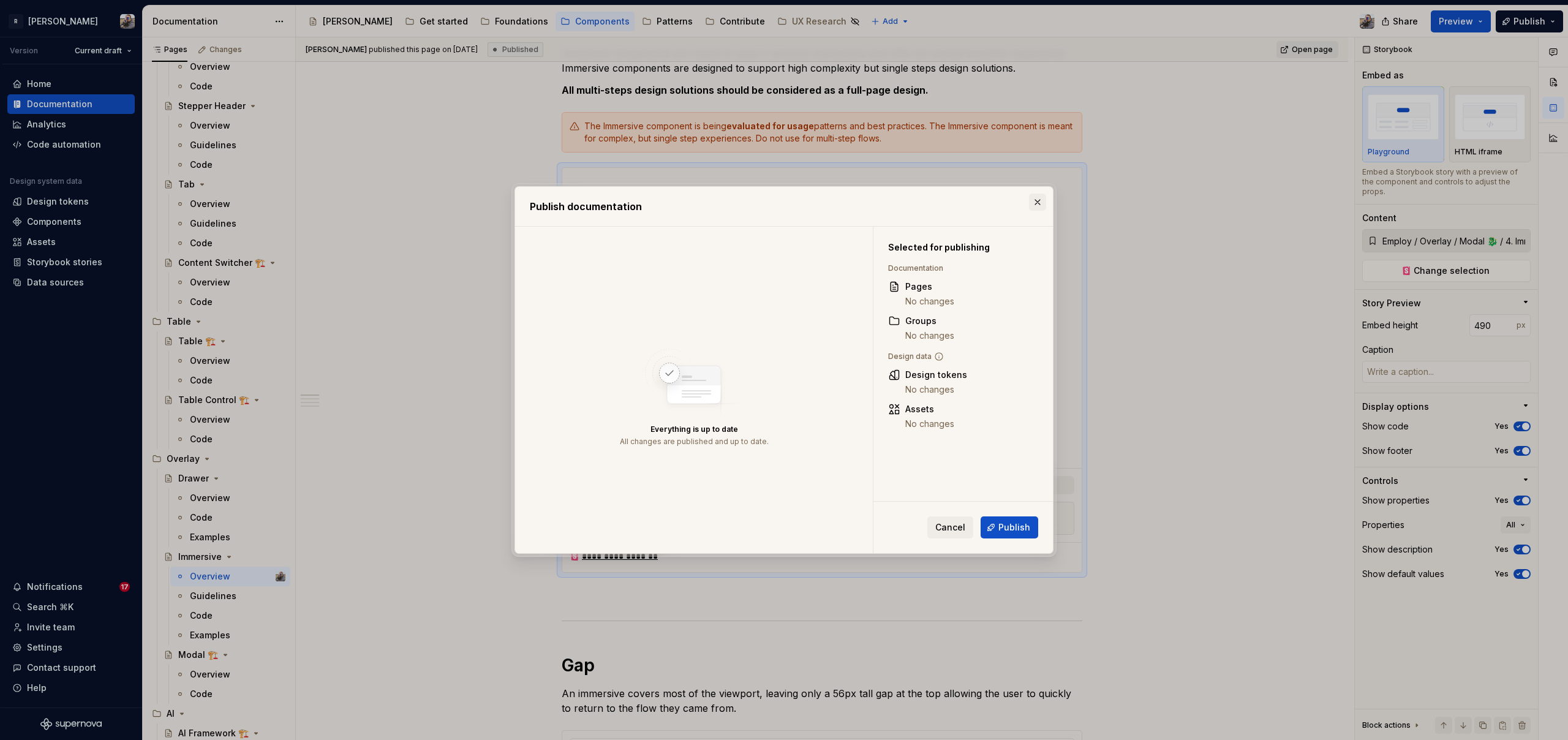
click at [1033, 200] on button "button" at bounding box center [1037, 202] width 17 height 17
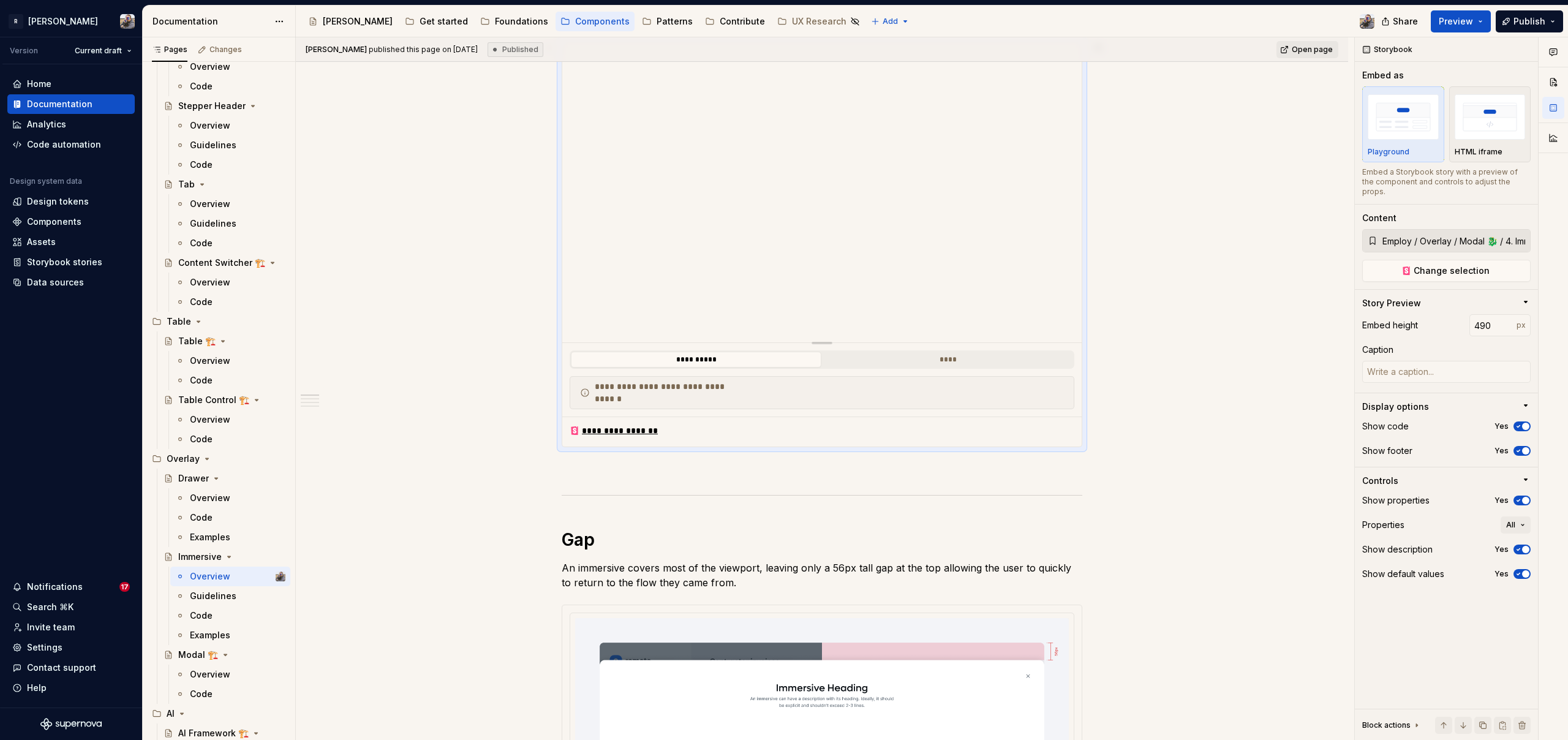
scroll to position [618, 0]
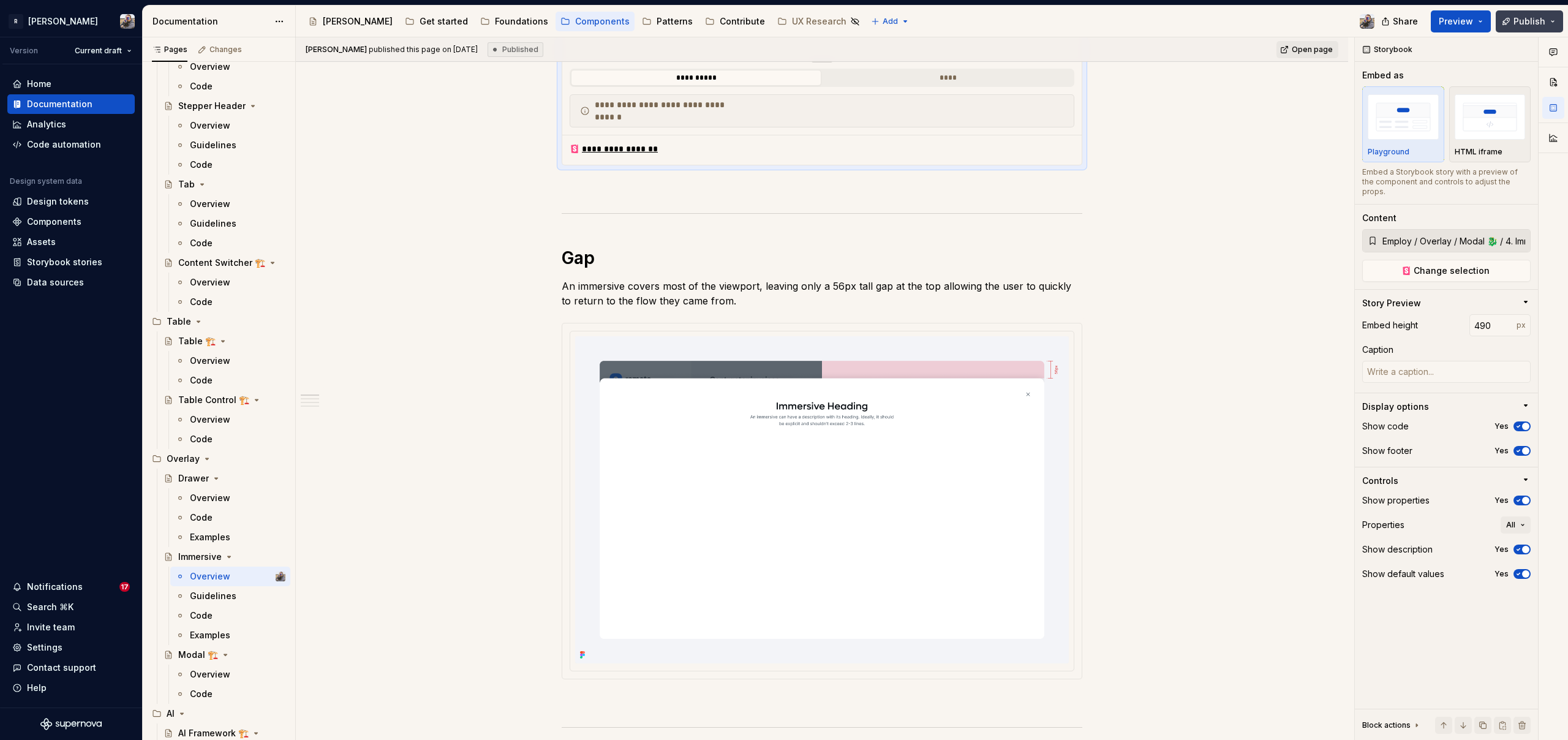
click at [1538, 25] on span "Publish" at bounding box center [1529, 21] width 32 height 12
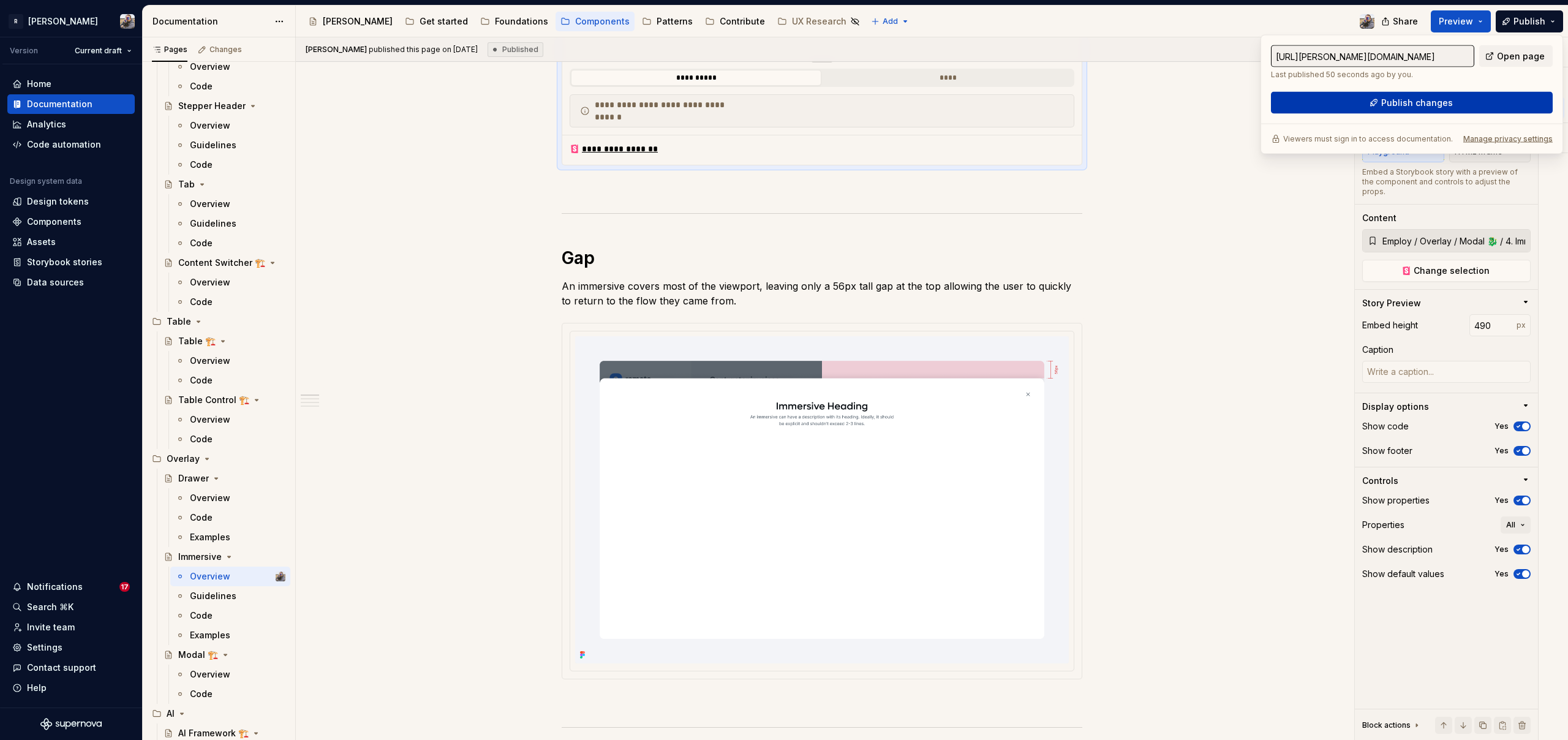
click at [1450, 109] on button "Publish changes" at bounding box center [1411, 103] width 281 height 22
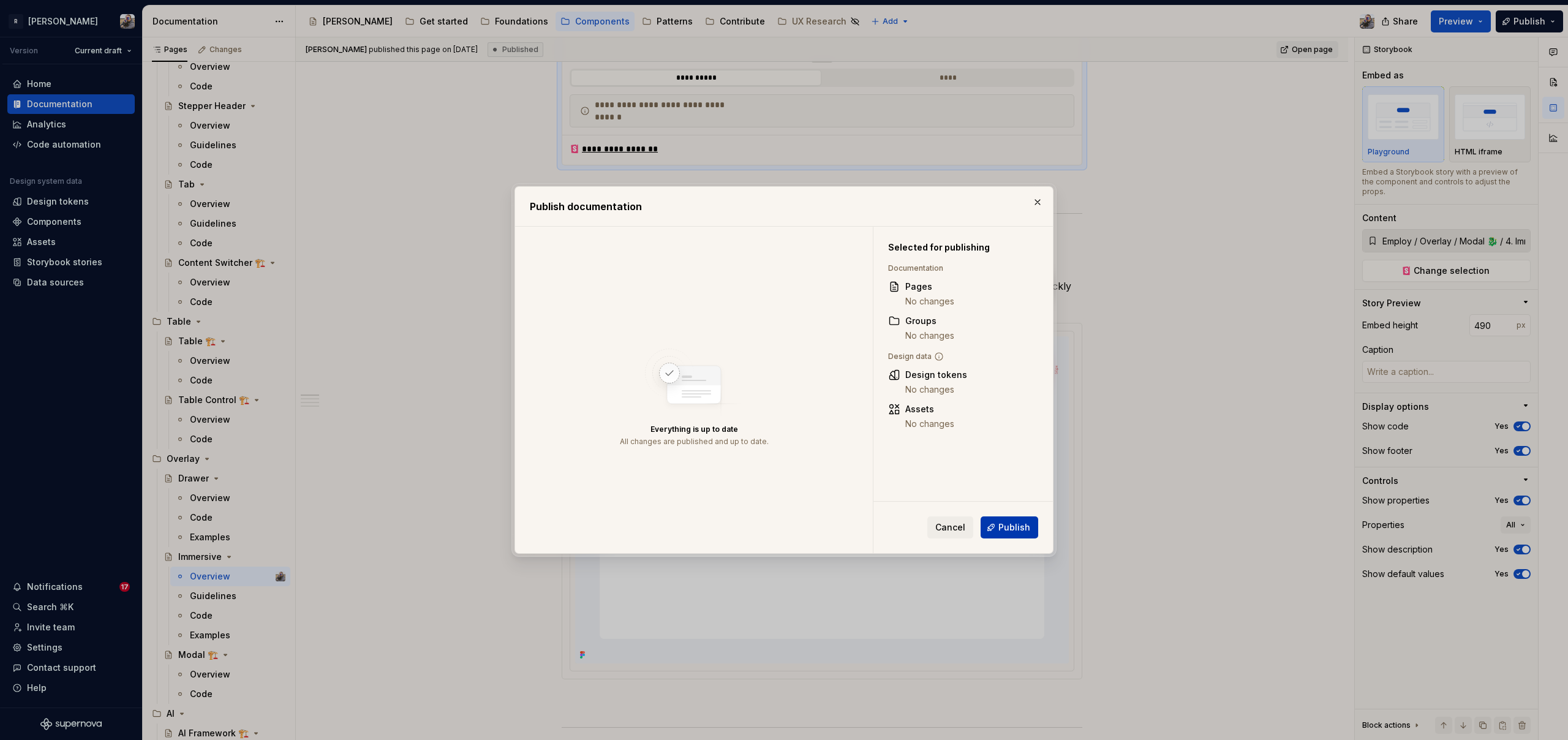
click at [1001, 529] on span "Publish" at bounding box center [1014, 527] width 32 height 12
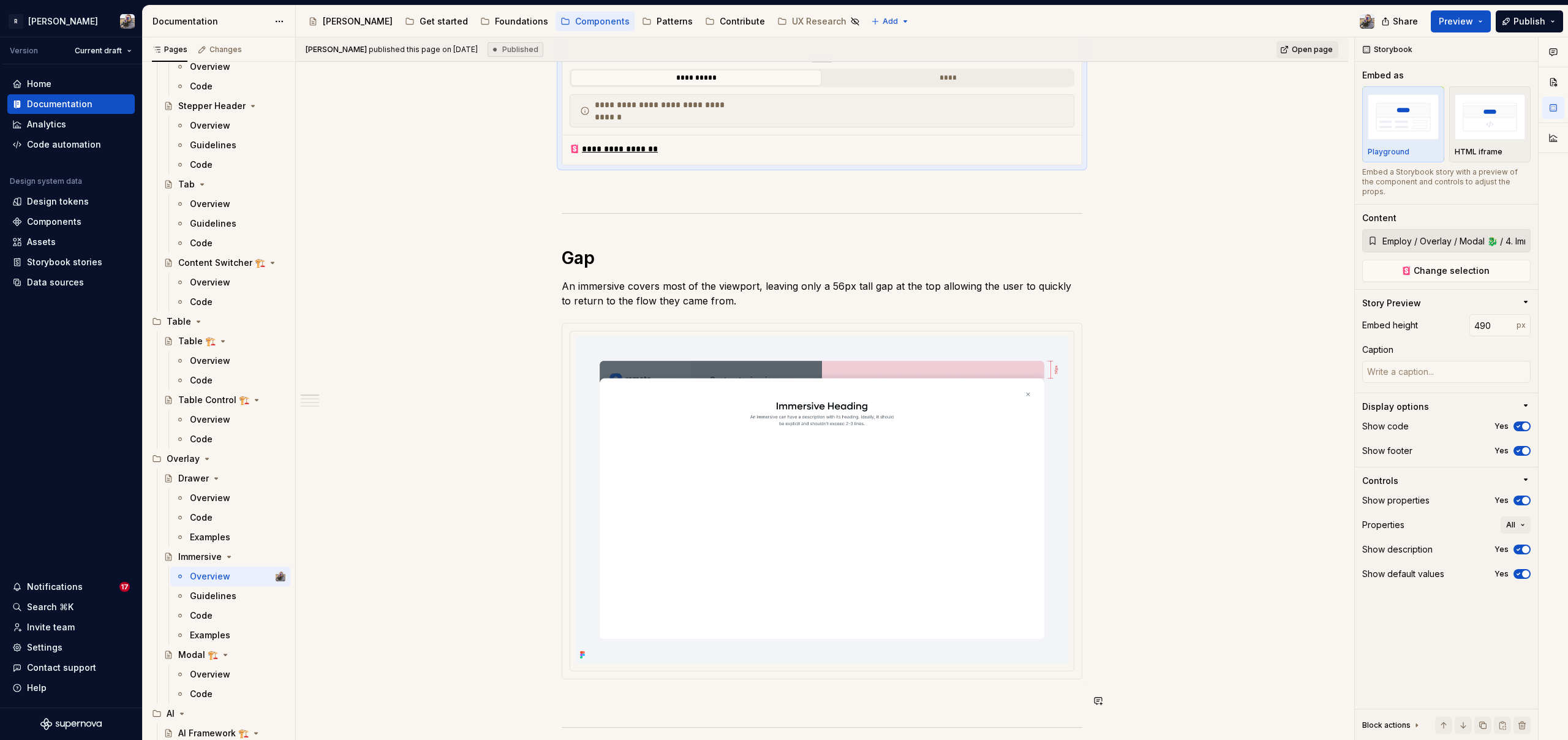
type textarea "*"
